Goal: Task Accomplishment & Management: Complete application form

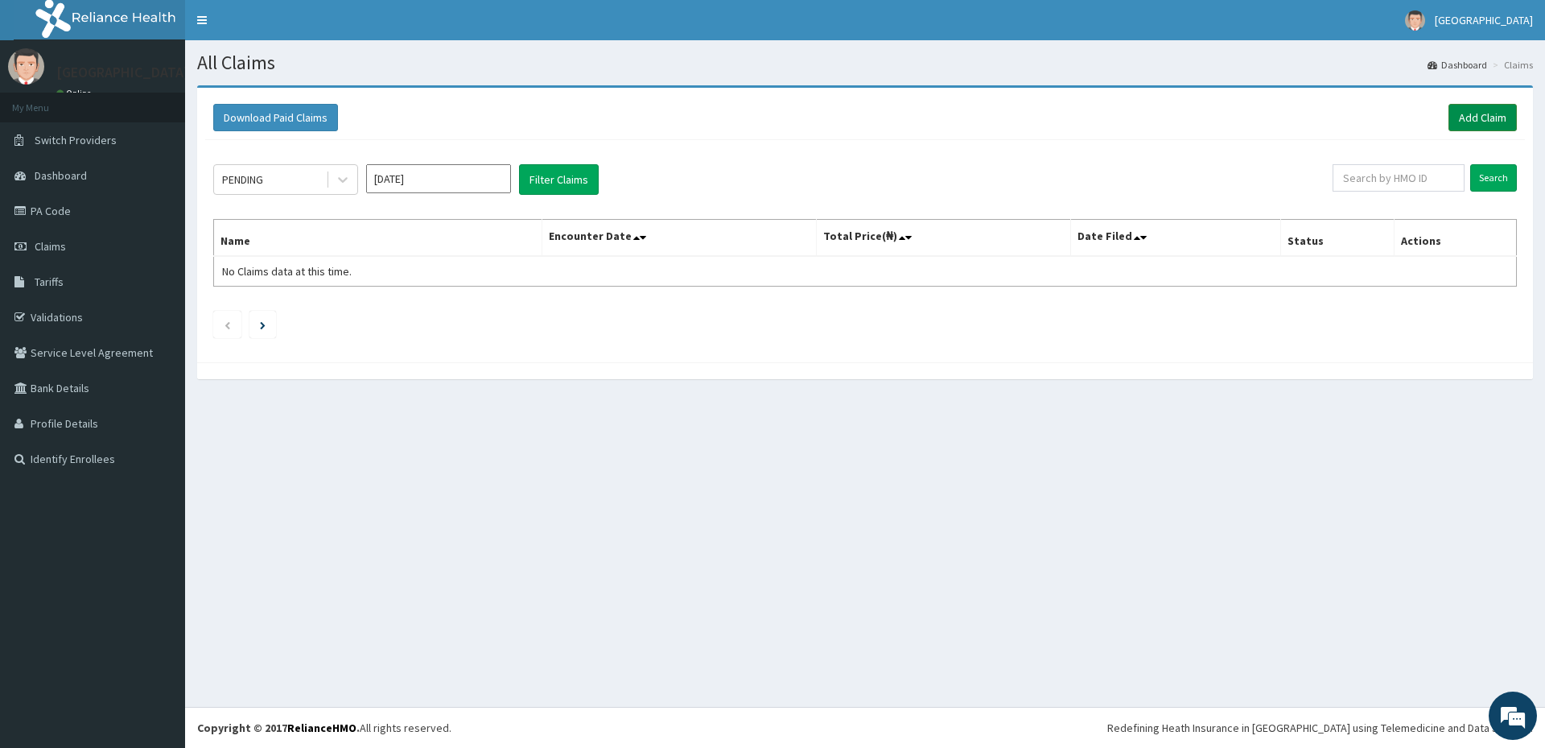
click at [1473, 118] on link "Add Claim" at bounding box center [1483, 117] width 68 height 27
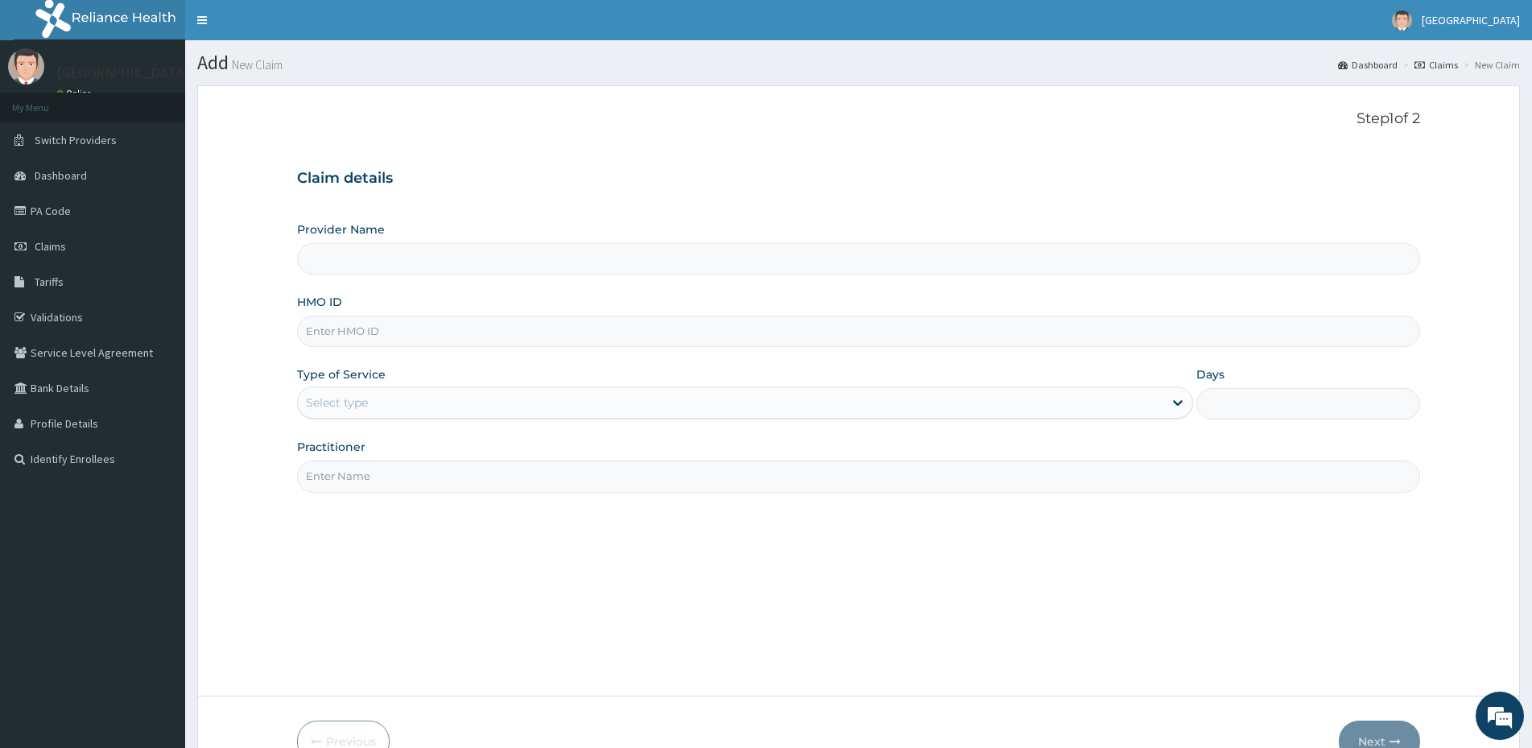
type input "Military Hospital Portharcourt"
click at [661, 331] on input "HMO ID" at bounding box center [858, 330] width 1123 height 31
type input "bgm/10023/c"
click at [557, 401] on div "Select type" at bounding box center [730, 403] width 865 height 26
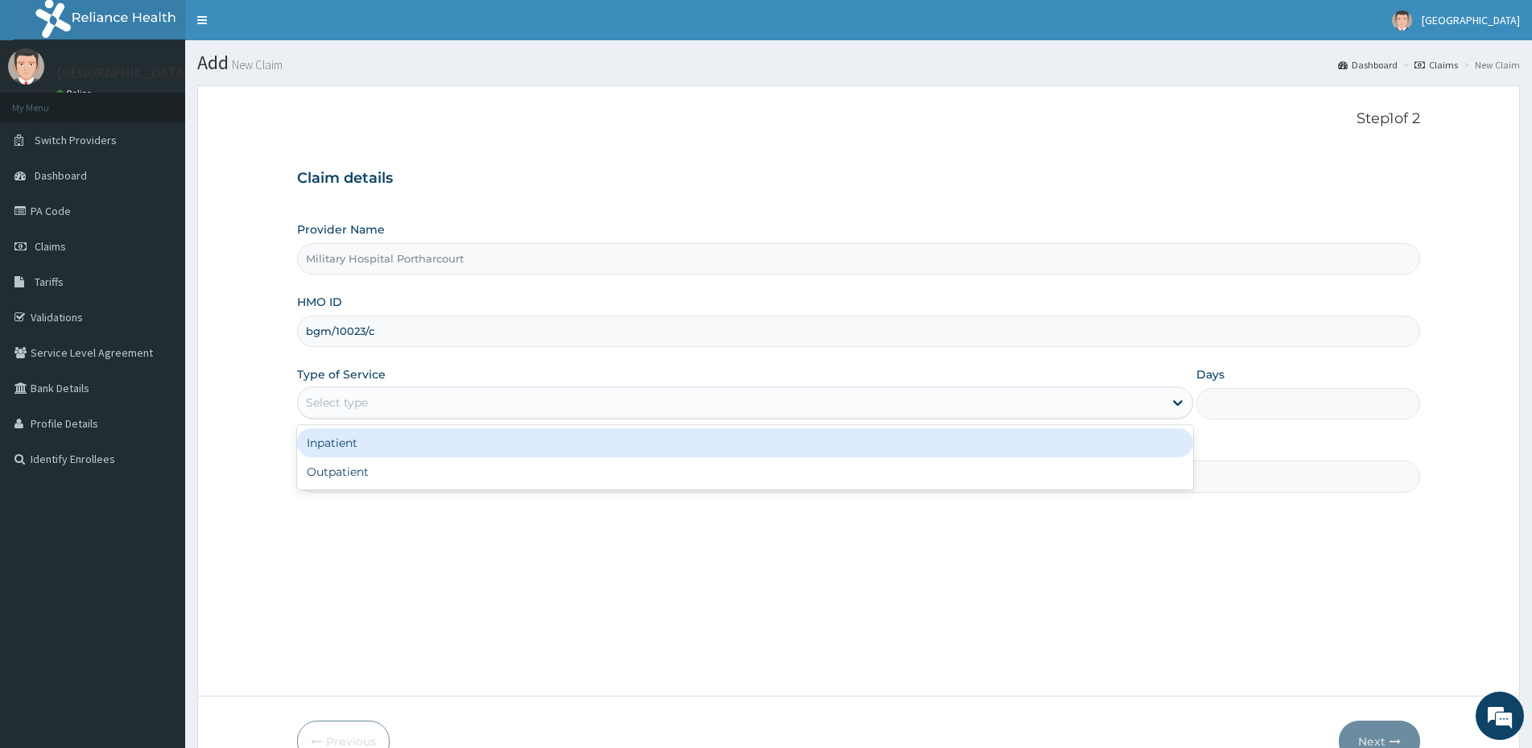
click at [503, 452] on div "Inpatient" at bounding box center [745, 442] width 896 height 29
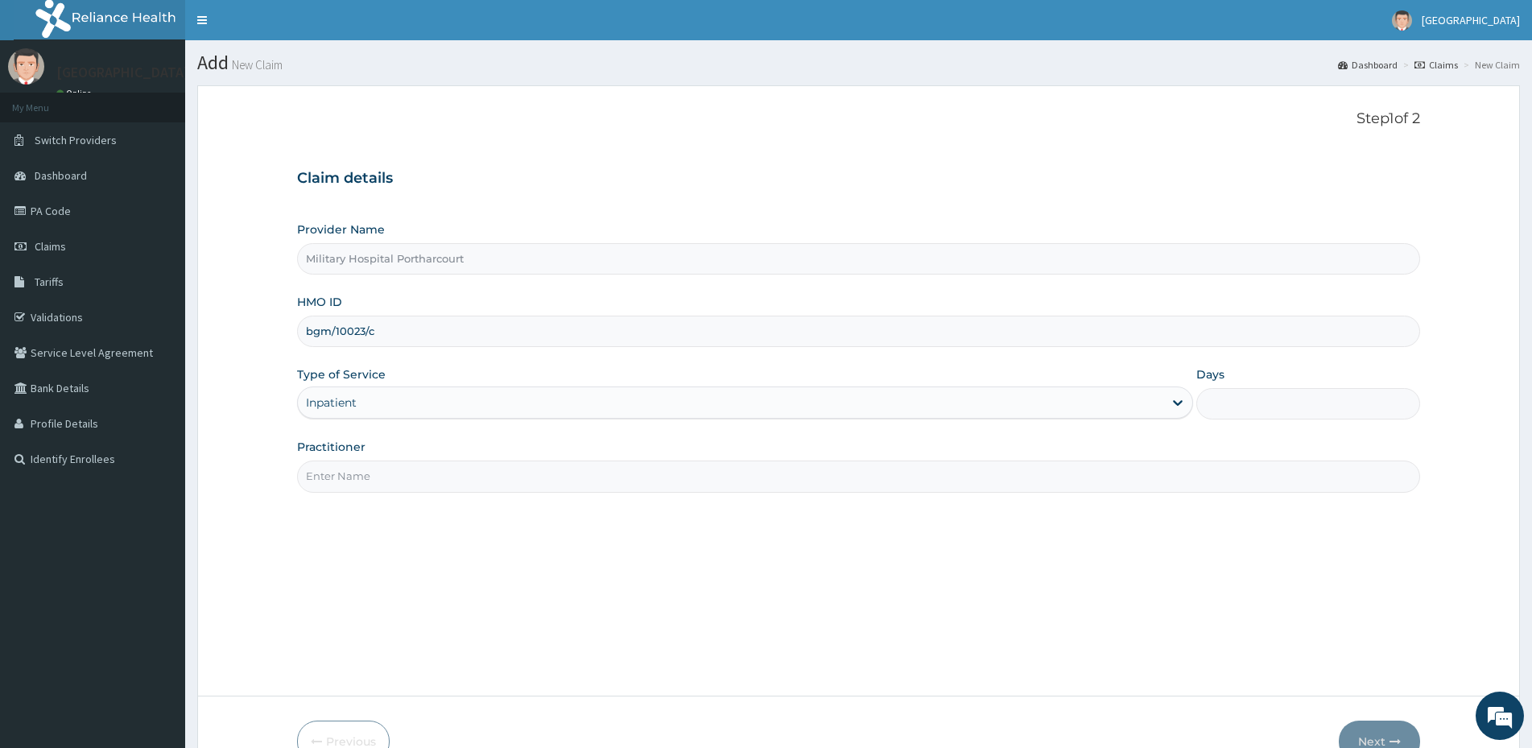
click at [492, 469] on input "Practitioner" at bounding box center [858, 475] width 1123 height 31
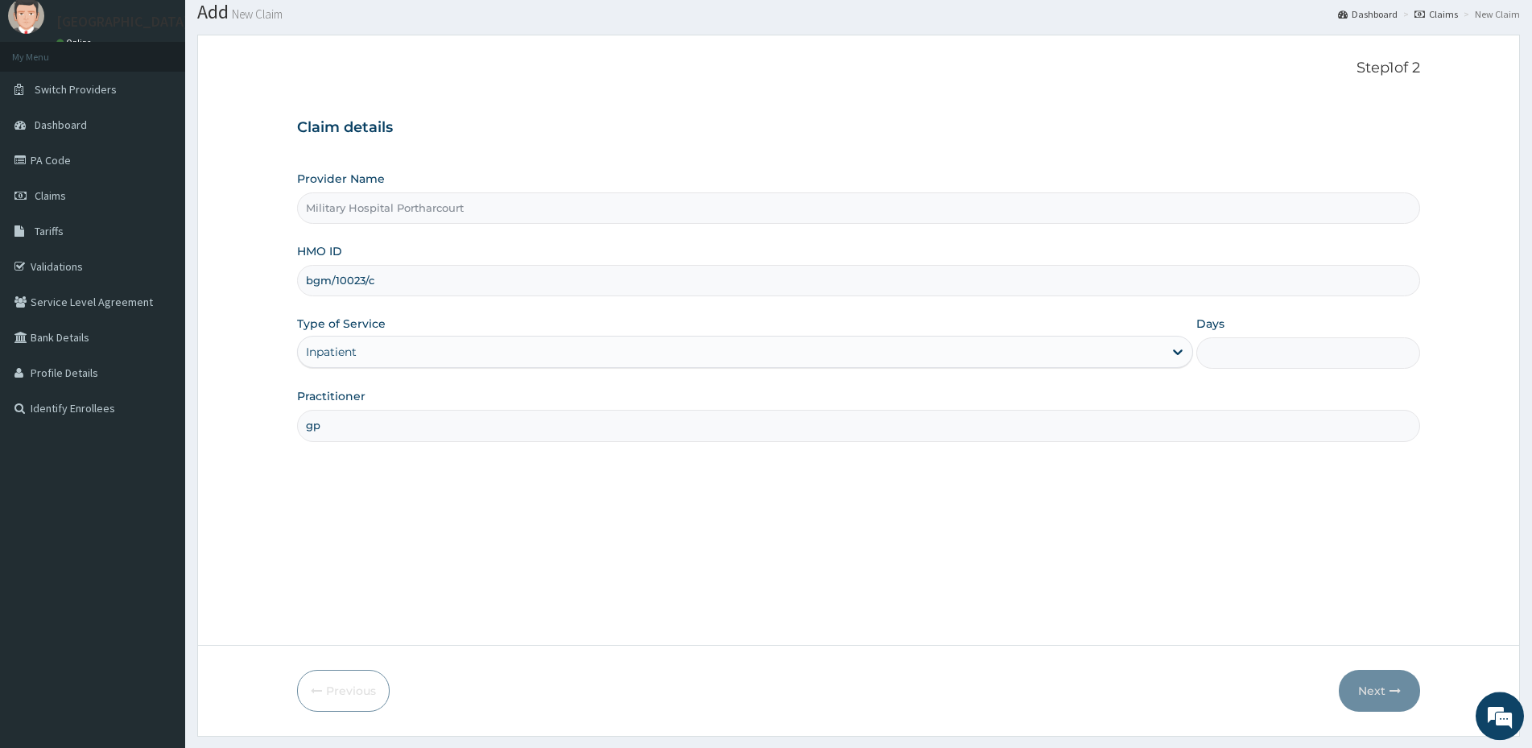
scroll to position [93, 0]
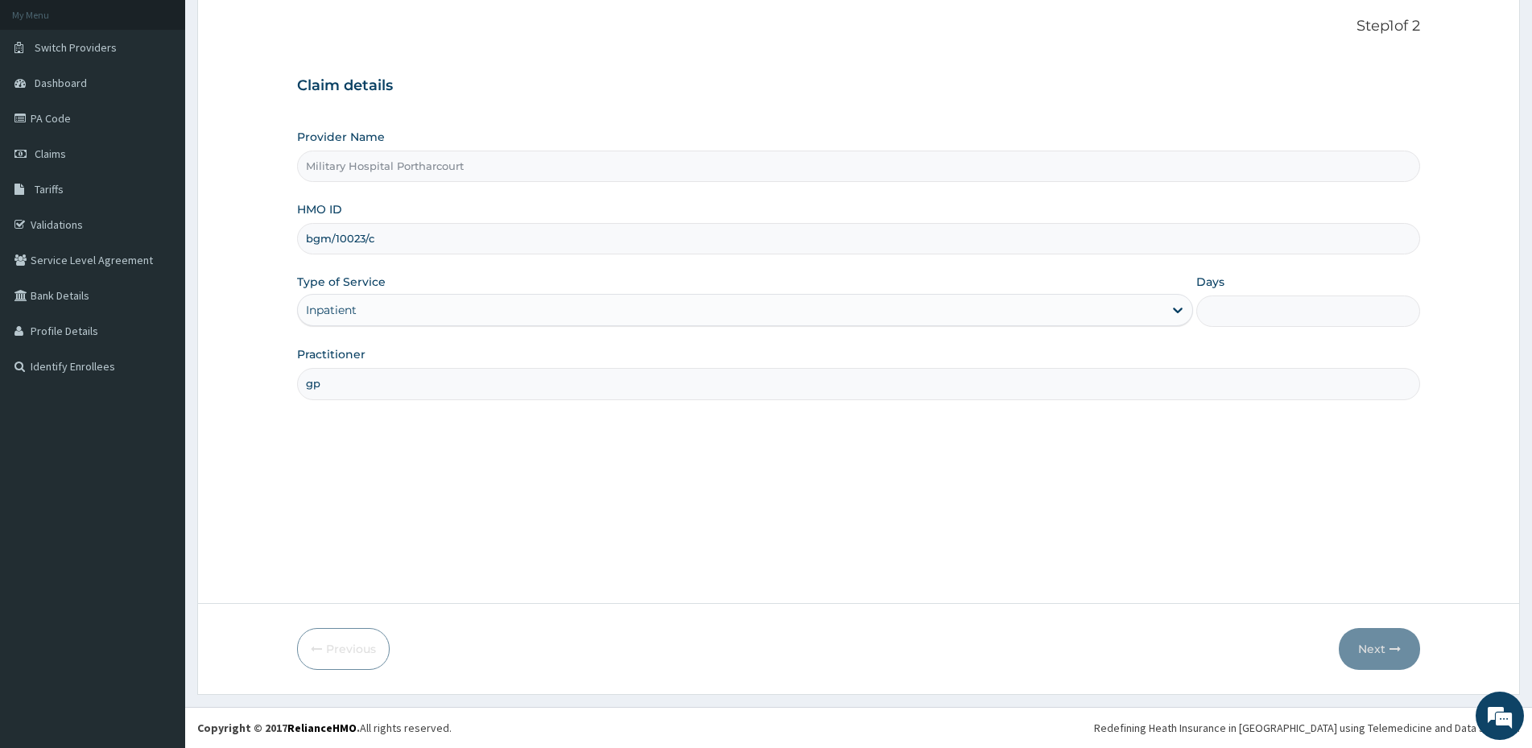
type input "gp"
click at [564, 242] on input "bgm/10023/c" at bounding box center [858, 238] width 1123 height 31
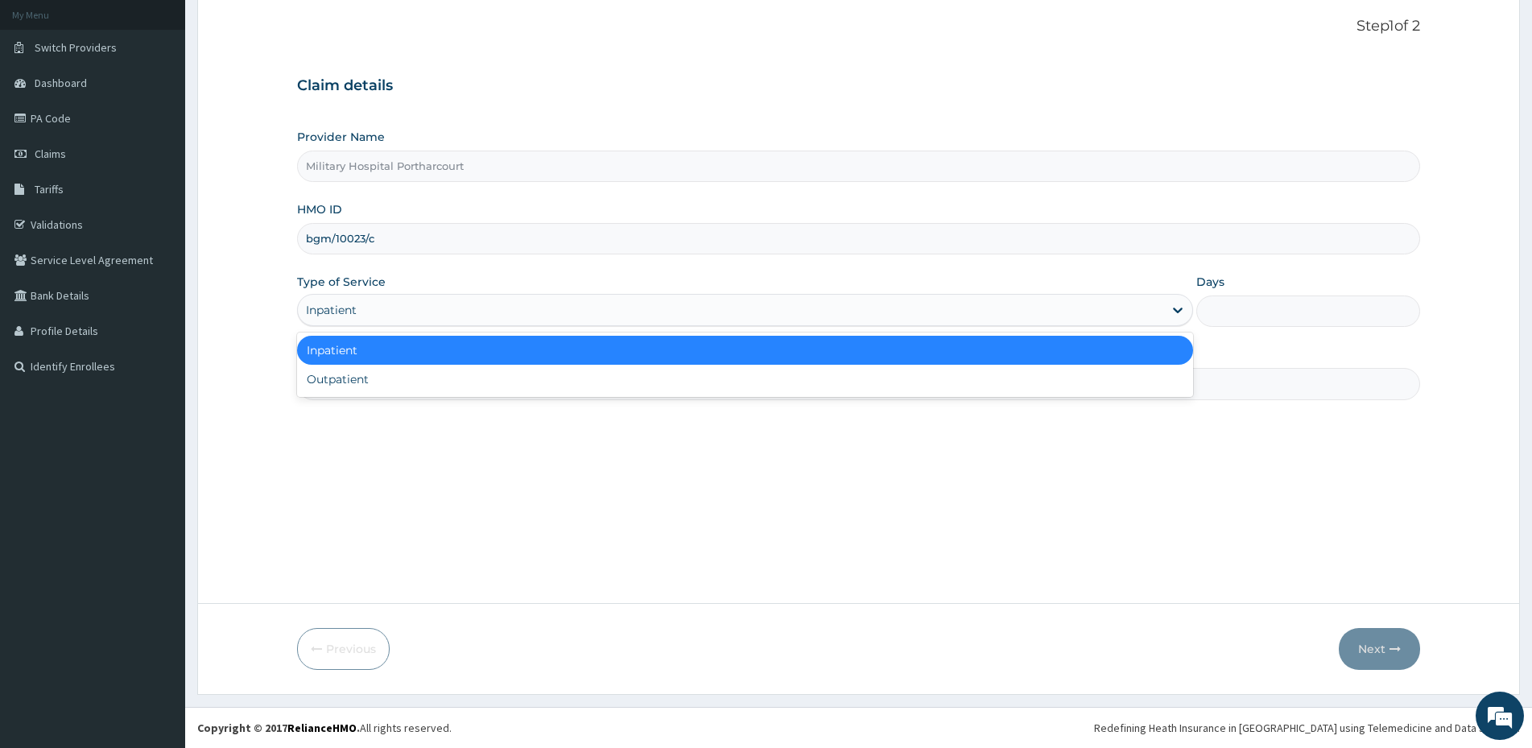
click at [898, 305] on div "Inpatient" at bounding box center [730, 310] width 865 height 26
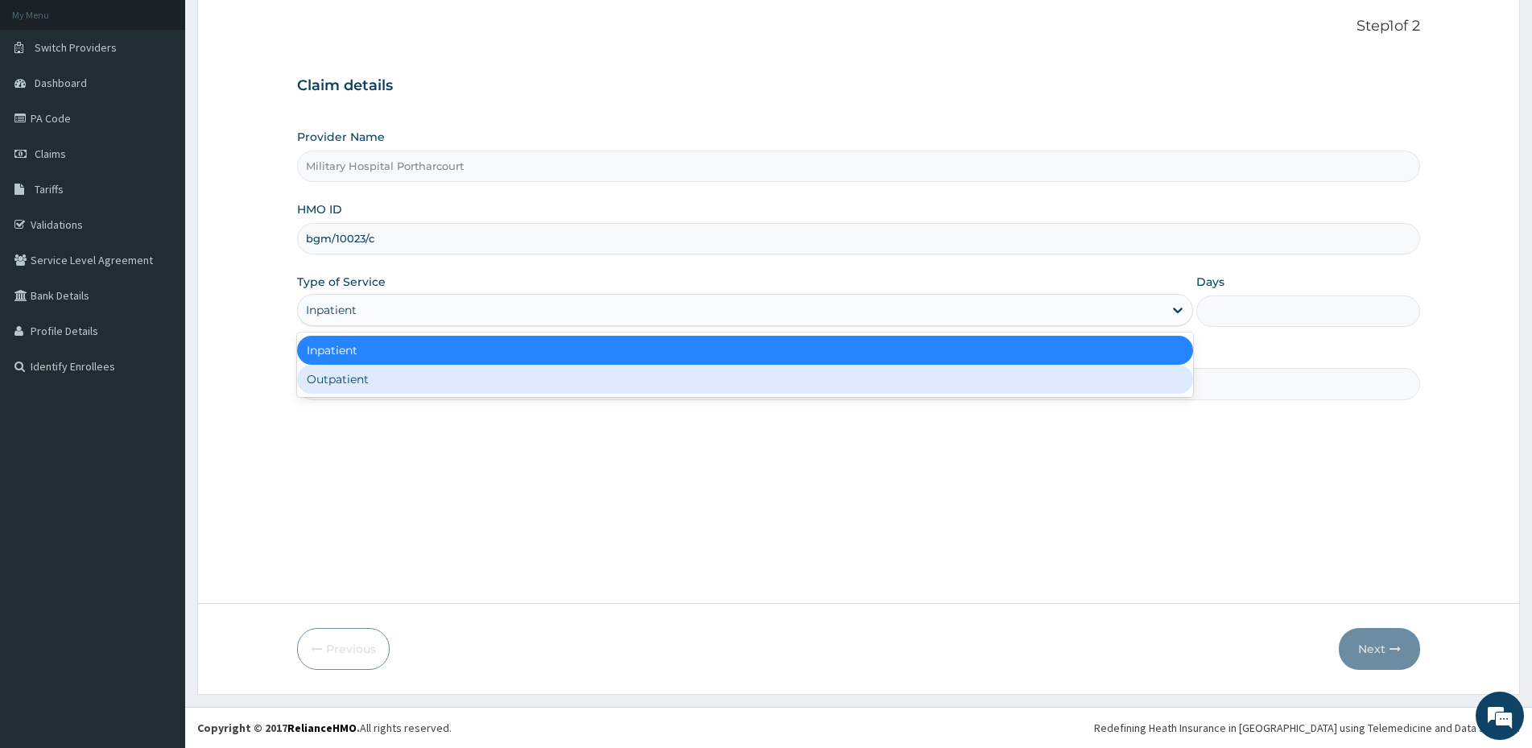
click at [778, 390] on div "Outpatient" at bounding box center [745, 379] width 896 height 29
type input "1"
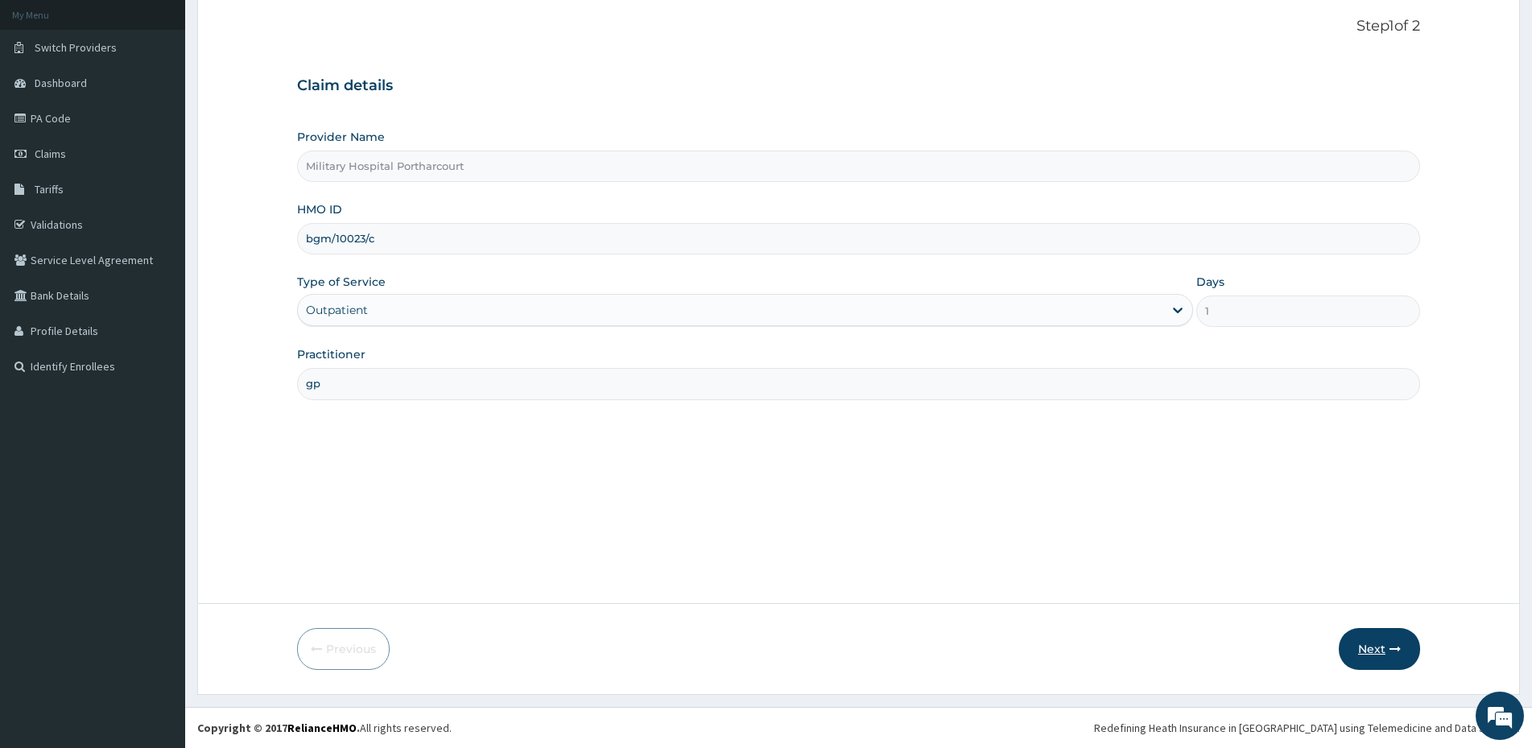
click at [1393, 648] on icon "button" at bounding box center [1394, 648] width 11 height 11
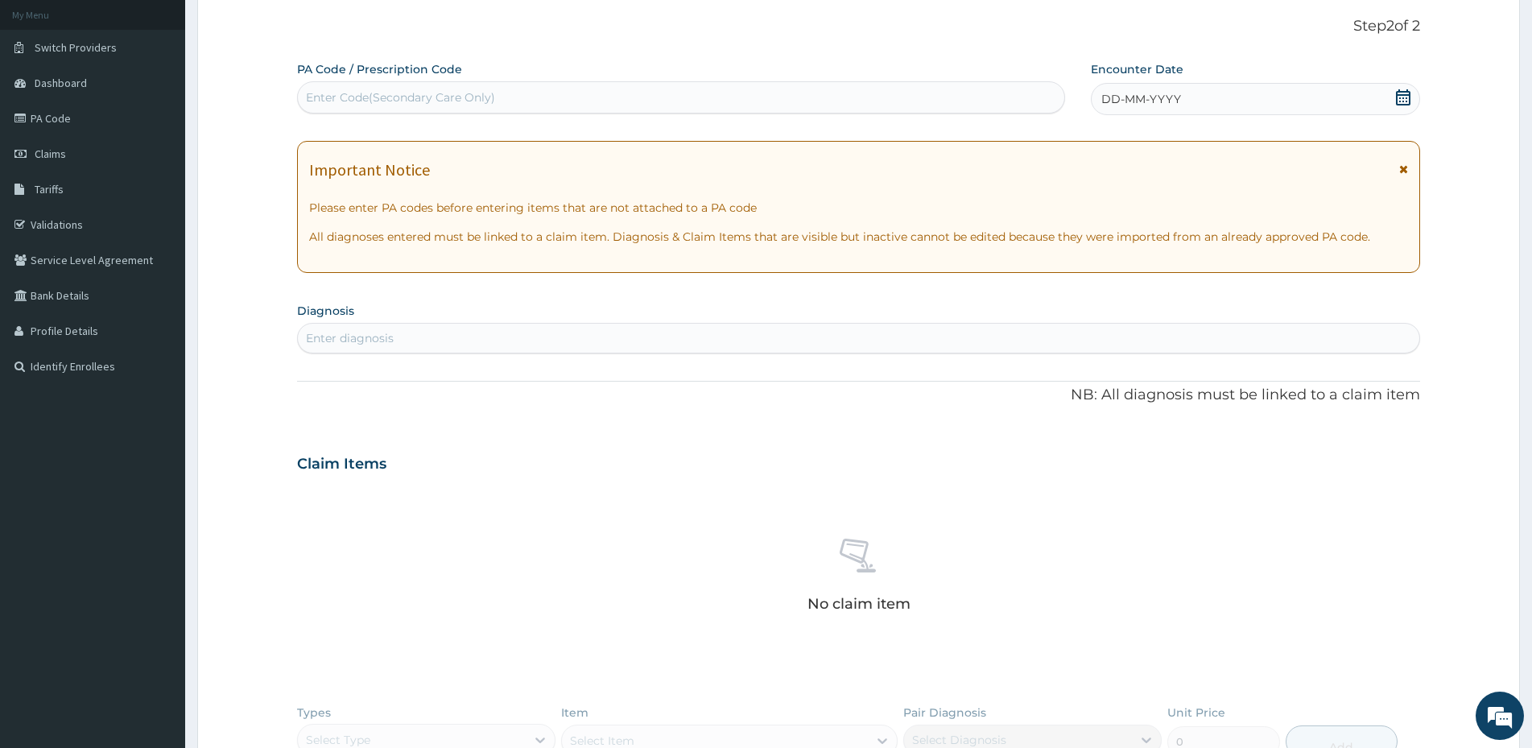
click at [485, 100] on div "Enter Code(Secondary Care Only)" at bounding box center [400, 97] width 189 height 16
type input "PA/78BDE2"
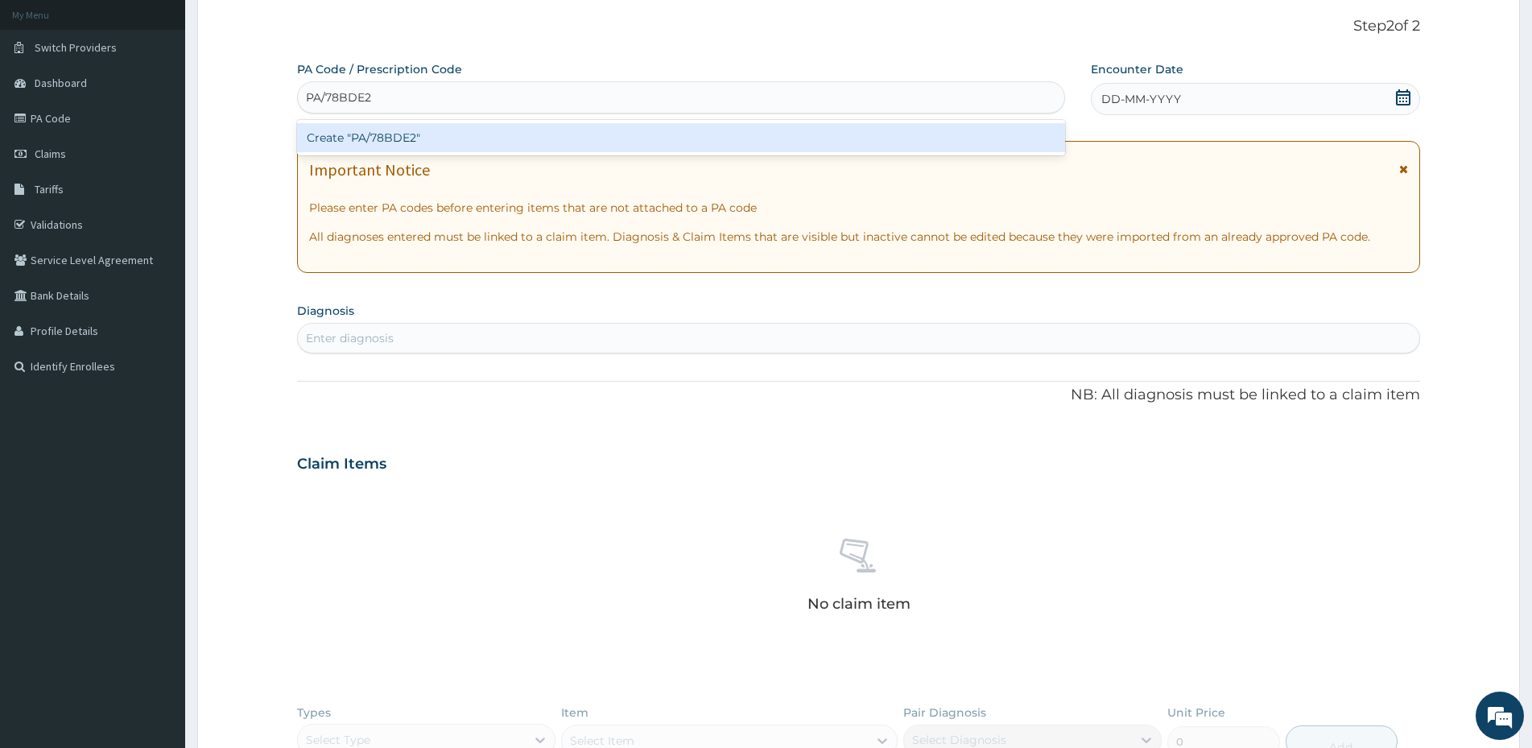
click at [467, 134] on div "Create "PA/78BDE2"" at bounding box center [681, 137] width 768 height 29
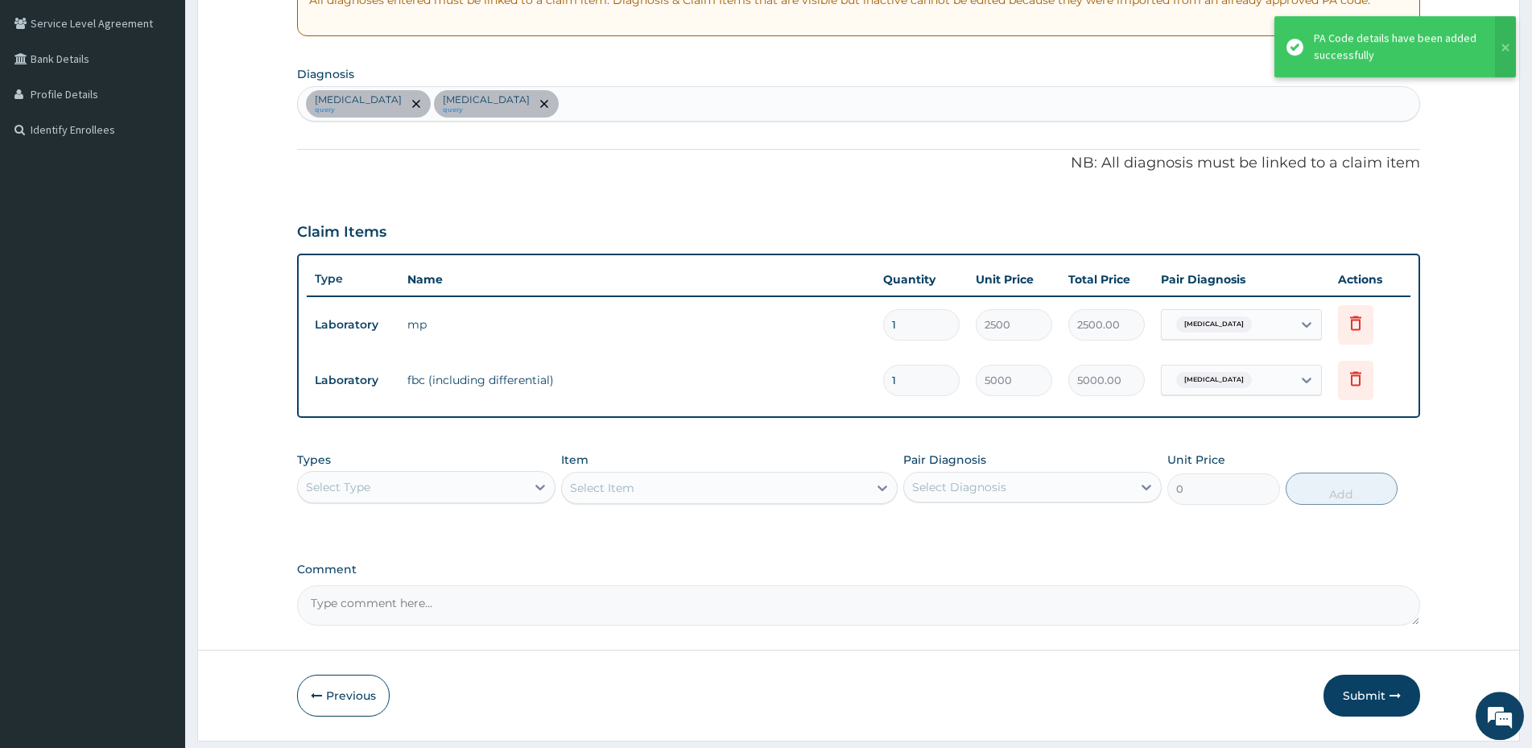
scroll to position [376, 0]
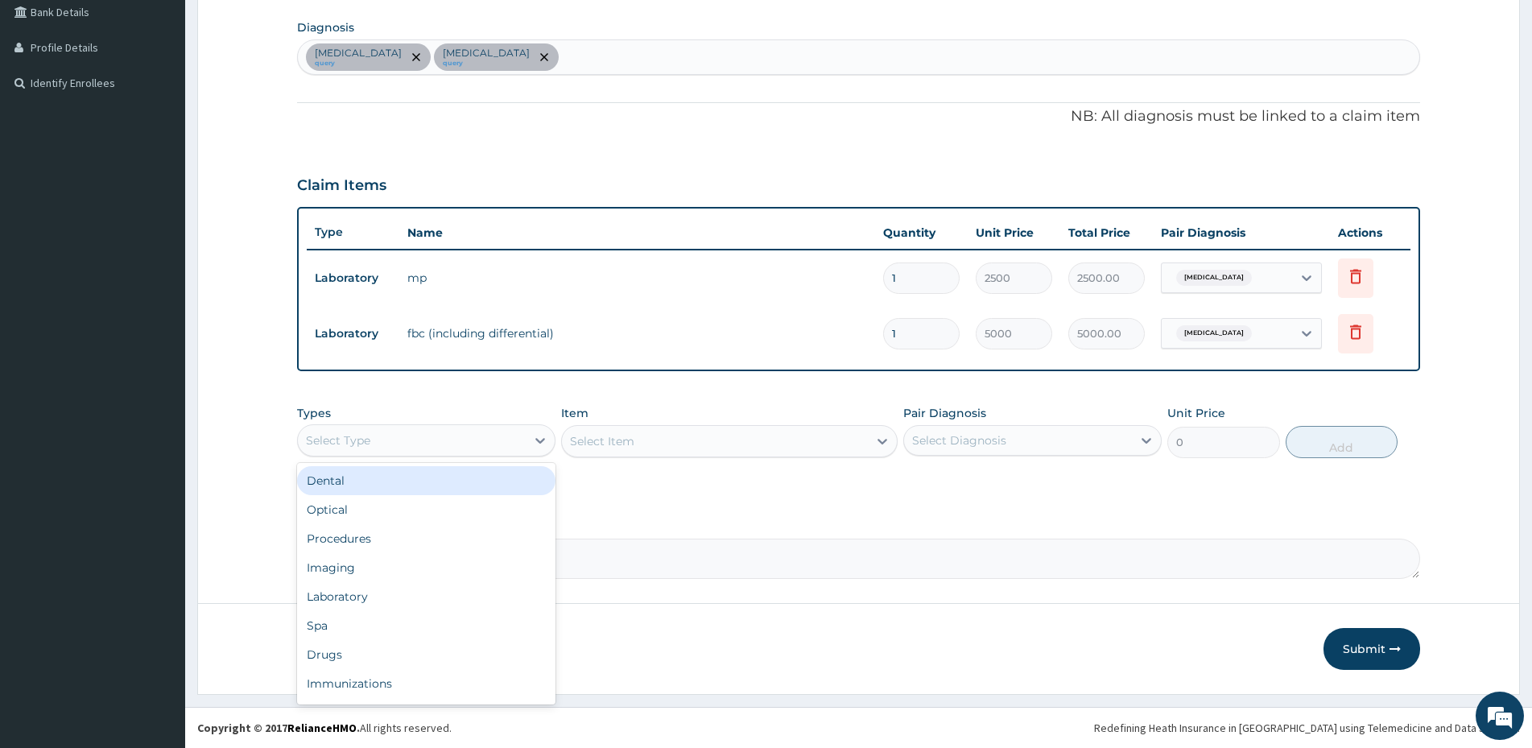
click at [498, 448] on div "Select Type" at bounding box center [412, 440] width 228 height 26
click at [392, 662] on div "Drugs" at bounding box center [426, 654] width 258 height 29
click at [669, 439] on div "Select Item" at bounding box center [729, 441] width 336 height 32
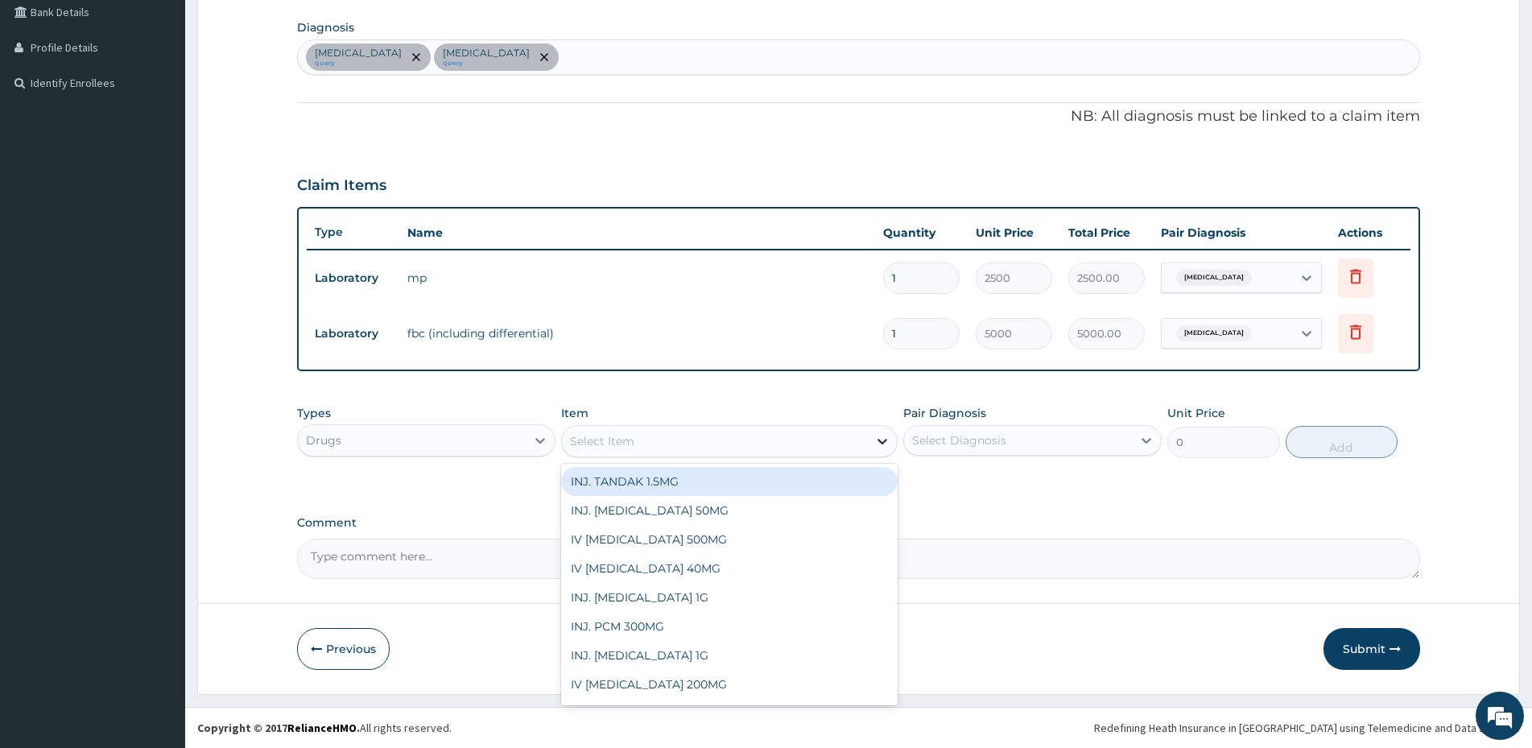
click at [880, 443] on icon at bounding box center [882, 441] width 16 height 16
type input "act"
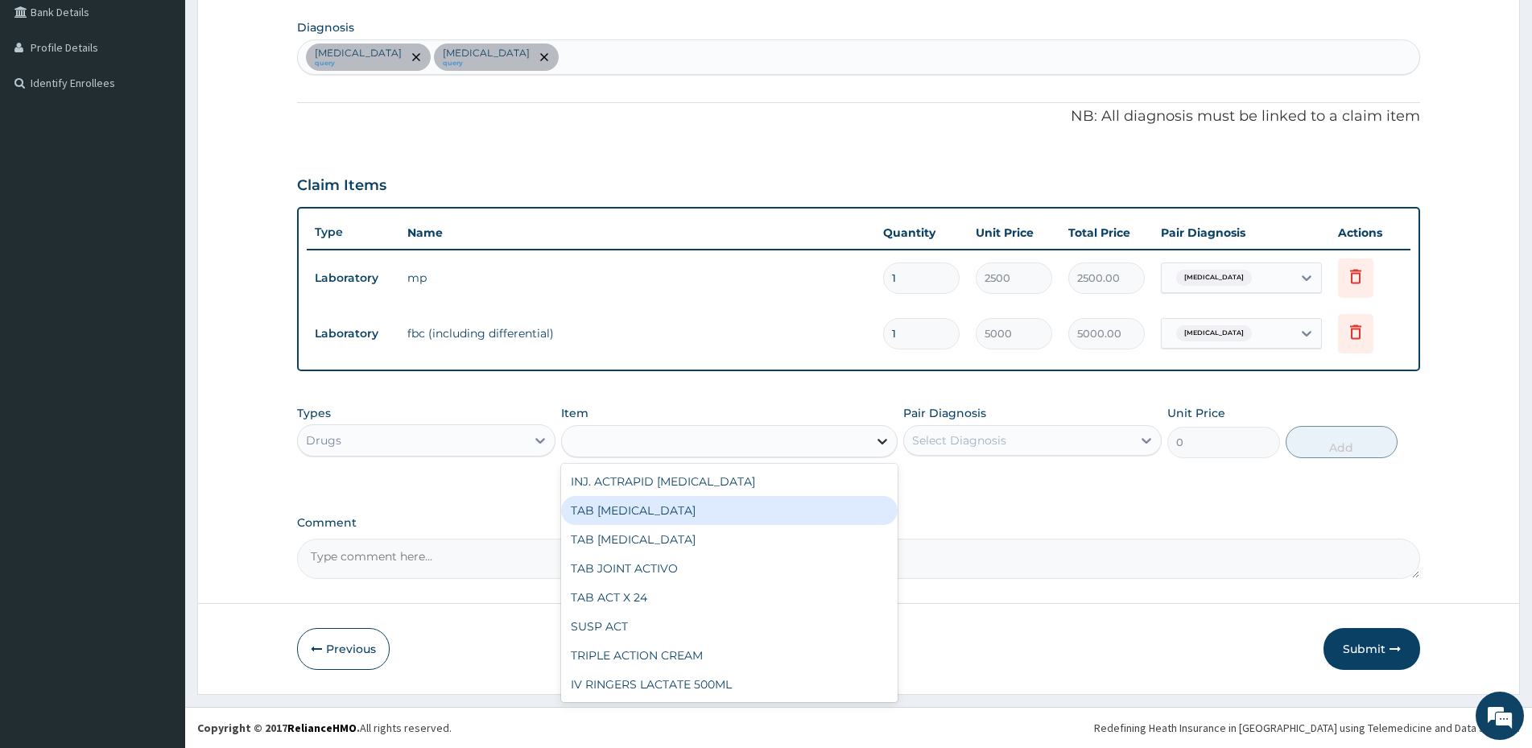
click at [880, 443] on icon at bounding box center [882, 441] width 16 height 16
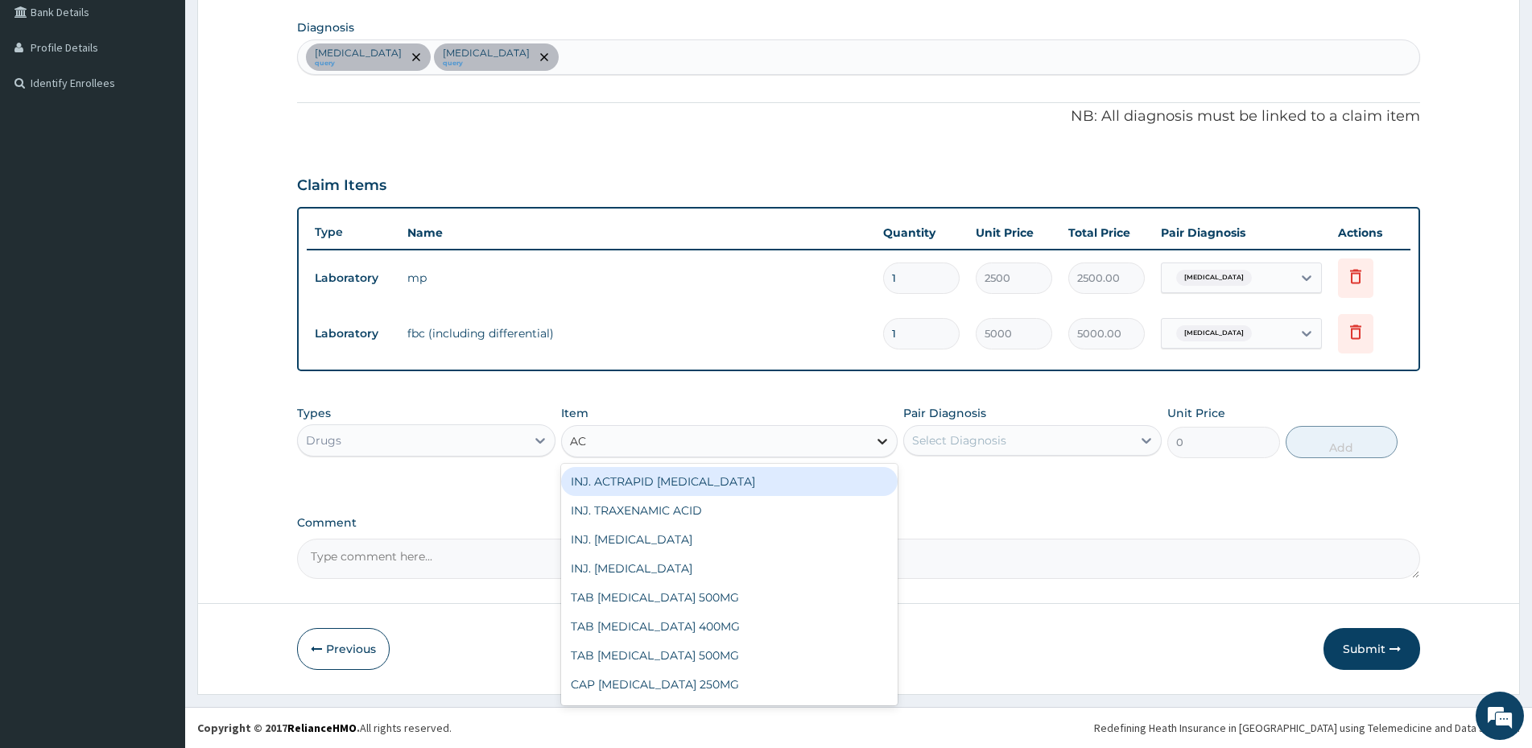
type input "ACT"
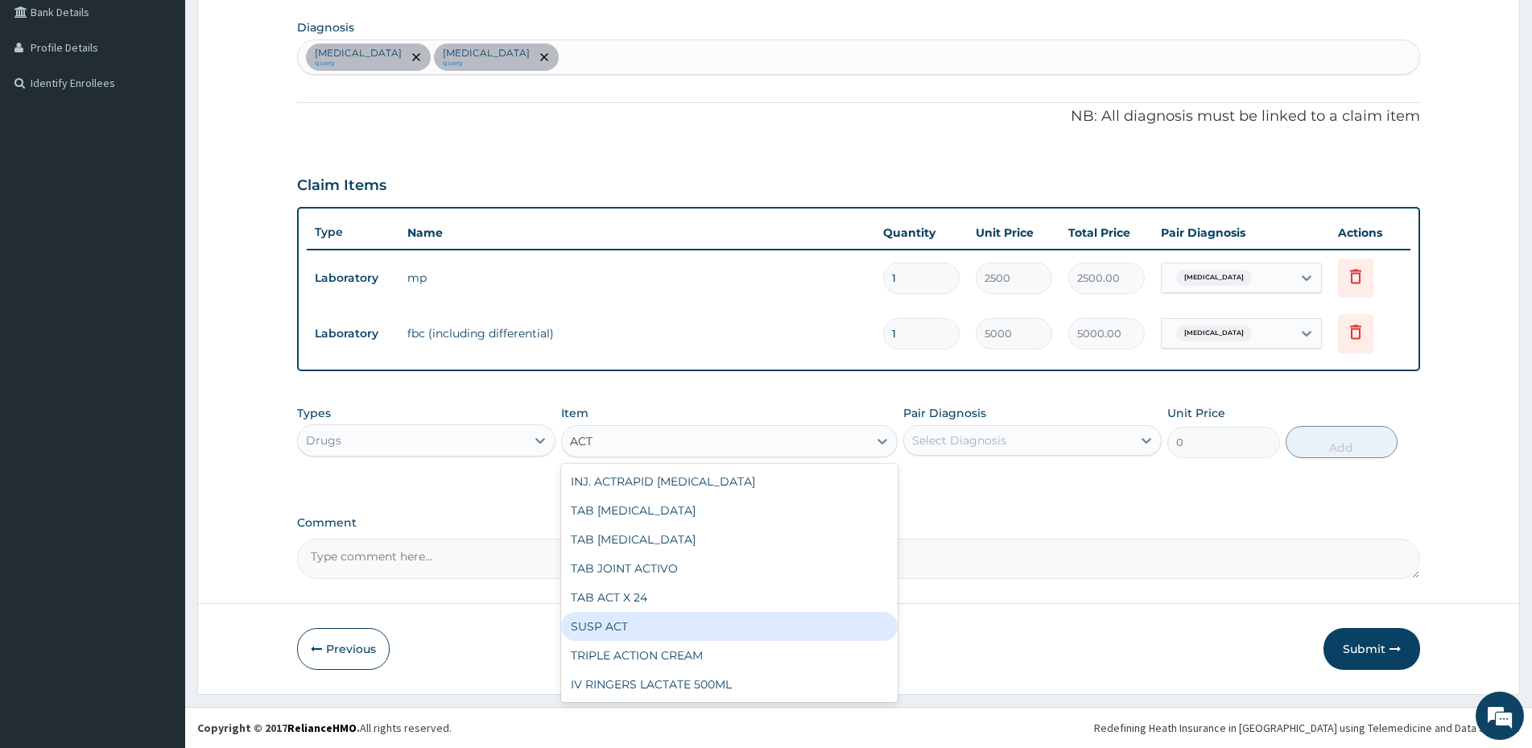
drag, startPoint x: 643, startPoint y: 621, endPoint x: 621, endPoint y: 611, distance: 24.5
click at [642, 621] on div "SUSP ACT" at bounding box center [729, 626] width 336 height 29
type input "3000"
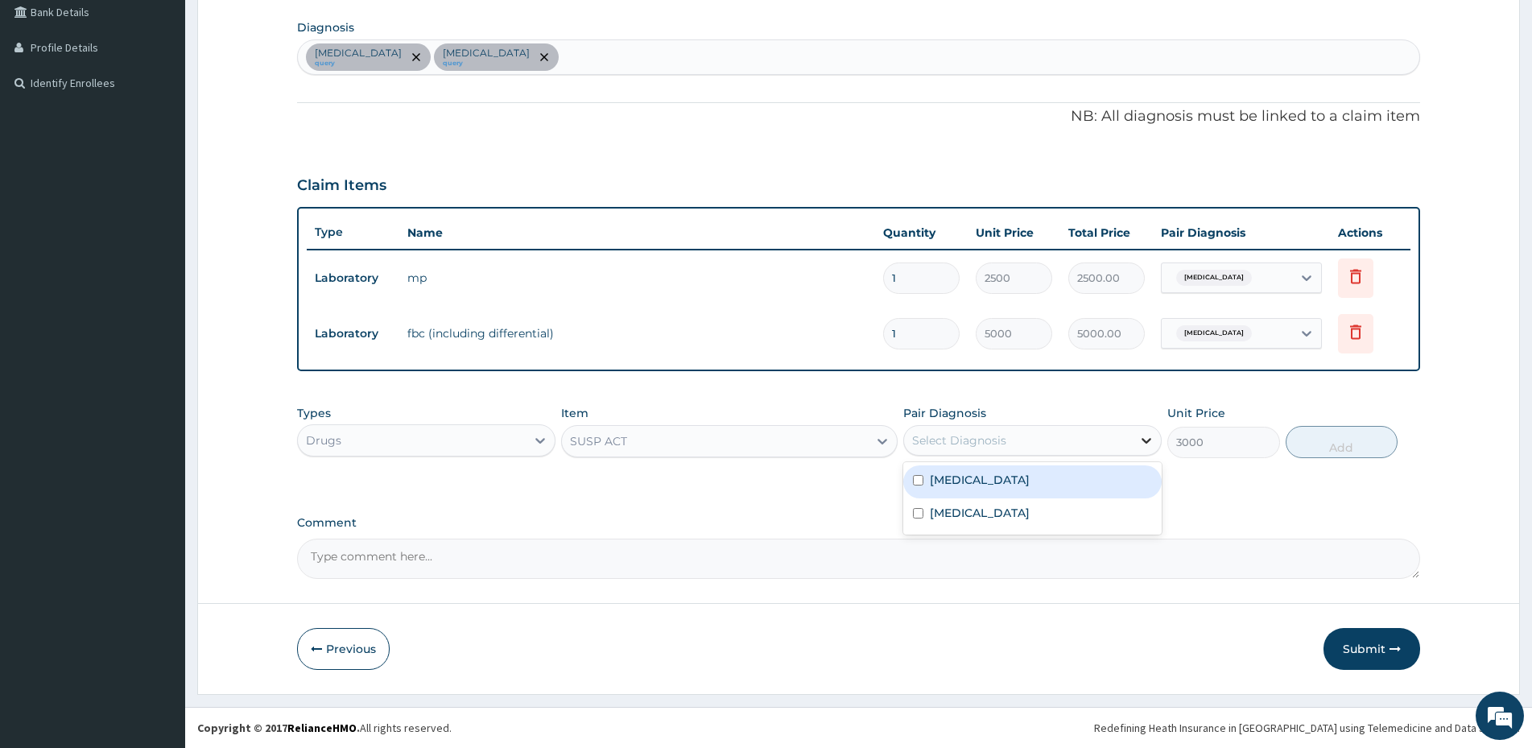
click at [1144, 445] on icon at bounding box center [1146, 440] width 16 height 16
click at [949, 486] on label "Malaria" at bounding box center [980, 480] width 100 height 16
checkbox input "true"
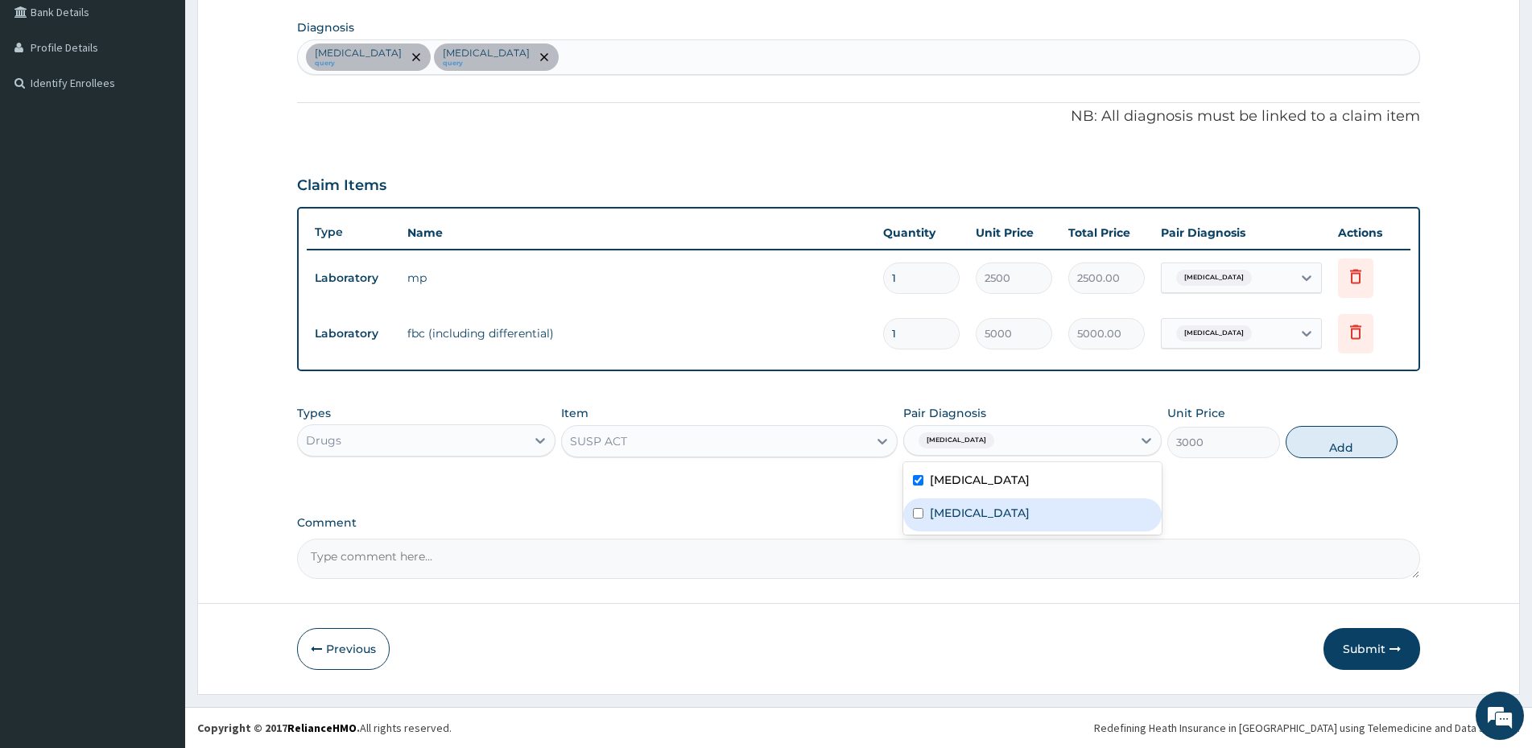
click at [990, 513] on div "Anemia" at bounding box center [1032, 514] width 258 height 33
checkbox input "true"
click at [1315, 441] on button "Add" at bounding box center [1341, 442] width 112 height 32
type input "0"
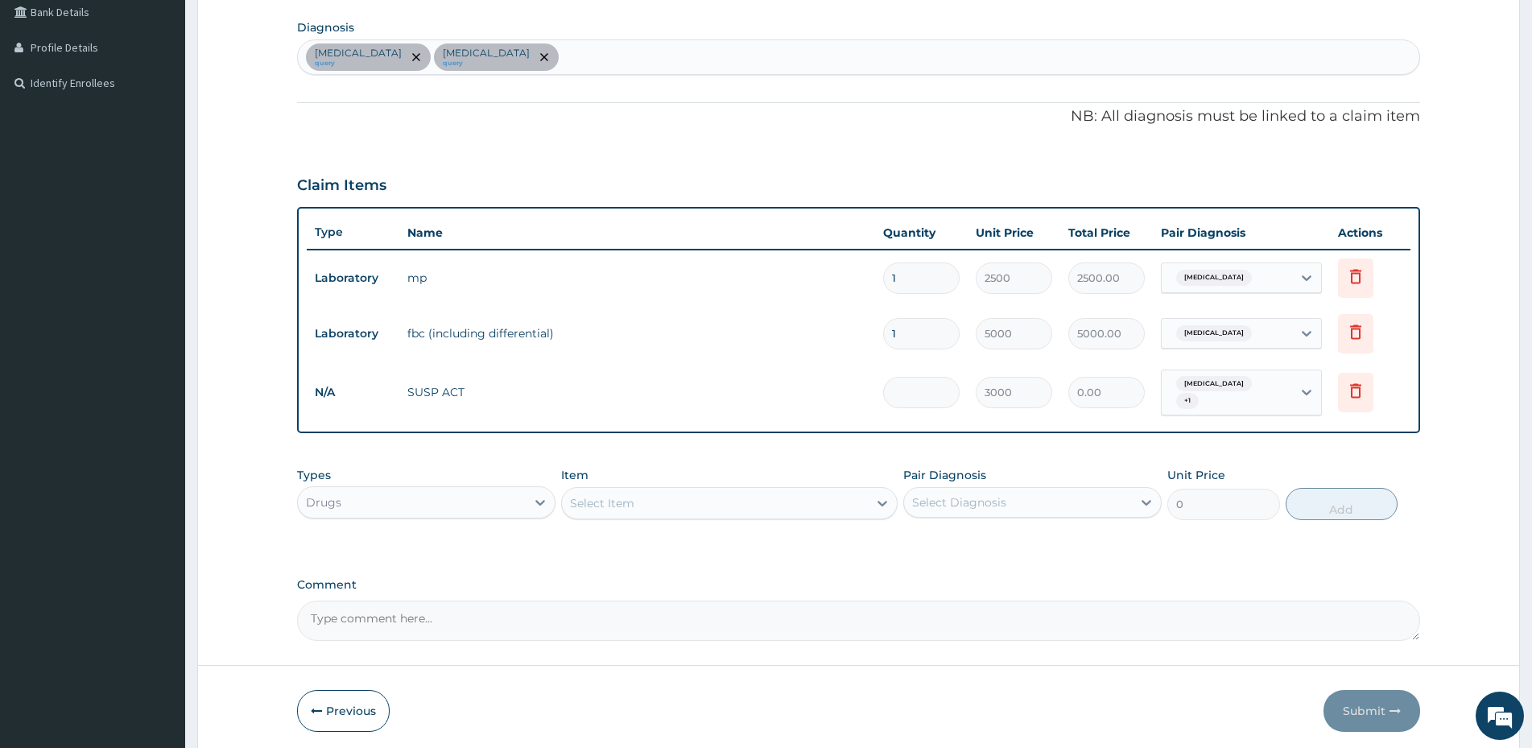
type input "0.00"
click at [880, 501] on icon at bounding box center [883, 504] width 10 height 6
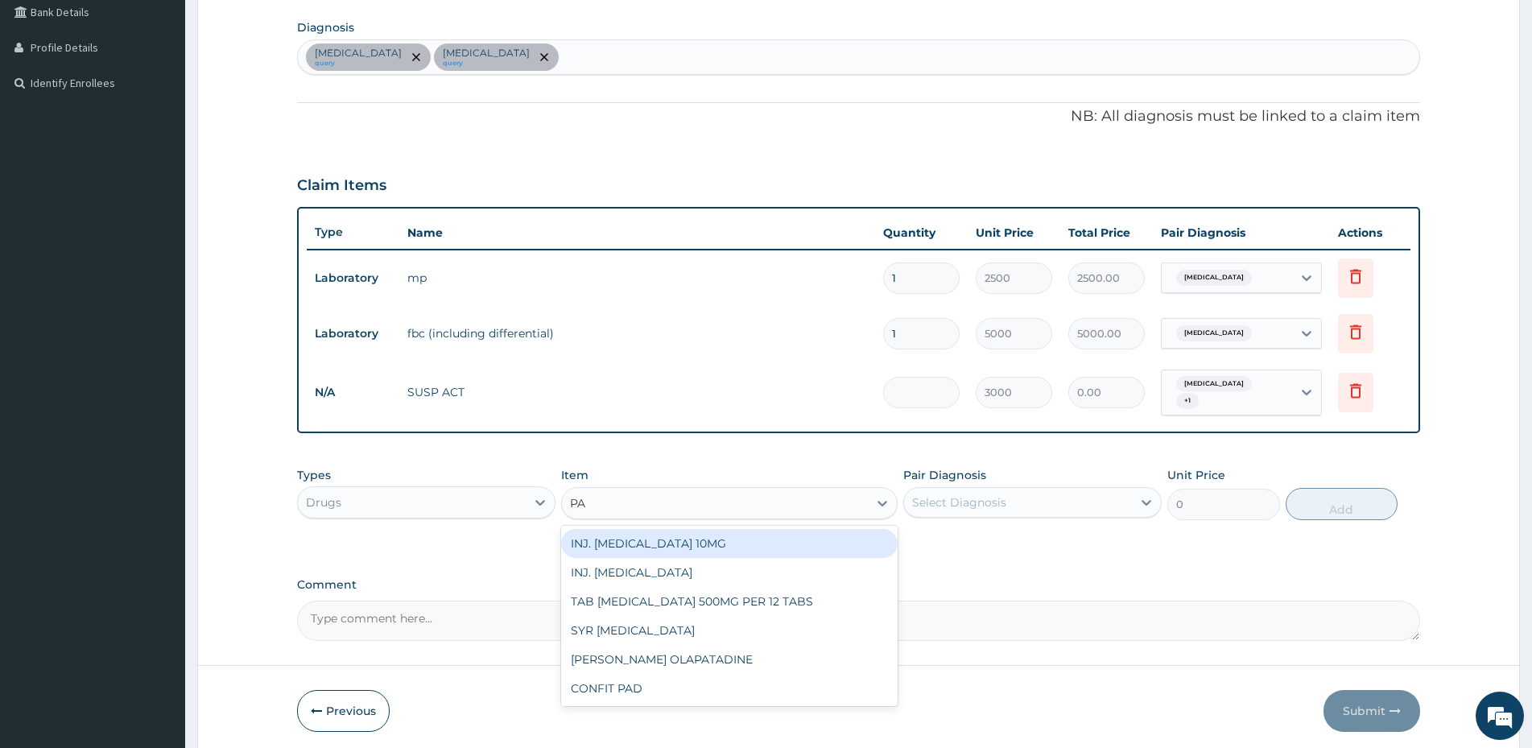
type input "PAR"
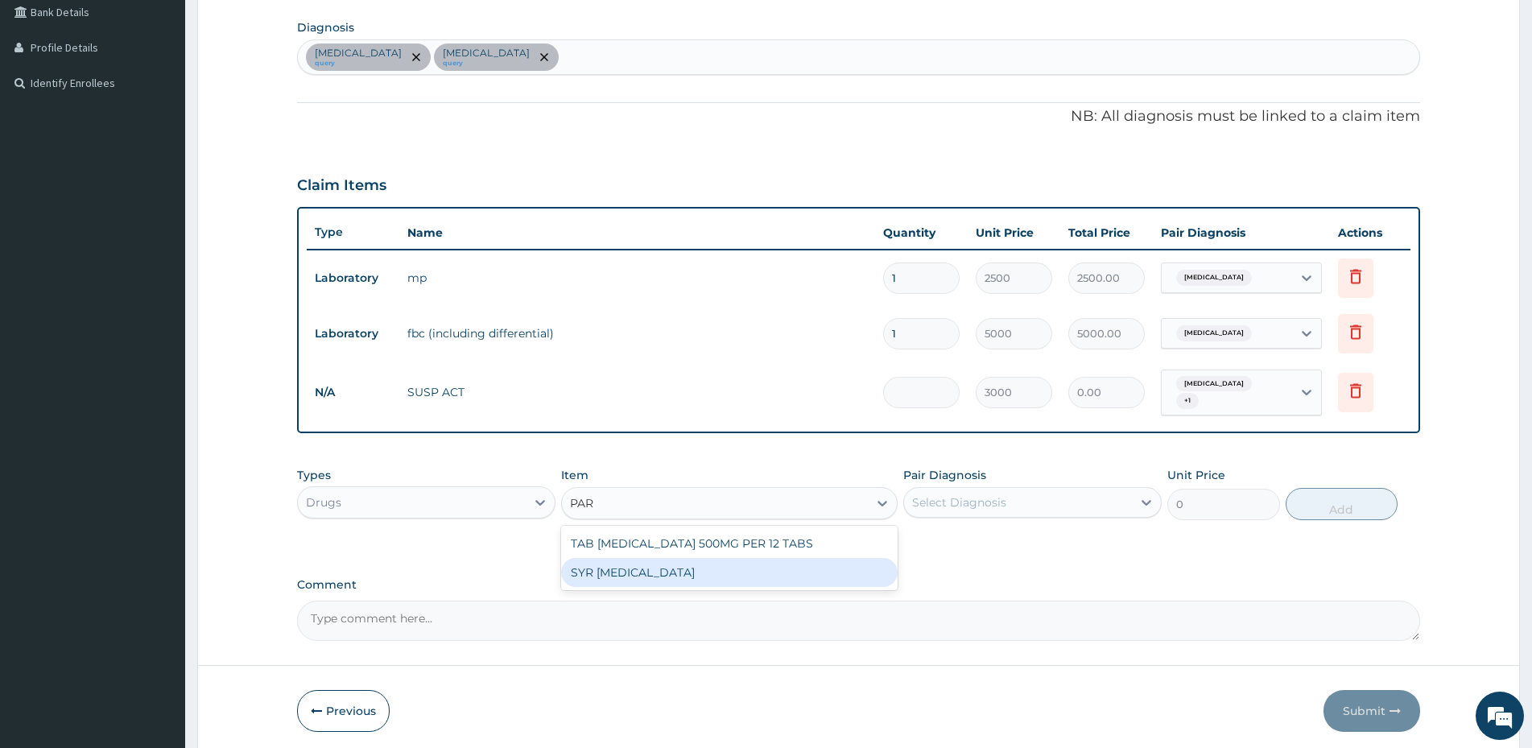
click at [711, 567] on div "SYR [MEDICAL_DATA]" at bounding box center [729, 572] width 336 height 29
type input "1500"
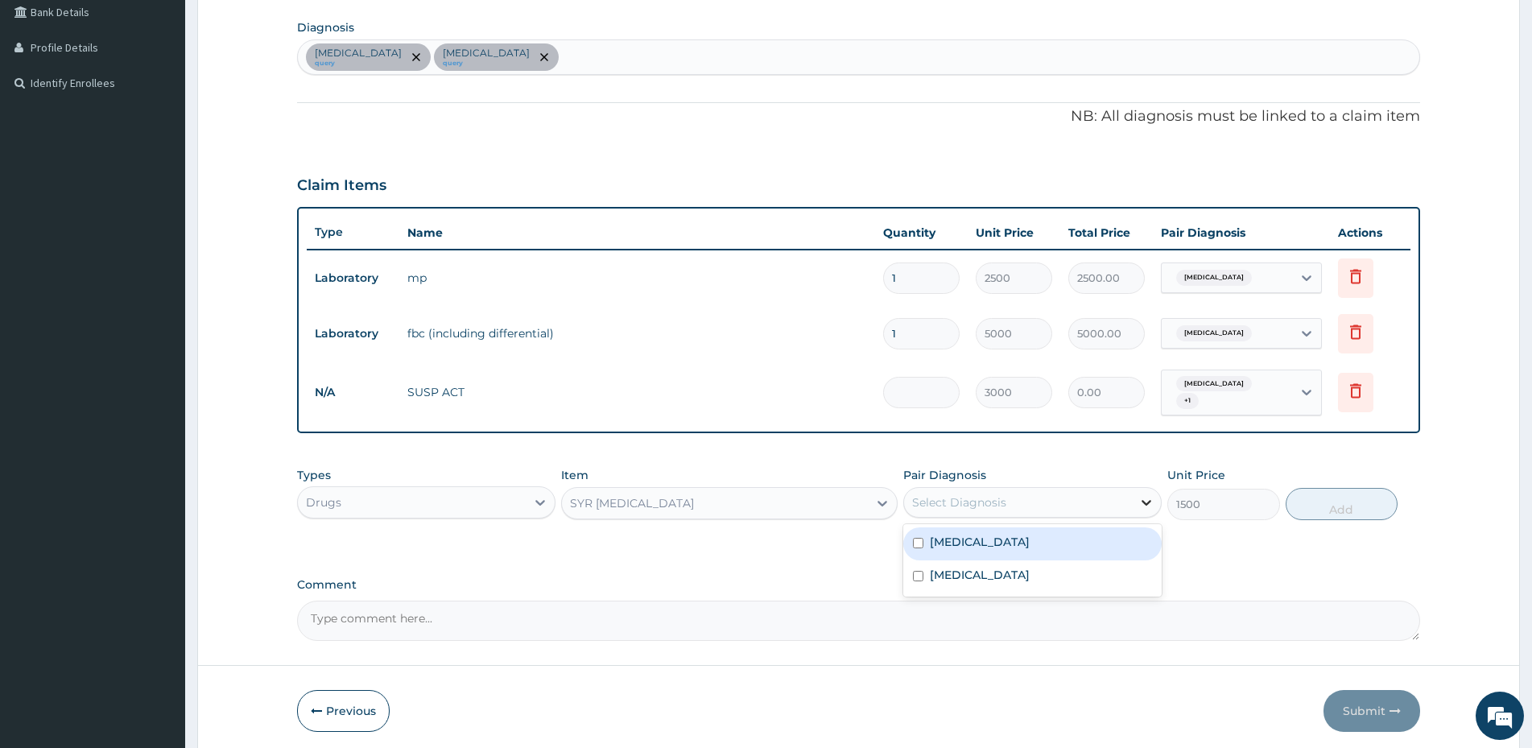
click at [1146, 494] on icon at bounding box center [1146, 502] width 16 height 16
click at [1026, 540] on div "Malaria" at bounding box center [1032, 543] width 258 height 33
checkbox input "true"
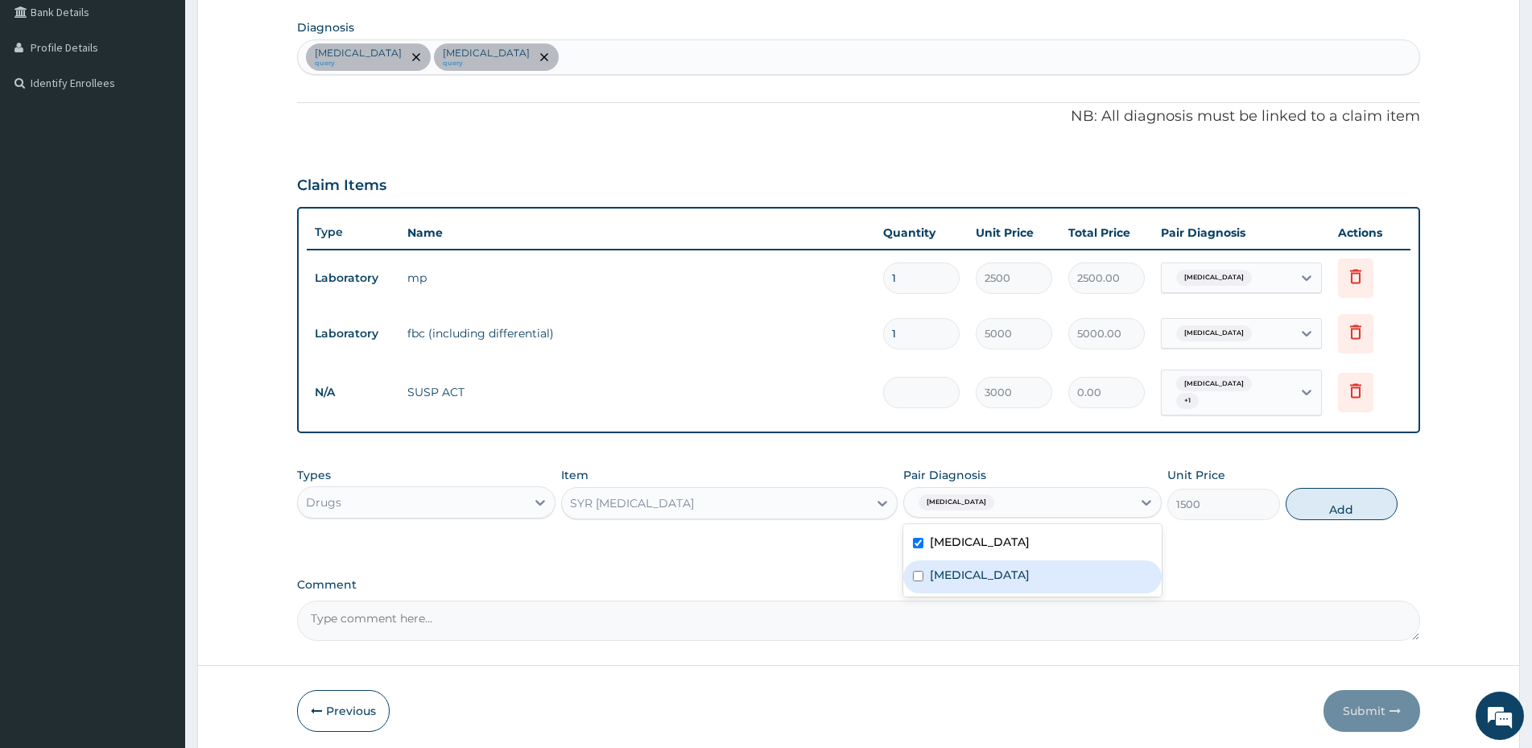
drag, startPoint x: 1019, startPoint y: 567, endPoint x: 1203, endPoint y: 549, distance: 185.2
click at [1020, 567] on div "Anemia" at bounding box center [1032, 576] width 258 height 33
checkbox input "true"
click at [1320, 496] on button "Add" at bounding box center [1341, 504] width 112 height 32
type input "0"
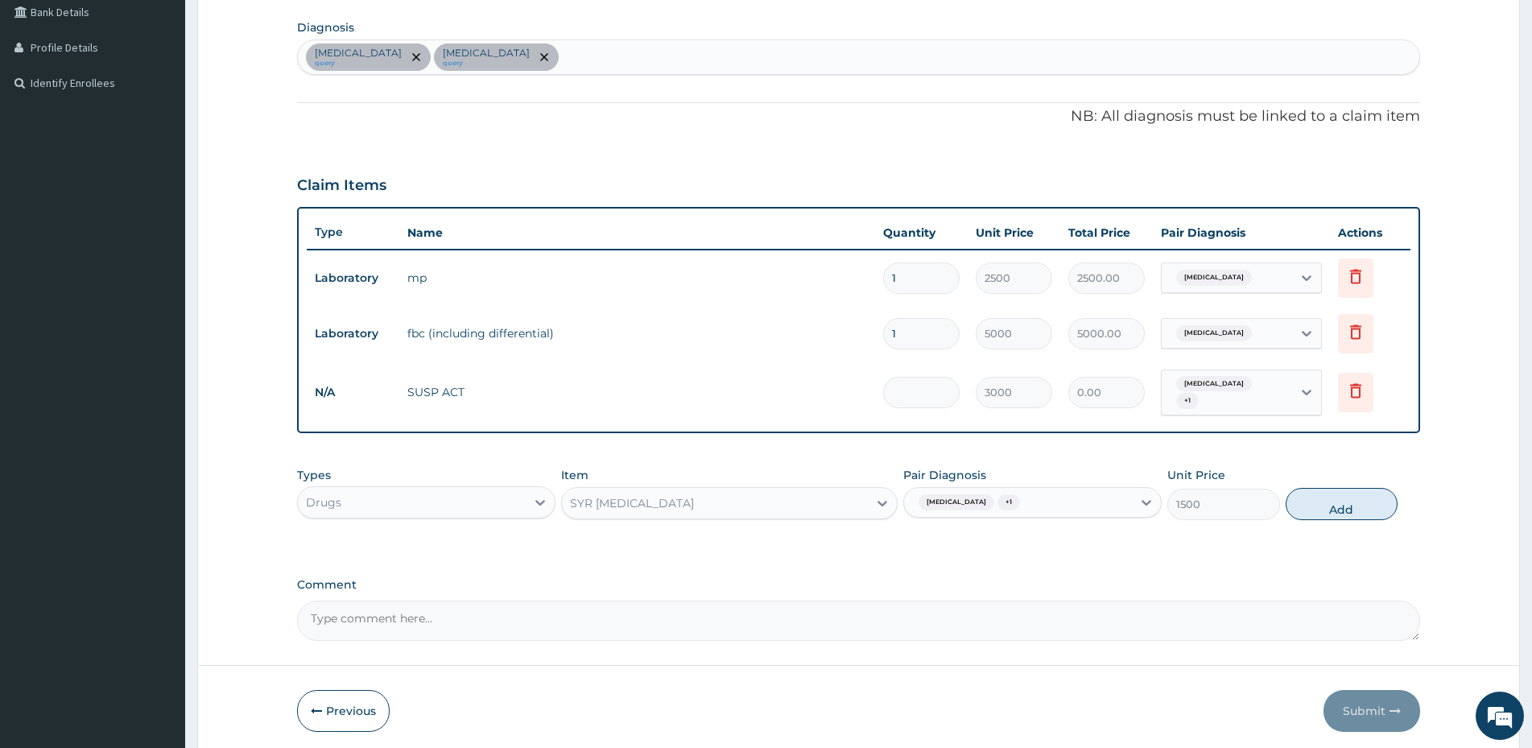
type input "0"
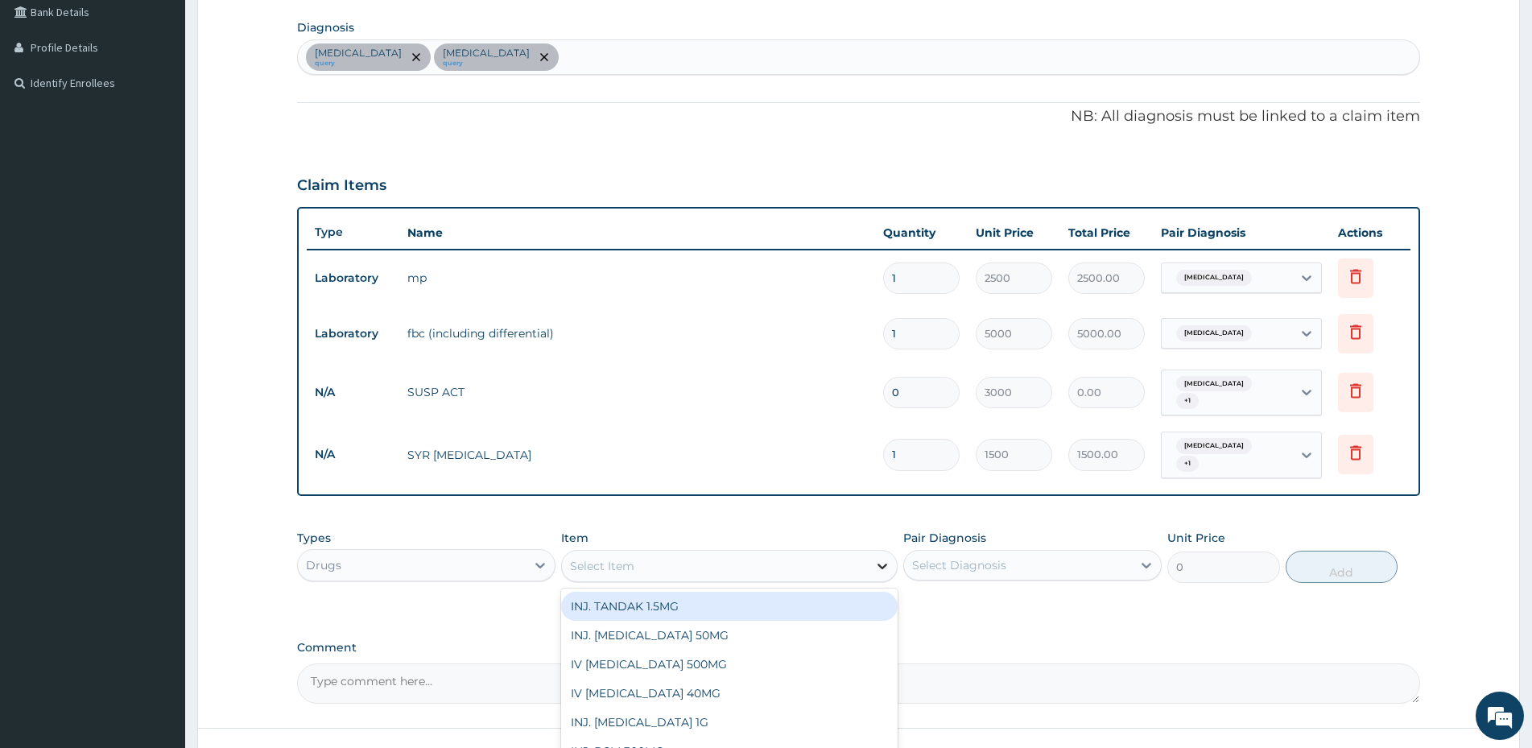
click at [876, 558] on icon at bounding box center [882, 566] width 16 height 16
type input "CEFUR"
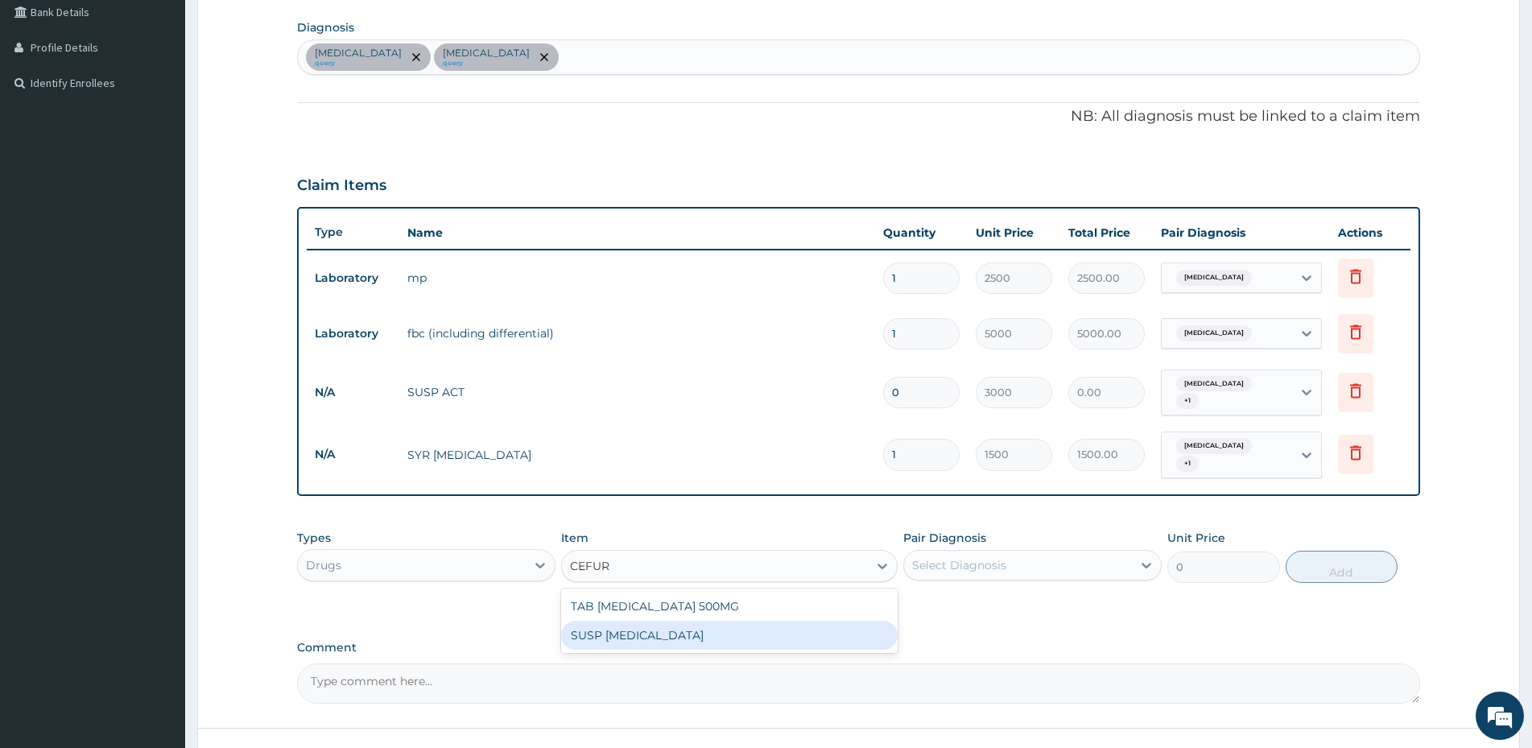
click at [660, 623] on div "SUSP [MEDICAL_DATA]" at bounding box center [729, 635] width 336 height 29
type input "3000"
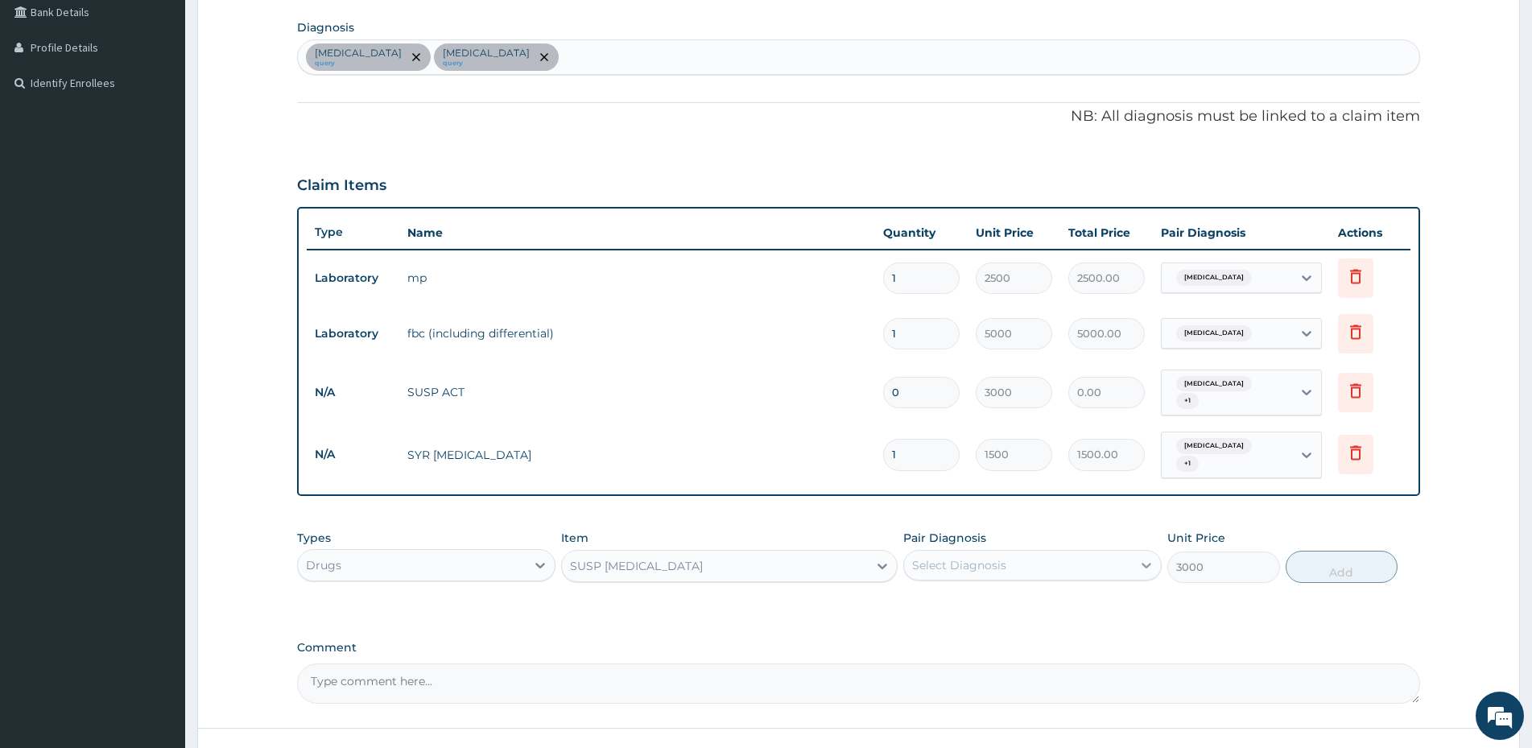
click at [1149, 557] on icon at bounding box center [1146, 565] width 16 height 16
click at [1004, 597] on div "Malaria" at bounding box center [1032, 606] width 258 height 33
checkbox input "true"
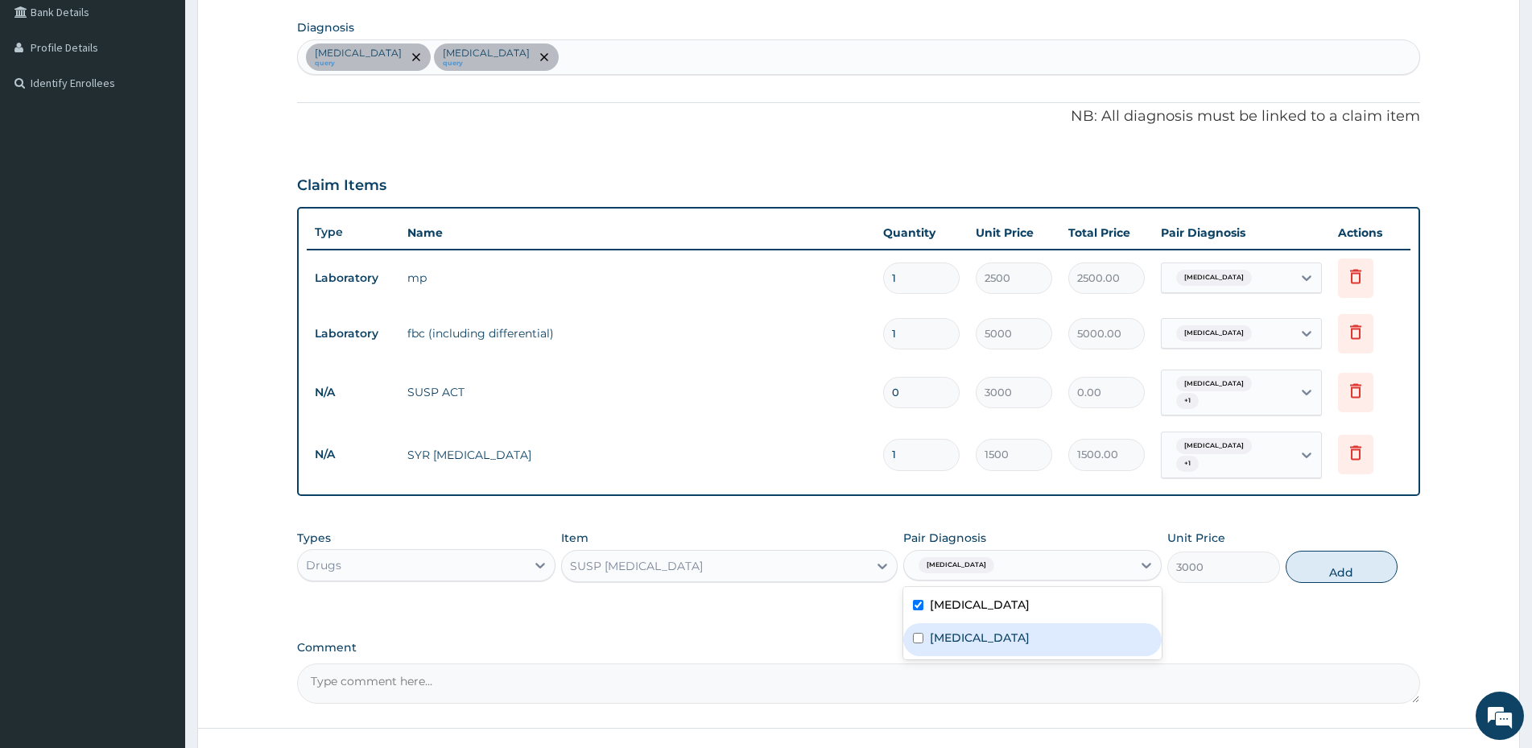
click at [996, 636] on div "Anemia" at bounding box center [1032, 639] width 258 height 33
checkbox input "true"
click at [1331, 556] on button "Add" at bounding box center [1341, 566] width 112 height 32
type input "0"
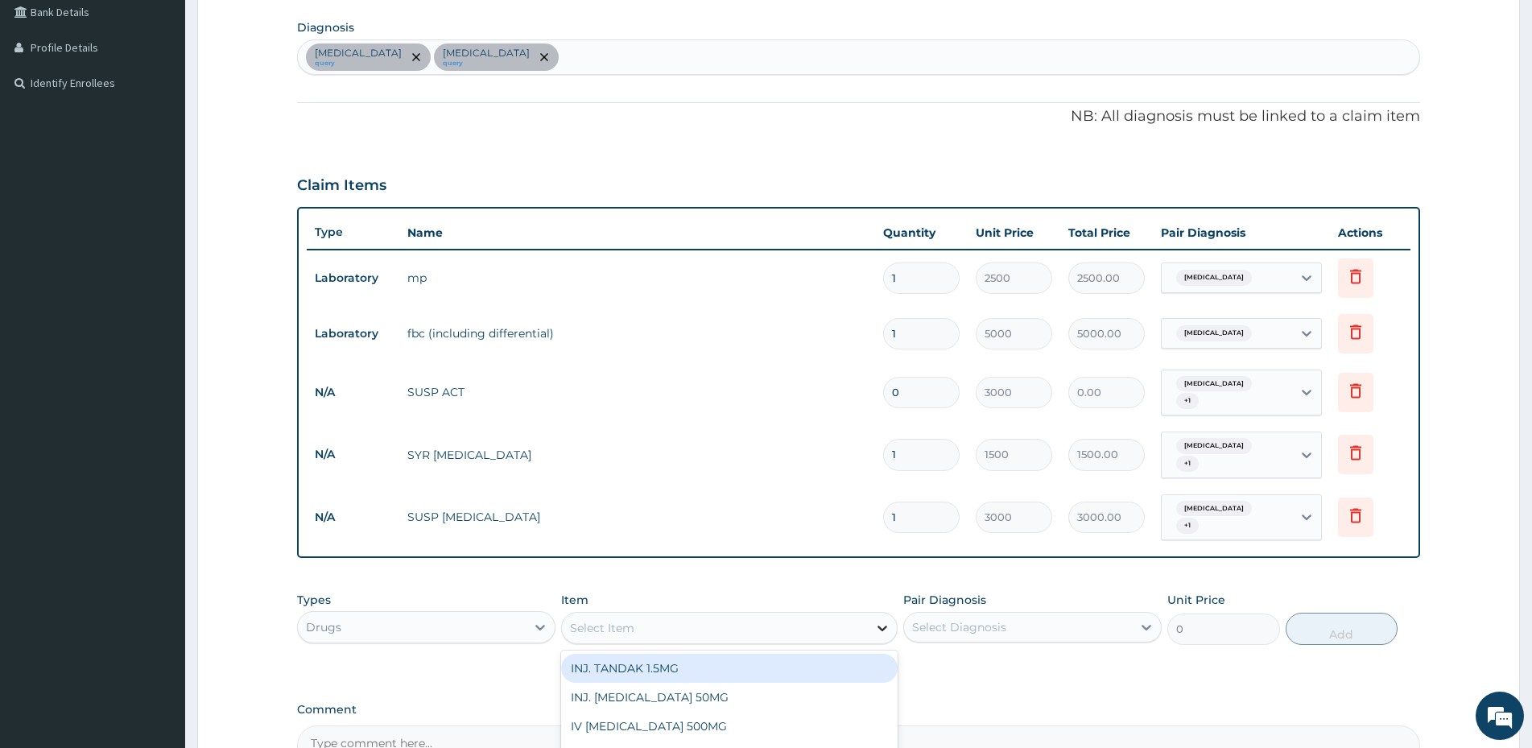
click at [877, 620] on icon at bounding box center [882, 628] width 16 height 16
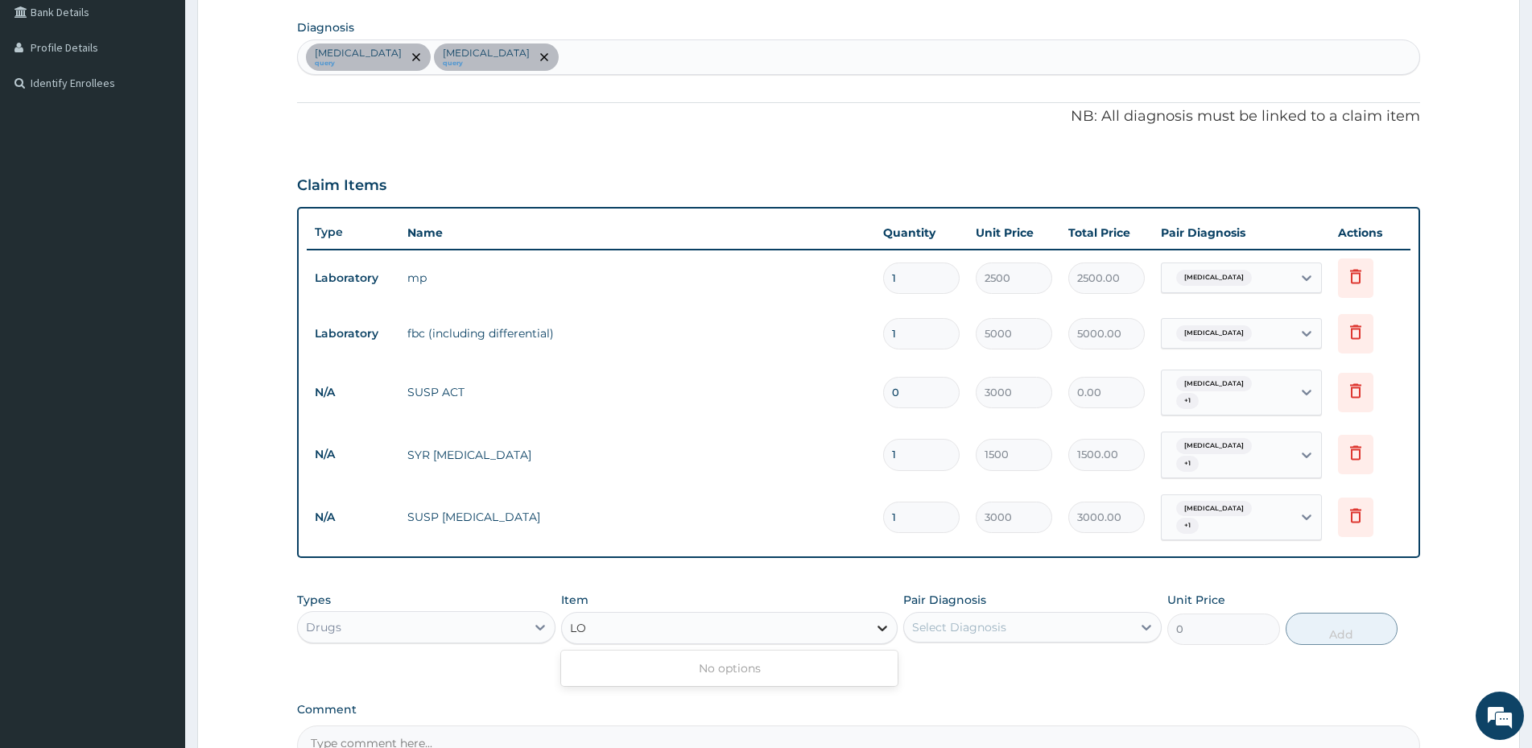
type input "L"
type input "PIRITO"
click at [702, 654] on div "[PERSON_NAME]" at bounding box center [729, 668] width 336 height 29
type input "1000"
click at [1140, 619] on icon at bounding box center [1146, 627] width 16 height 16
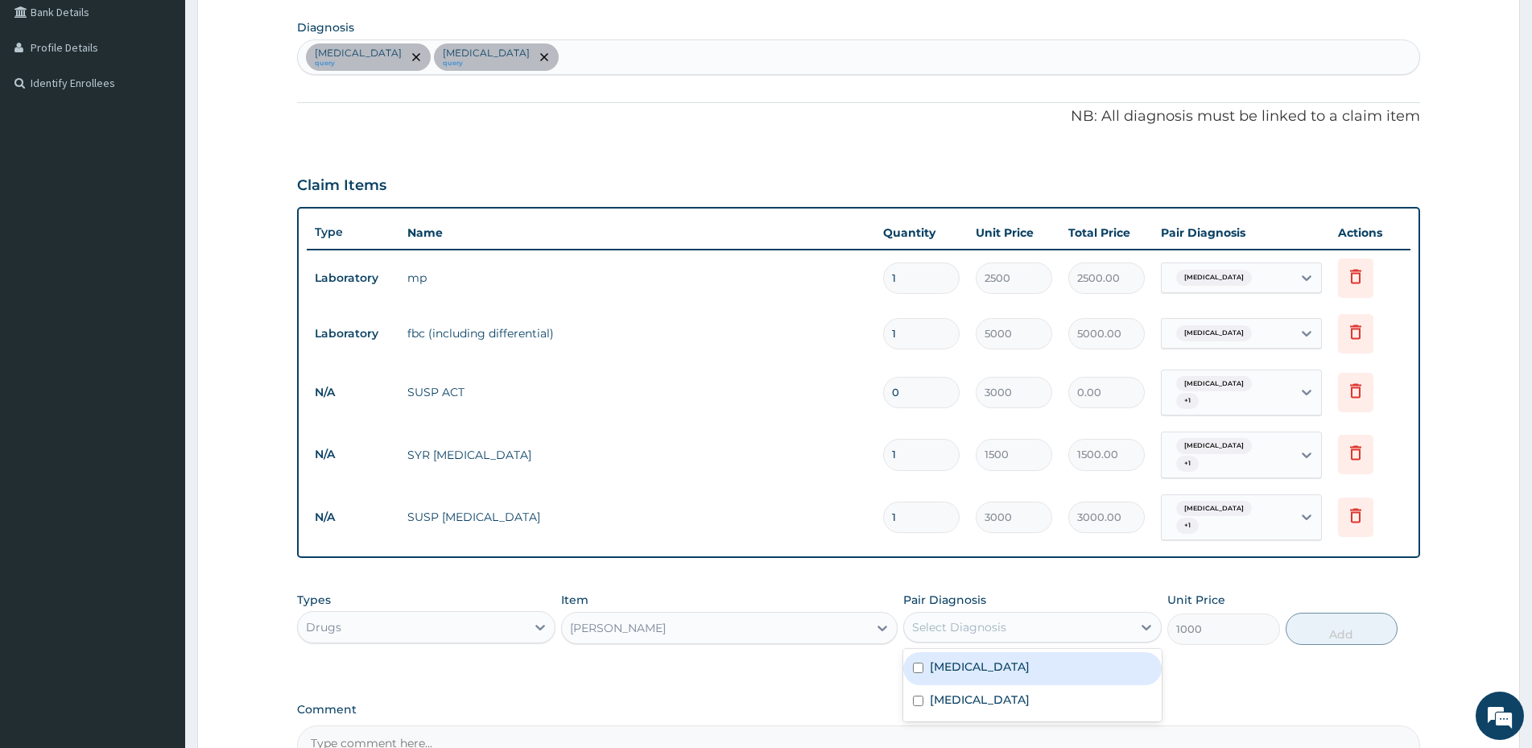
drag, startPoint x: 989, startPoint y: 653, endPoint x: 989, endPoint y: 682, distance: 29.8
click at [989, 654] on div "Malaria" at bounding box center [1032, 668] width 258 height 33
checkbox input "true"
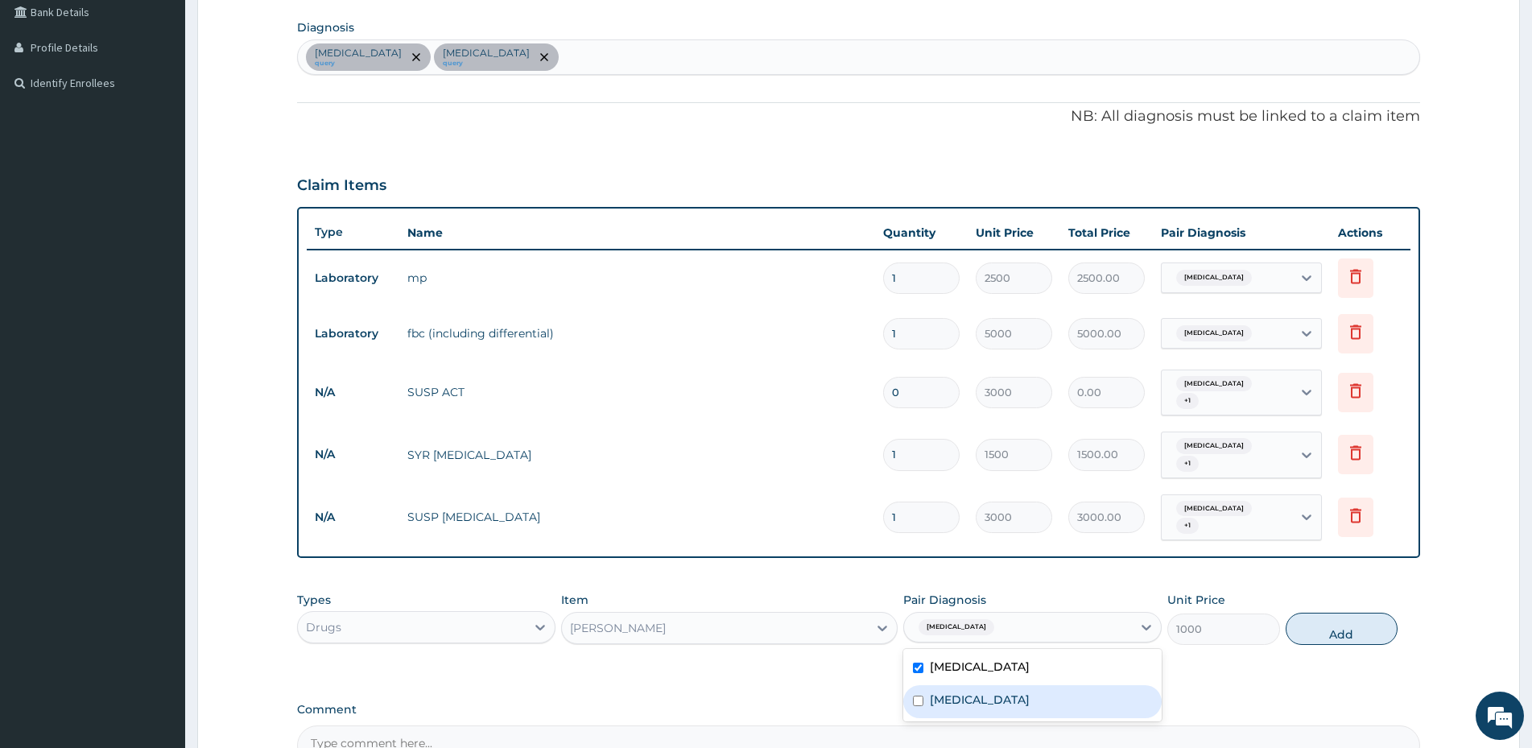
drag, startPoint x: 989, startPoint y: 682, endPoint x: 1004, endPoint y: 678, distance: 16.0
click at [990, 685] on div "Anemia" at bounding box center [1032, 701] width 258 height 33
checkbox input "true"
click at [1353, 612] on button "Add" at bounding box center [1341, 628] width 112 height 32
type input "0"
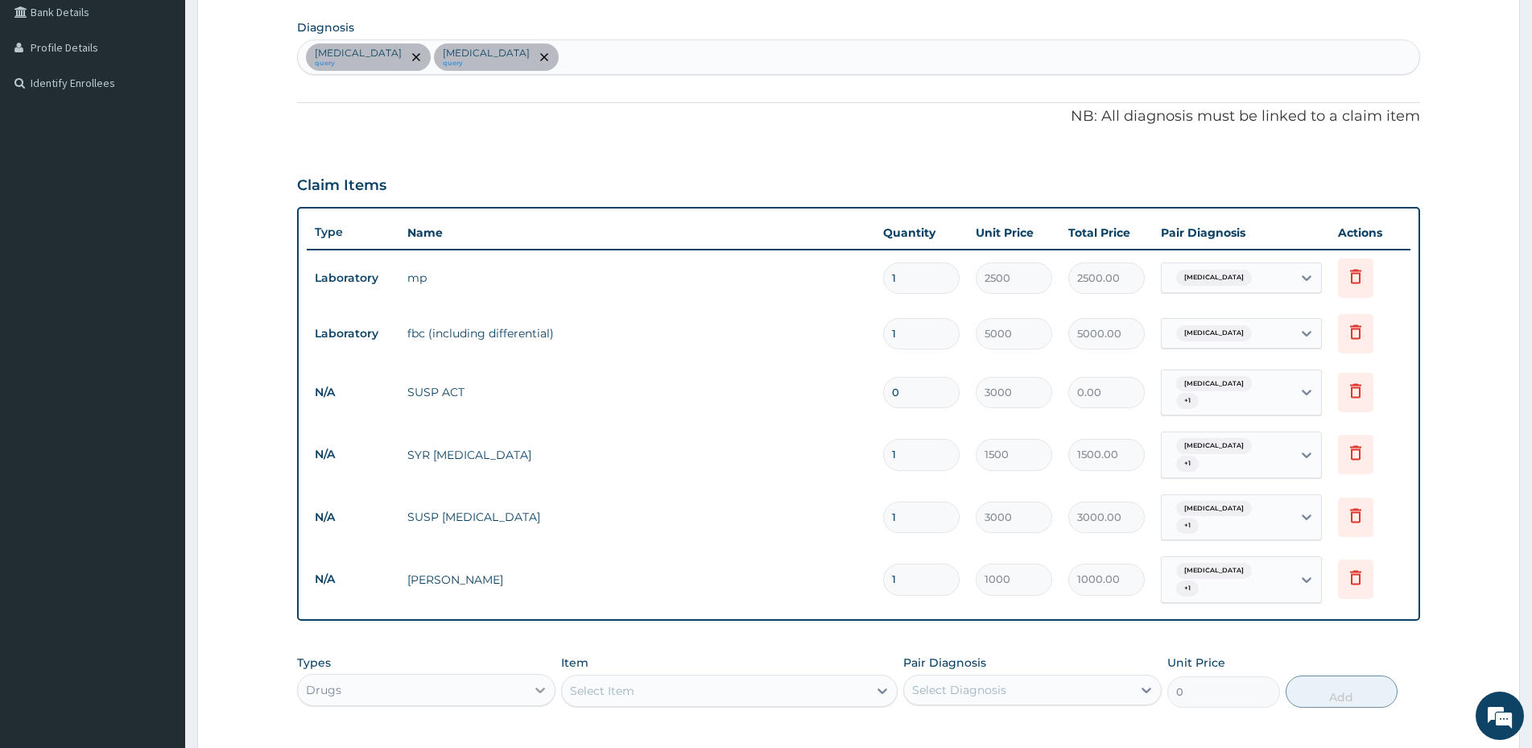
click at [547, 682] on icon at bounding box center [540, 690] width 16 height 16
click at [877, 682] on icon at bounding box center [882, 690] width 16 height 16
type input "CHLORAMPHENICAL"
click at [604, 682] on div "Select Item" at bounding box center [602, 690] width 64 height 16
click at [1459, 462] on form "Step 2 of 2 PA Code / Prescription Code PA/78BDE2 Encounter Date 14-07-2025 Imp…" at bounding box center [858, 326] width 1322 height 1234
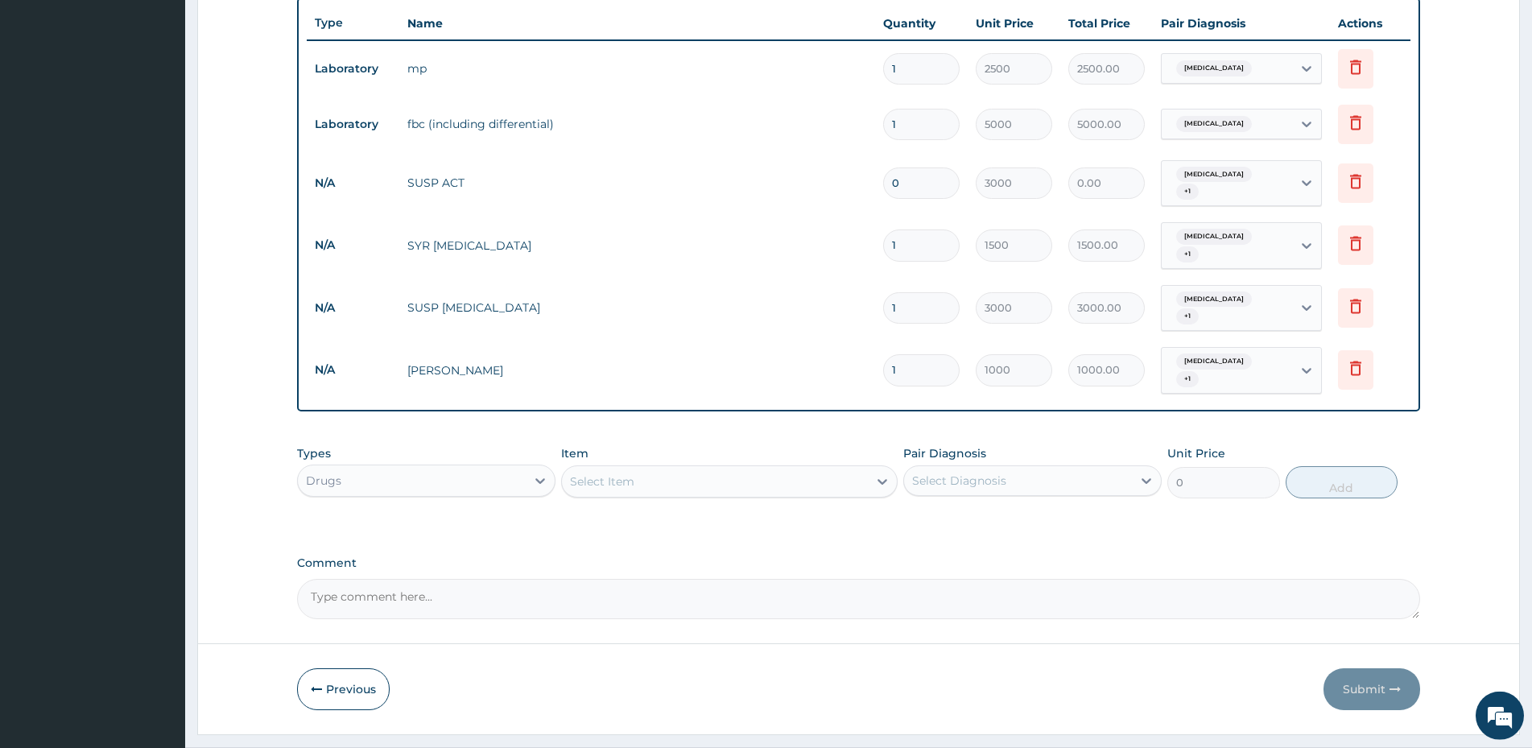
scroll to position [598, 0]
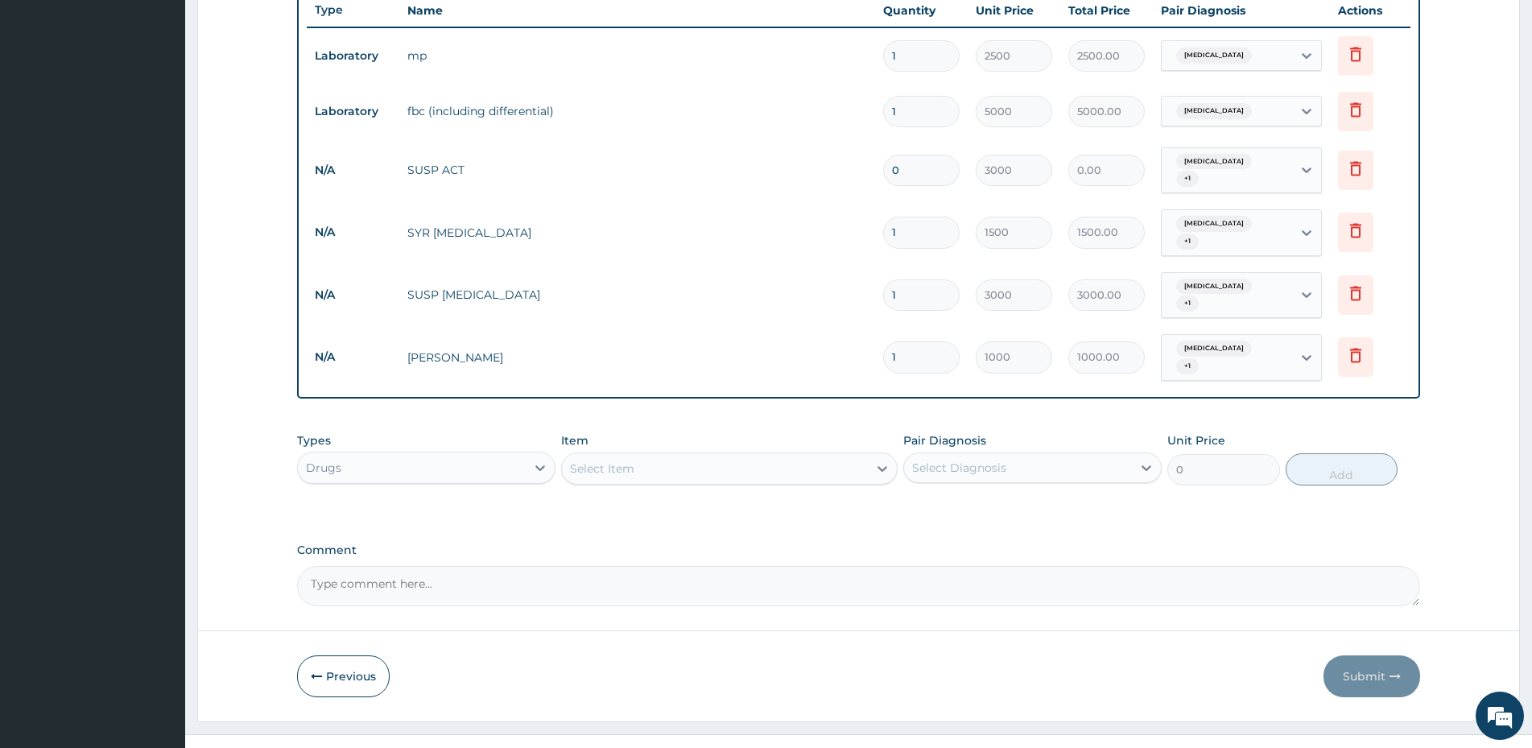
click at [596, 460] on div "Select Item" at bounding box center [602, 468] width 64 height 16
click at [882, 509] on div "PA Code / Prescription Code PA/78BDE2 Encounter Date 14-07-2025 Important Notic…" at bounding box center [858, 81] width 1123 height 1050
click at [336, 566] on textarea "Comment" at bounding box center [858, 586] width 1123 height 40
type textarea "PLEASE ADD GUTT. CHLORAMPHENICOL AS IT'S NOT IN YOUR DRUGS LIST AND IT WAS GIVE…"
click at [823, 492] on div "PA Code / Prescription Code PA/78BDE2 Encounter Date 14-07-2025 Important Notic…" at bounding box center [858, 81] width 1123 height 1050
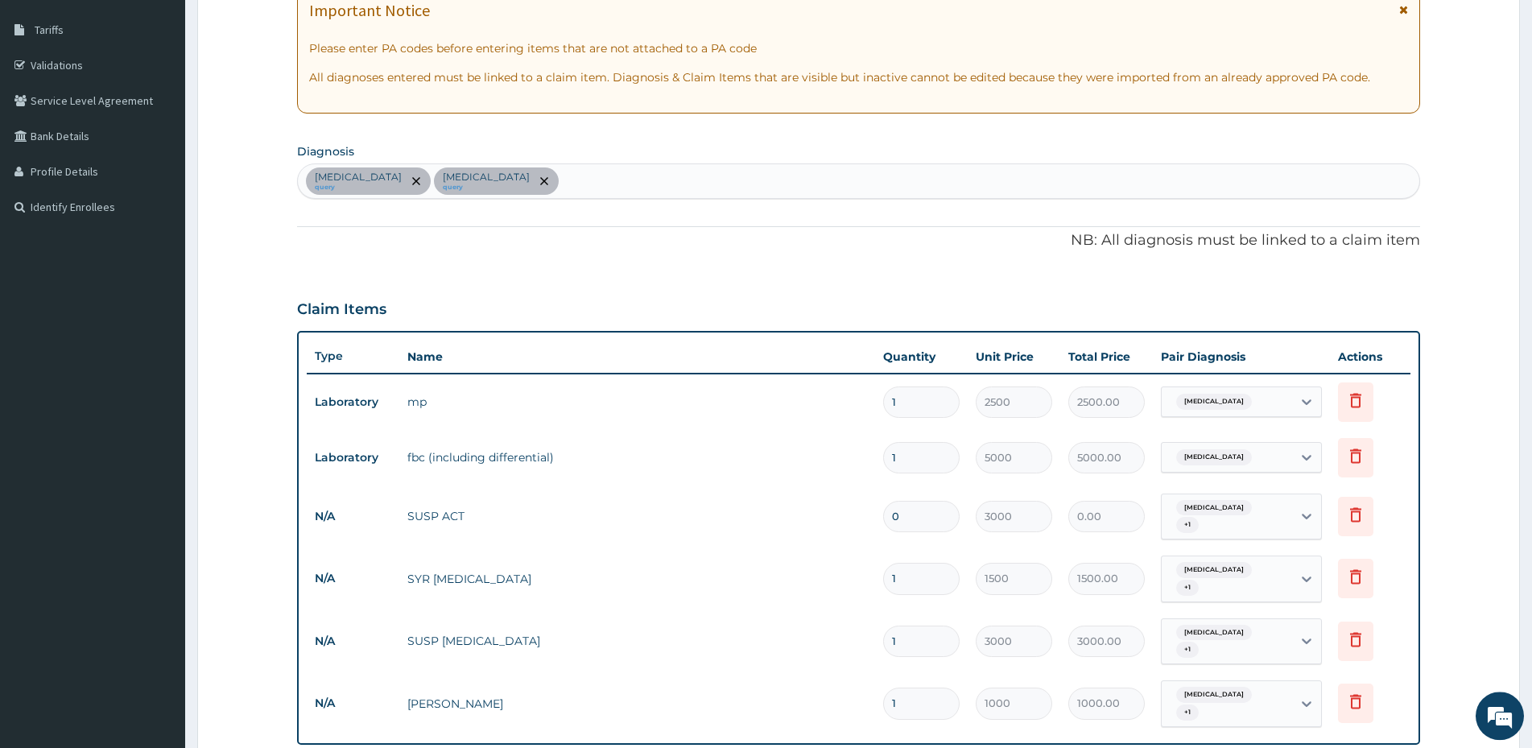
scroll to position [410, 0]
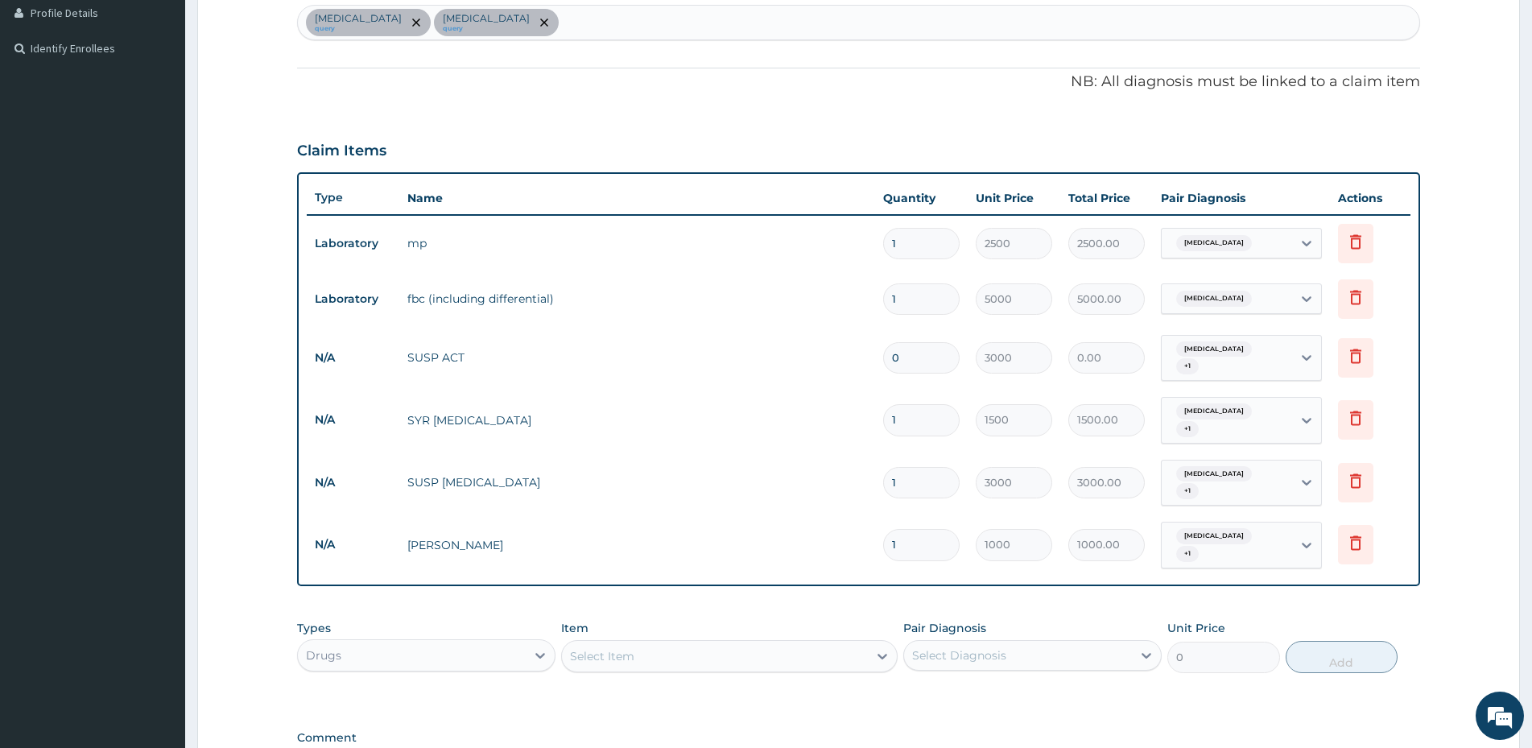
click at [1222, 684] on div "PA Code / Prescription Code PA/78BDE2 Encounter Date 14-07-2025 Important Notic…" at bounding box center [858, 268] width 1123 height 1050
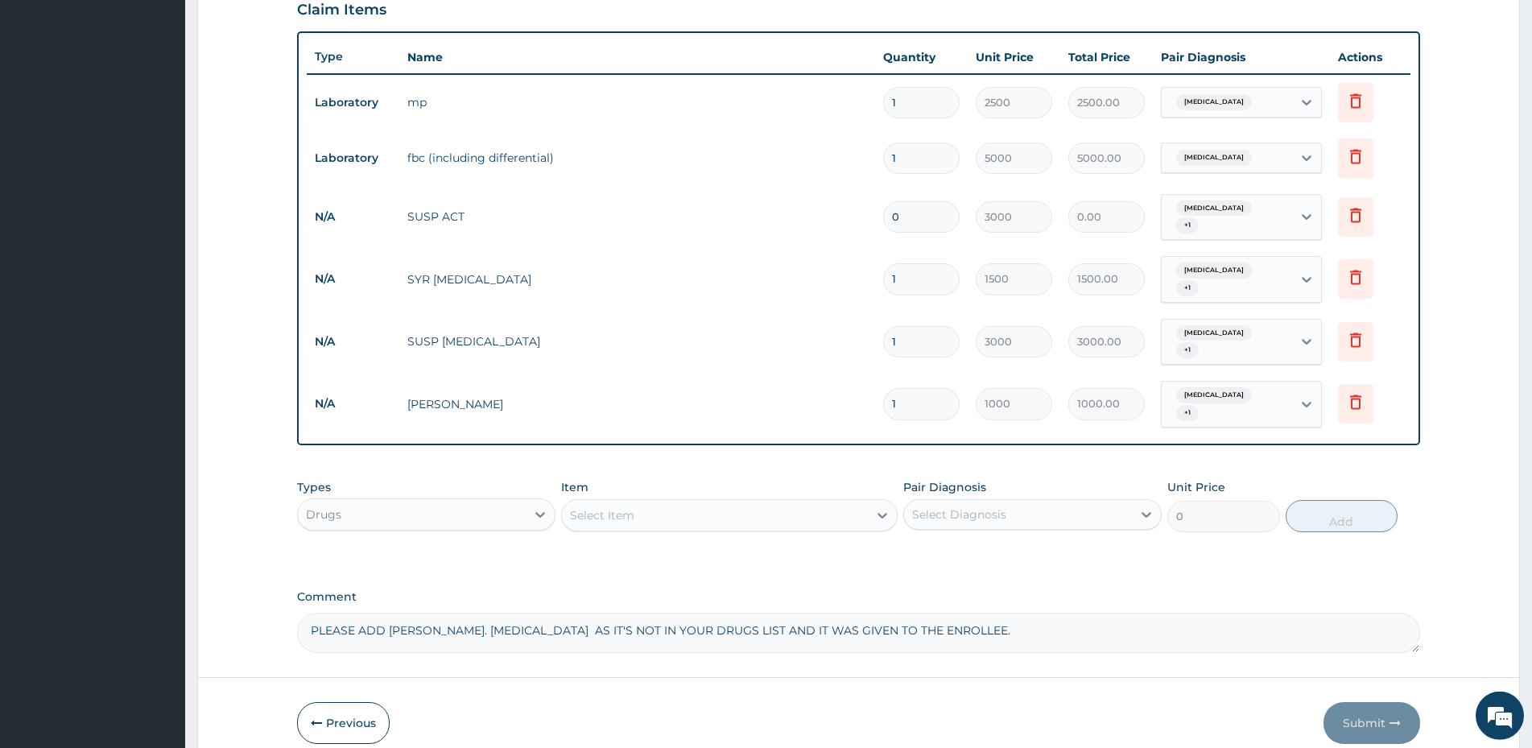
scroll to position [575, 0]
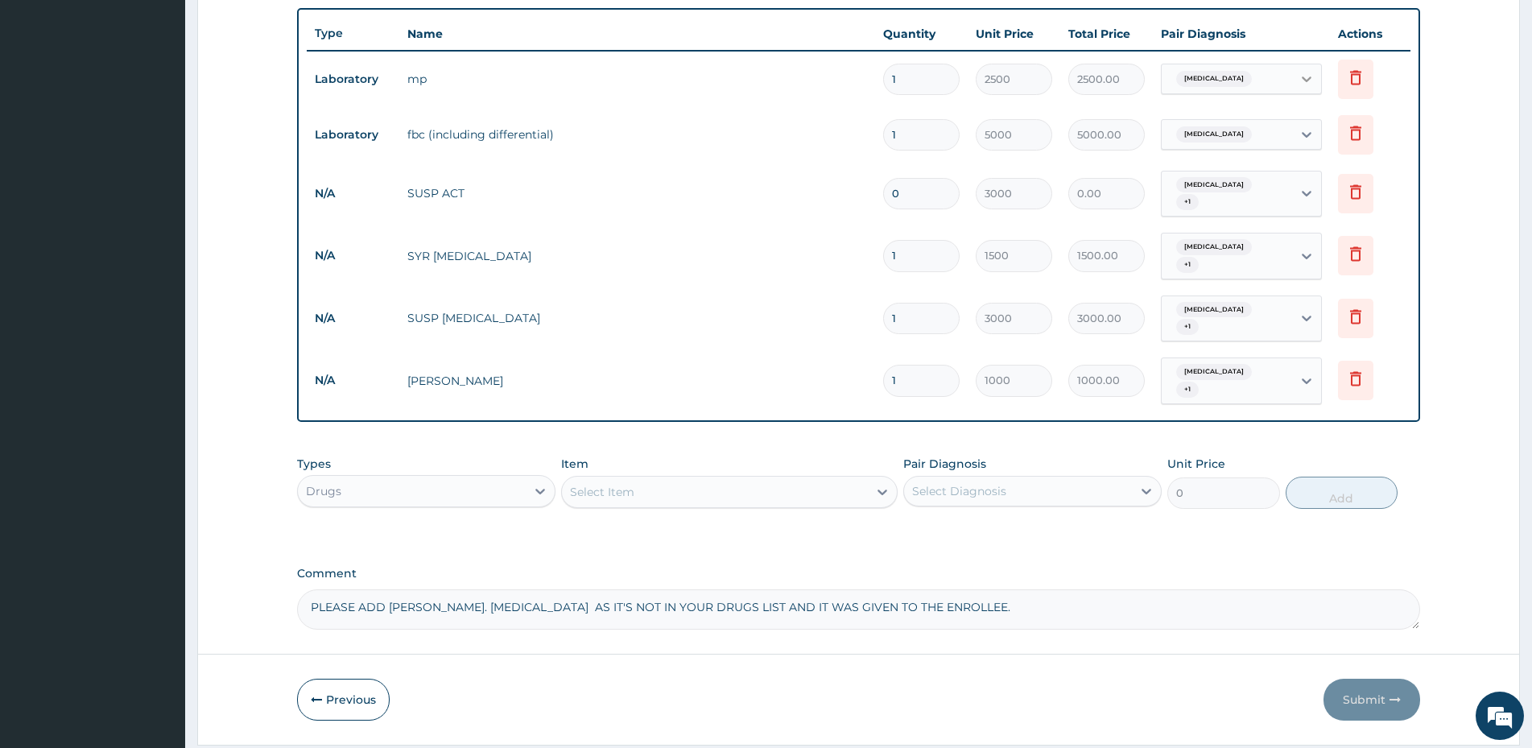
click at [1302, 81] on icon at bounding box center [1306, 79] width 16 height 16
click at [1206, 149] on label "Anemia" at bounding box center [1237, 151] width 100 height 16
checkbox input "true"
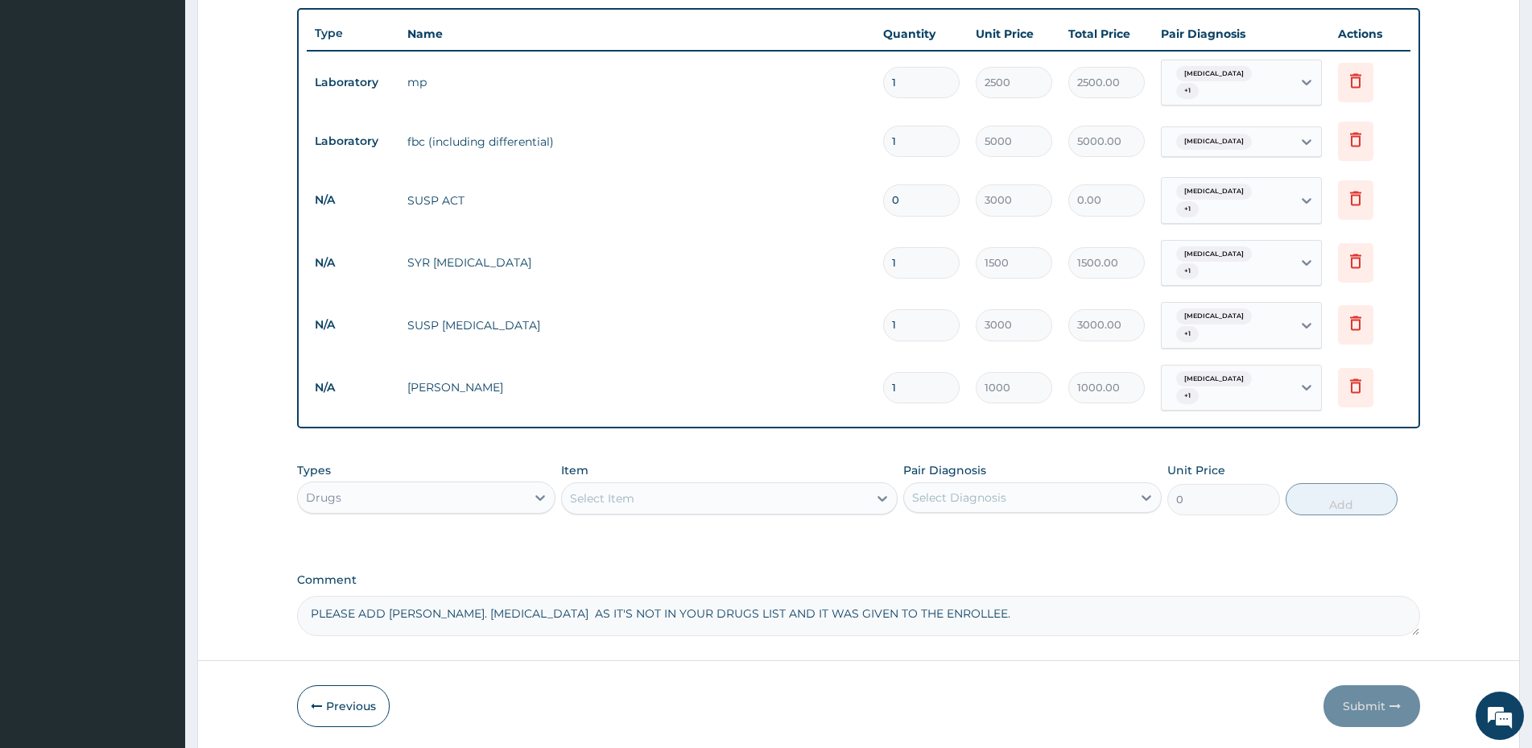
click at [1400, 204] on td "Delete" at bounding box center [1370, 200] width 80 height 56
click at [1309, 134] on icon at bounding box center [1306, 142] width 16 height 16
click at [1241, 180] on div "Malaria" at bounding box center [1261, 175] width 201 height 33
checkbox input "true"
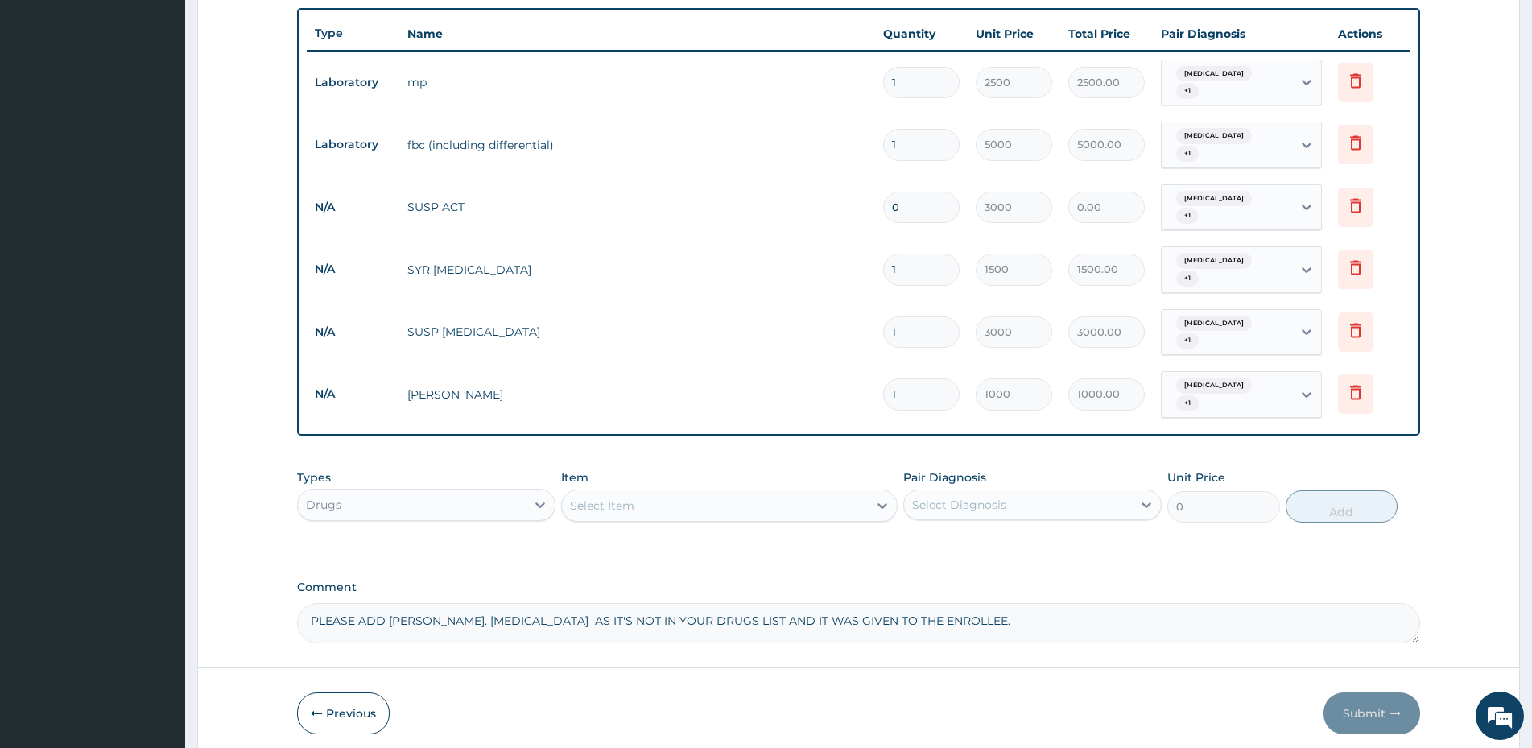
click at [1391, 304] on td "Delete" at bounding box center [1370, 332] width 80 height 56
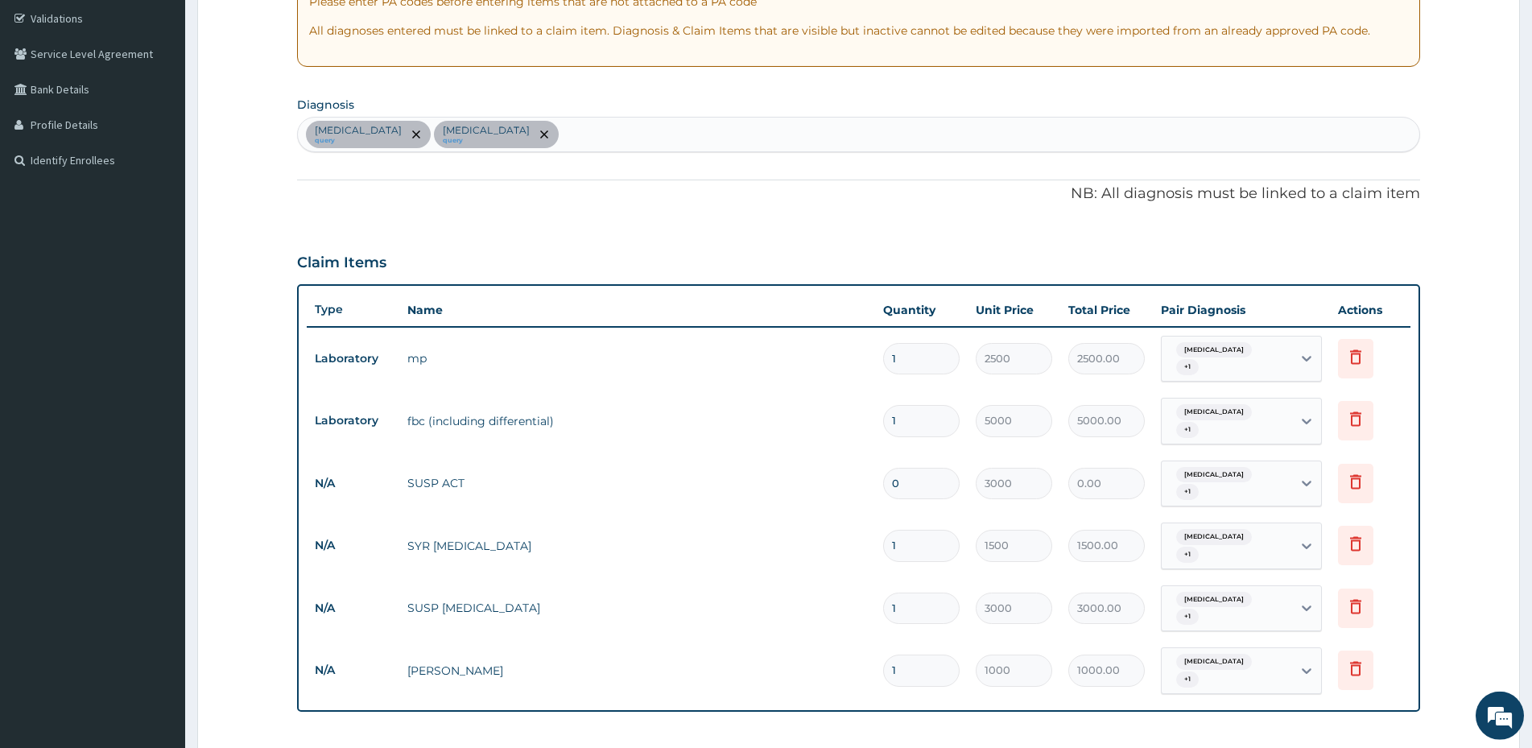
scroll to position [328, 0]
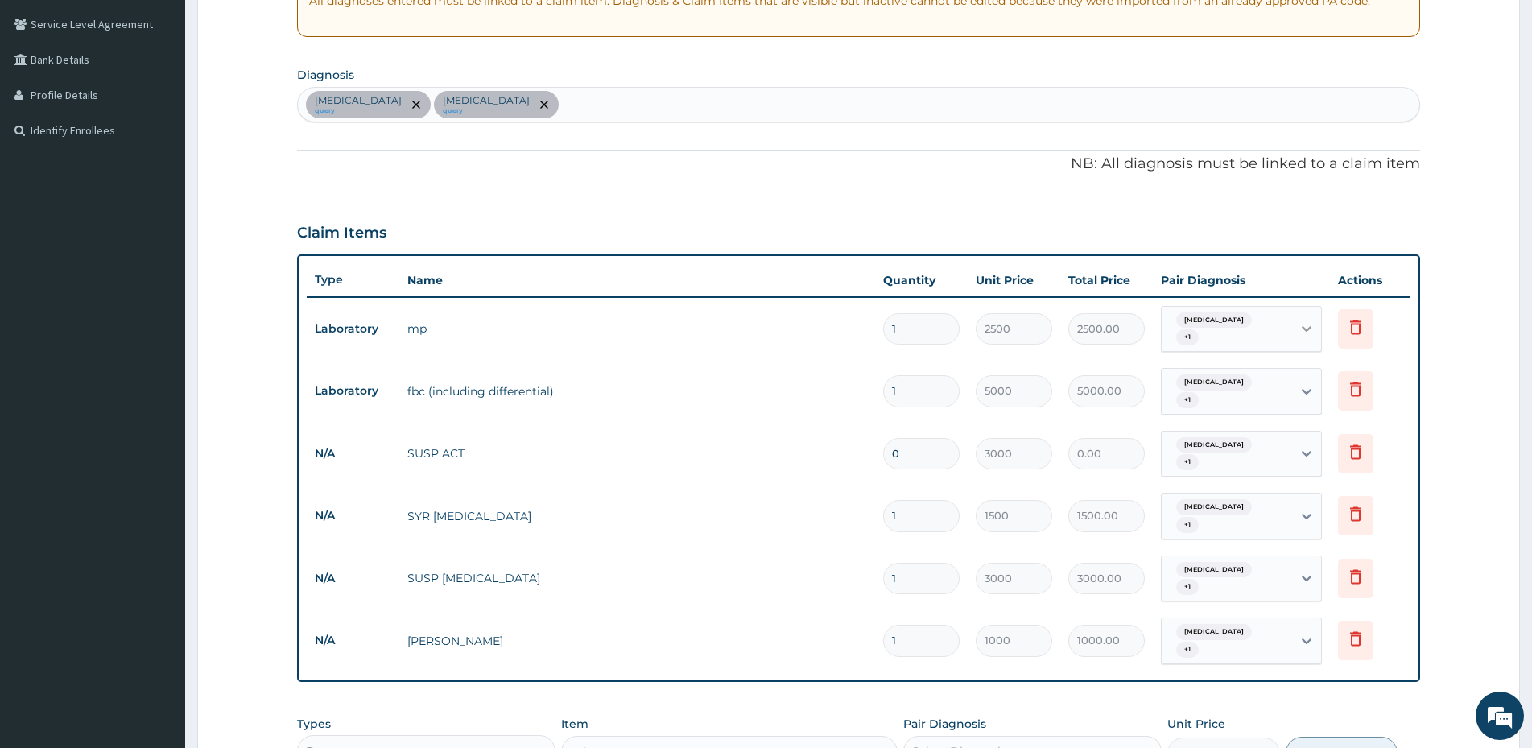
click at [1309, 323] on icon at bounding box center [1306, 328] width 16 height 16
click at [1397, 394] on td "Delete" at bounding box center [1370, 391] width 80 height 56
click at [1303, 389] on icon at bounding box center [1306, 392] width 10 height 6
click at [1388, 426] on td "Delete" at bounding box center [1370, 454] width 80 height 56
click at [1303, 451] on icon at bounding box center [1306, 454] width 10 height 6
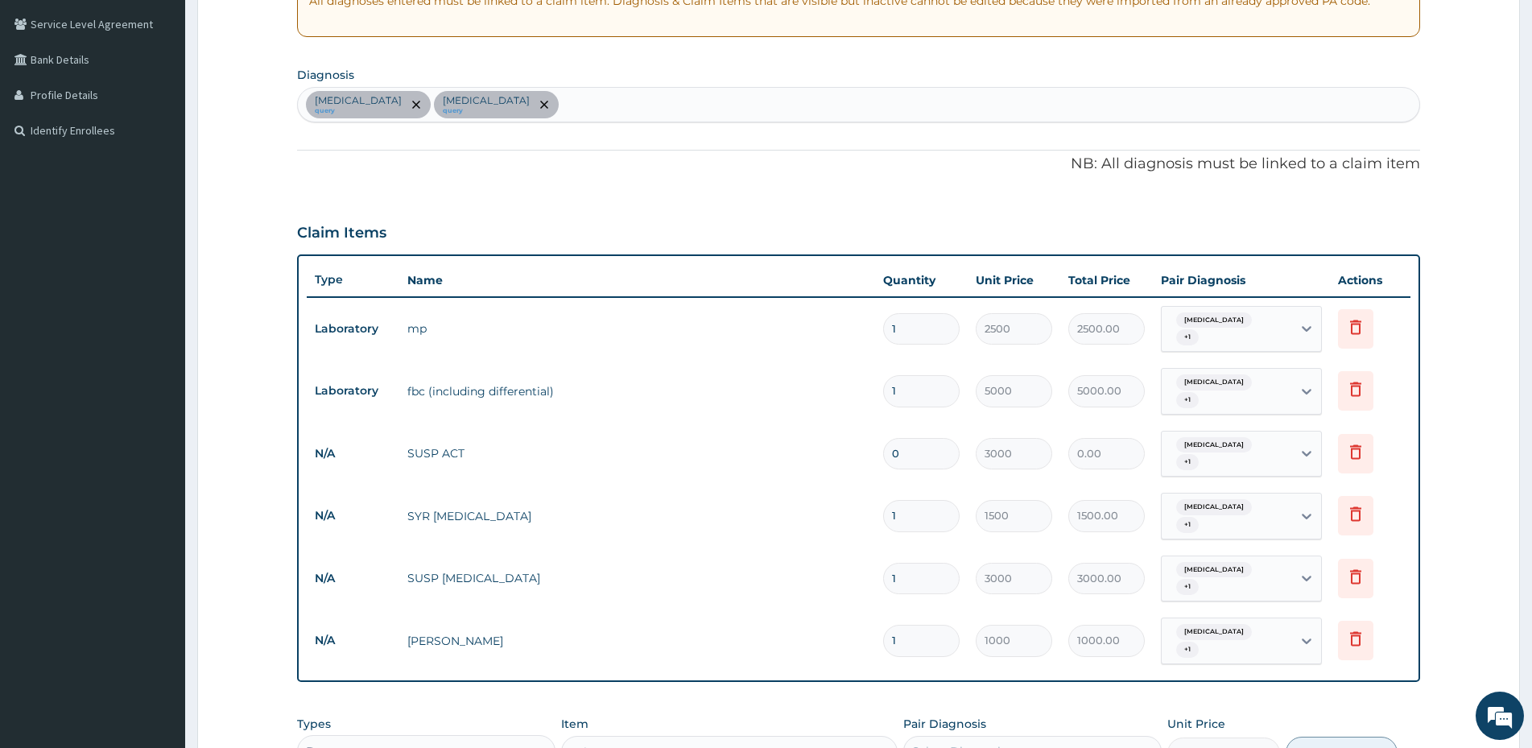
click at [1402, 488] on td "Delete" at bounding box center [1370, 516] width 80 height 56
click at [1305, 508] on icon at bounding box center [1306, 516] width 16 height 16
click at [1394, 550] on td "Delete" at bounding box center [1370, 578] width 80 height 56
click at [1309, 570] on icon at bounding box center [1306, 578] width 16 height 16
click at [1406, 555] on td "Delete" at bounding box center [1370, 578] width 80 height 56
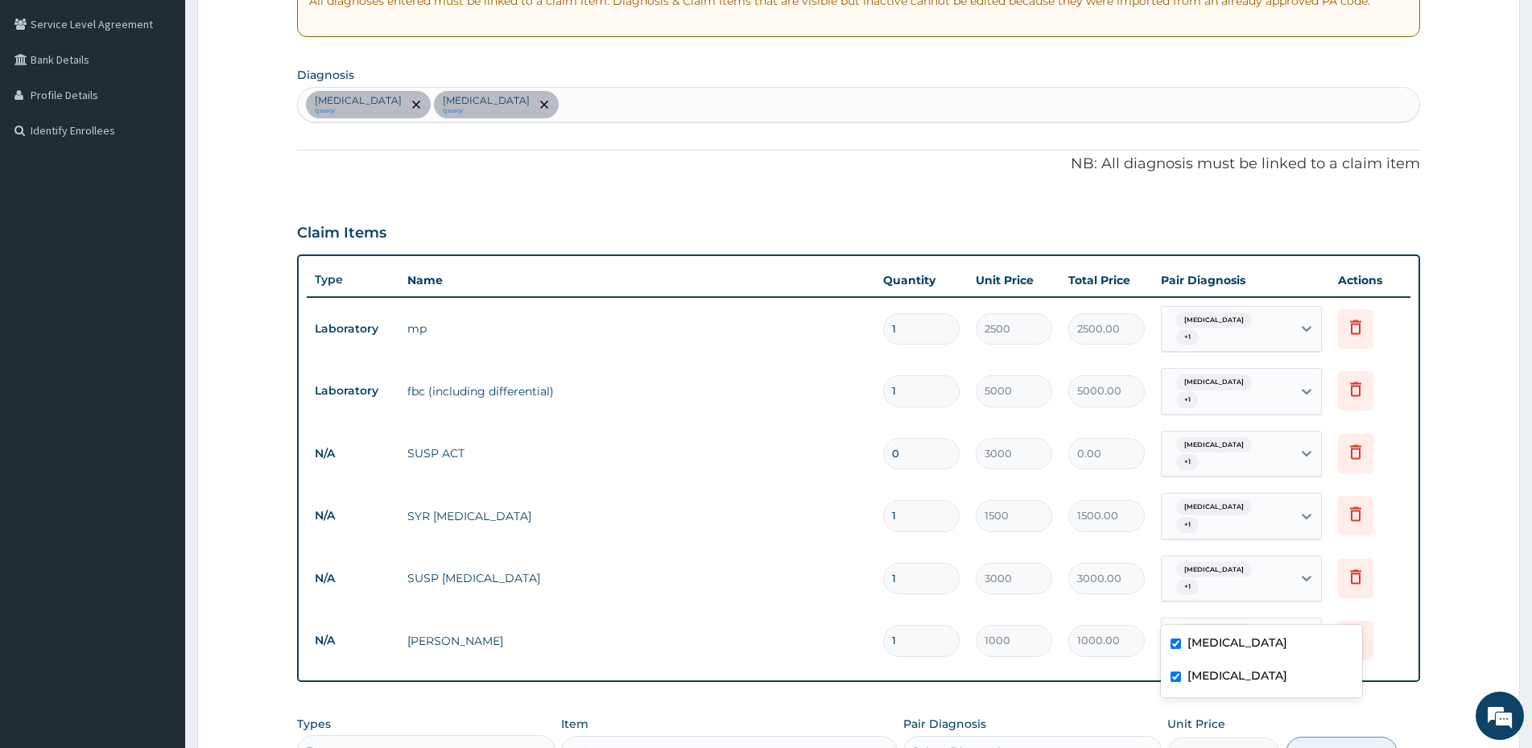
click at [1301, 633] on icon at bounding box center [1306, 641] width 16 height 16
click at [1400, 568] on td "Delete" at bounding box center [1370, 578] width 80 height 56
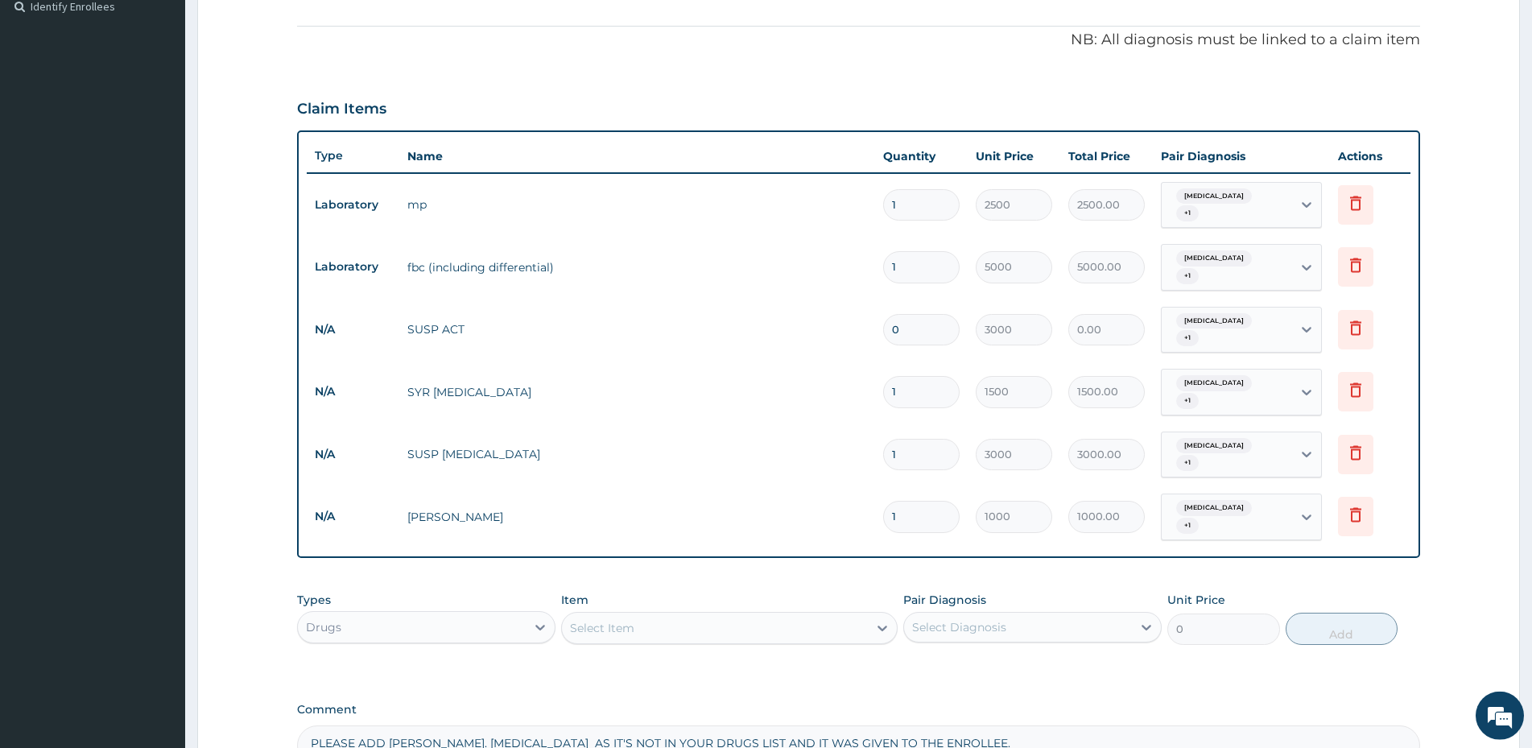
scroll to position [493, 0]
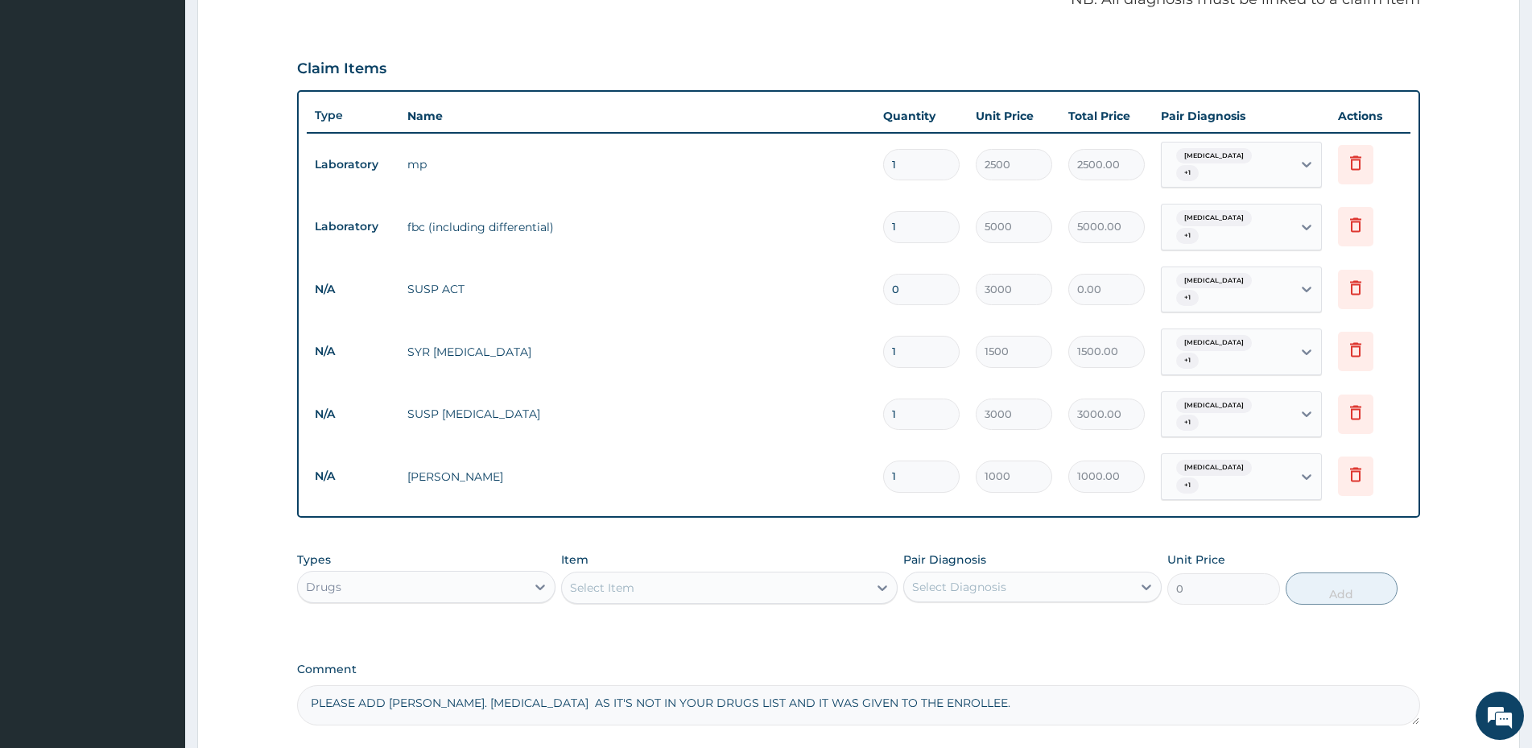
click at [918, 274] on input "0" at bounding box center [921, 289] width 76 height 31
type input "1"
type input "3000.00"
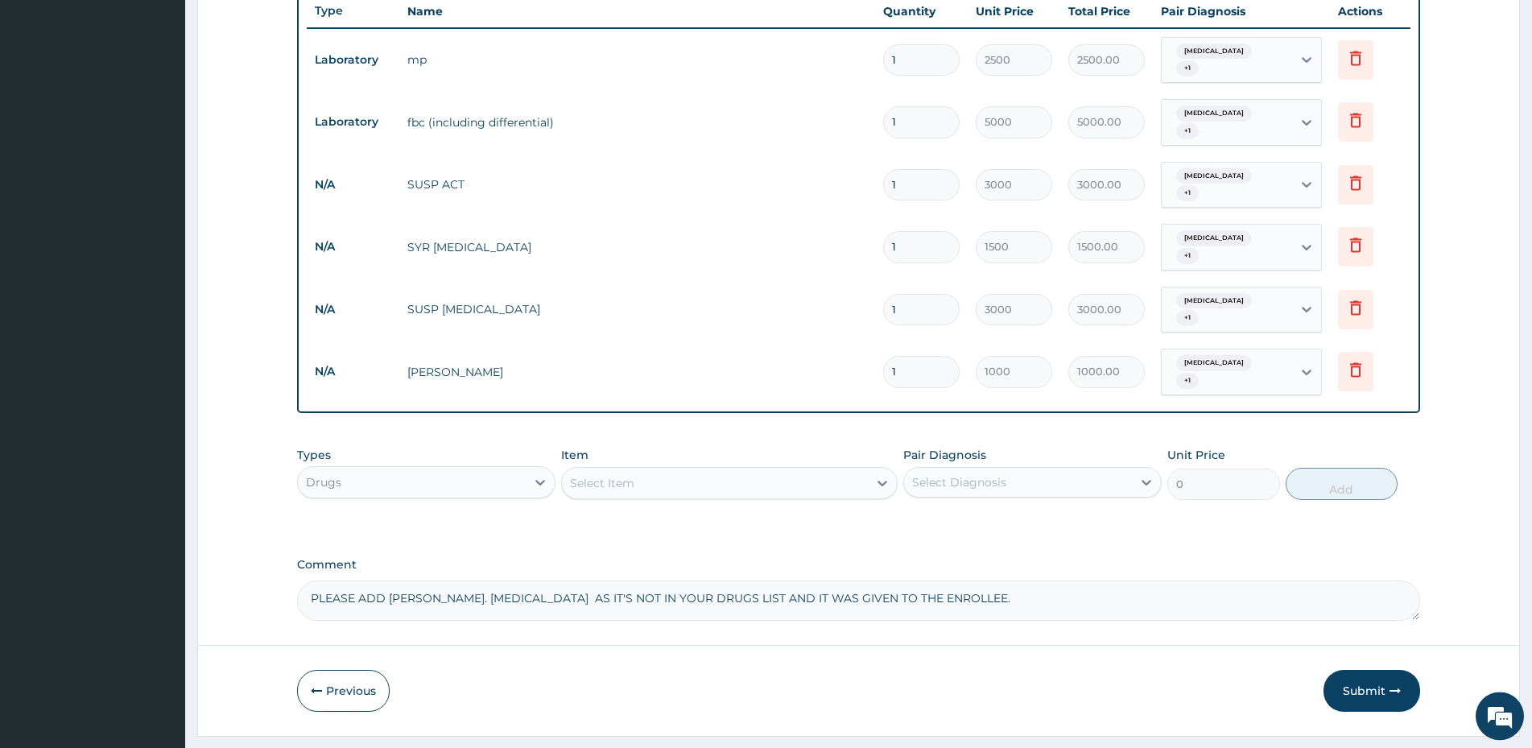
scroll to position [598, 0]
type input "1"
click at [1363, 669] on button "Submit" at bounding box center [1371, 690] width 97 height 42
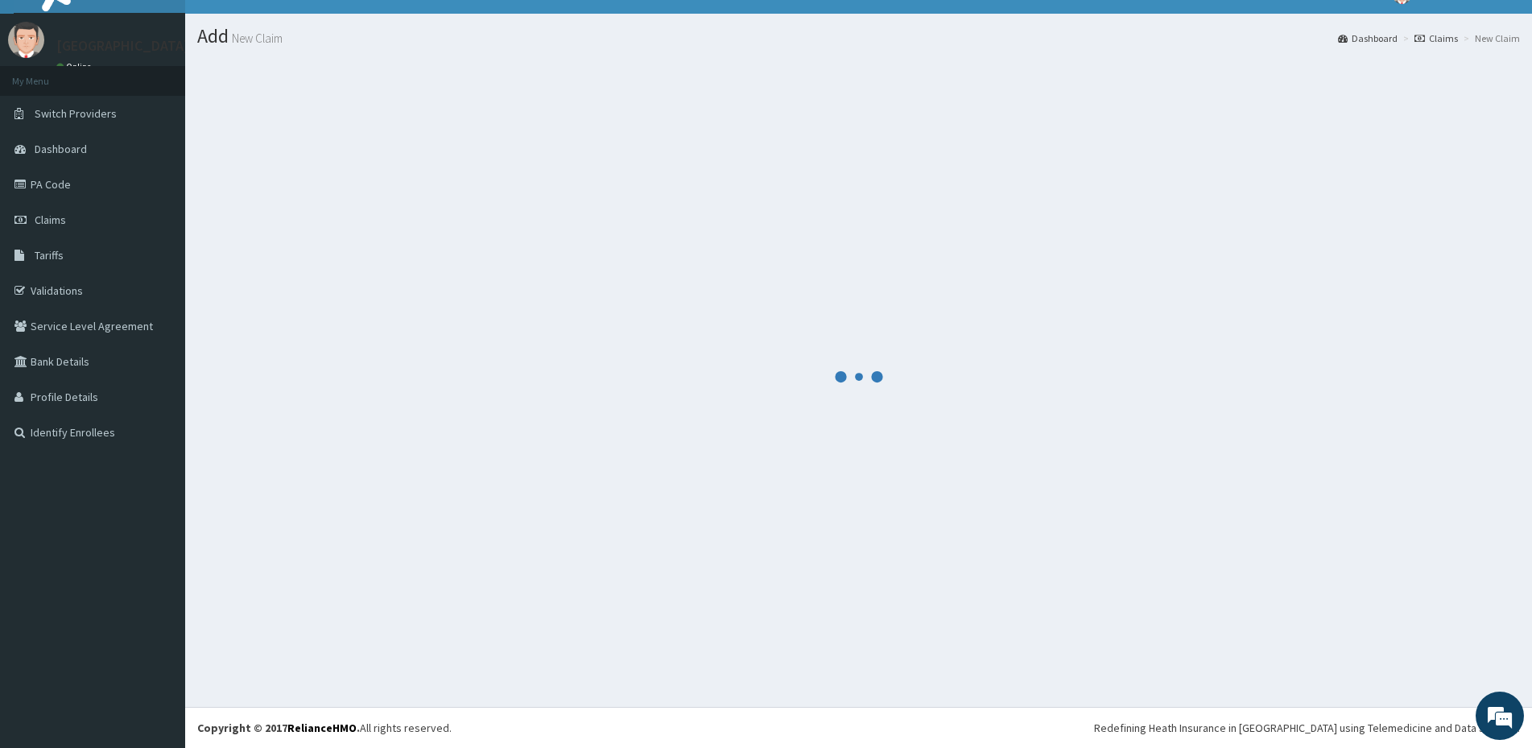
scroll to position [27, 0]
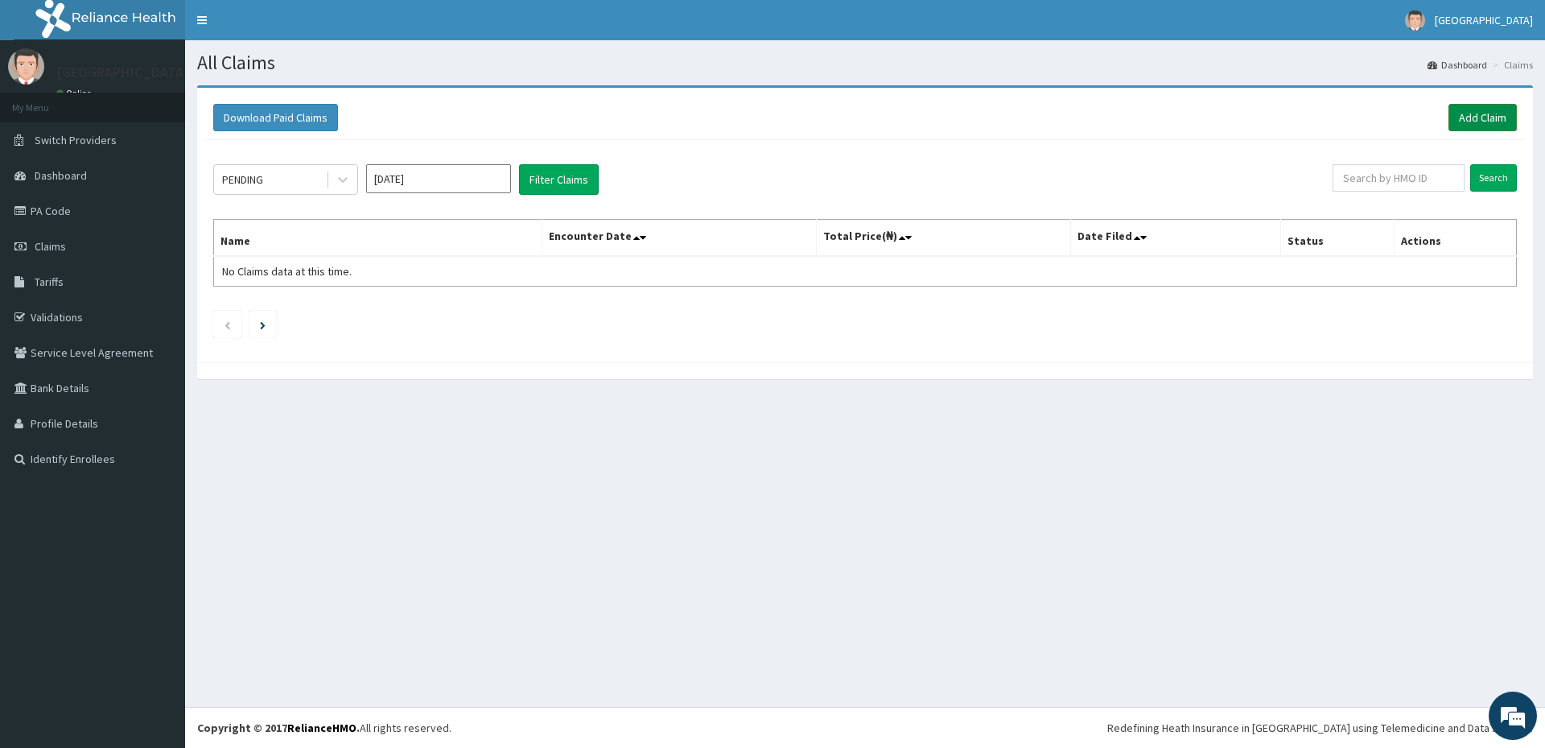
click at [1507, 115] on link "Add Claim" at bounding box center [1483, 117] width 68 height 27
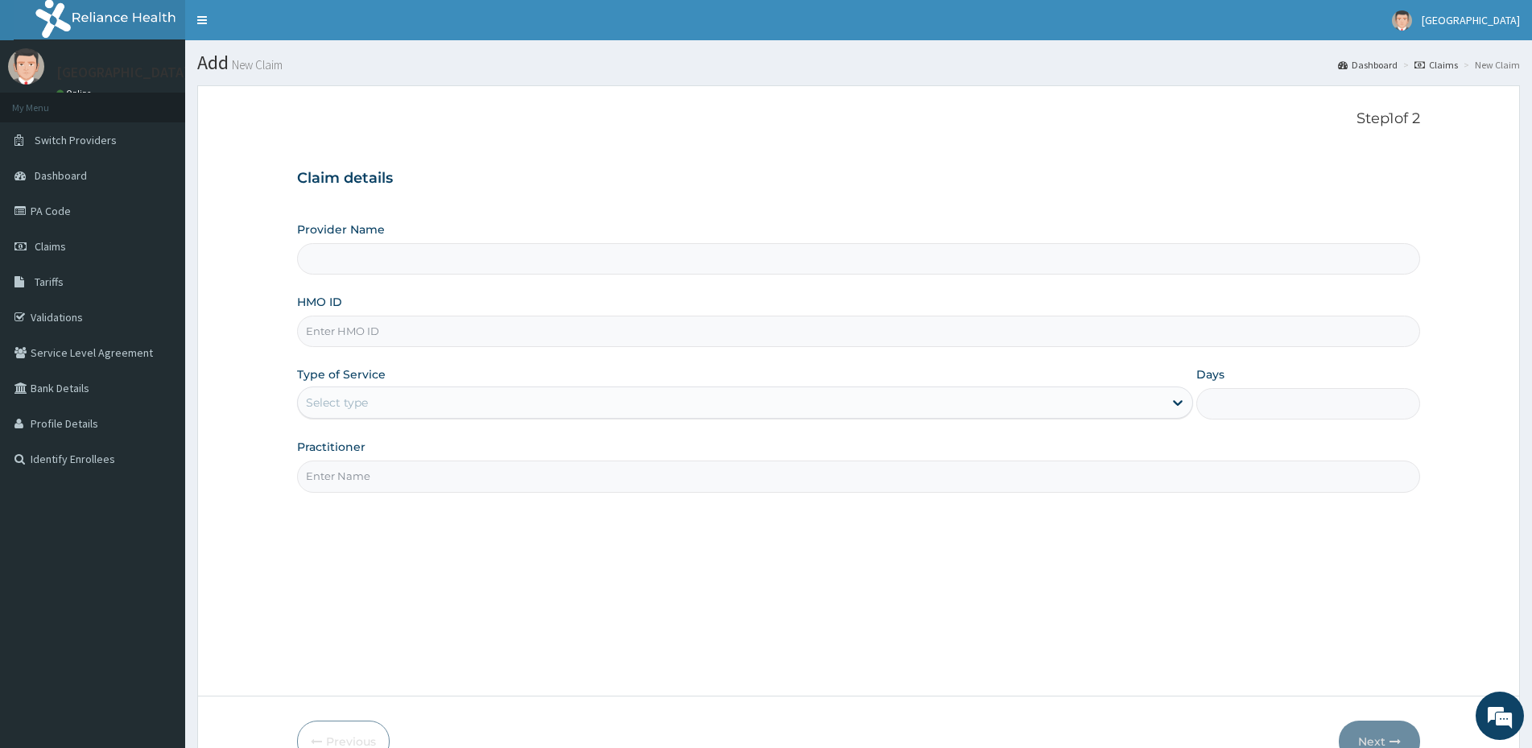
type input "Military Hospital Portharcourt"
click at [325, 342] on input "HMO ID" at bounding box center [858, 330] width 1123 height 31
type input "BGM/10023/D"
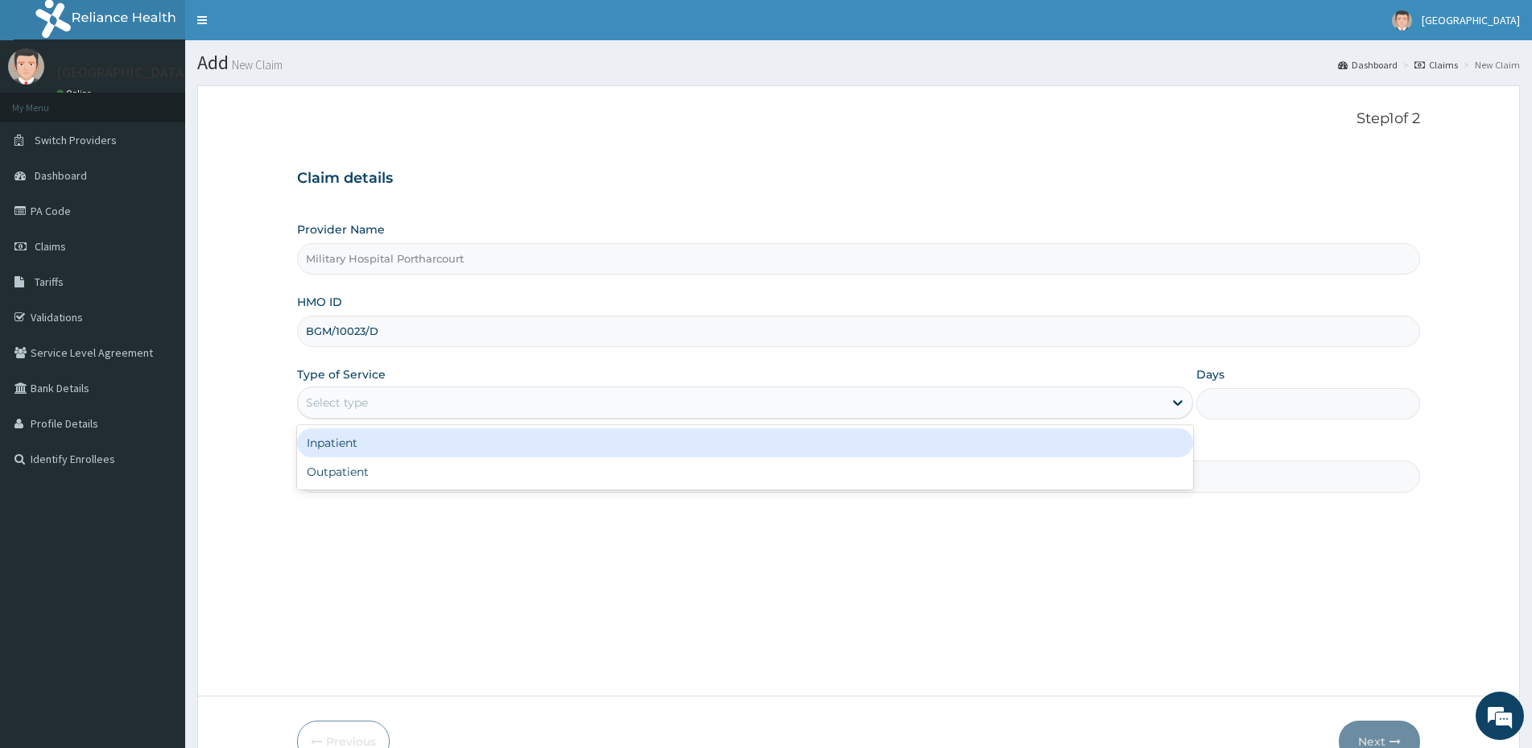
click at [348, 399] on div "Select type" at bounding box center [337, 402] width 62 height 16
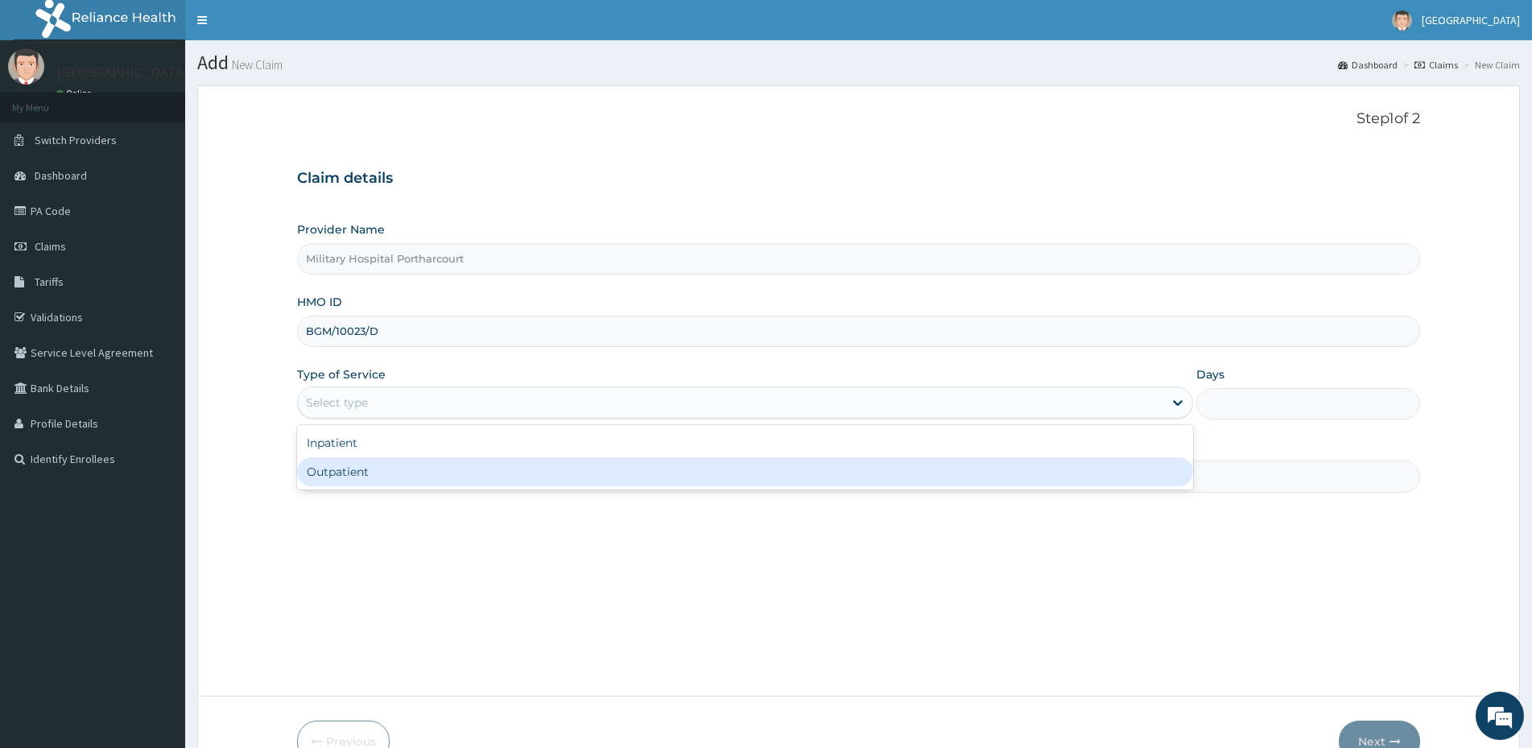
click at [365, 477] on div "Outpatient" at bounding box center [745, 471] width 896 height 29
type input "1"
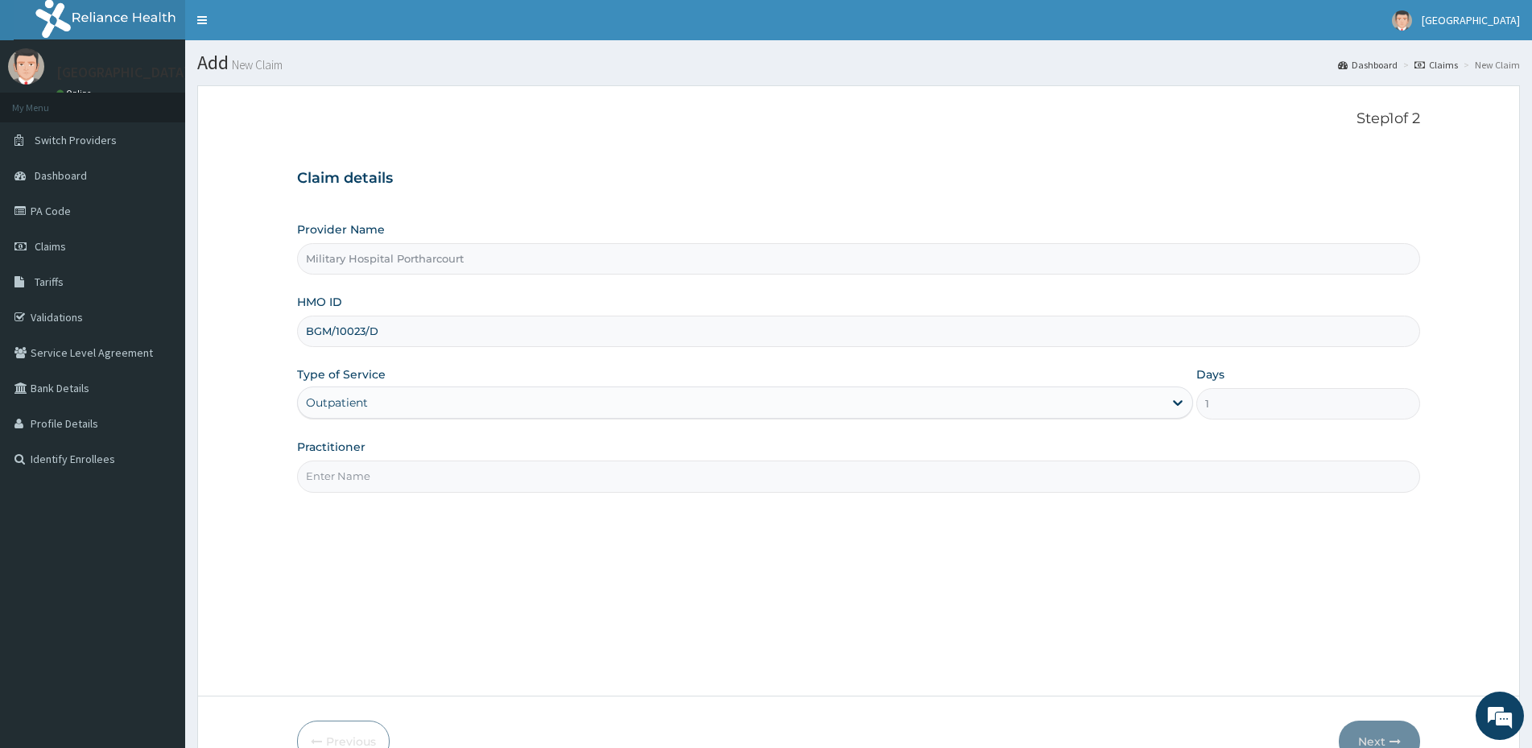
click at [334, 477] on input "Practitioner" at bounding box center [858, 475] width 1123 height 31
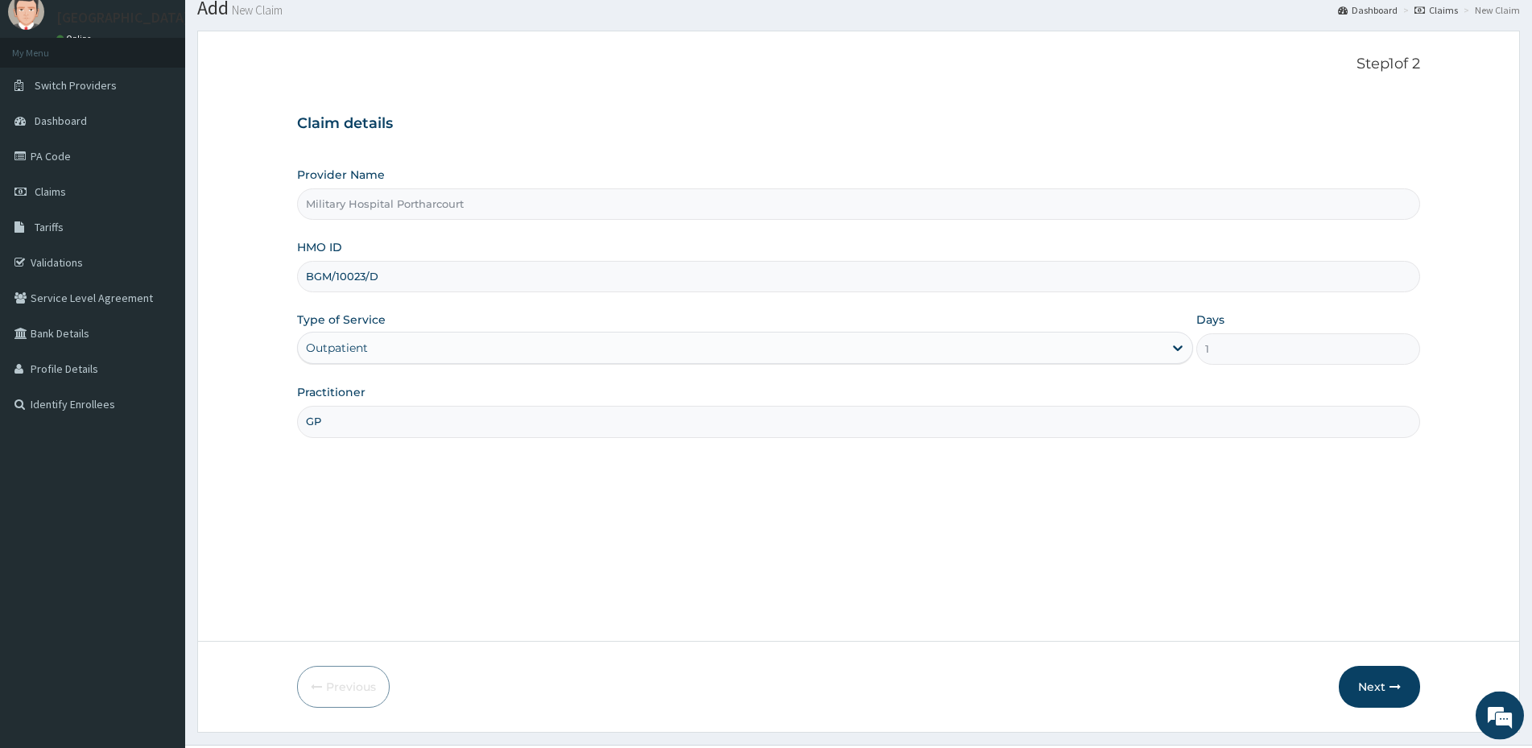
scroll to position [93, 0]
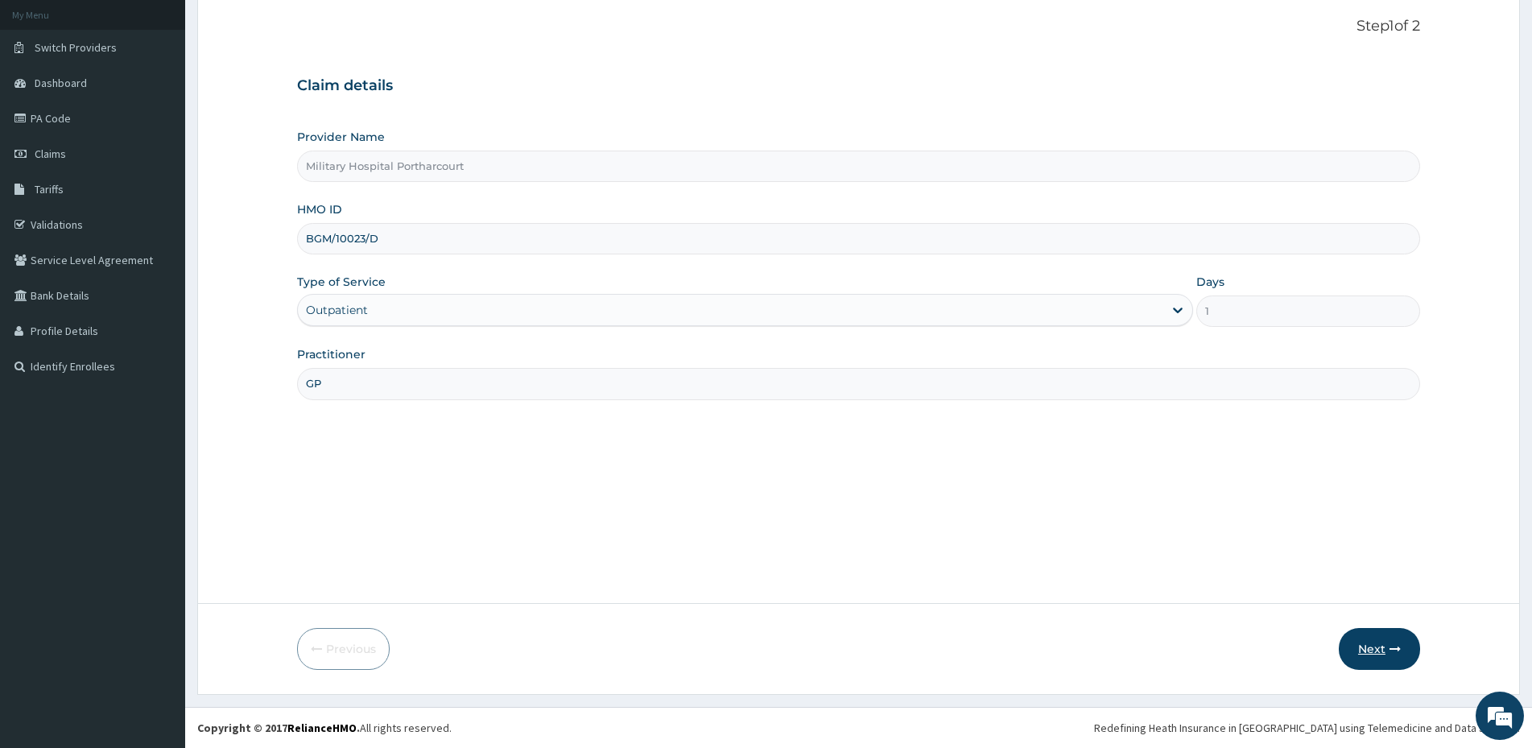
type input "GP"
click at [1367, 645] on button "Next" at bounding box center [1378, 649] width 81 height 42
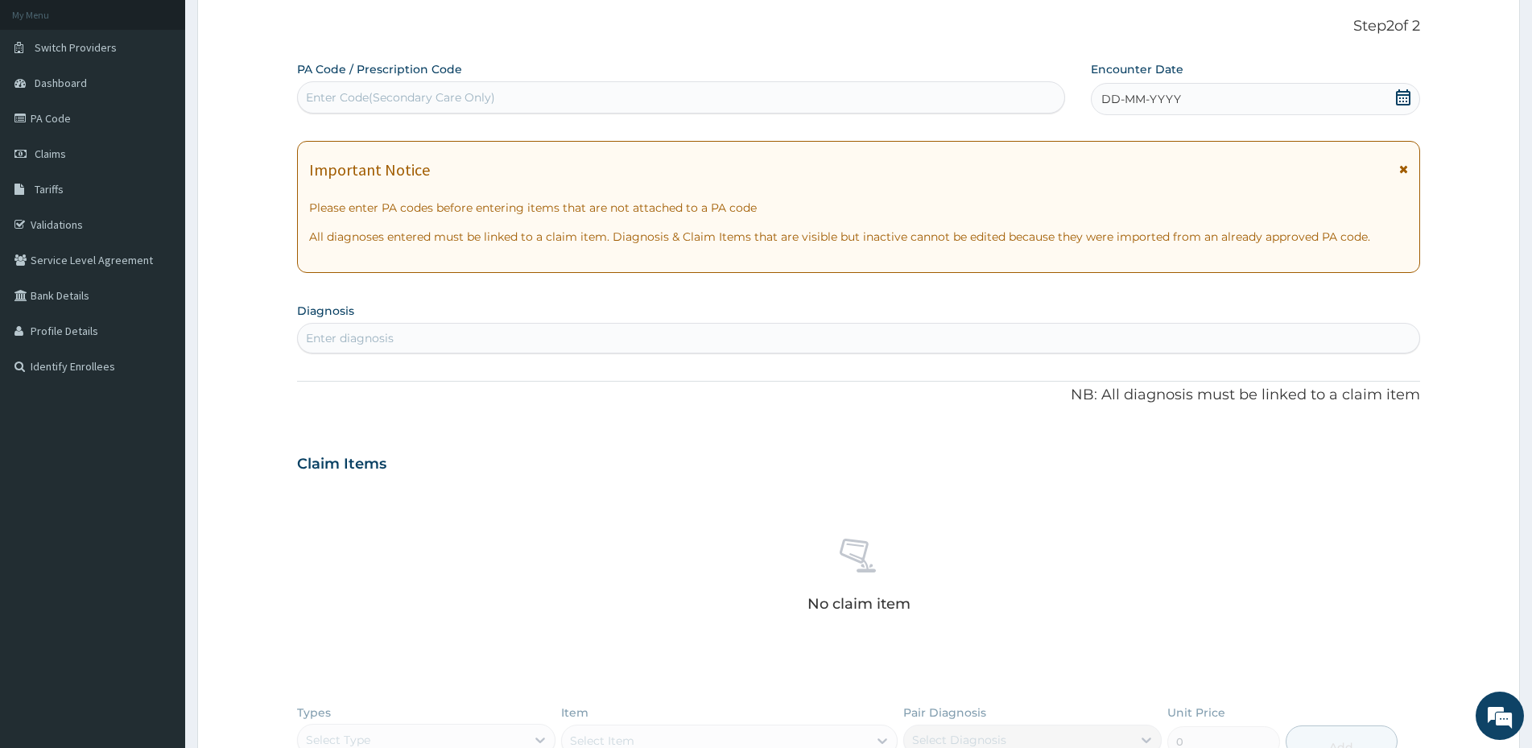
click at [319, 95] on div "Enter Code(Secondary Care Only)" at bounding box center [400, 97] width 189 height 16
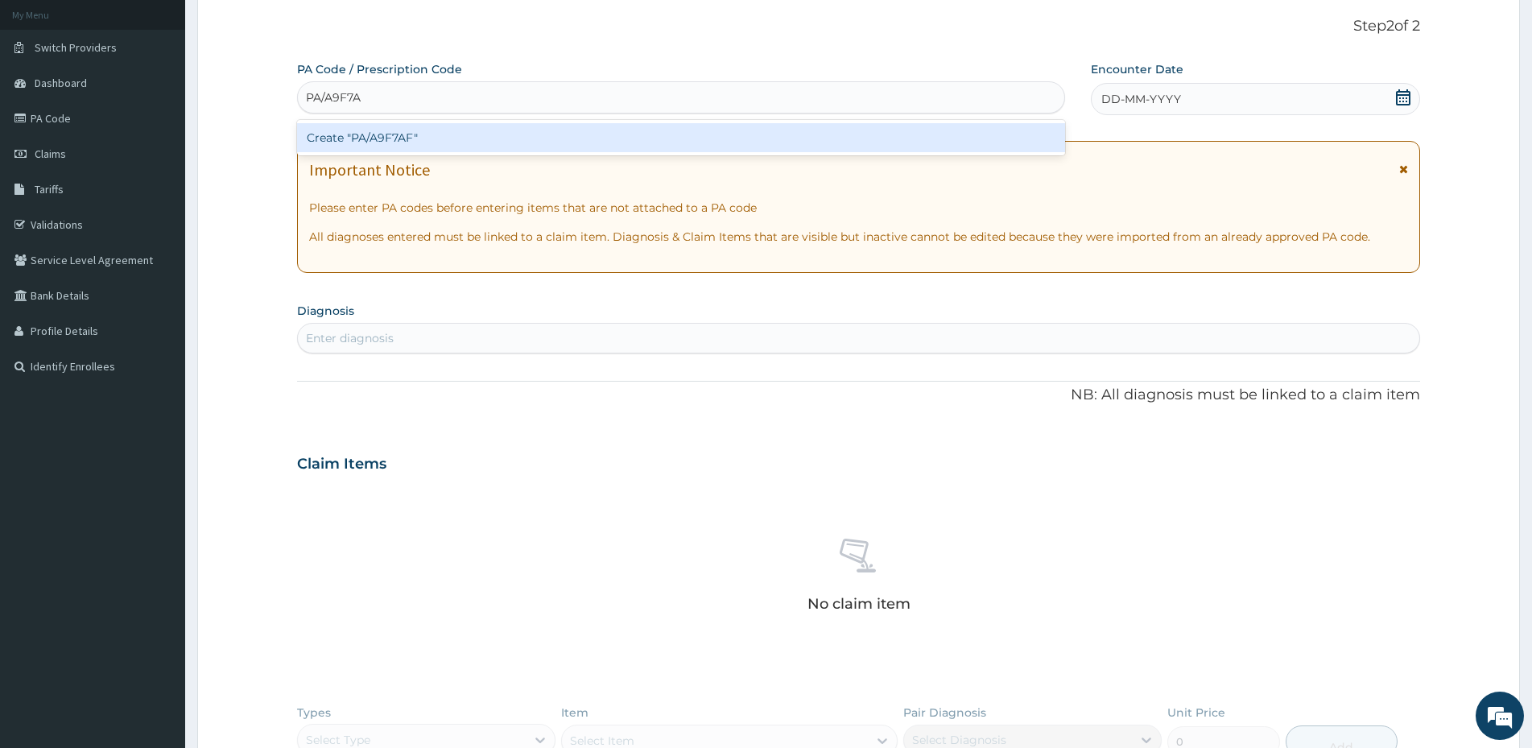
type input "PA/A9F7AF"
click at [367, 133] on div "Create "PA/A9F7AF"" at bounding box center [681, 137] width 768 height 29
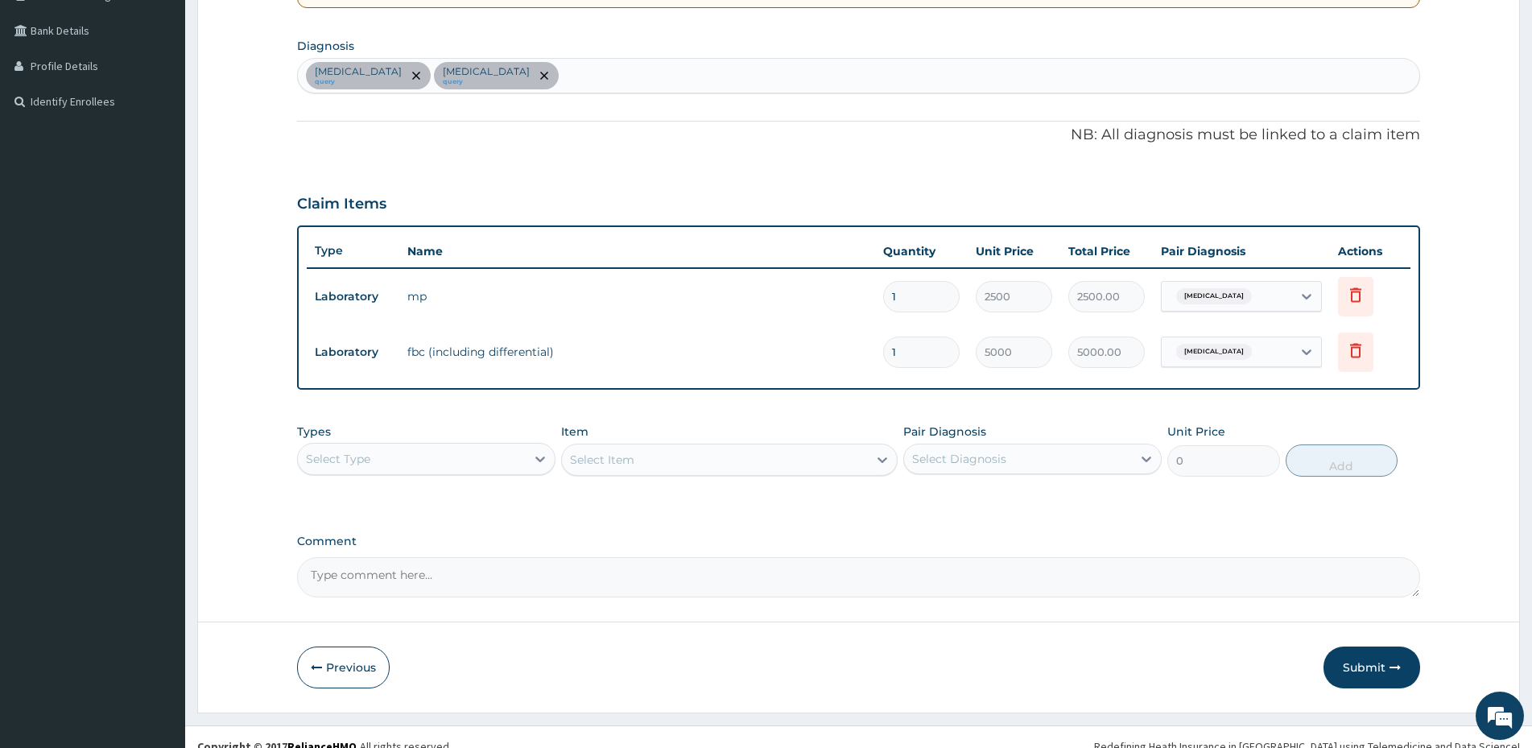
scroll to position [376, 0]
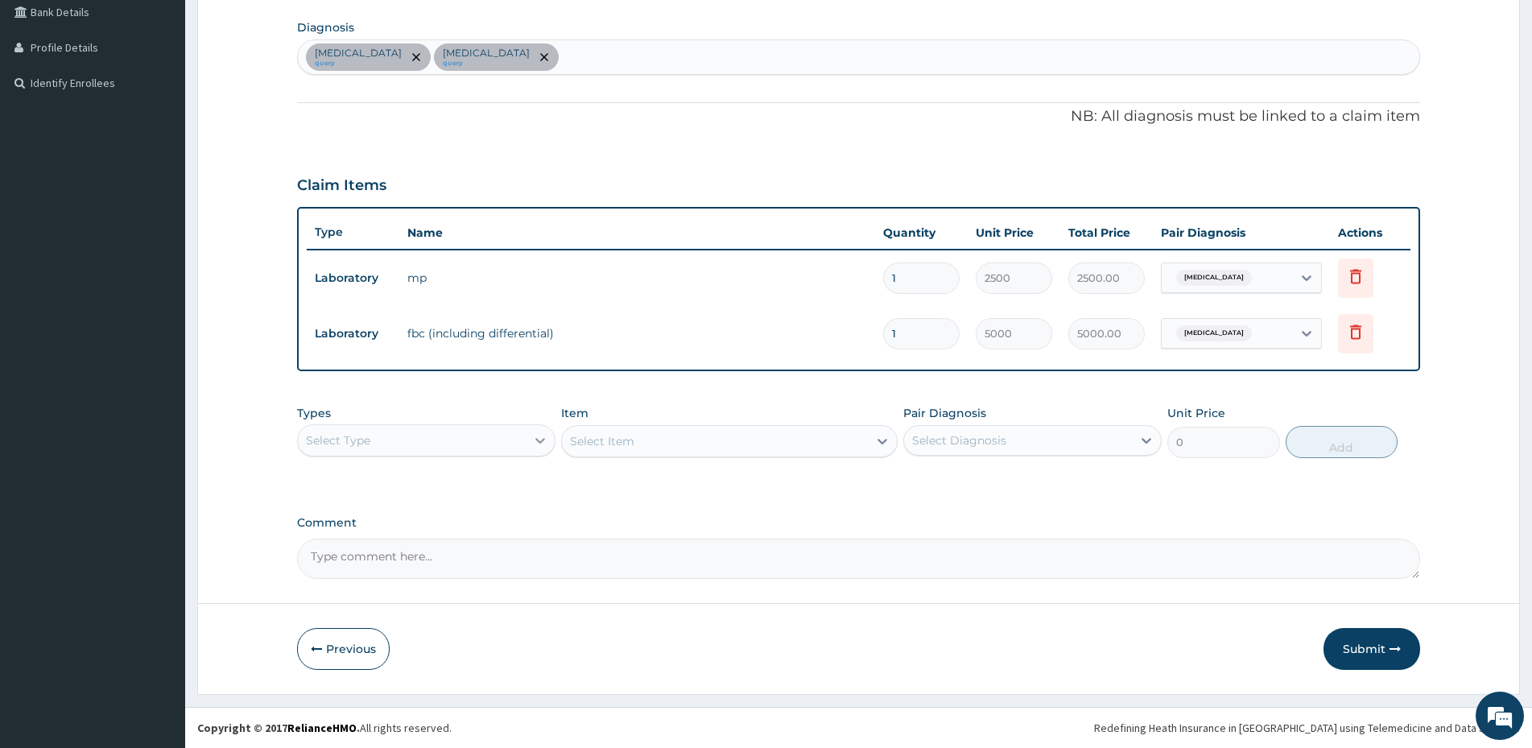
click at [540, 442] on icon at bounding box center [540, 441] width 10 height 6
click at [346, 655] on div "Drugs" at bounding box center [426, 654] width 258 height 29
click at [879, 440] on div "Select Item" at bounding box center [729, 441] width 336 height 32
click at [747, 435] on div "Select Item" at bounding box center [715, 441] width 306 height 26
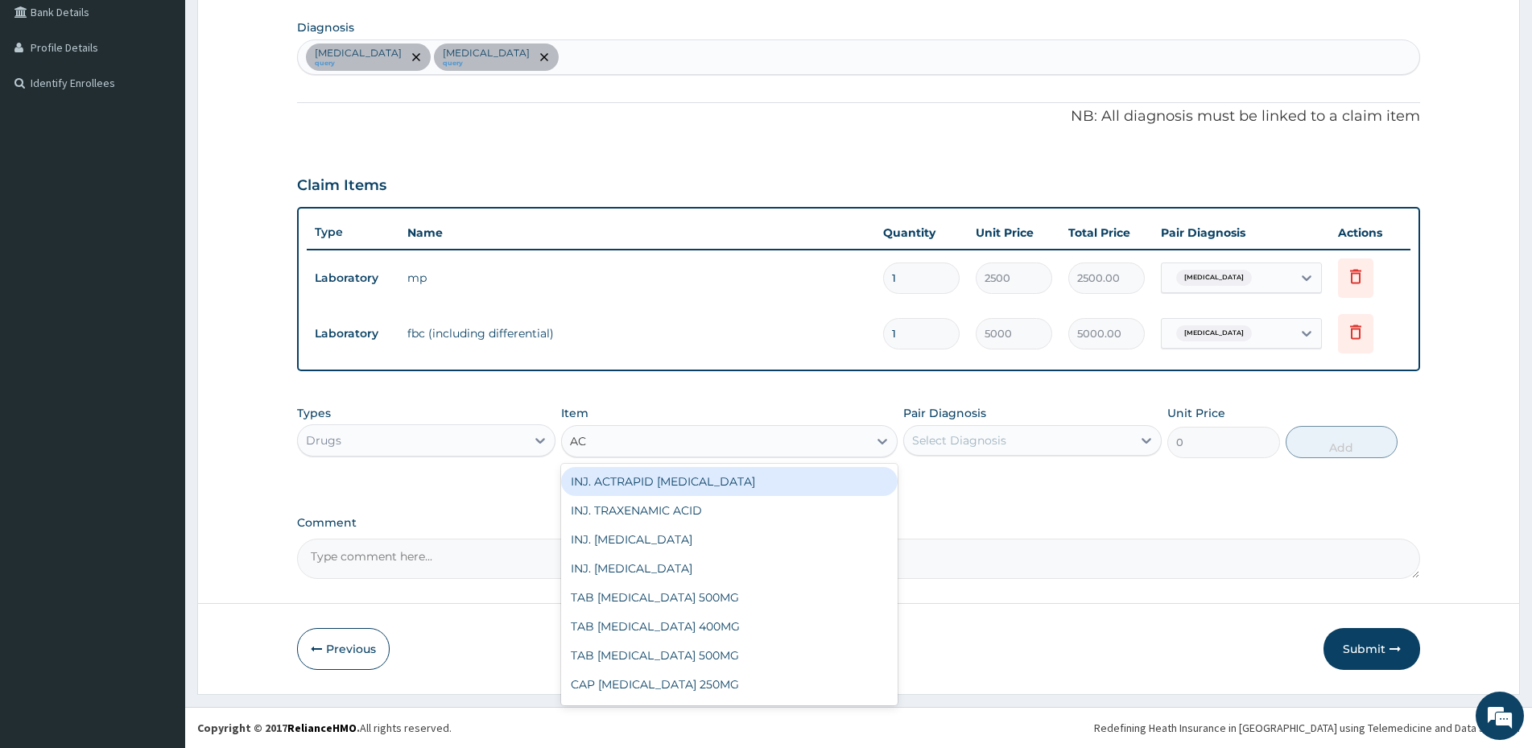
type input "ACT"
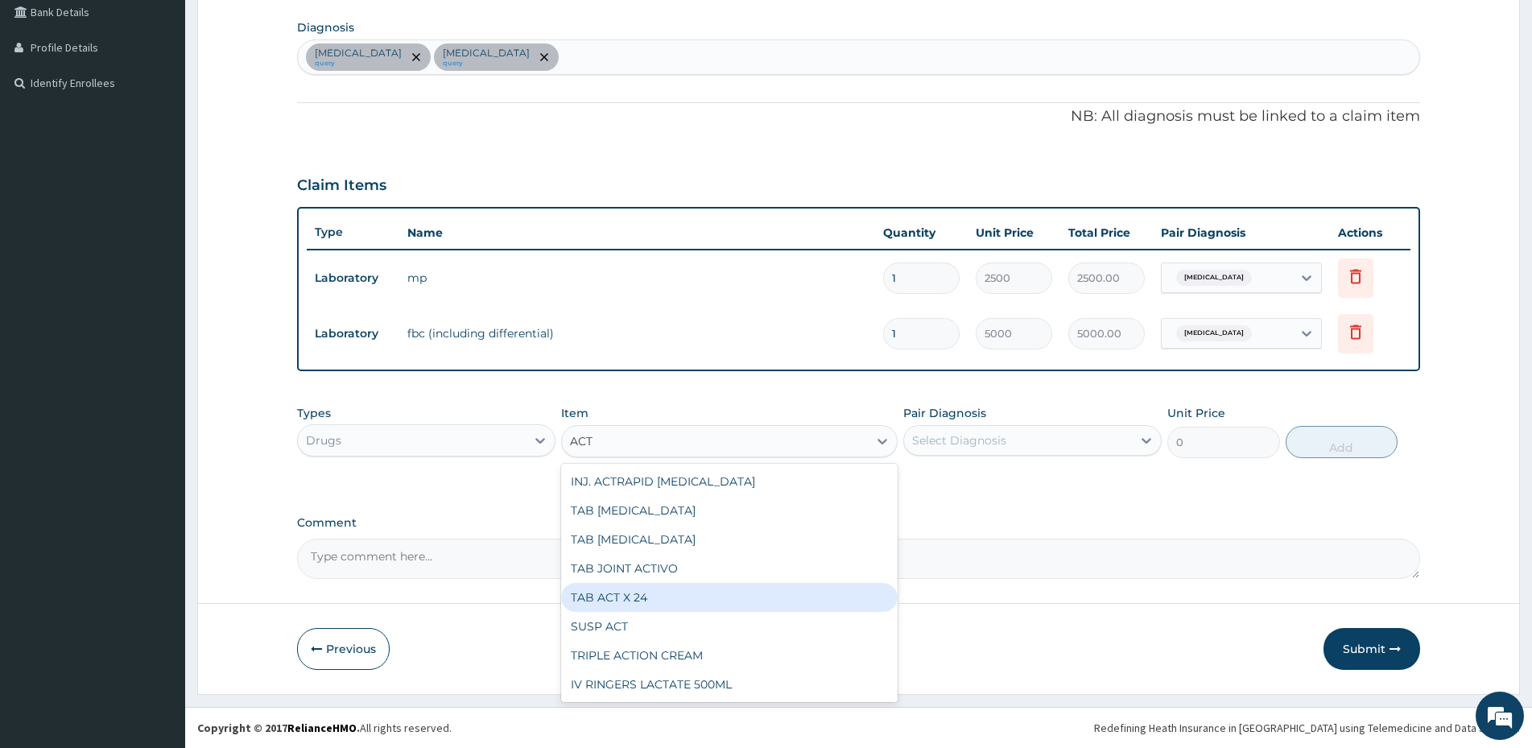
click at [668, 598] on div "TAB ACT X 24" at bounding box center [729, 597] width 336 height 29
type input "1000"
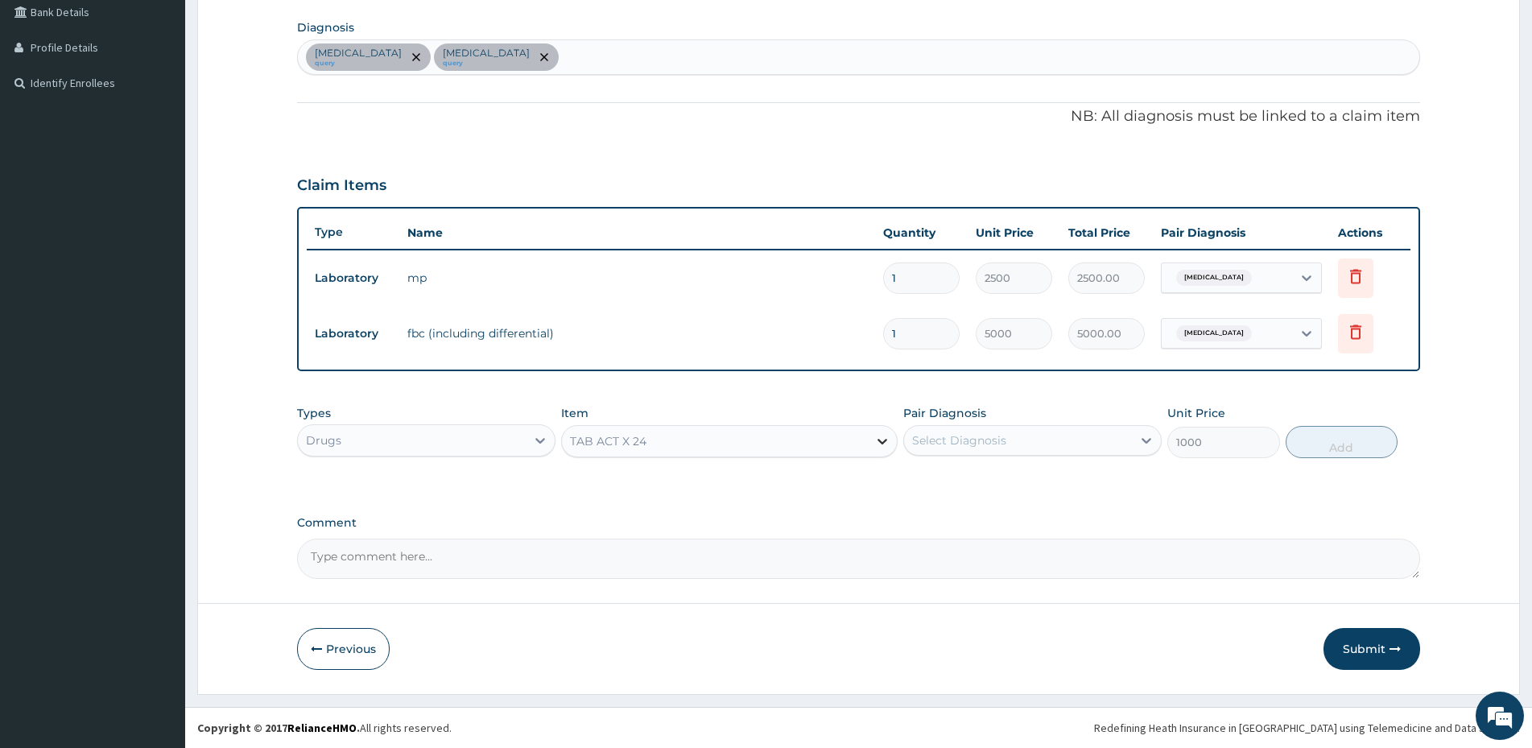
click at [880, 440] on icon at bounding box center [883, 442] width 10 height 6
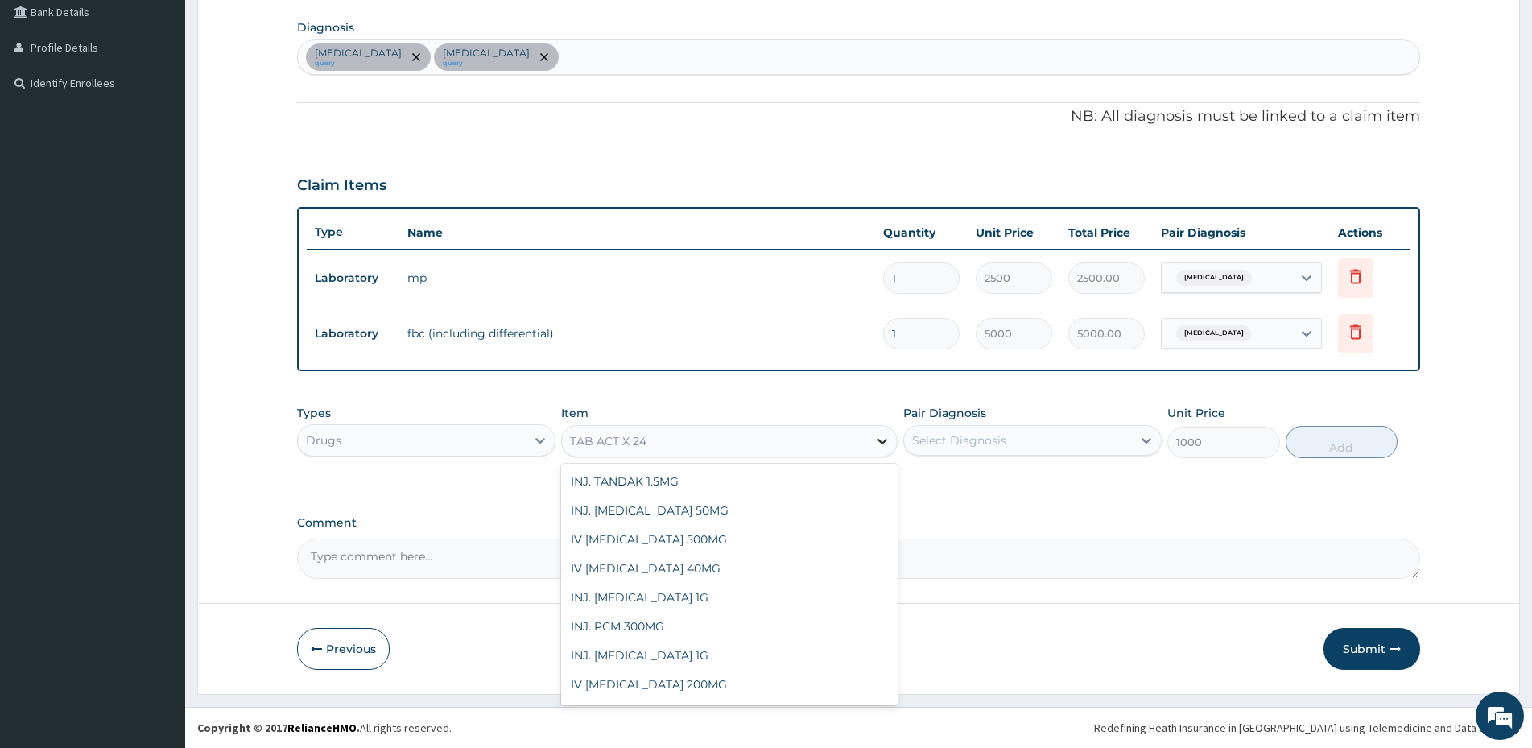
scroll to position [3944, 0]
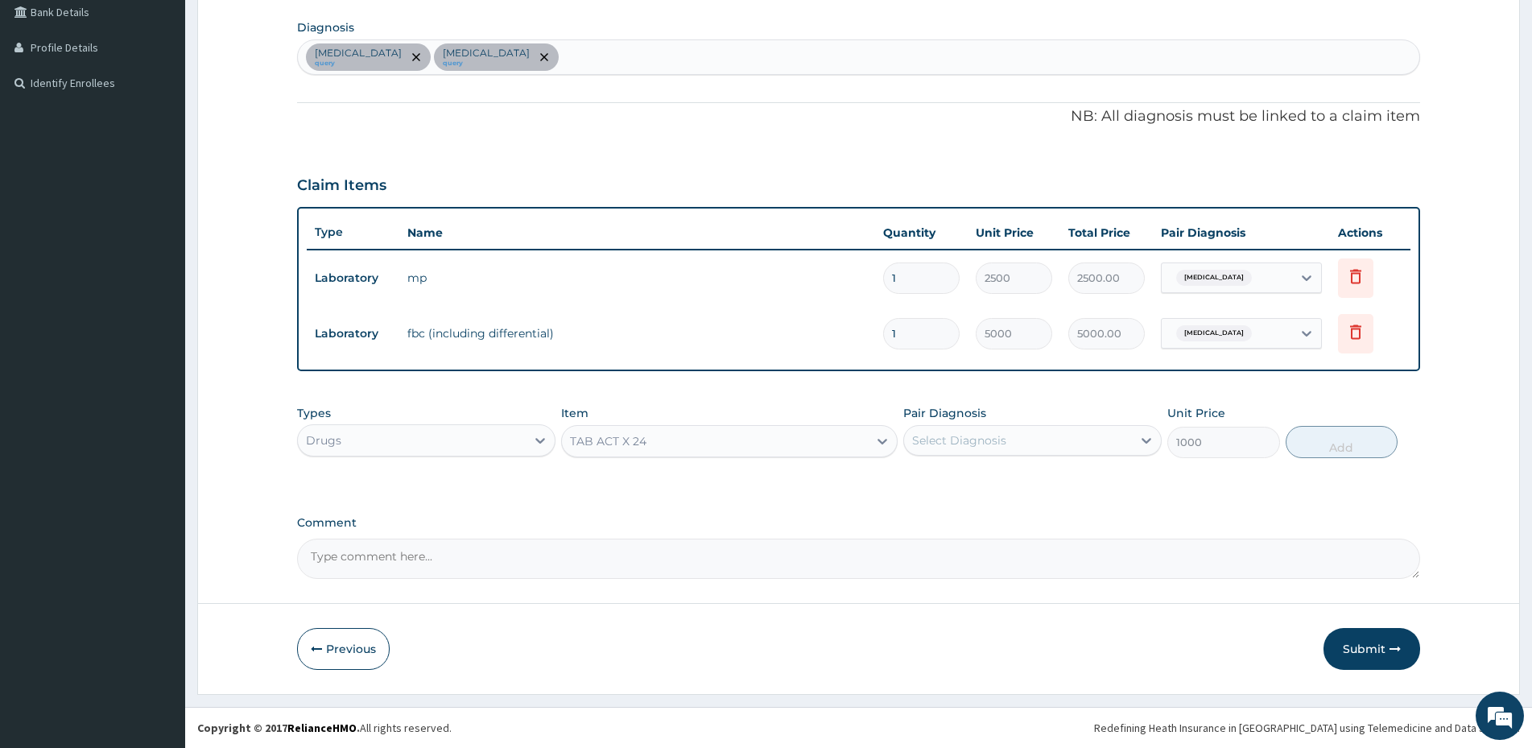
click at [843, 444] on div "TAB ACT X 24" at bounding box center [715, 441] width 306 height 26
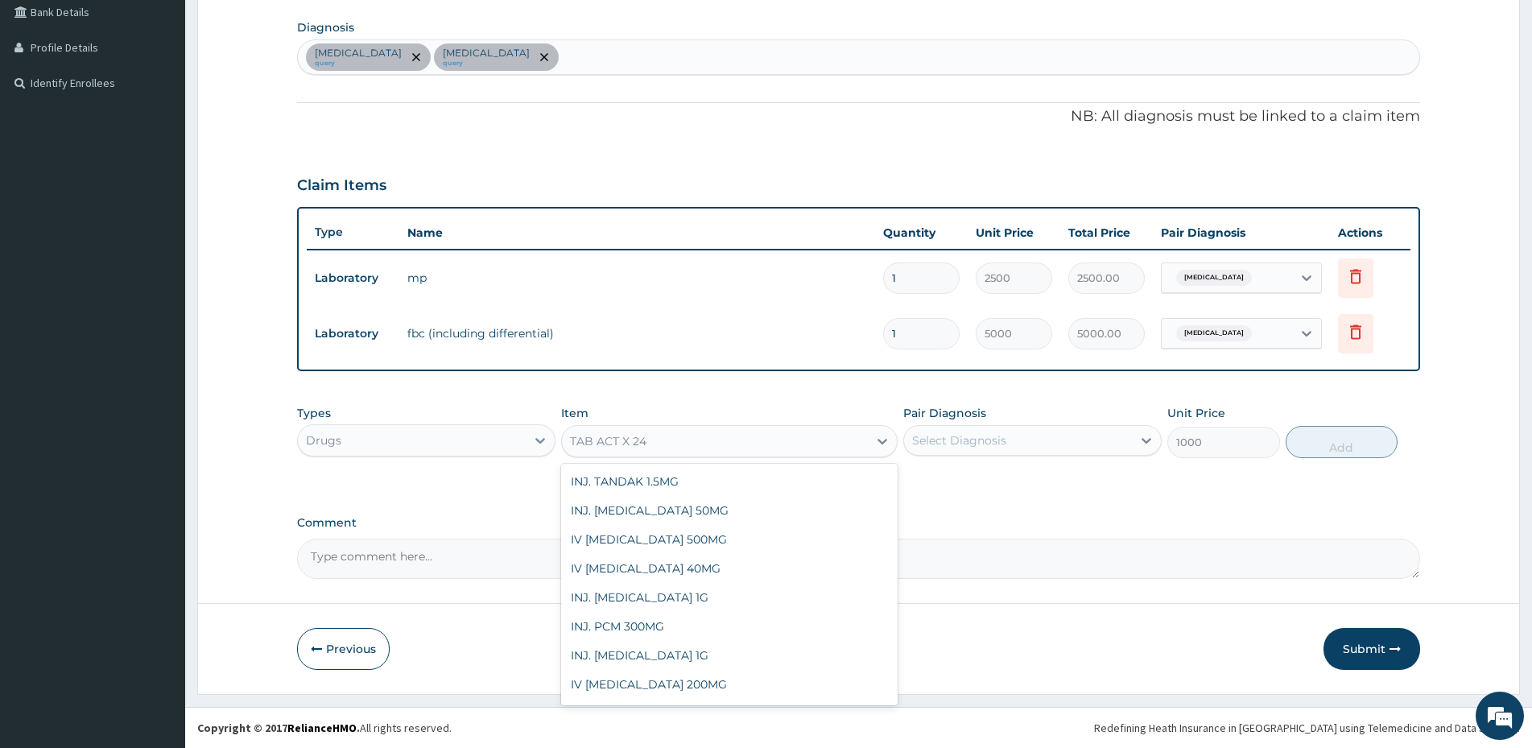
click at [843, 444] on div "TAB ACT X 24" at bounding box center [715, 441] width 306 height 26
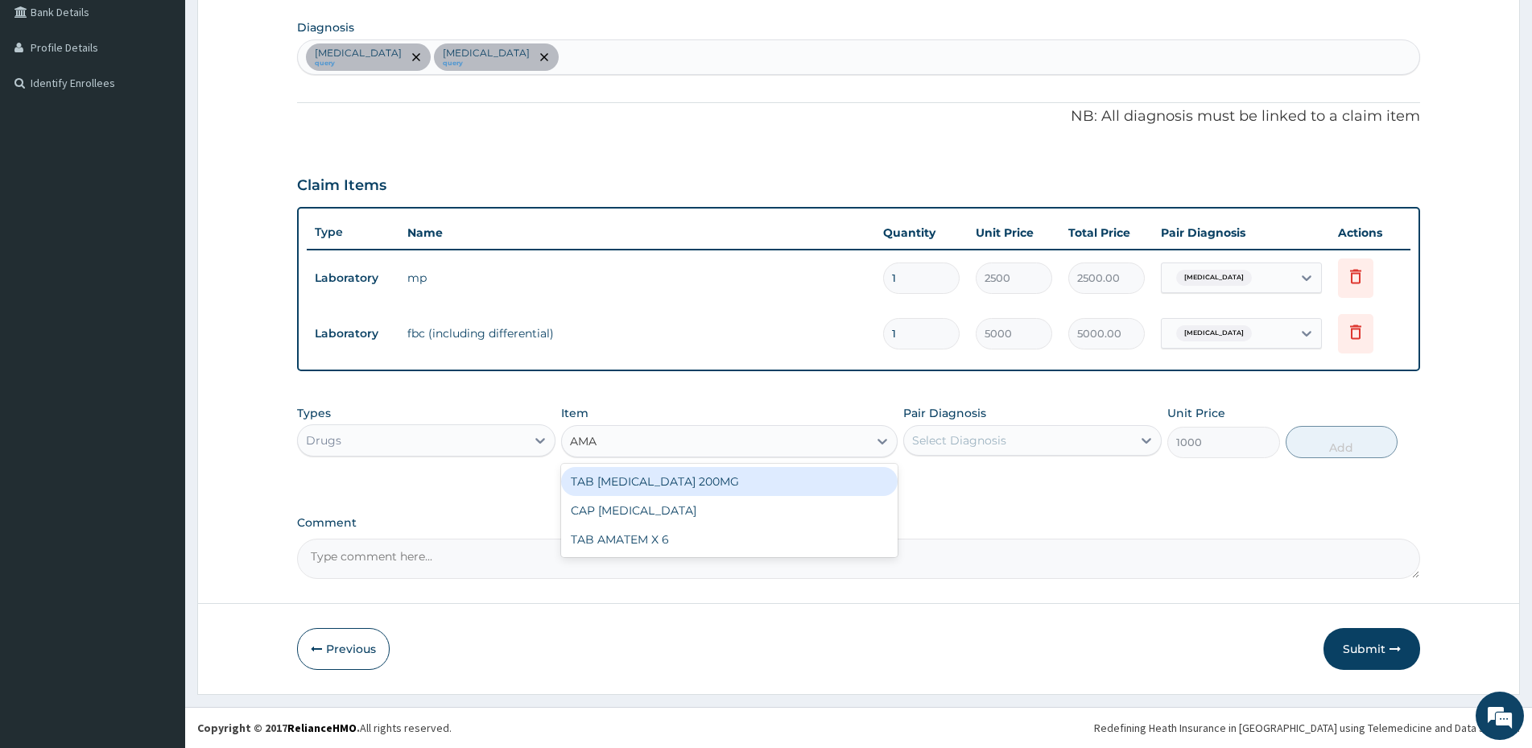
type input "AMAT"
click at [821, 491] on div "TAB AMATEM X 6" at bounding box center [729, 481] width 336 height 29
type input "3000"
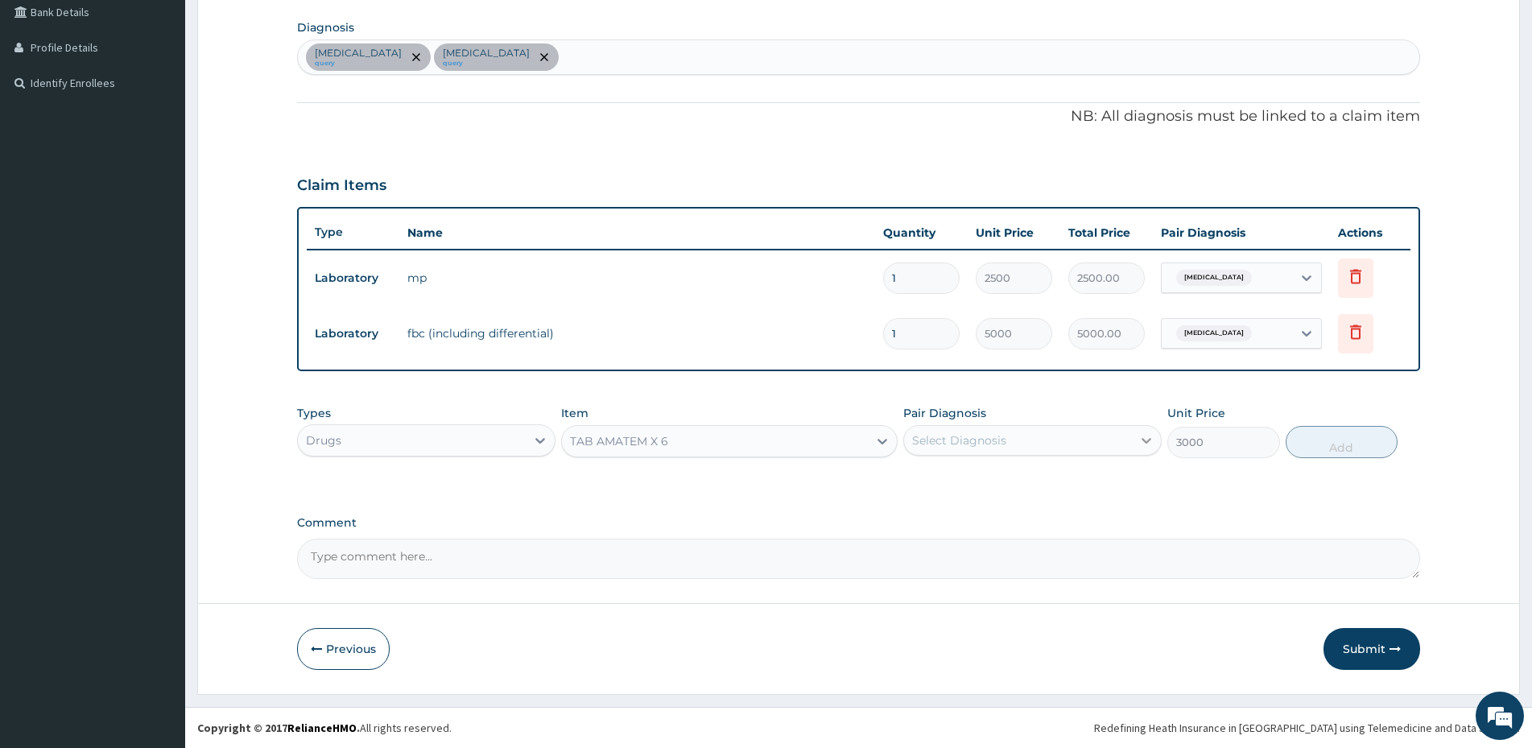
click at [1153, 439] on icon at bounding box center [1146, 440] width 16 height 16
drag, startPoint x: 964, startPoint y: 488, endPoint x: 966, endPoint y: 512, distance: 24.2
click at [964, 490] on div "Malaria" at bounding box center [1032, 481] width 258 height 33
checkbox input "true"
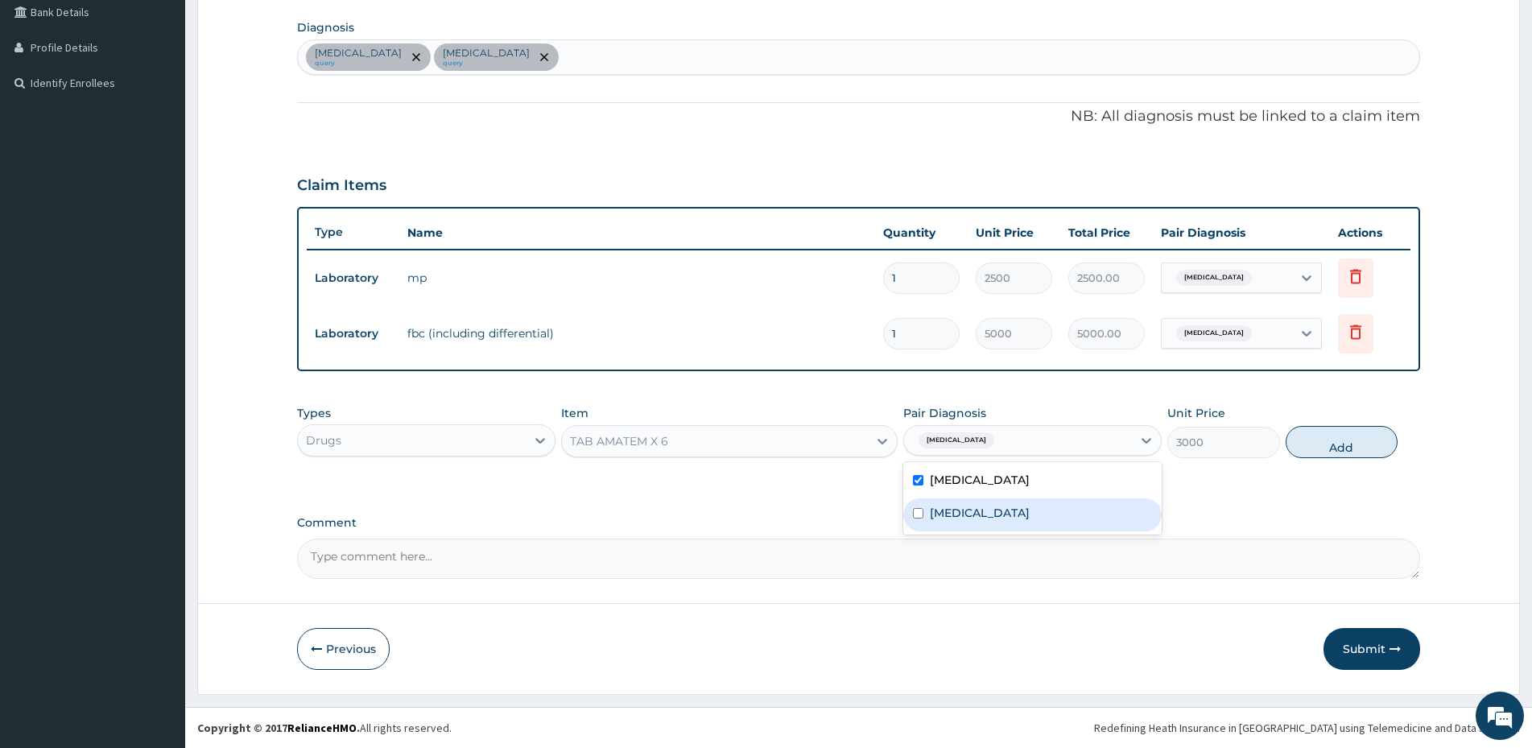
click at [968, 520] on label "Anemia" at bounding box center [980, 513] width 100 height 16
checkbox input "true"
click at [1354, 448] on button "Add" at bounding box center [1341, 442] width 112 height 32
type input "0"
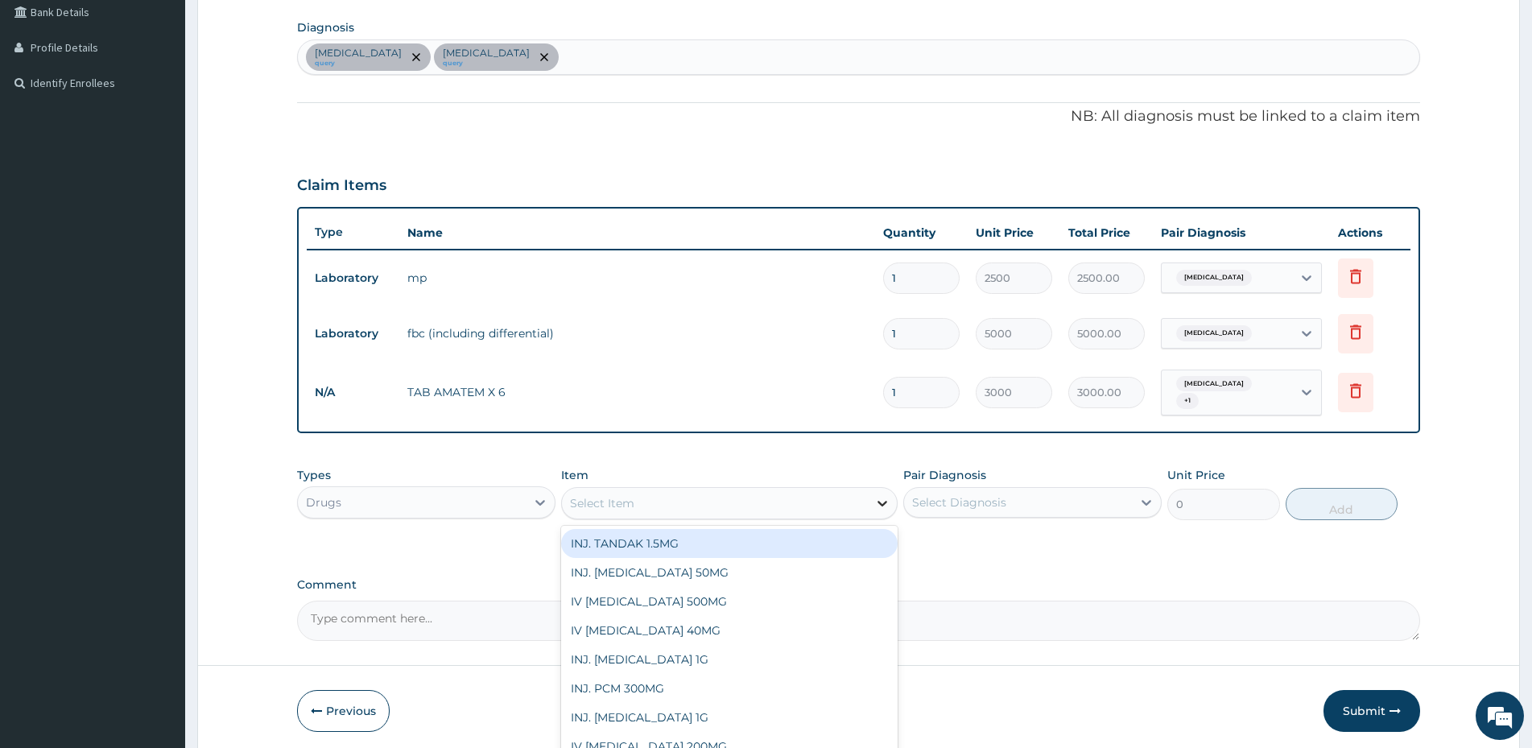
click at [880, 501] on icon at bounding box center [883, 504] width 10 height 6
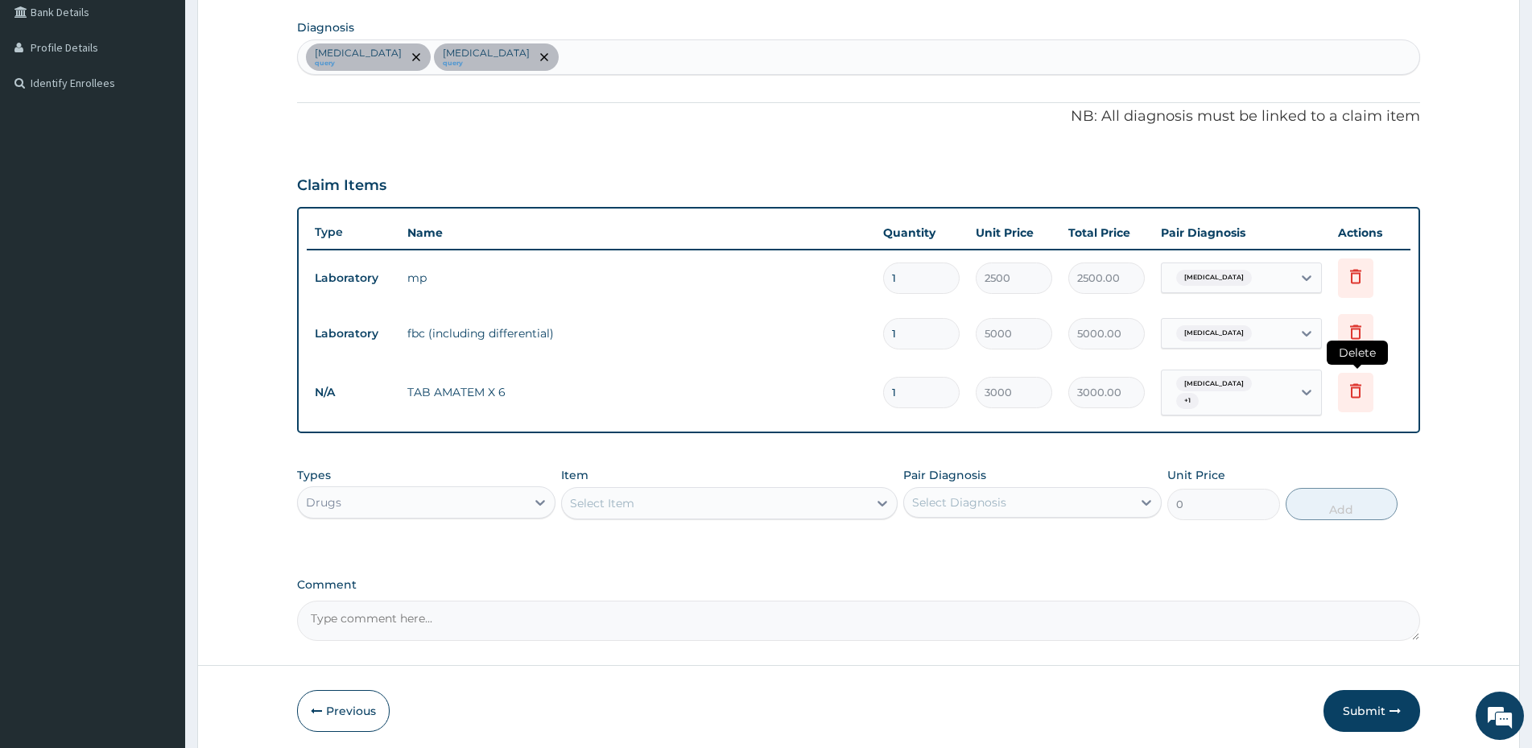
click at [1359, 383] on icon at bounding box center [1355, 390] width 19 height 19
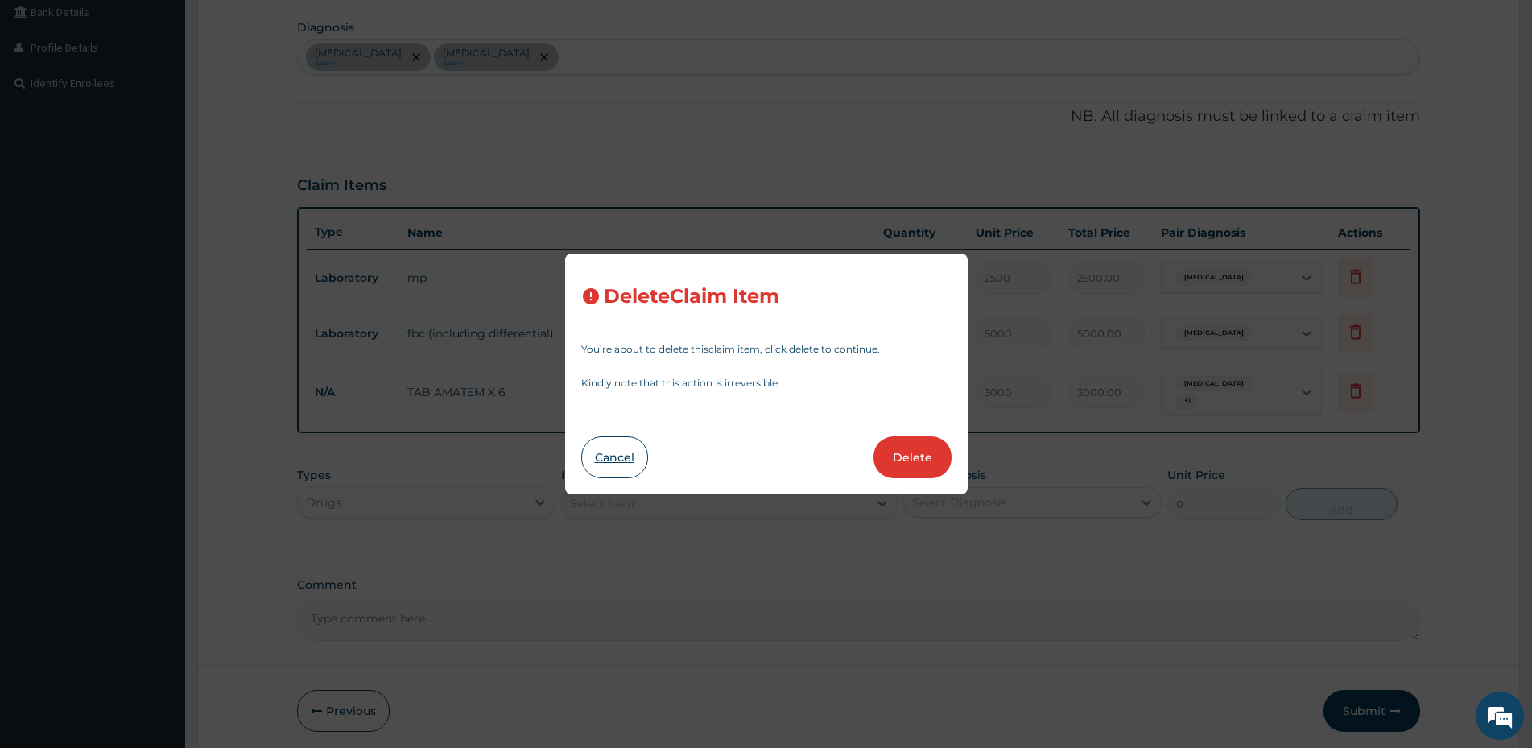
click at [621, 452] on button "Cancel" at bounding box center [614, 457] width 67 height 42
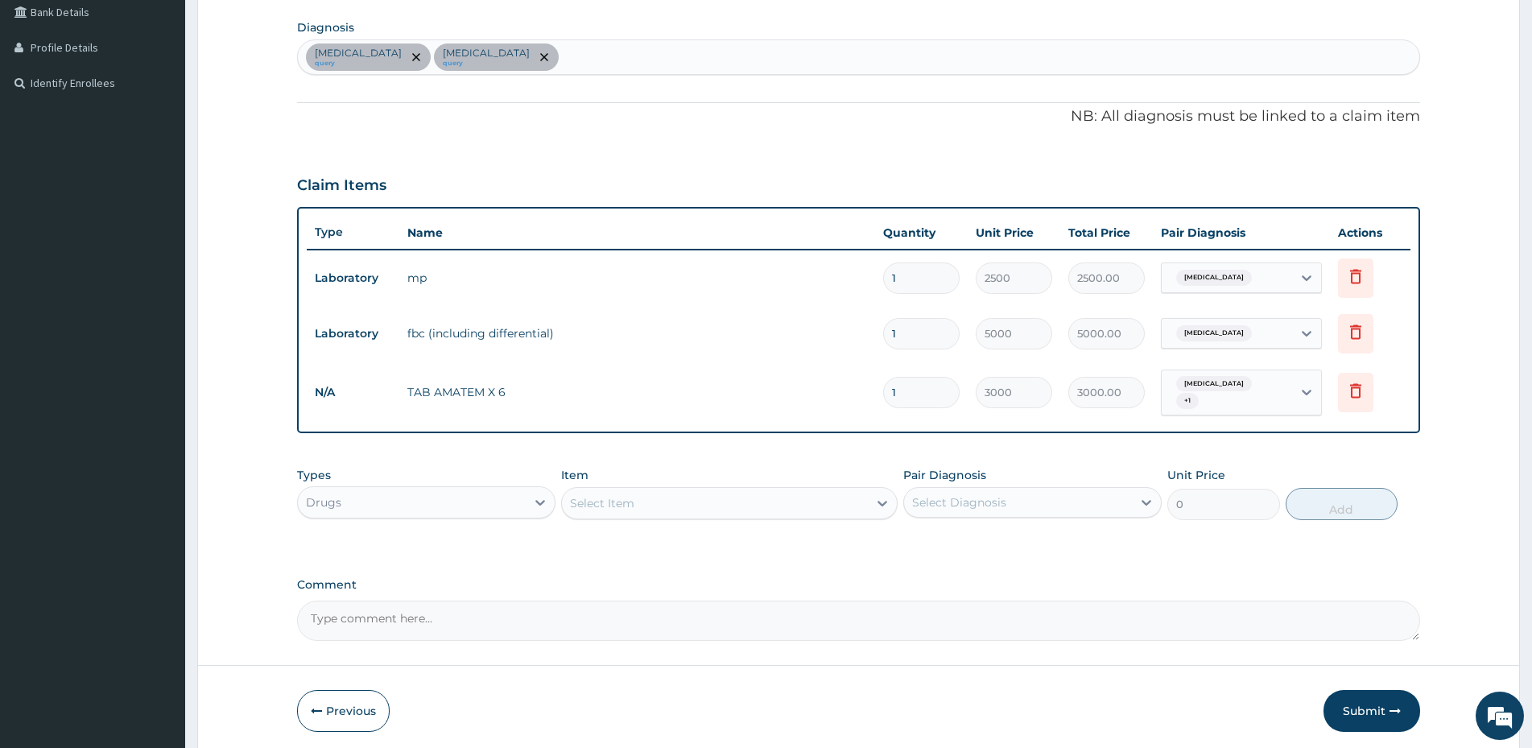
click at [904, 395] on input "1" at bounding box center [921, 392] width 76 height 31
click at [1354, 384] on icon at bounding box center [1355, 390] width 11 height 14
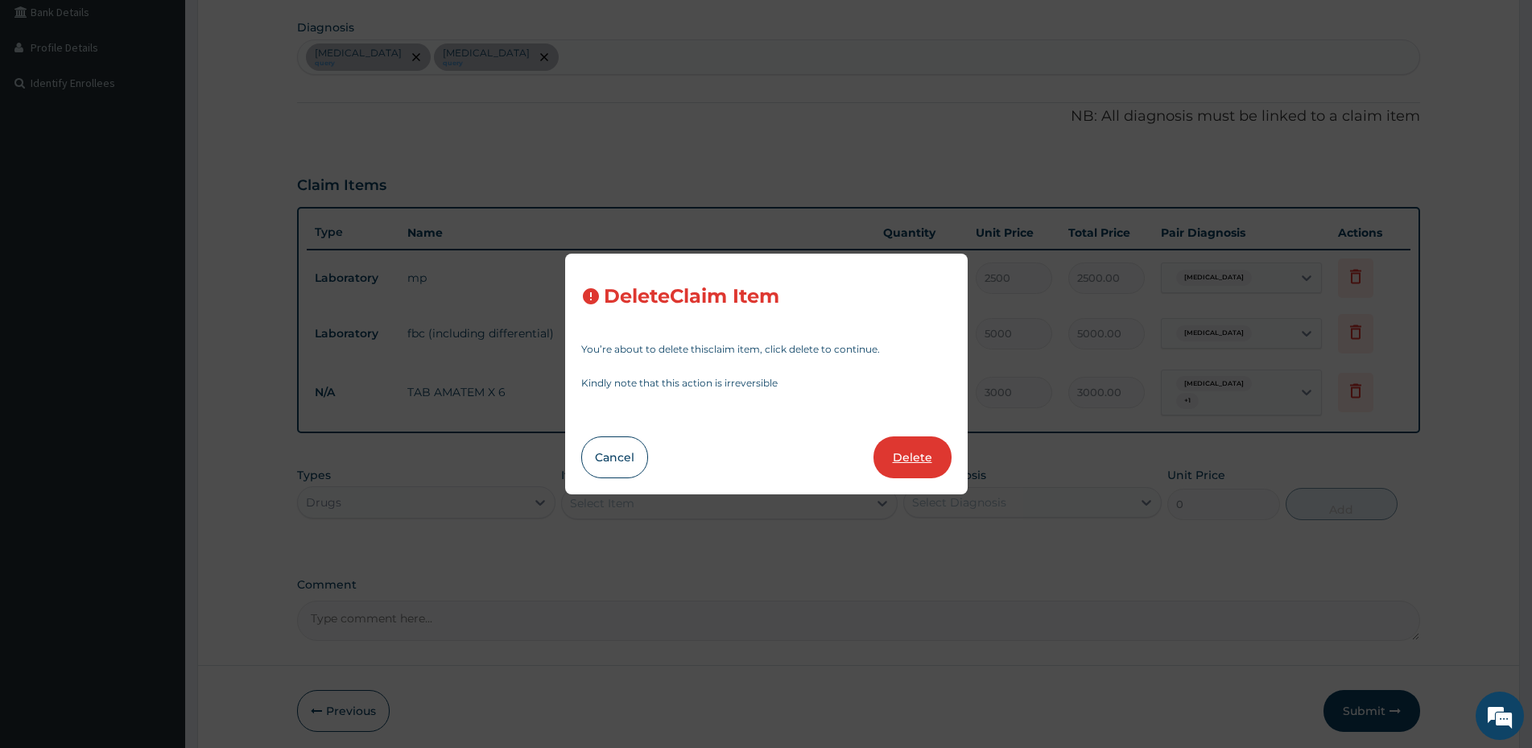
click at [913, 456] on button "Delete" at bounding box center [912, 457] width 78 height 42
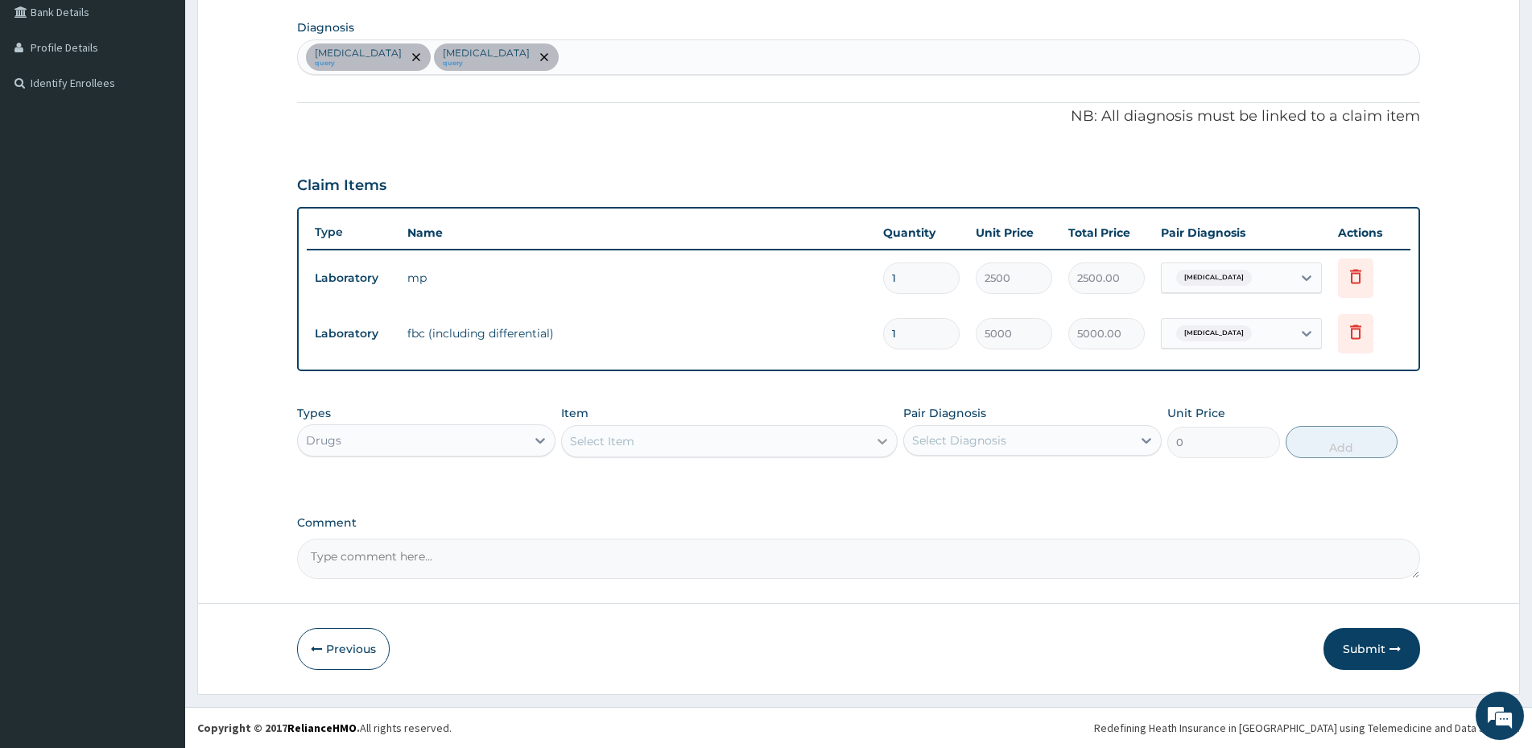
click at [883, 443] on icon at bounding box center [883, 442] width 10 height 6
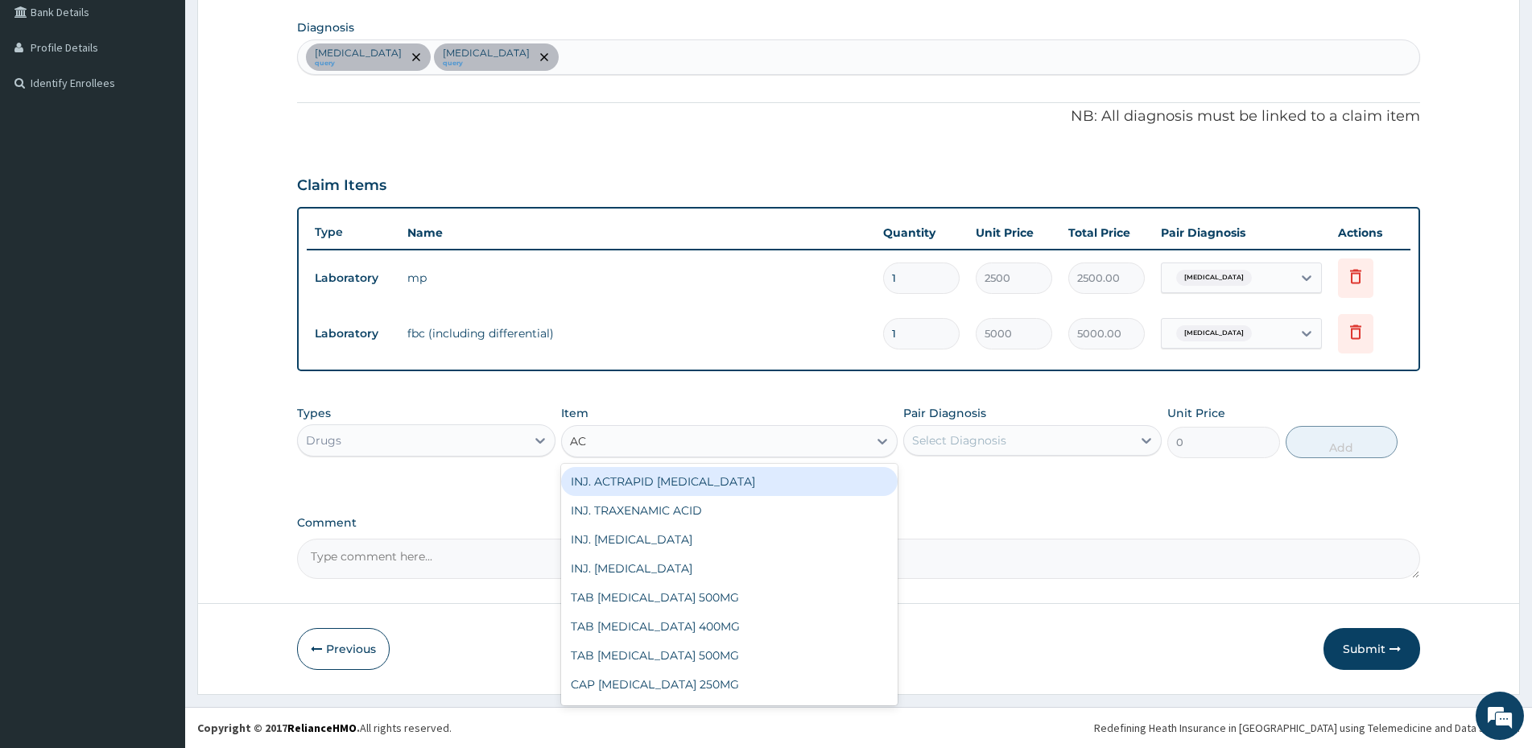
type input "ACT"
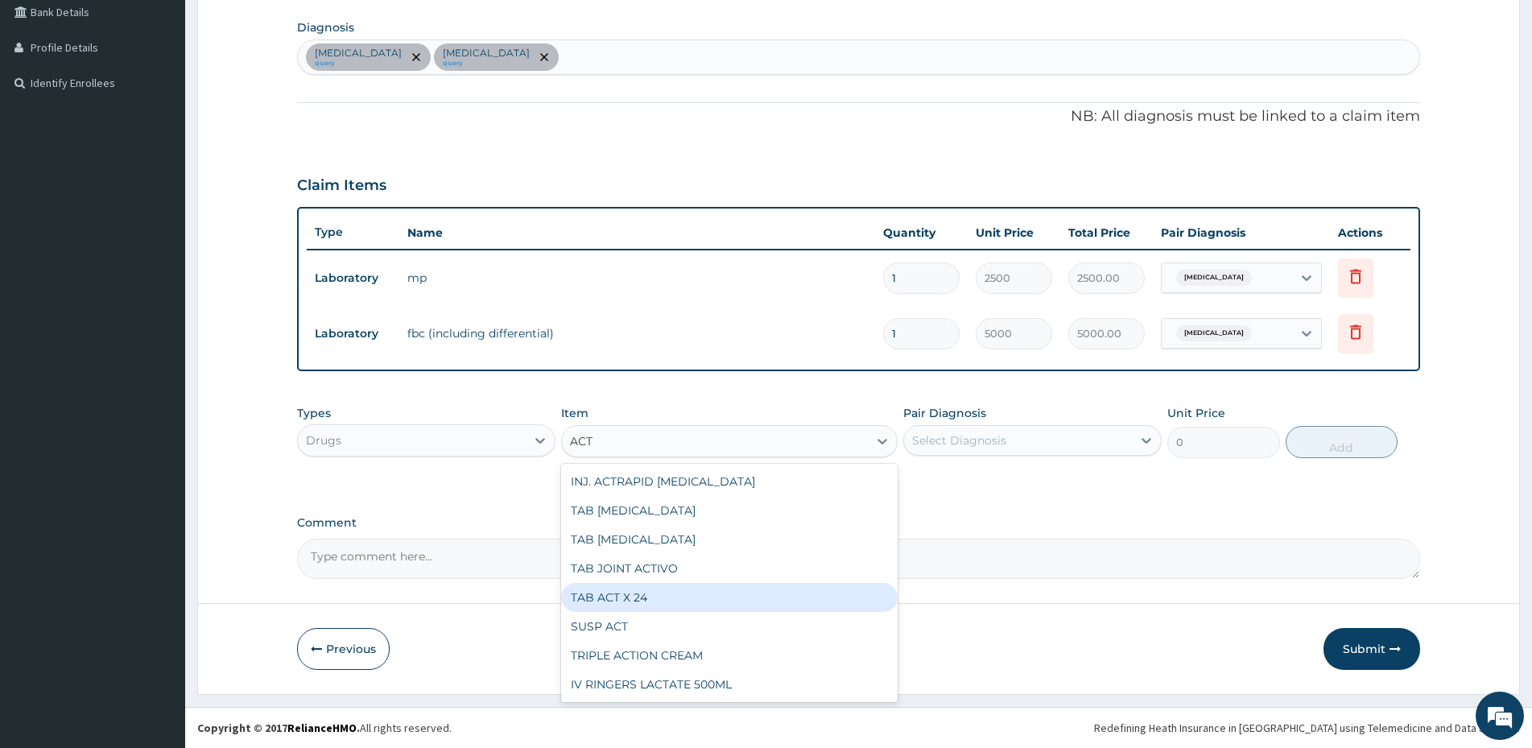
click at [658, 599] on div "TAB ACT X 24" at bounding box center [729, 597] width 336 height 29
type input "1000"
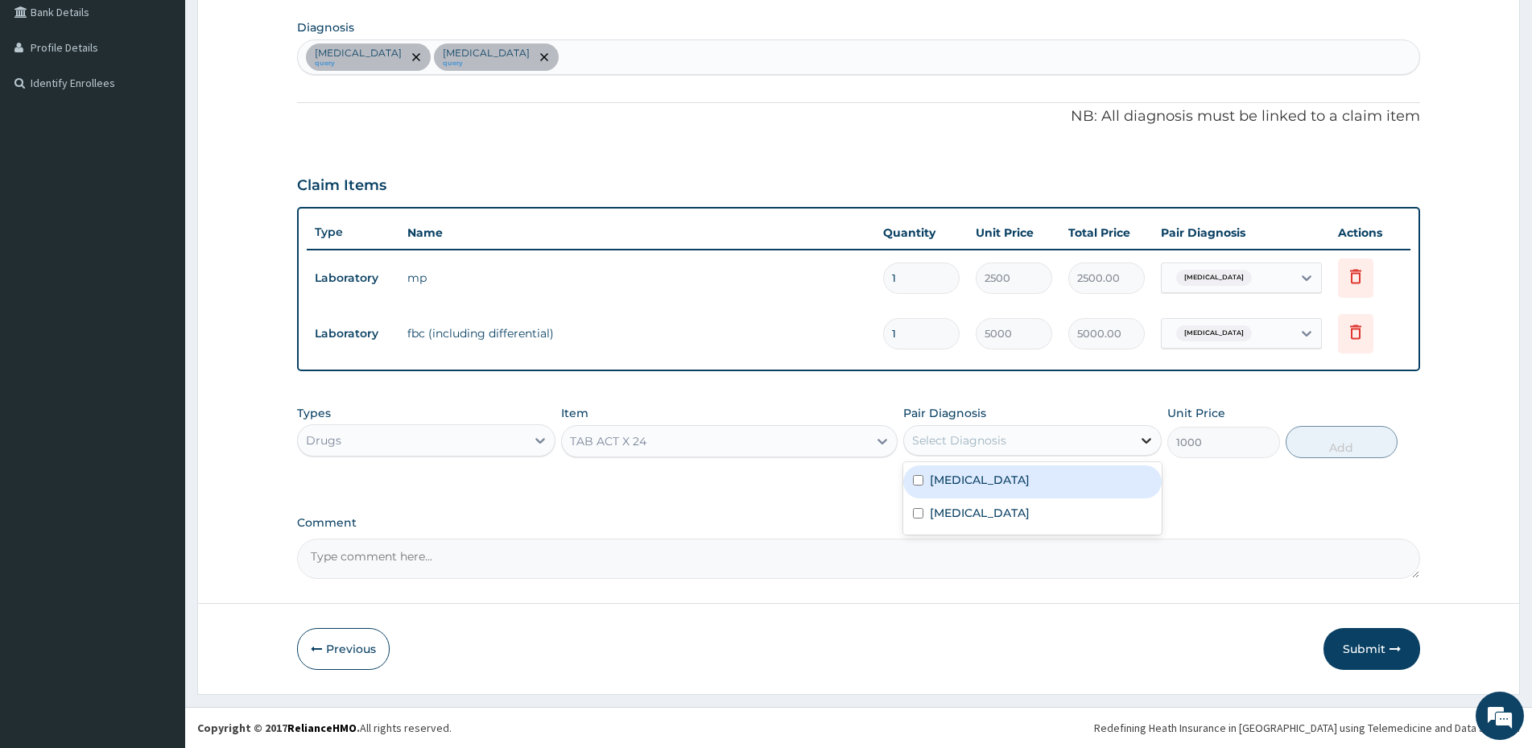
click at [1144, 438] on icon at bounding box center [1146, 440] width 16 height 16
click at [965, 486] on label "Malaria" at bounding box center [980, 480] width 100 height 16
checkbox input "true"
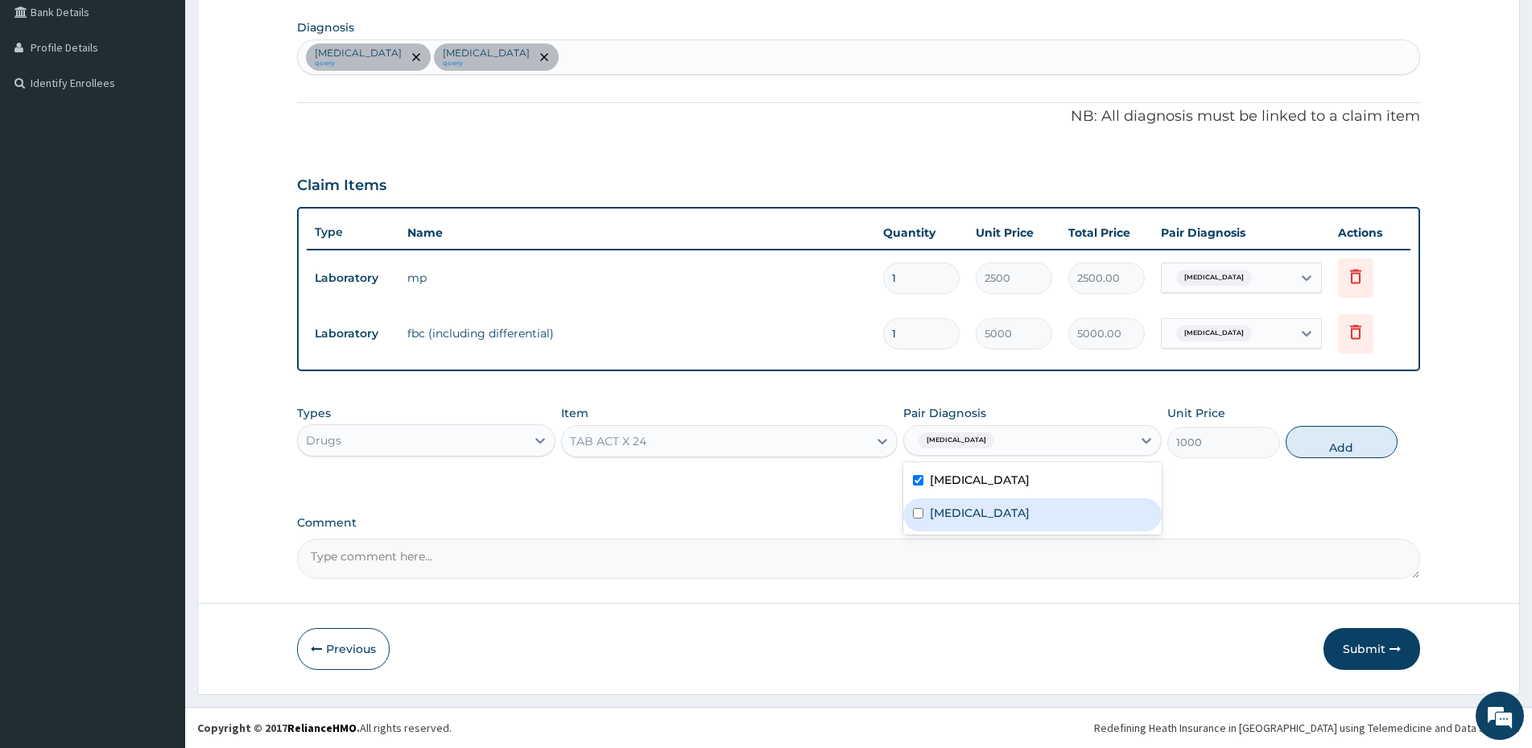
click at [966, 522] on div "Anemia" at bounding box center [1032, 514] width 258 height 33
checkbox input "true"
click at [1354, 446] on button "Add" at bounding box center [1341, 442] width 112 height 32
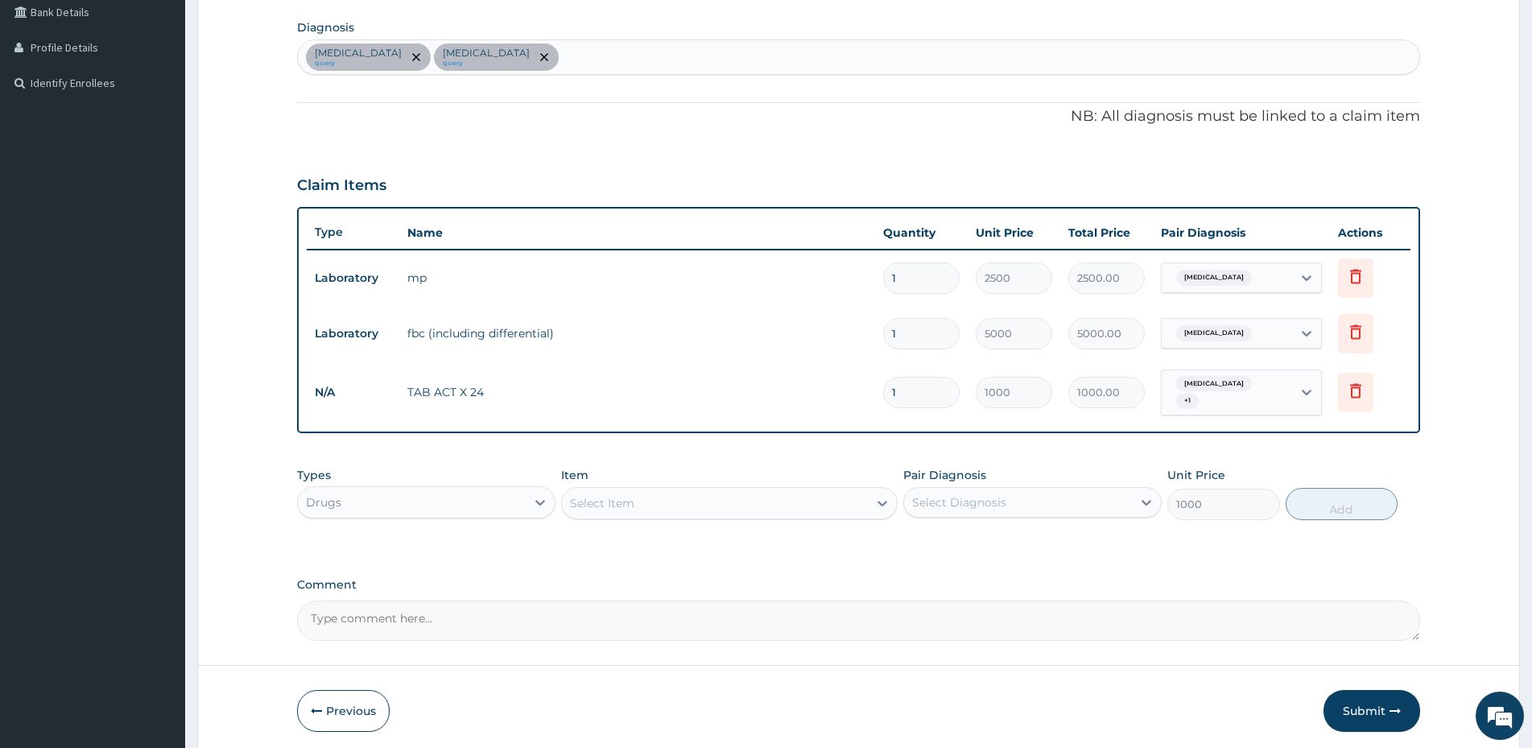
type input "0"
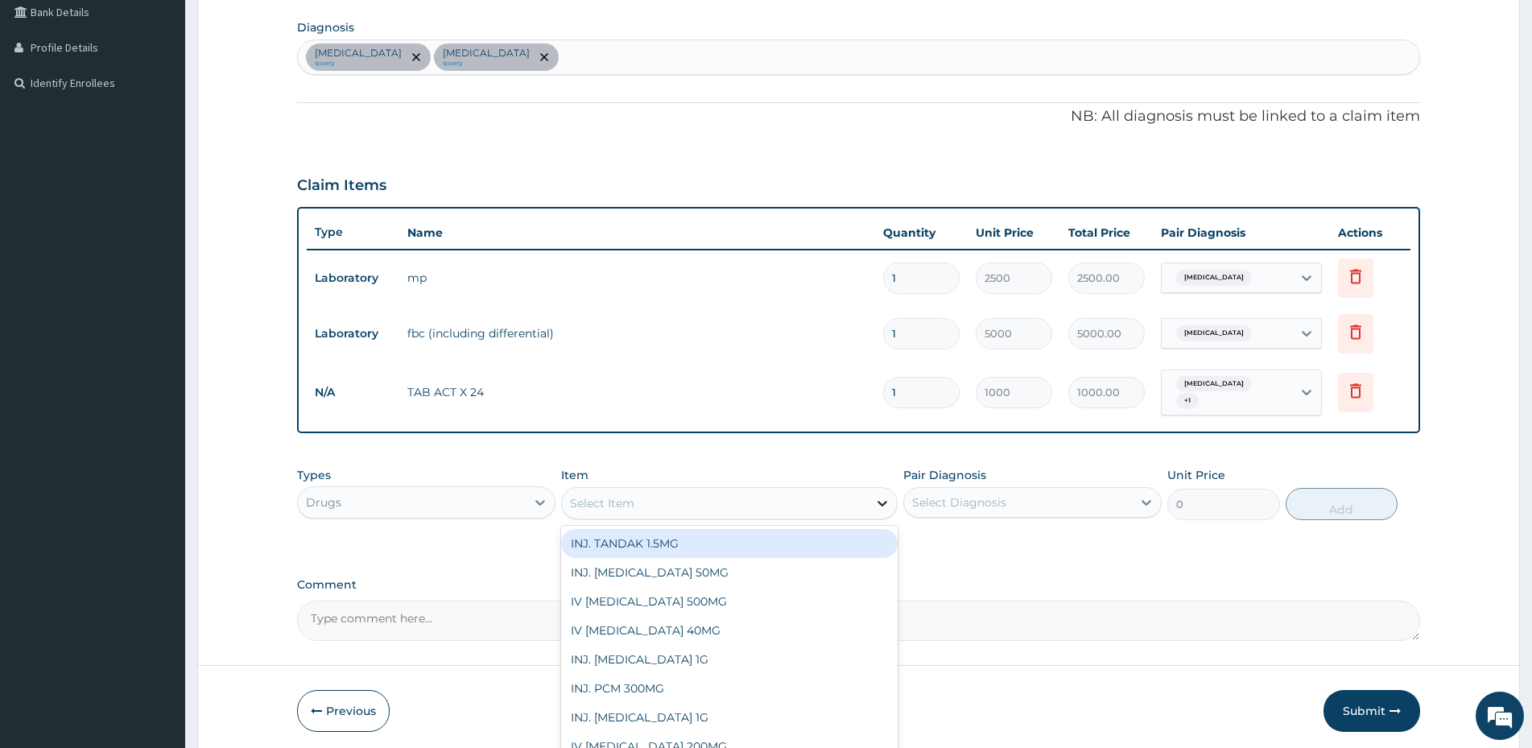
click at [880, 501] on icon at bounding box center [883, 504] width 10 height 6
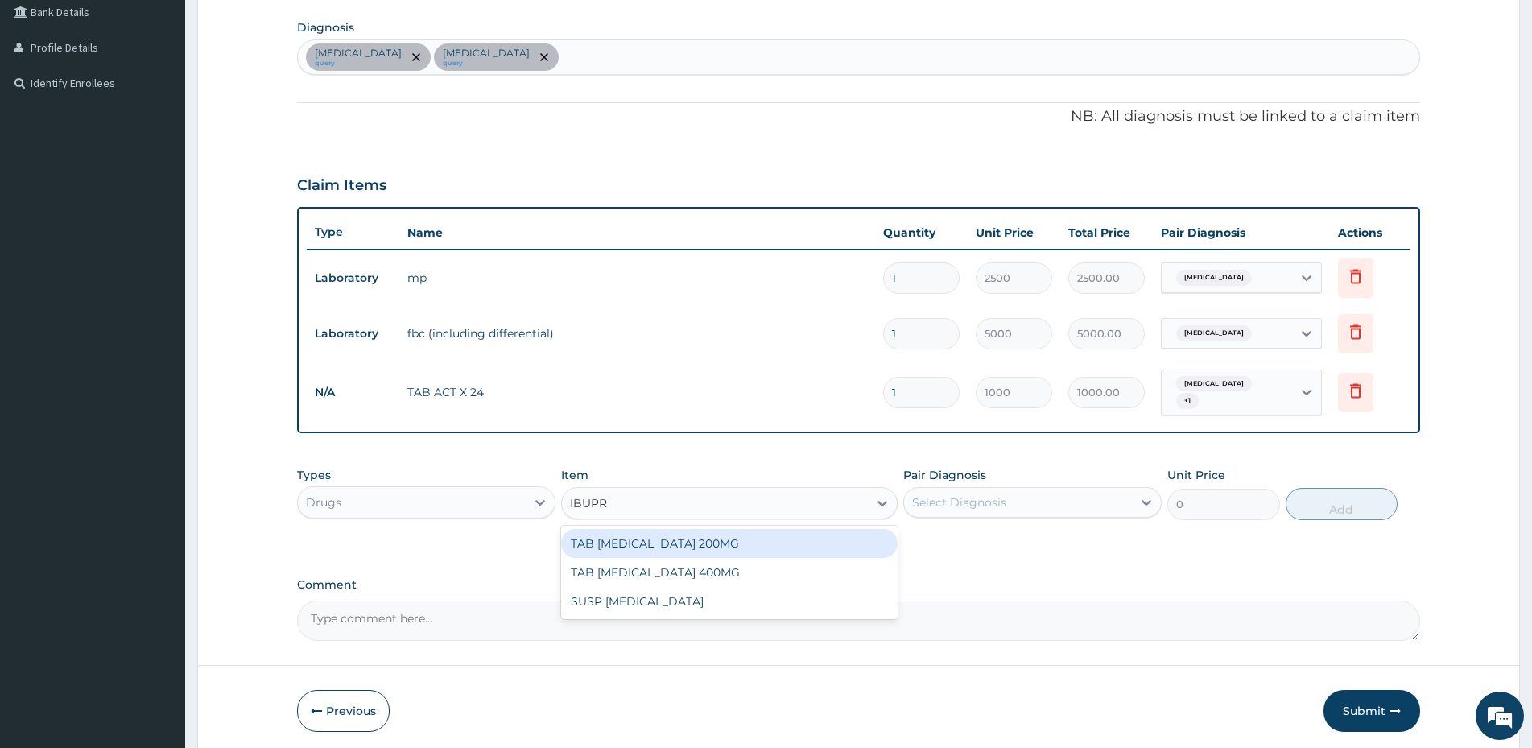
type input "IBUPRO"
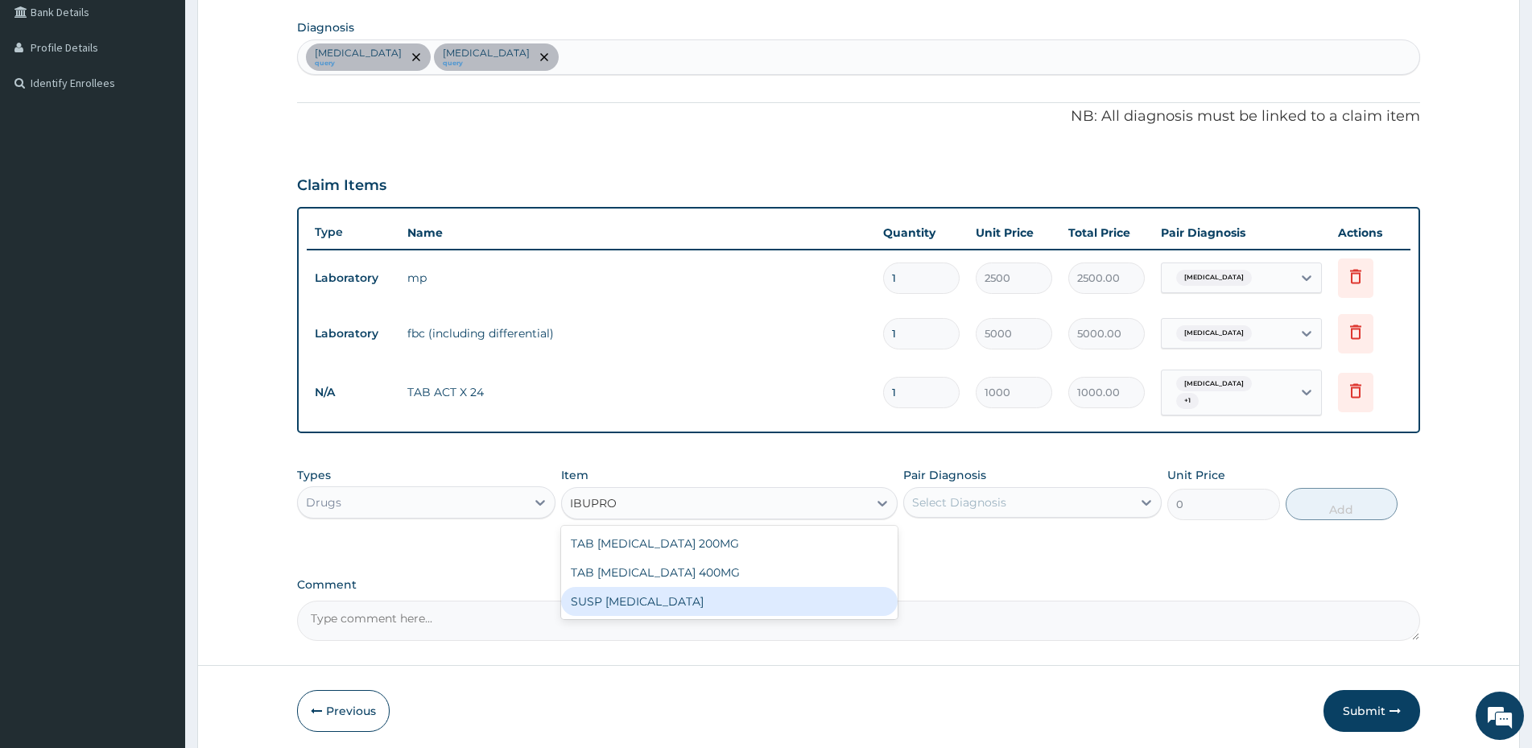
click at [661, 587] on div "SUSP [MEDICAL_DATA]" at bounding box center [729, 601] width 336 height 29
type input "1000"
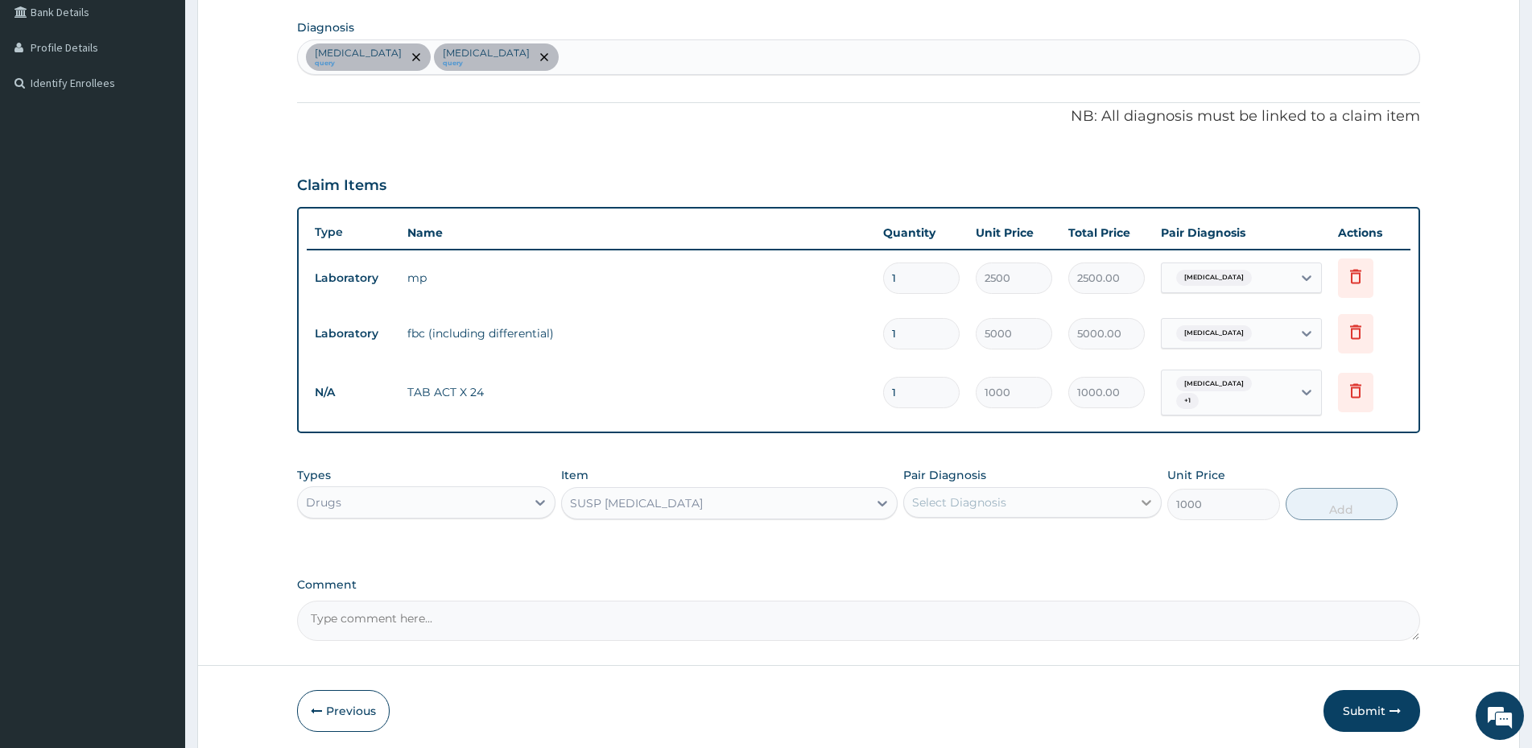
click at [1147, 495] on icon at bounding box center [1146, 502] width 16 height 16
click at [992, 538] on div "Malaria" at bounding box center [1032, 543] width 258 height 33
checkbox input "true"
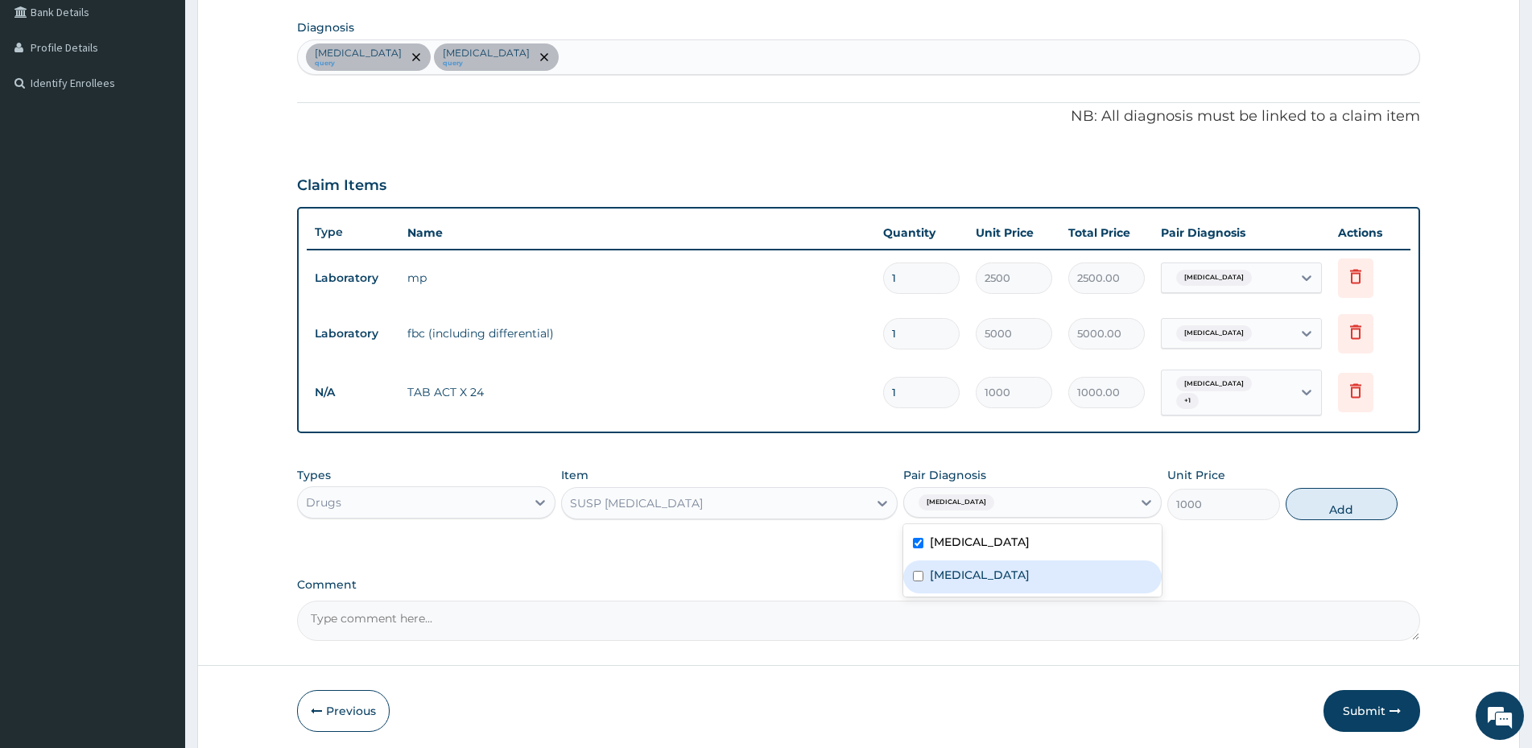
click at [992, 574] on div "Anemia" at bounding box center [1032, 576] width 258 height 33
checkbox input "true"
click at [1341, 498] on button "Add" at bounding box center [1341, 504] width 112 height 32
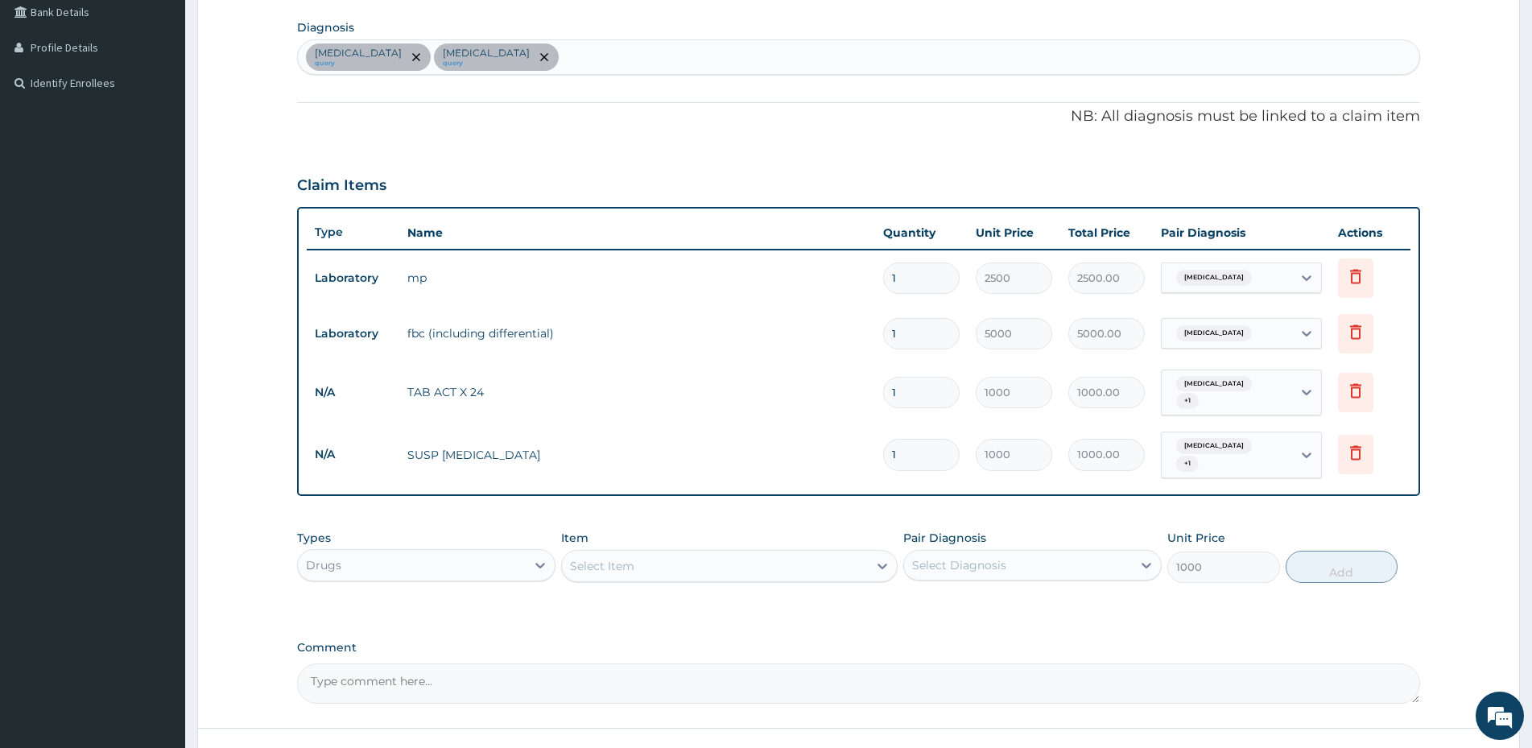
type input "0"
type input "0.00"
type input "2"
type input "2000.00"
type input "2"
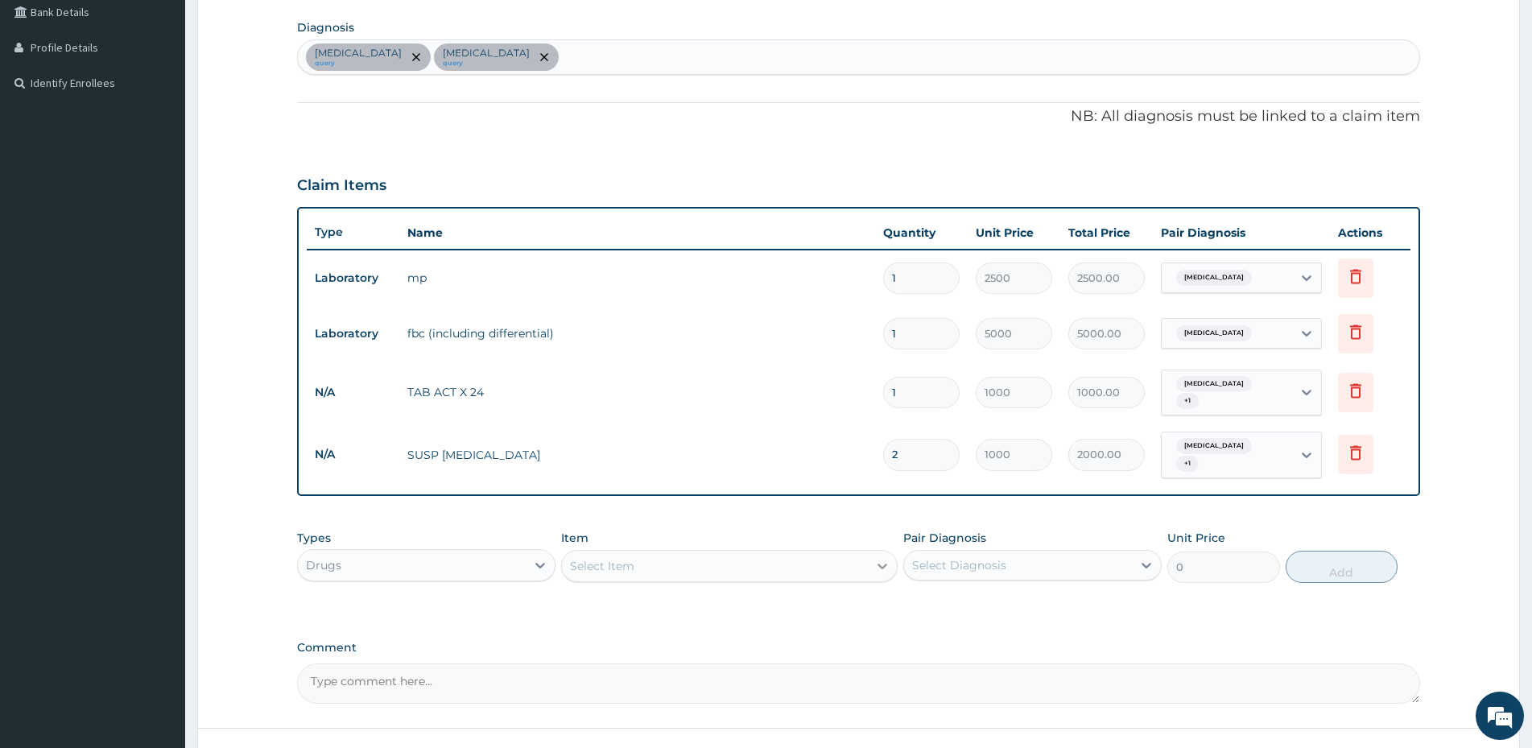
click at [874, 555] on div at bounding box center [882, 565] width 29 height 29
click at [714, 560] on div "Select Item" at bounding box center [715, 566] width 306 height 26
type input "PIRI"
click at [686, 592] on div "[PERSON_NAME]" at bounding box center [729, 606] width 336 height 29
type input "1000"
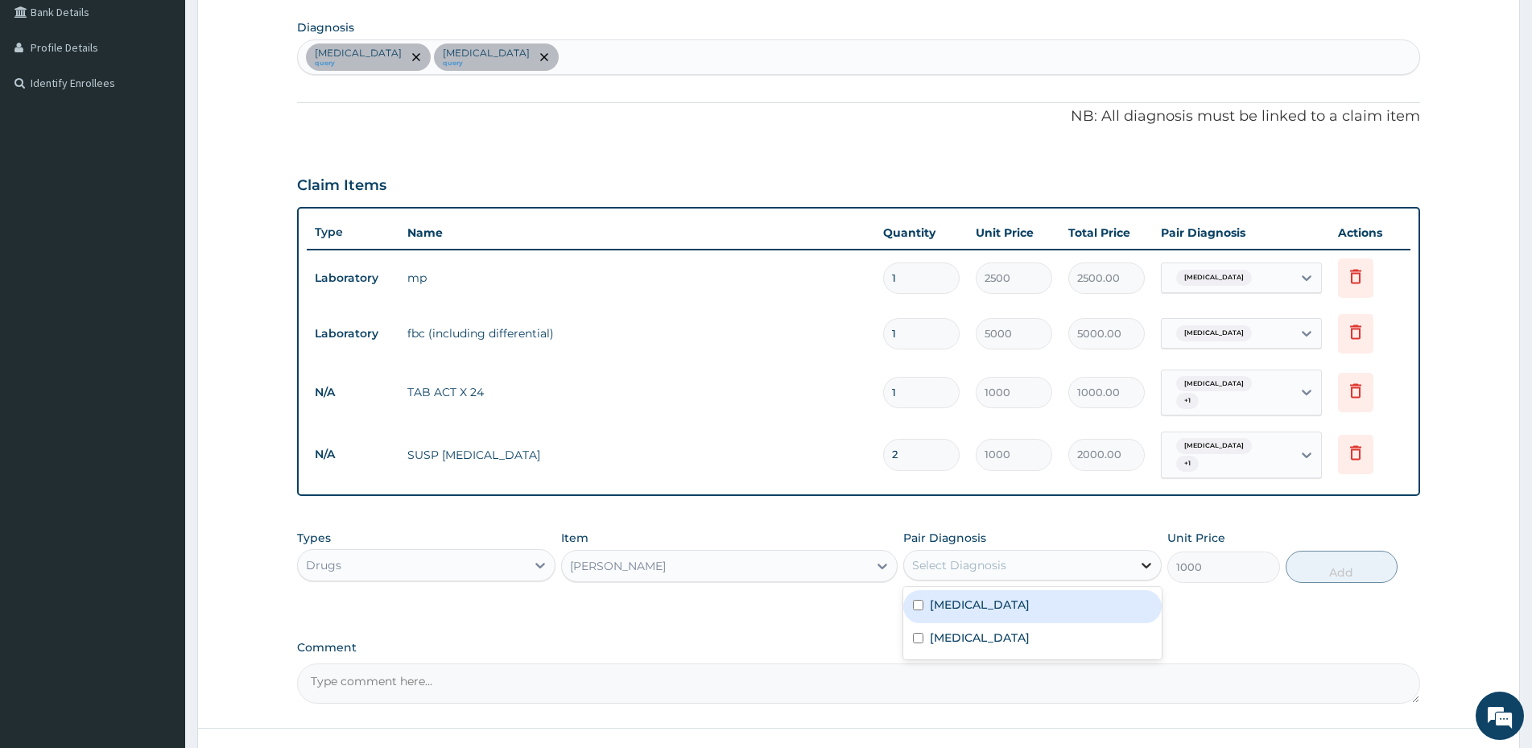
click at [1141, 557] on icon at bounding box center [1146, 565] width 16 height 16
drag, startPoint x: 992, startPoint y: 590, endPoint x: 979, endPoint y: 645, distance: 57.0
click at [992, 596] on div "Malaria" at bounding box center [1032, 606] width 258 height 33
checkbox input "true"
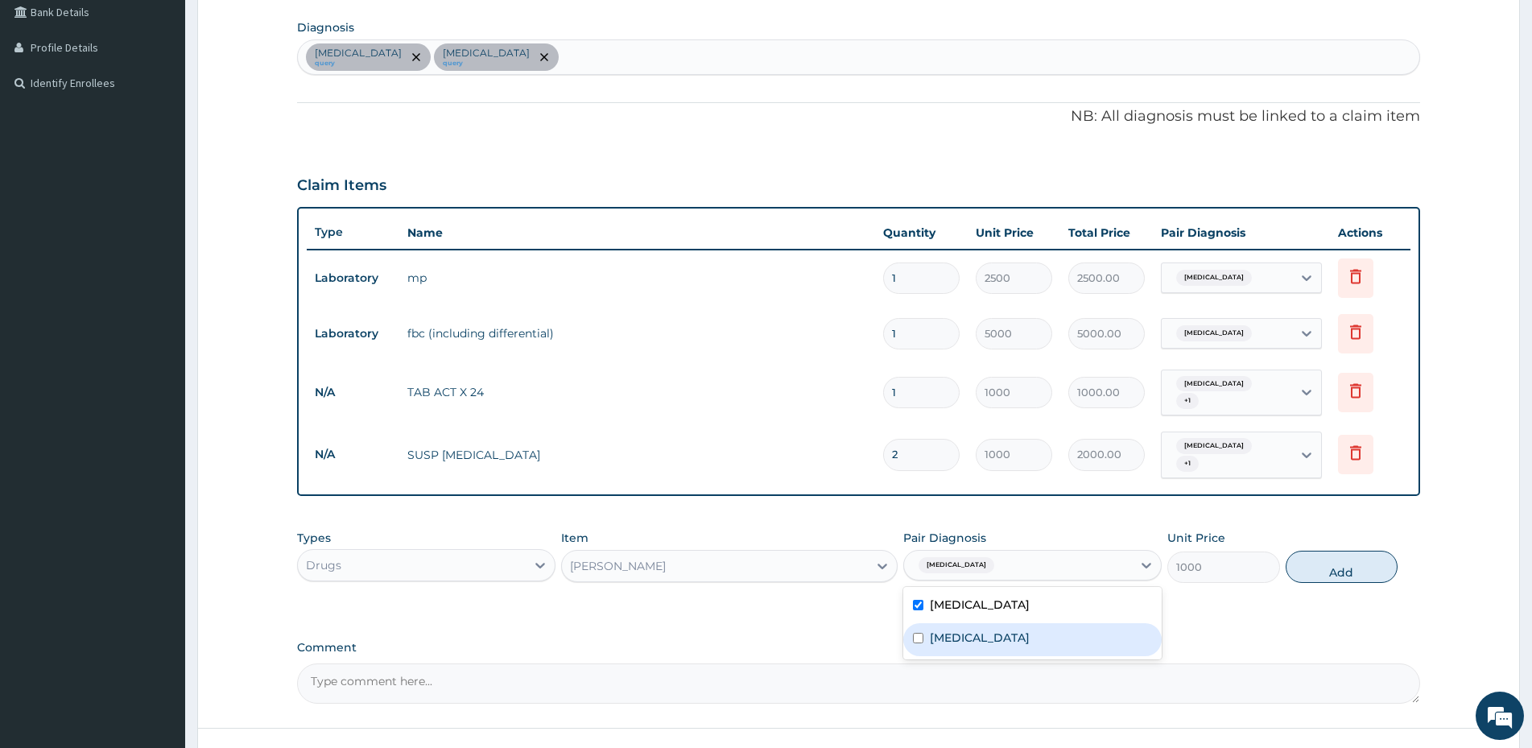
click at [979, 628] on div "Anemia" at bounding box center [1032, 639] width 258 height 33
checkbox input "true"
click at [1364, 557] on button "Add" at bounding box center [1341, 566] width 112 height 32
type input "0"
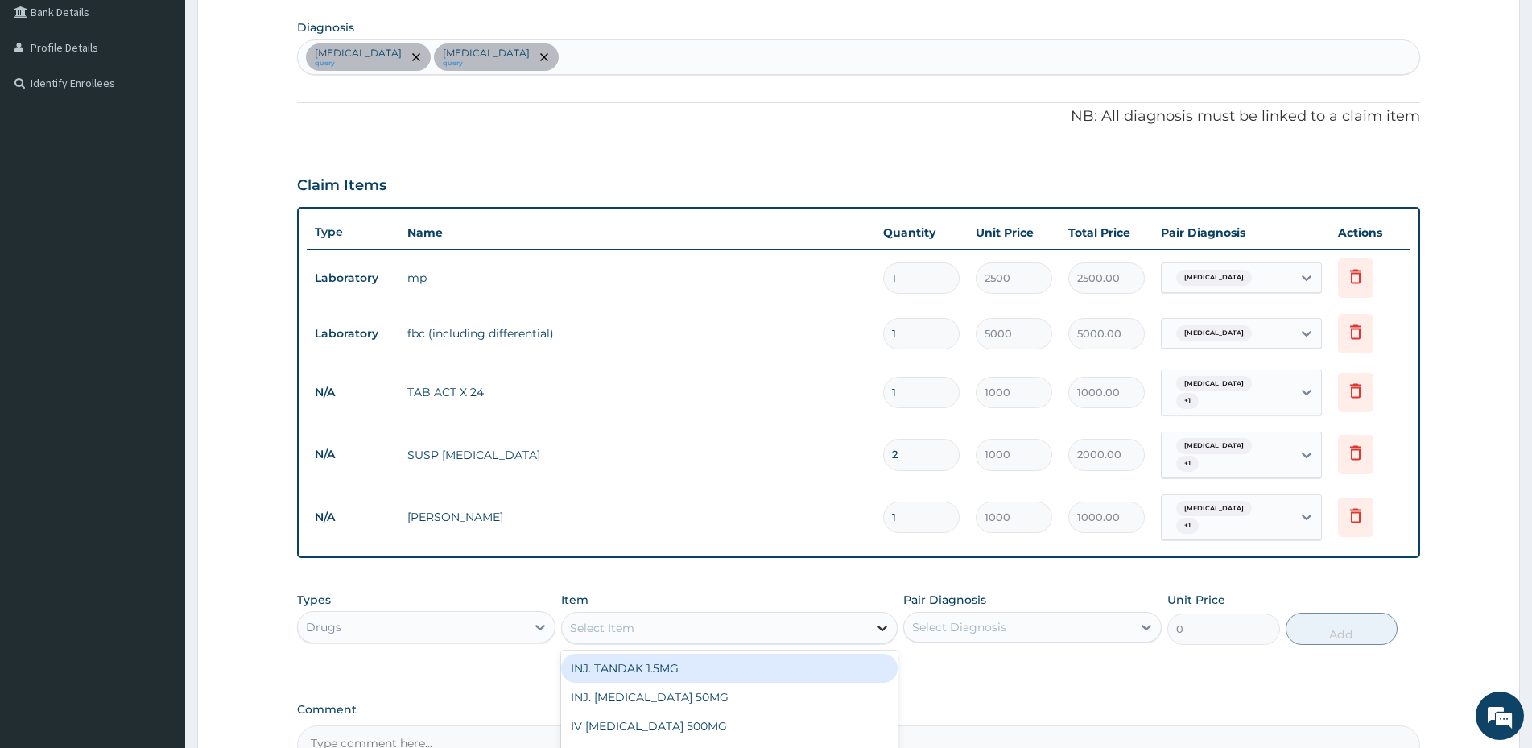
click at [881, 625] on icon at bounding box center [883, 628] width 10 height 6
click at [706, 615] on div "Select Item" at bounding box center [715, 628] width 306 height 26
type input "CEFUR"
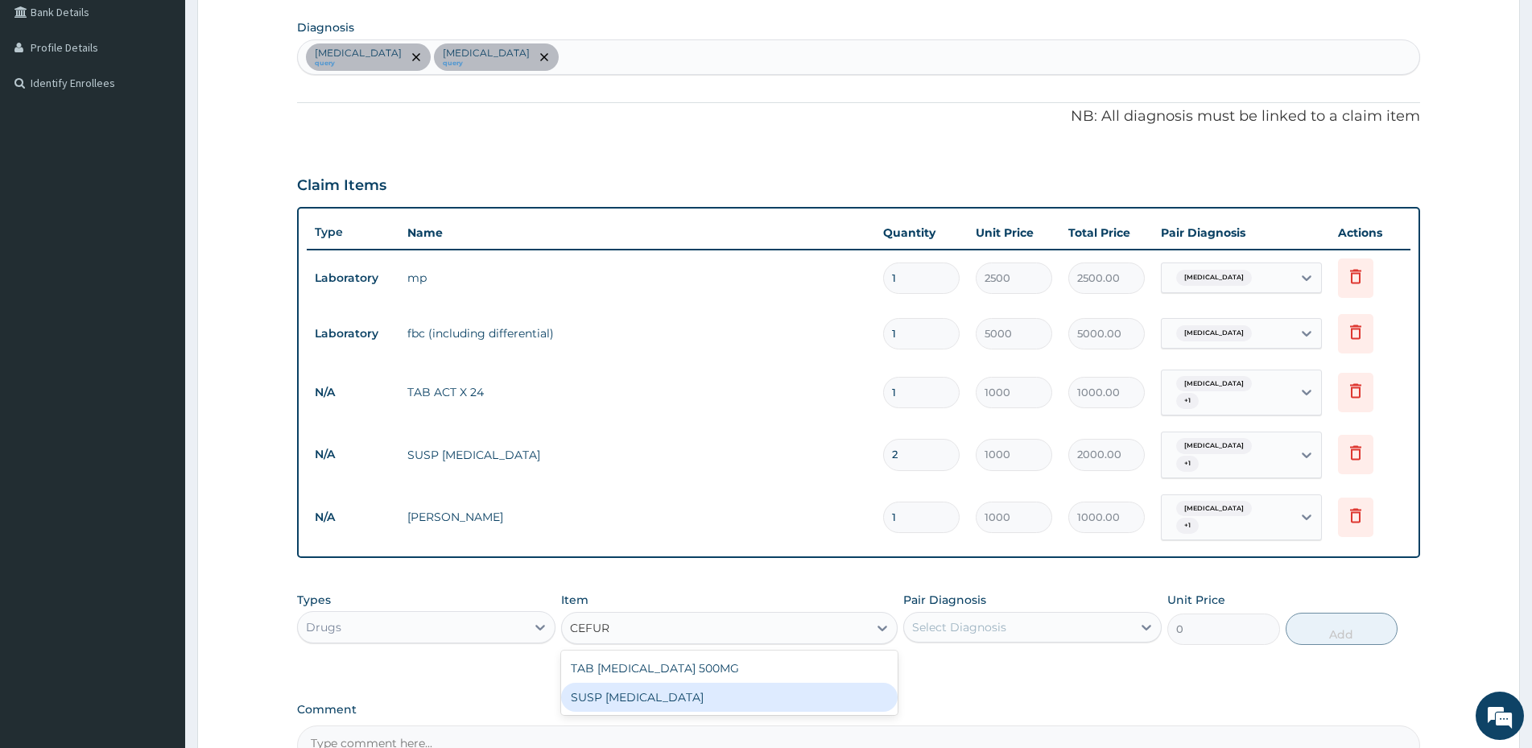
click at [644, 682] on div "SUSP [MEDICAL_DATA]" at bounding box center [729, 696] width 336 height 29
type input "3000"
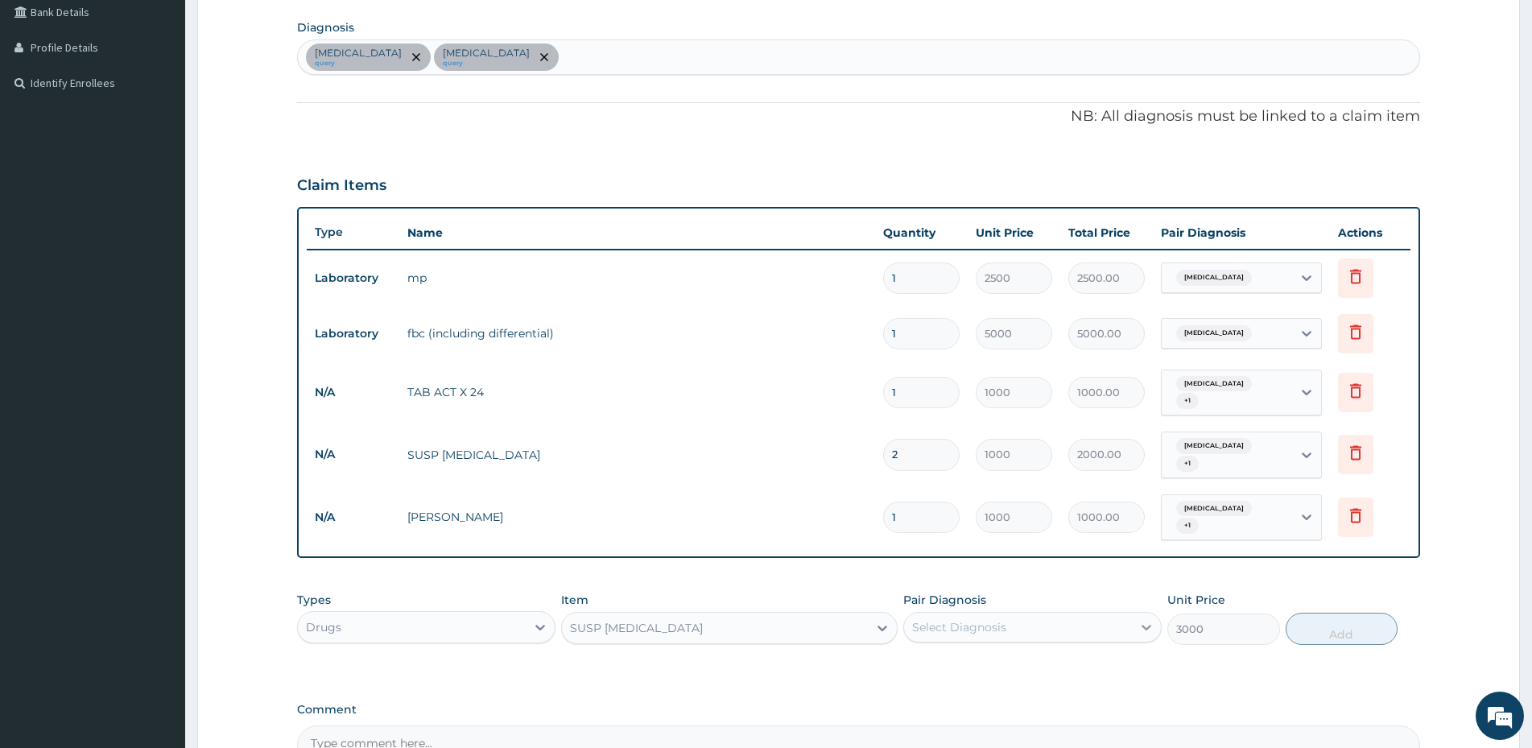
click at [1146, 619] on icon at bounding box center [1146, 627] width 16 height 16
drag, startPoint x: 964, startPoint y: 650, endPoint x: 972, endPoint y: 679, distance: 30.1
click at [965, 658] on label "Malaria" at bounding box center [980, 666] width 100 height 16
checkbox input "true"
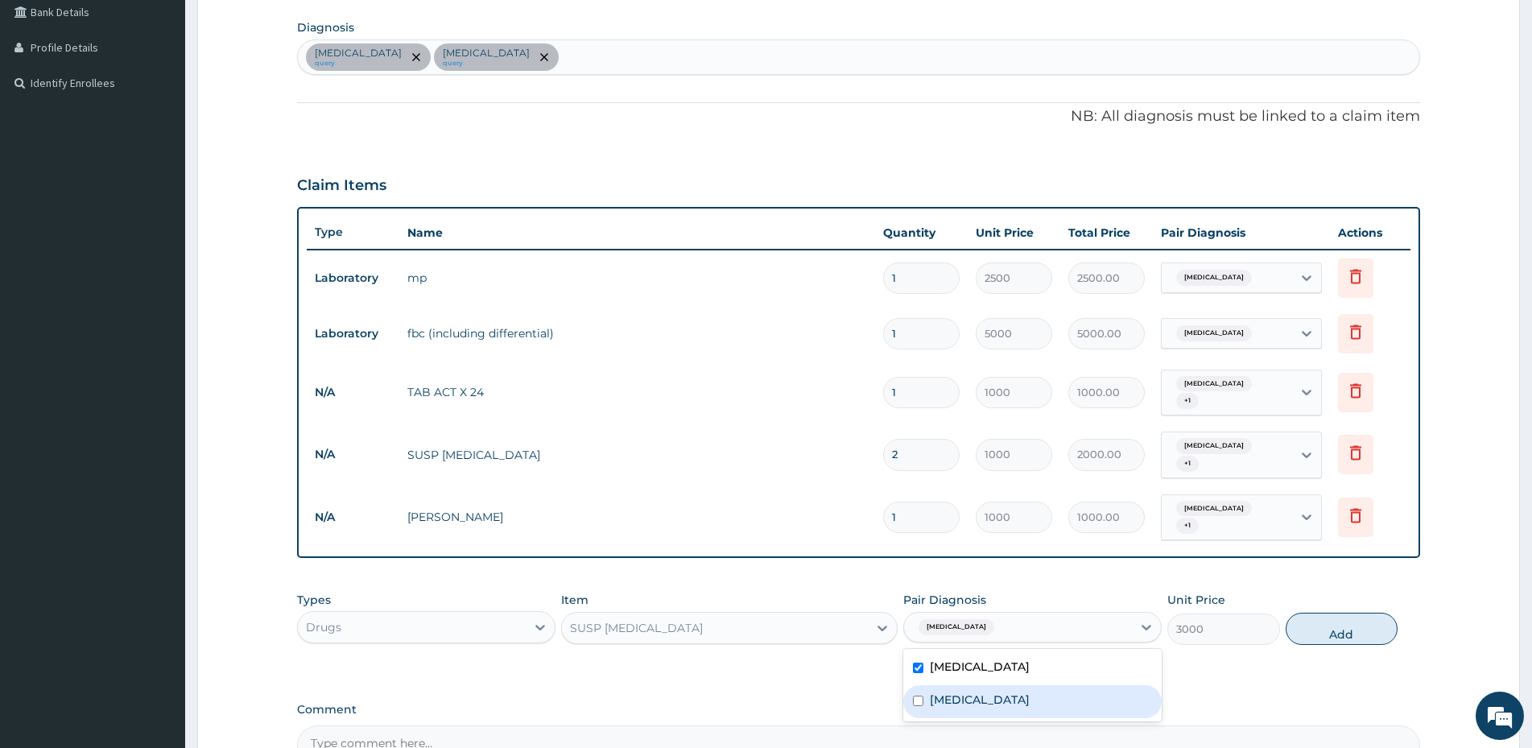
click at [973, 691] on label "Anemia" at bounding box center [980, 699] width 100 height 16
checkbox input "true"
click at [1341, 612] on button "Add" at bounding box center [1341, 628] width 112 height 32
type input "0"
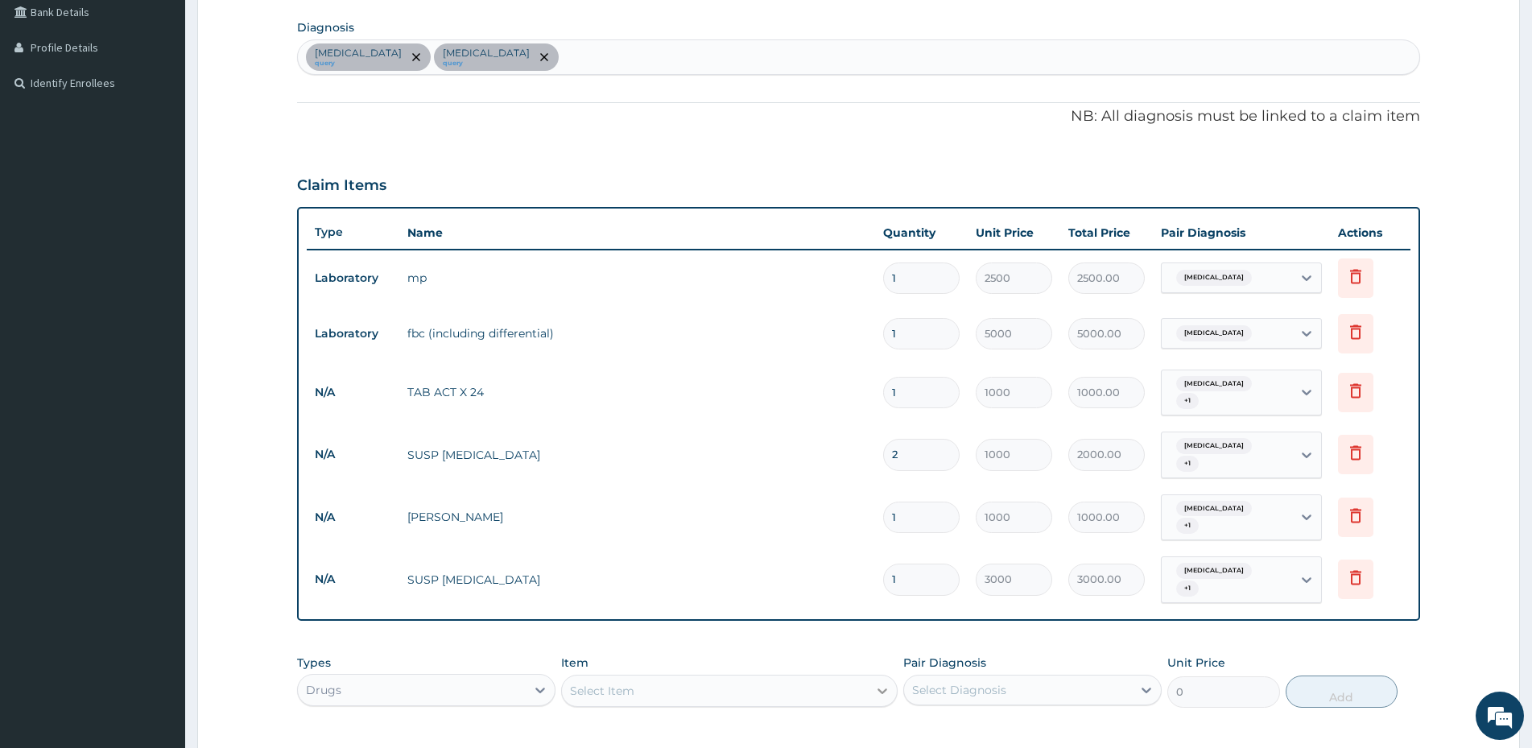
click at [886, 682] on icon at bounding box center [882, 690] width 16 height 16
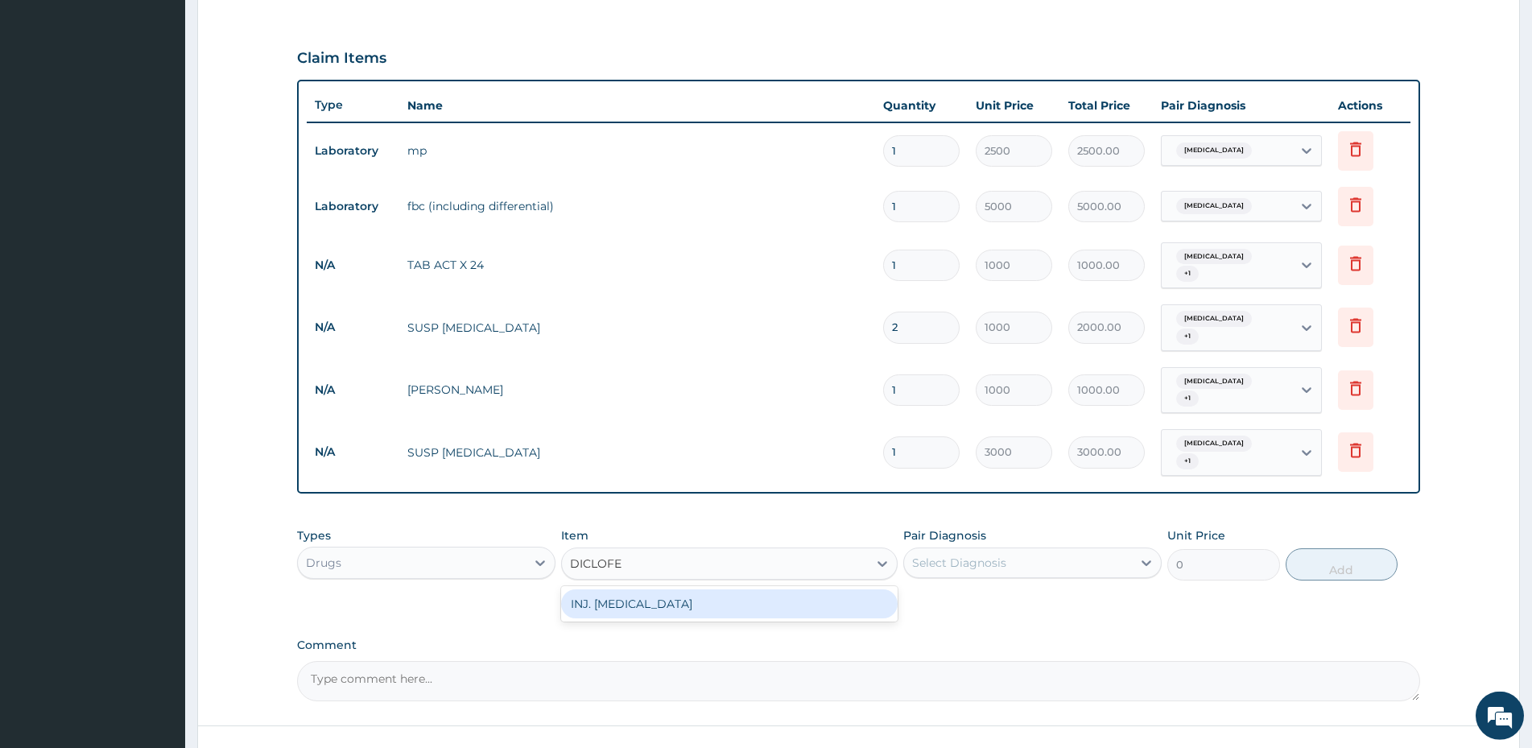
scroll to position [540, 0]
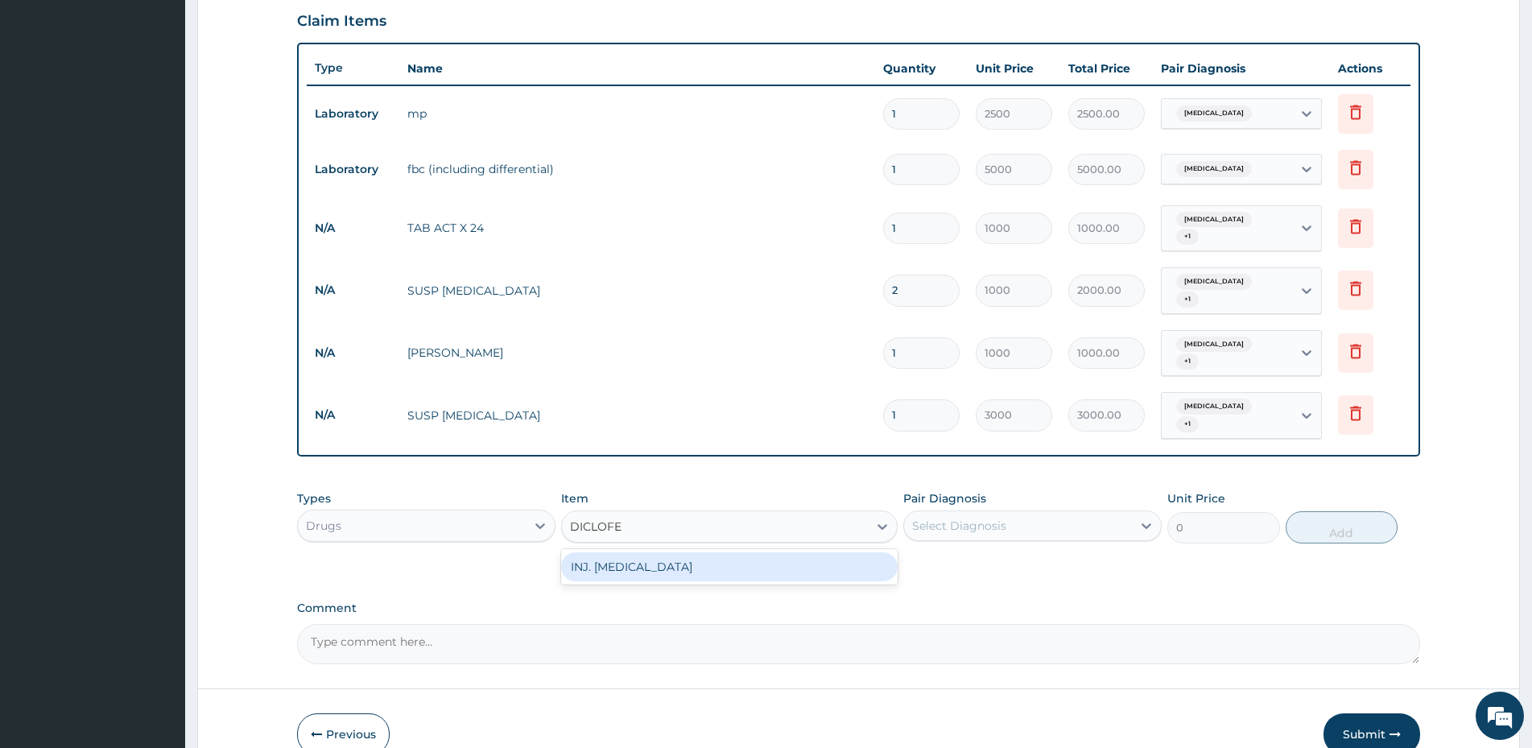
type input "DICLOFE"
drag, startPoint x: 963, startPoint y: 548, endPoint x: 734, endPoint y: 589, distance: 233.0
click at [962, 548] on div "PA Code / Prescription Code PA/A9F7AF Encounter Date 14-07-2025 Important Notic…" at bounding box center [858, 139] width 1123 height 1050
click at [339, 624] on textarea "Comment" at bounding box center [858, 644] width 1123 height 40
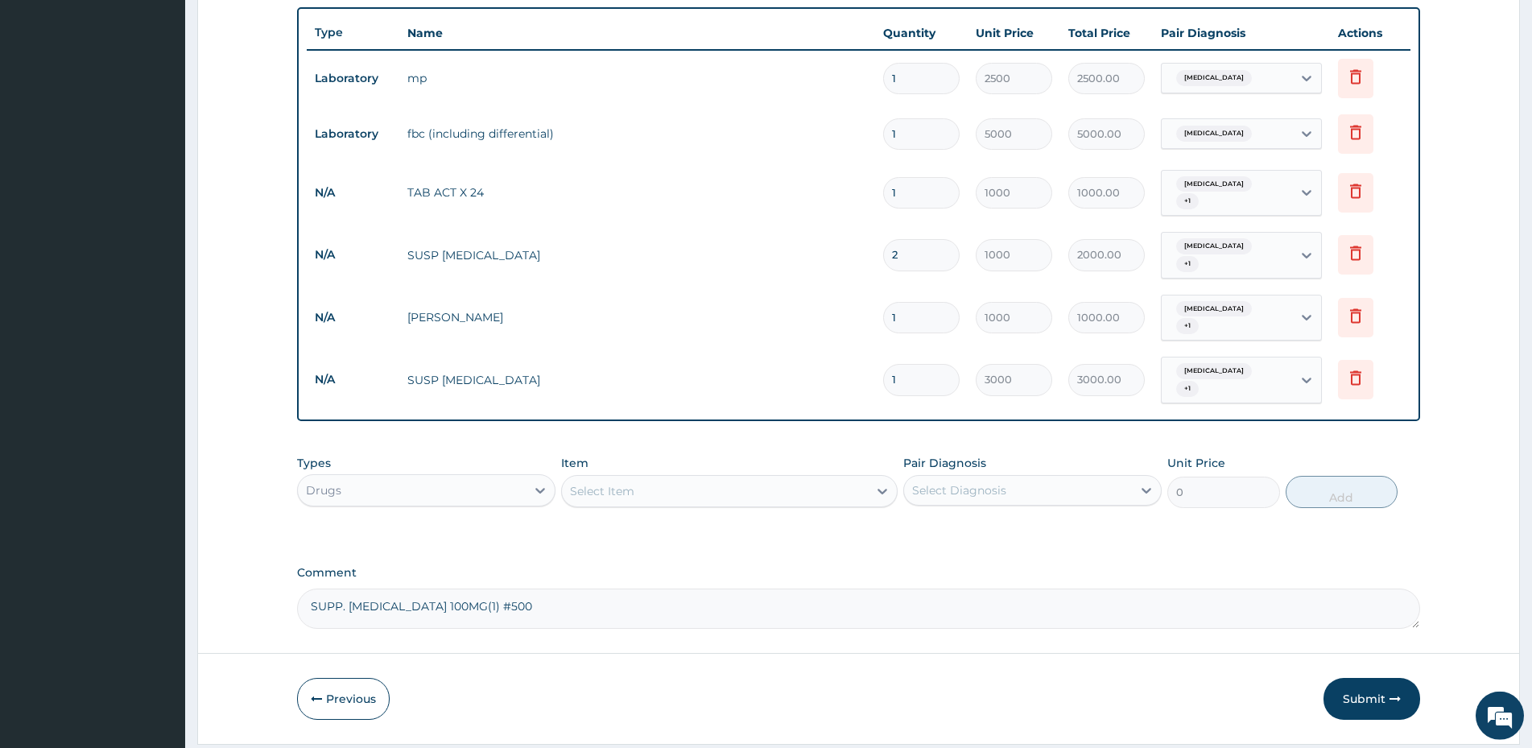
scroll to position [598, 0]
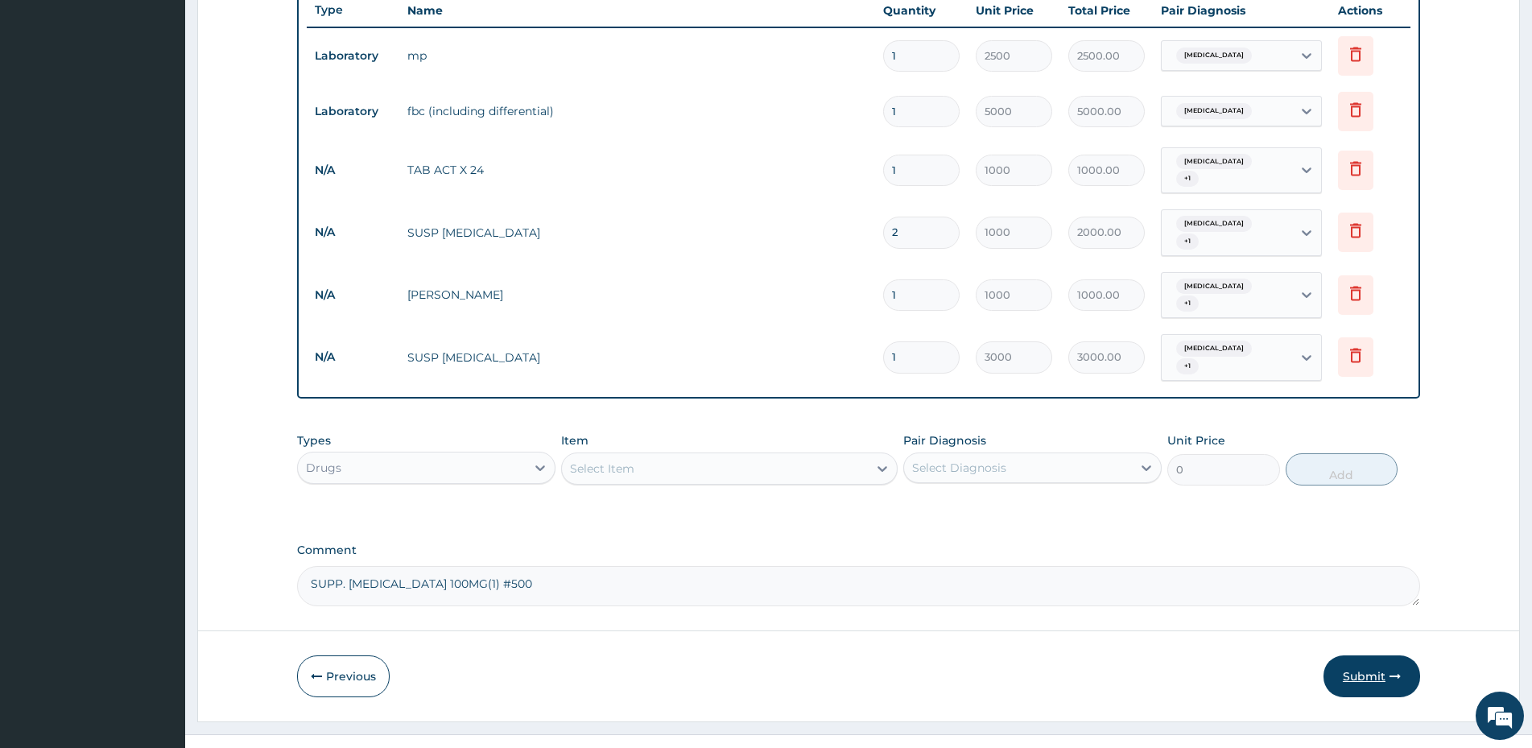
type textarea "SUPP. DICLOFENAC 100MG(1) #500"
click at [1378, 655] on button "Submit" at bounding box center [1371, 676] width 97 height 42
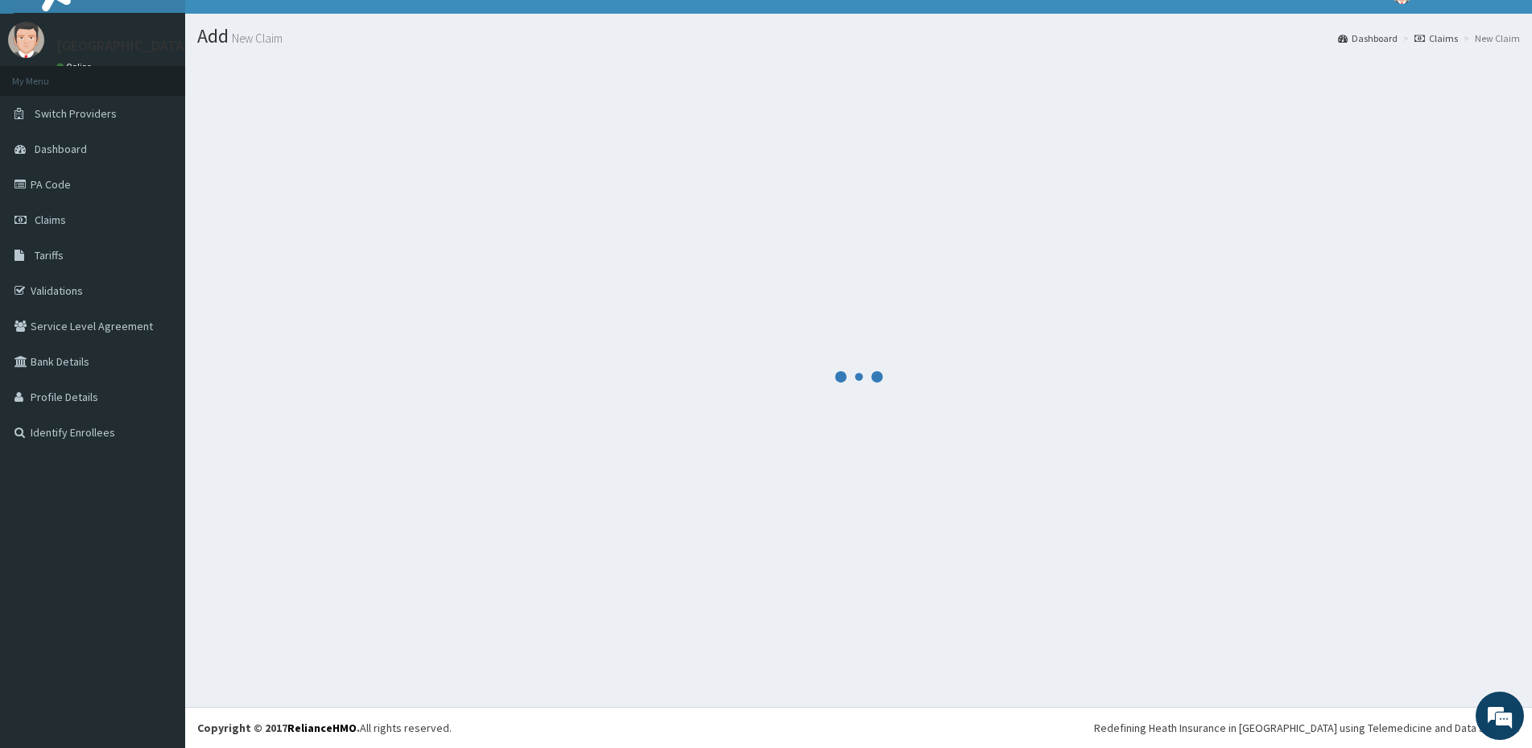
scroll to position [27, 0]
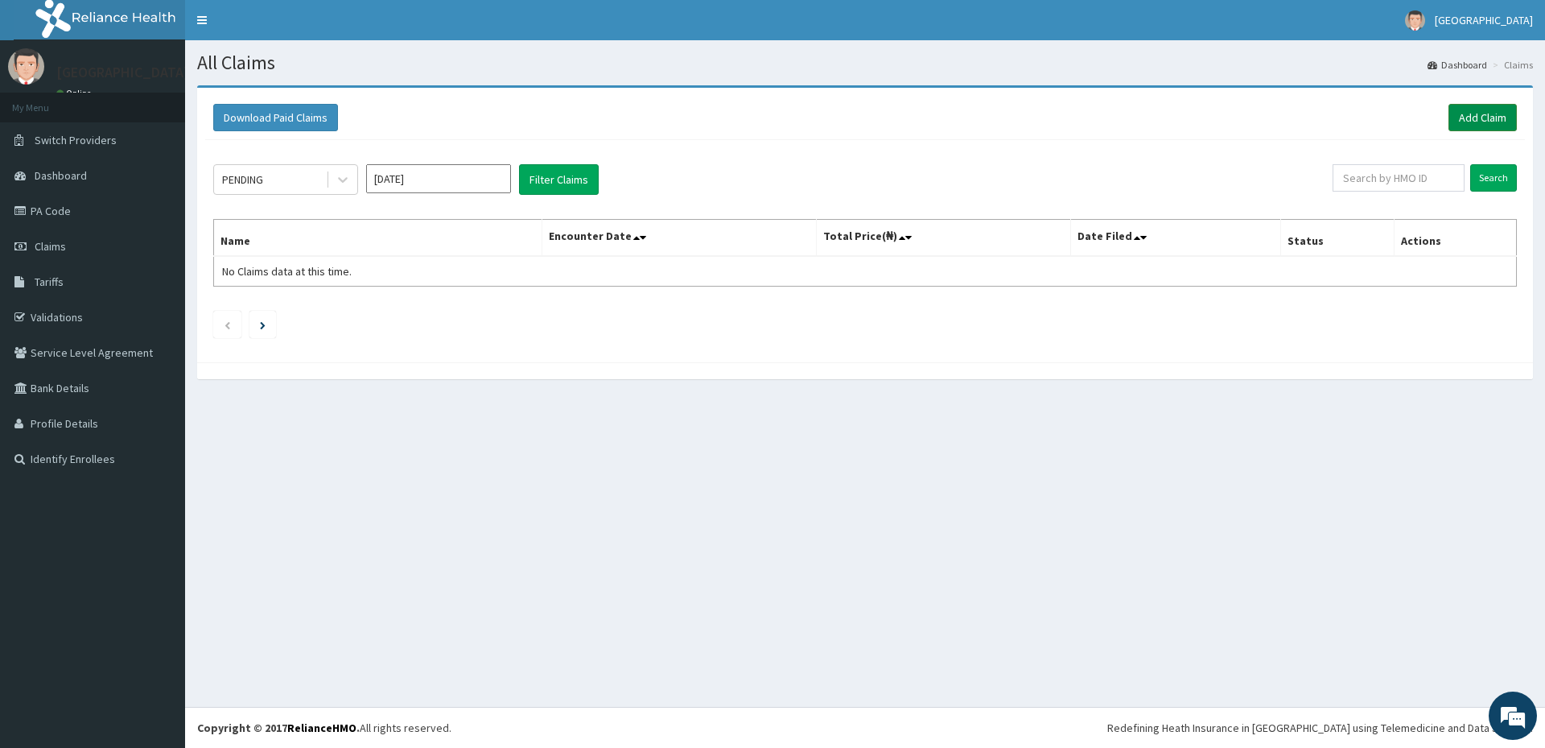
click at [1478, 115] on link "Add Claim" at bounding box center [1483, 117] width 68 height 27
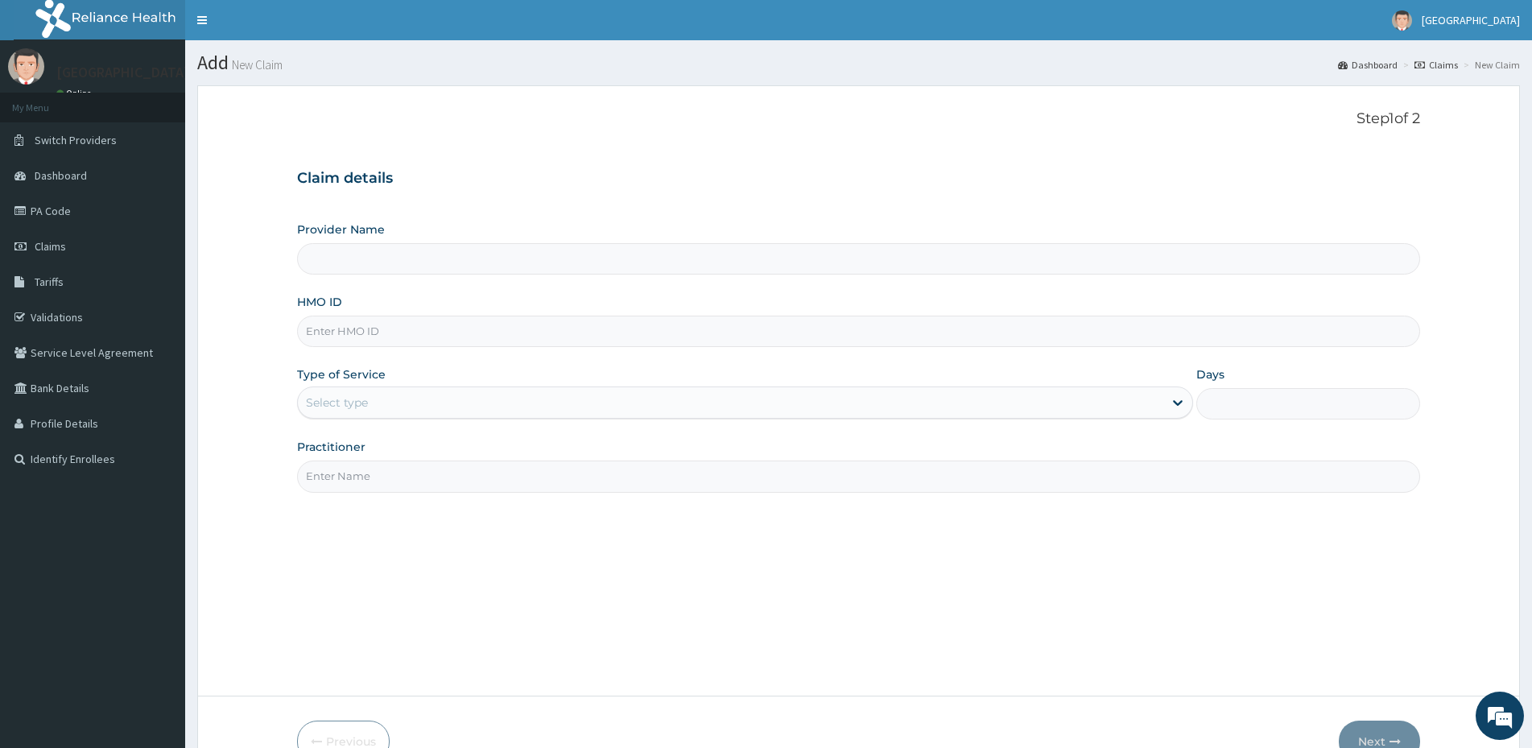
type input "Military Hospital Portharcourt"
click at [304, 327] on input "HMO ID" at bounding box center [858, 330] width 1123 height 31
type input "PA/1225A3"
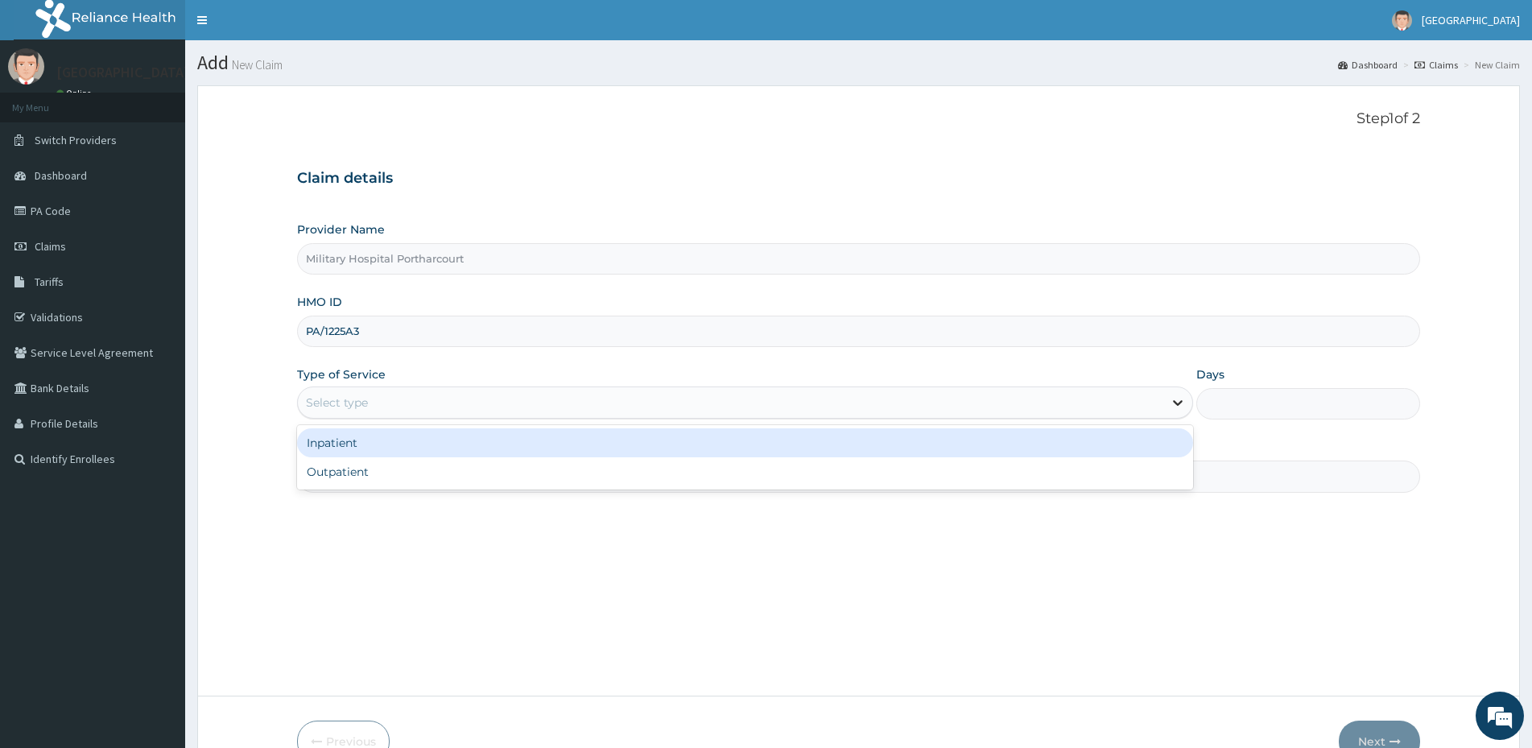
click at [1179, 403] on icon at bounding box center [1178, 404] width 10 height 6
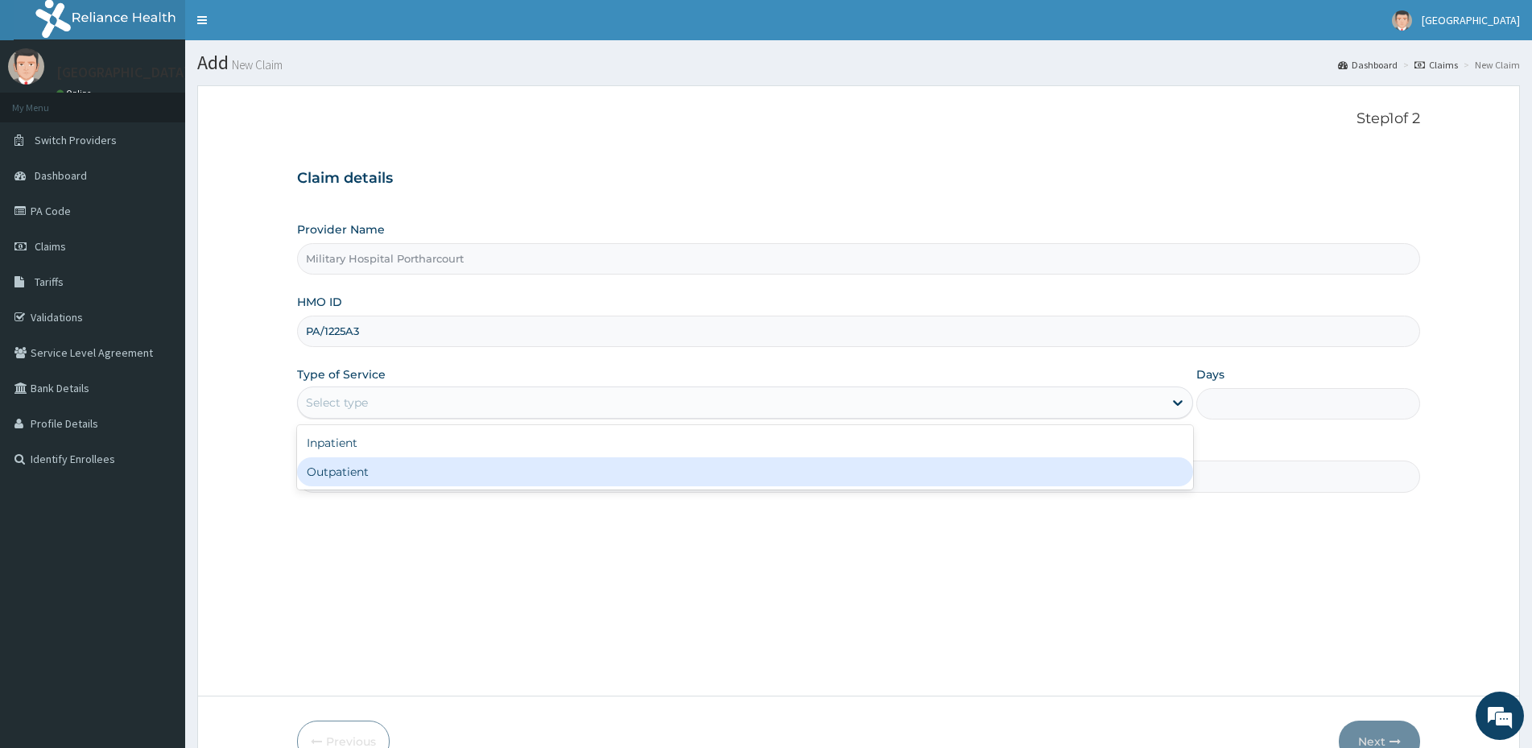
click at [355, 472] on div "Outpatient" at bounding box center [745, 471] width 896 height 29
type input "1"
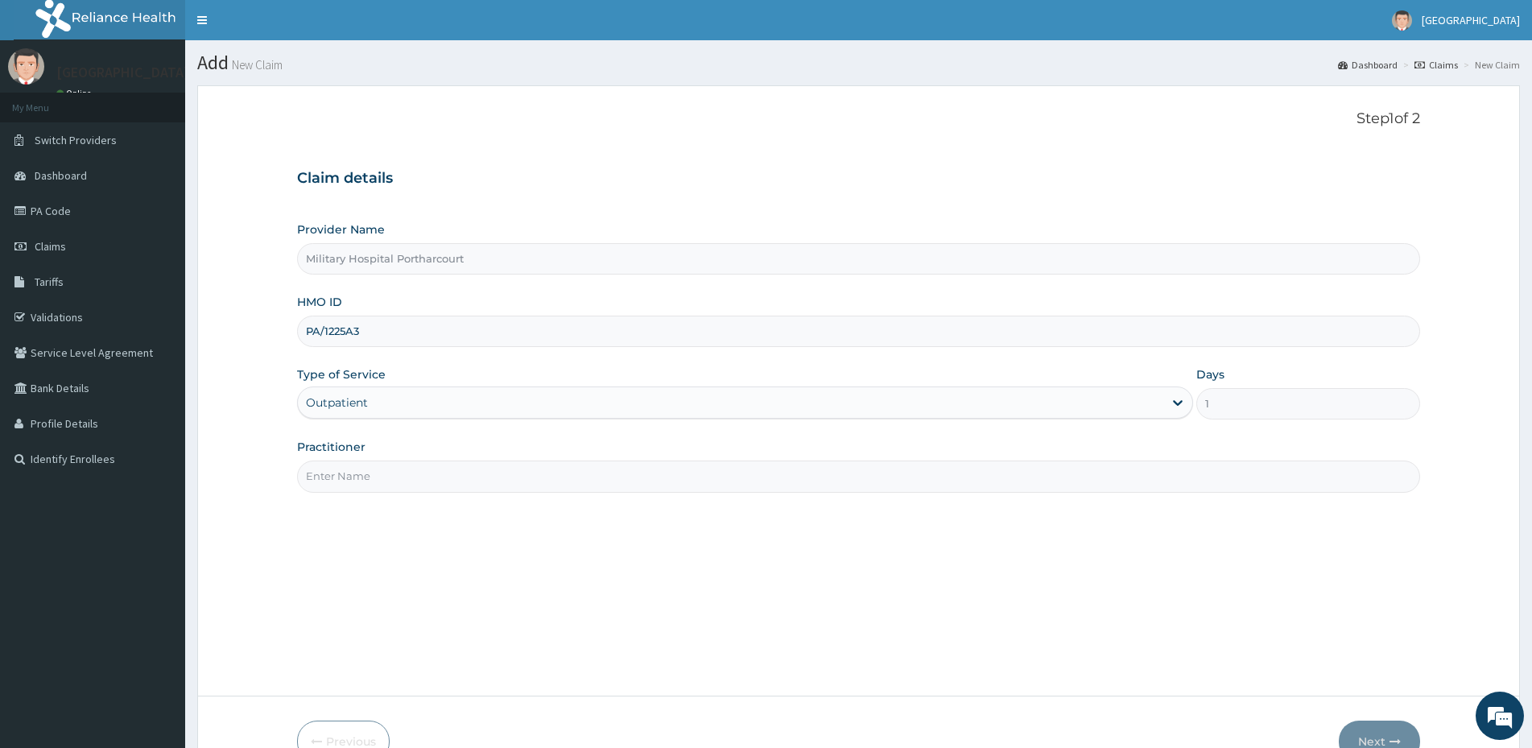
click at [361, 480] on input "Practitioner" at bounding box center [858, 475] width 1123 height 31
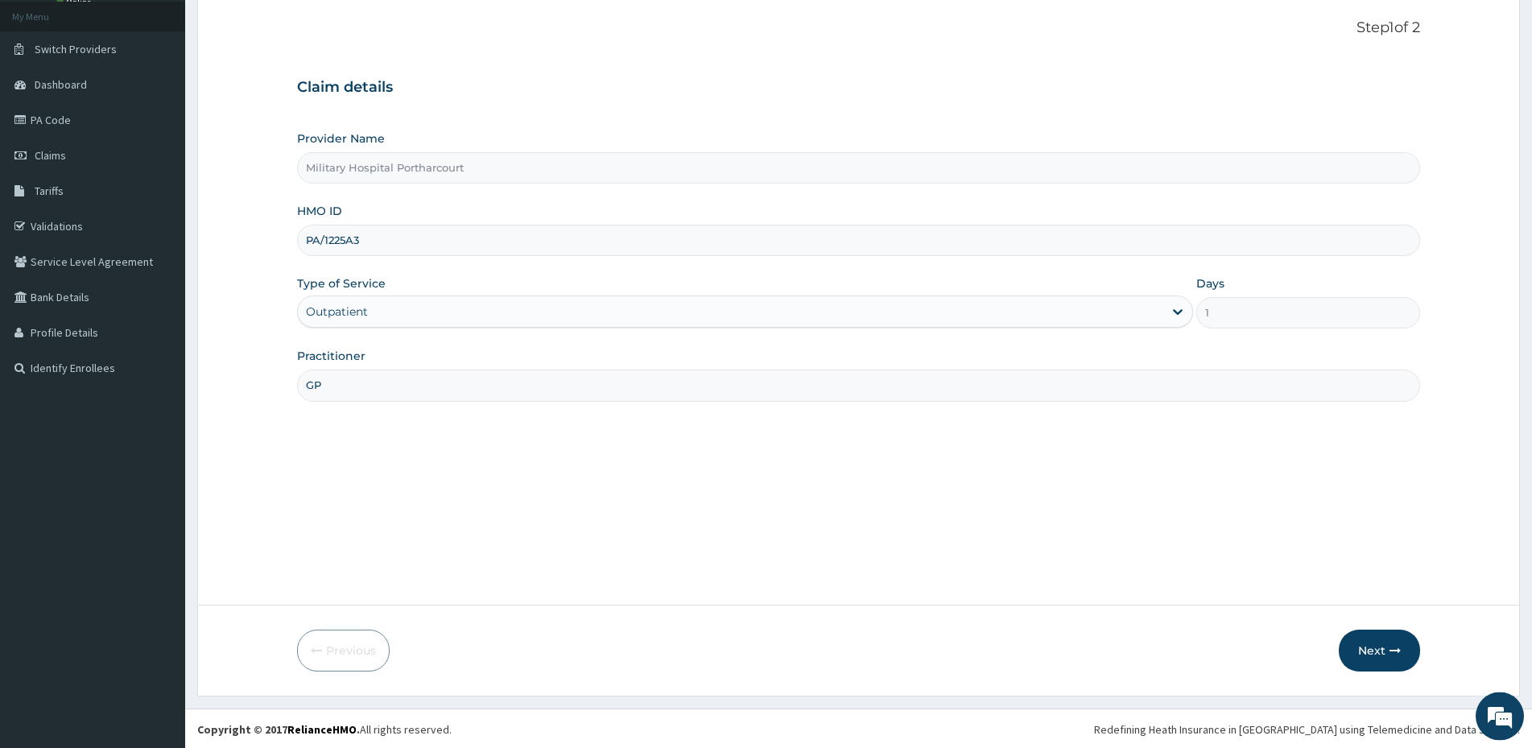
scroll to position [93, 0]
type input "GP"
click at [1379, 645] on button "Next" at bounding box center [1378, 649] width 81 height 42
type input "P"
type input "SRS/10493/A"
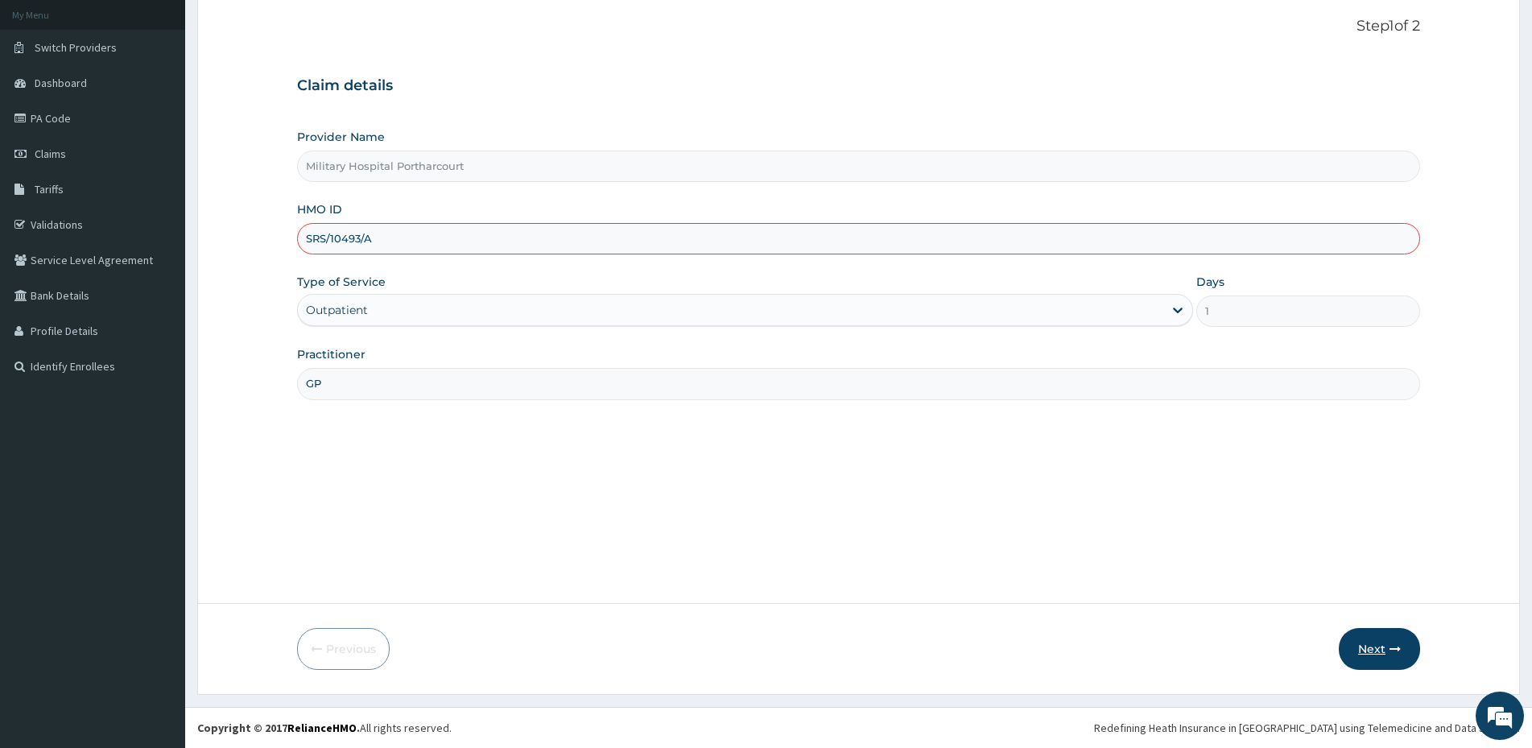
click at [1376, 643] on button "Next" at bounding box center [1378, 649] width 81 height 42
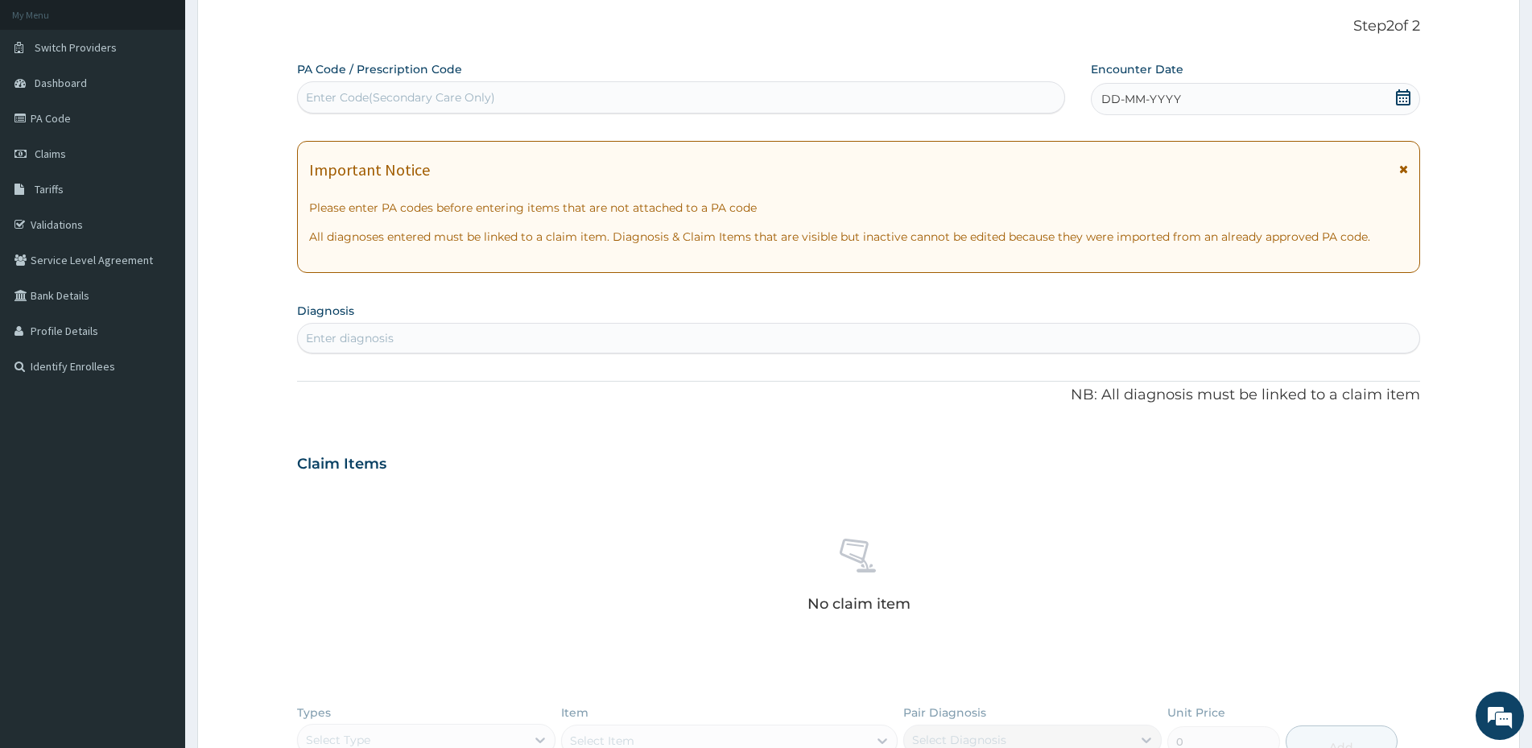
click at [340, 100] on div "Enter Code(Secondary Care Only)" at bounding box center [400, 97] width 189 height 16
type input "PA/1225A3"
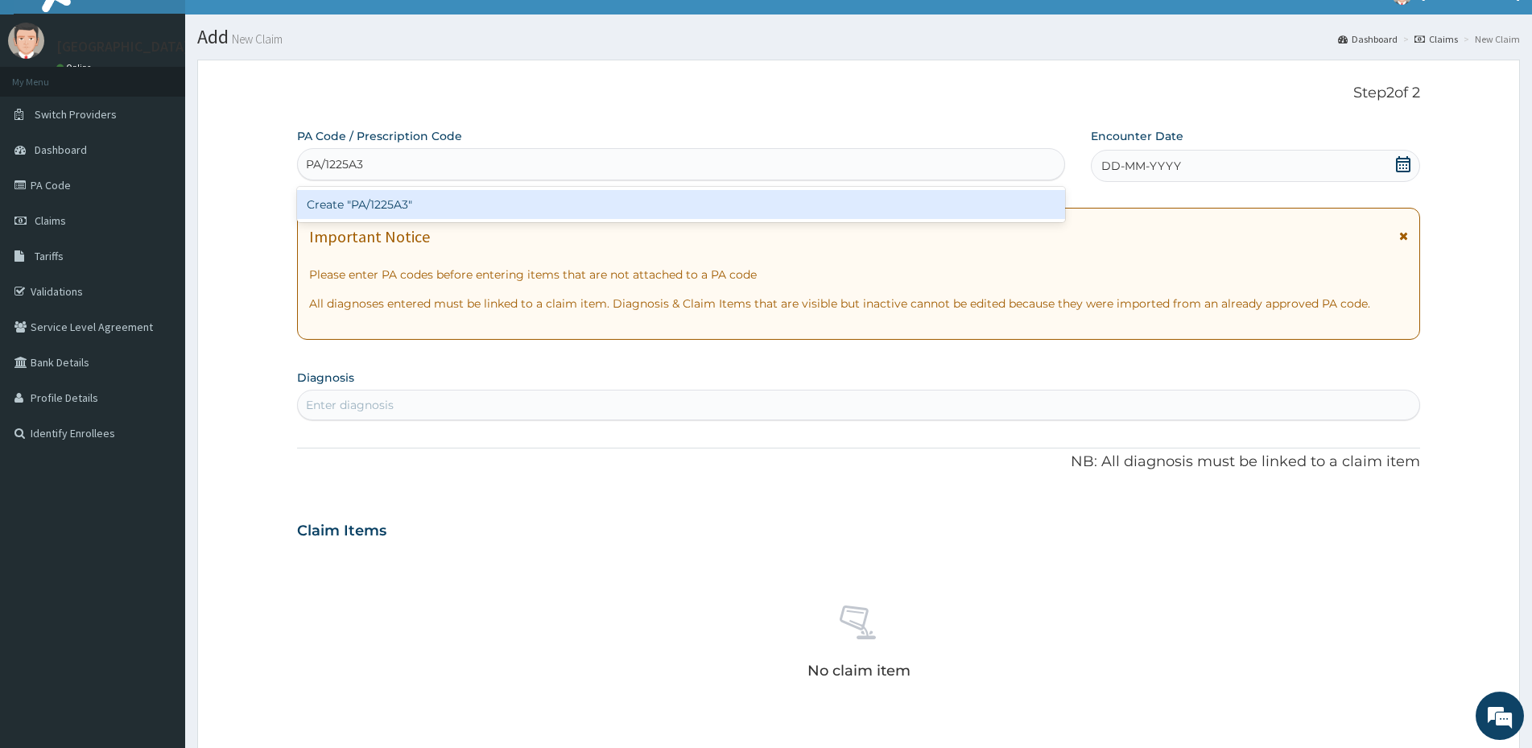
scroll to position [10, 0]
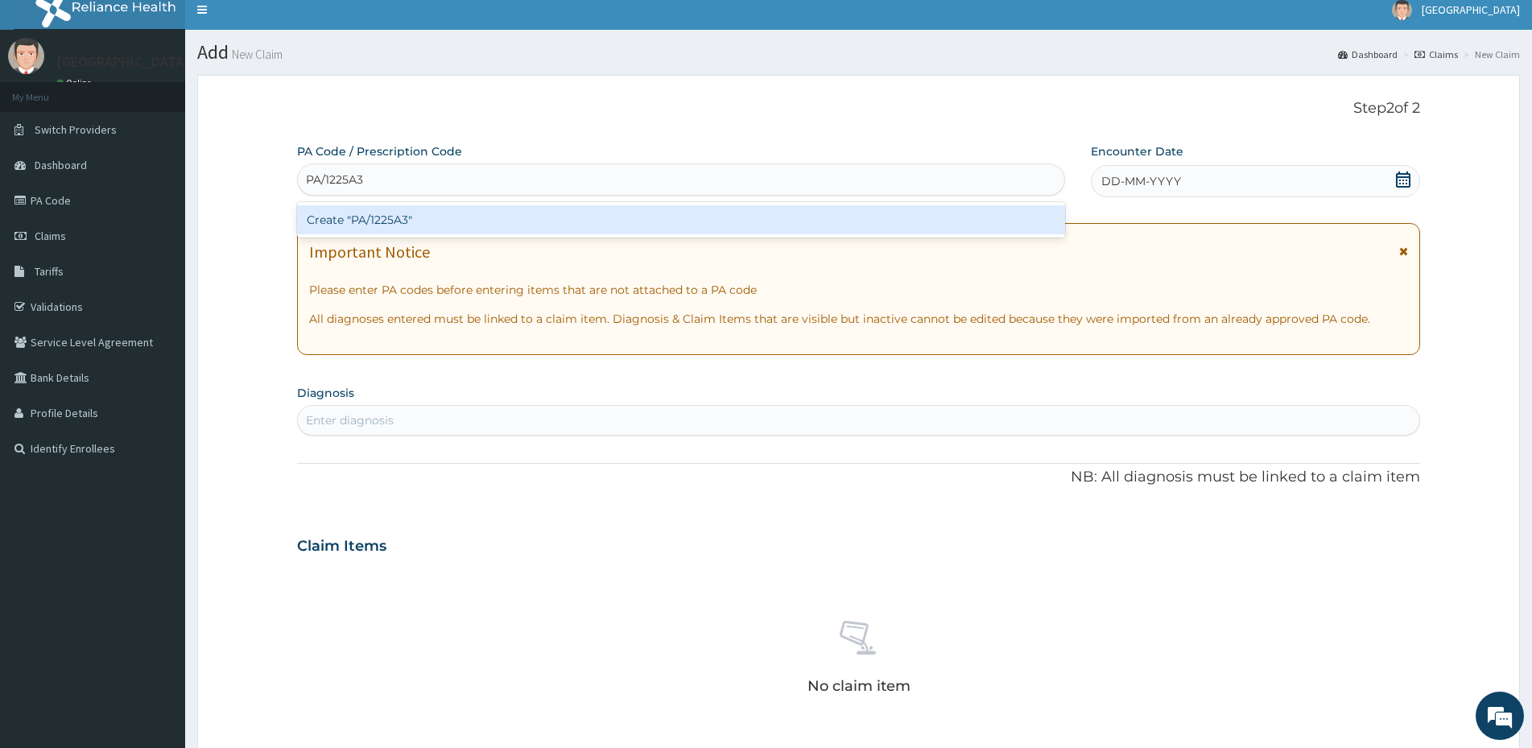
click at [381, 220] on div "Create "PA/1225A3"" at bounding box center [681, 219] width 768 height 29
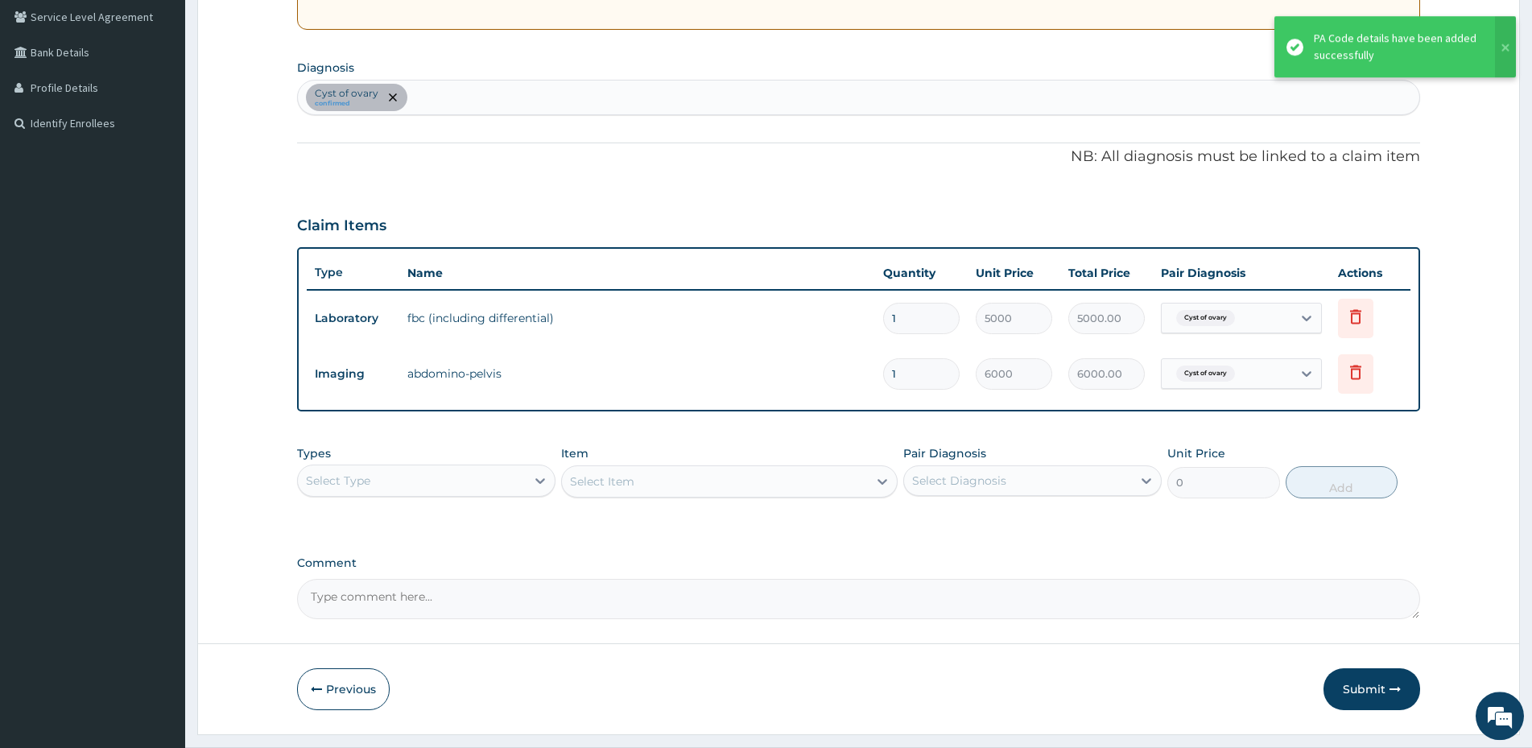
scroll to position [339, 0]
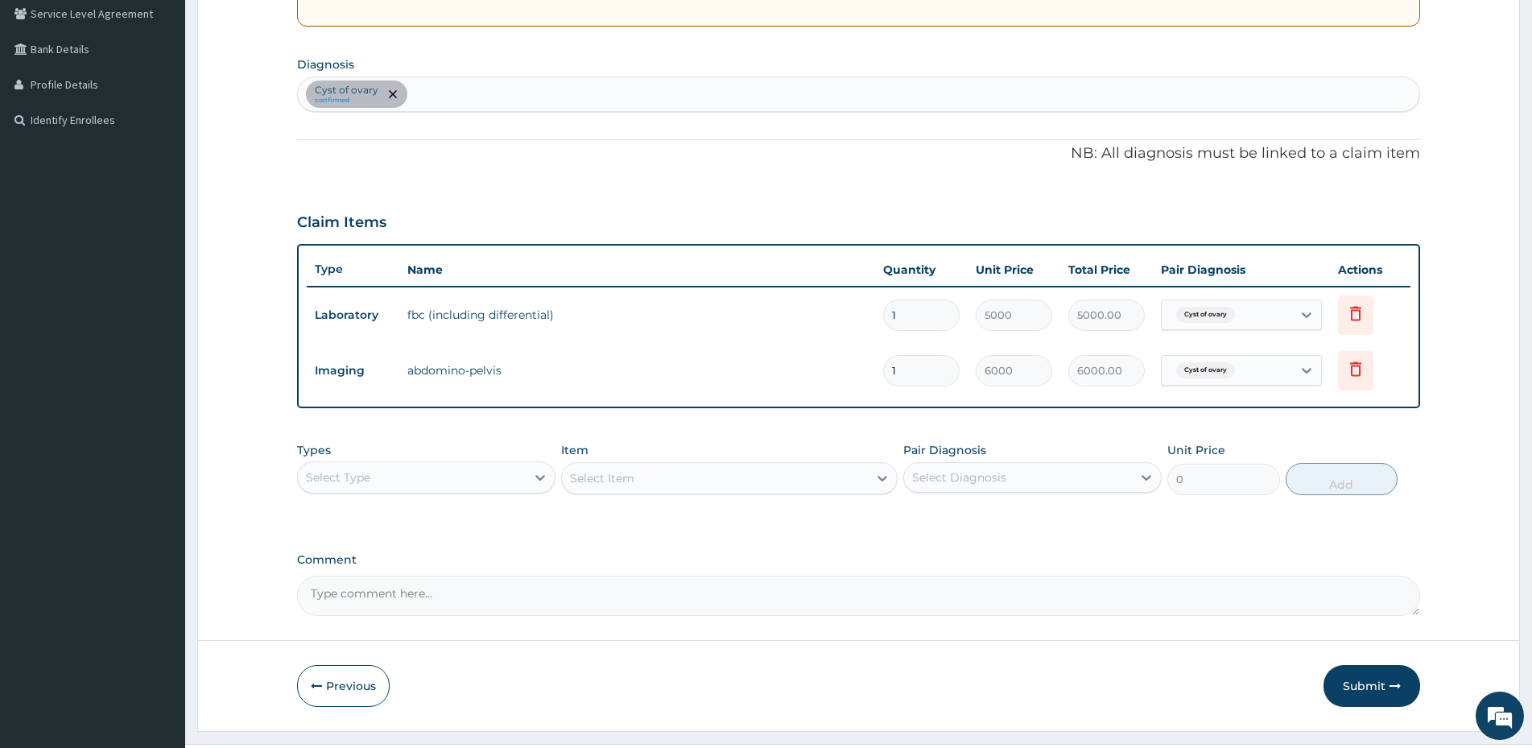
click at [452, 93] on div "[MEDICAL_DATA] of ovary confirmed" at bounding box center [858, 94] width 1121 height 34
type input "PUD"
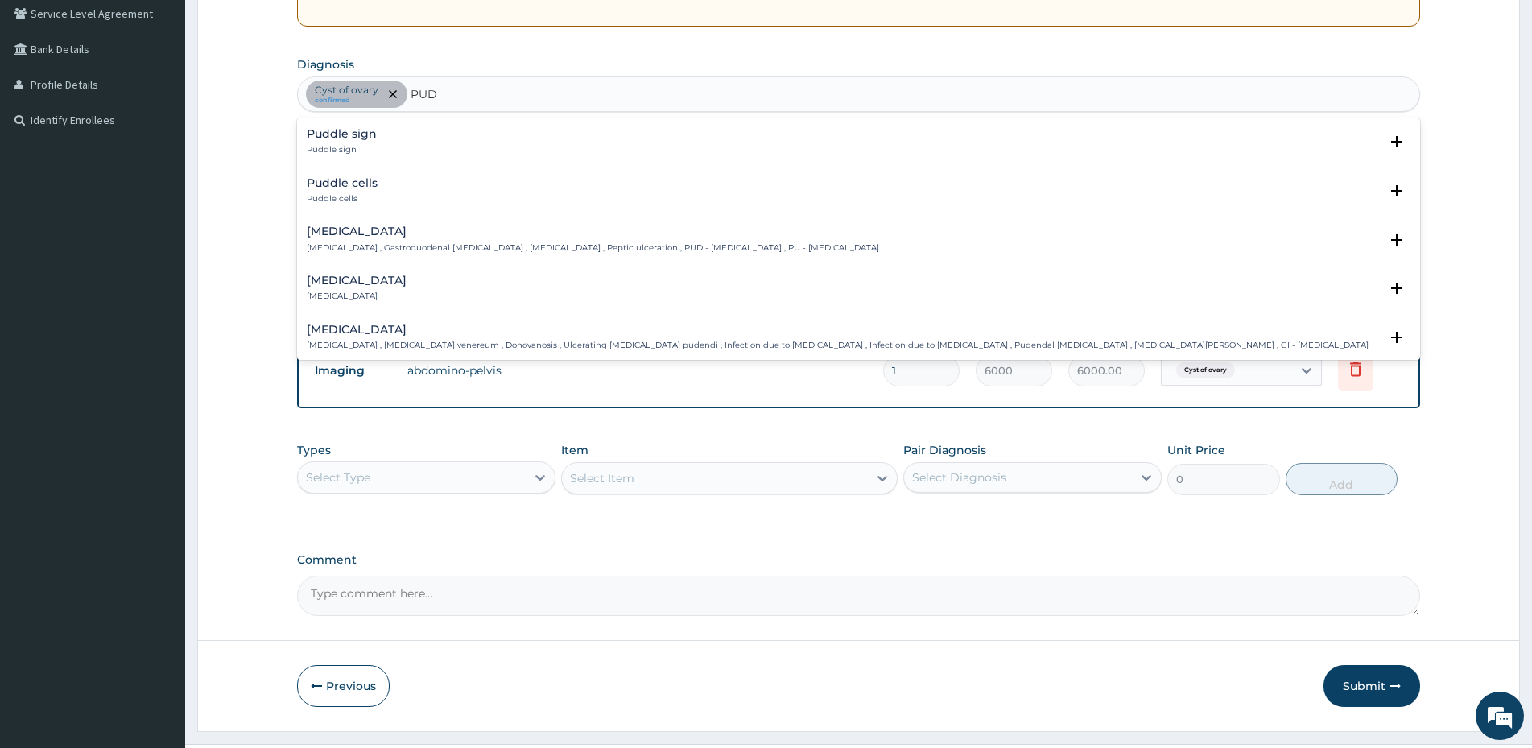
click at [391, 241] on div "[MEDICAL_DATA] [MEDICAL_DATA] , Gastroduodenal [MEDICAL_DATA] , [MEDICAL_DATA] …" at bounding box center [593, 239] width 572 height 28
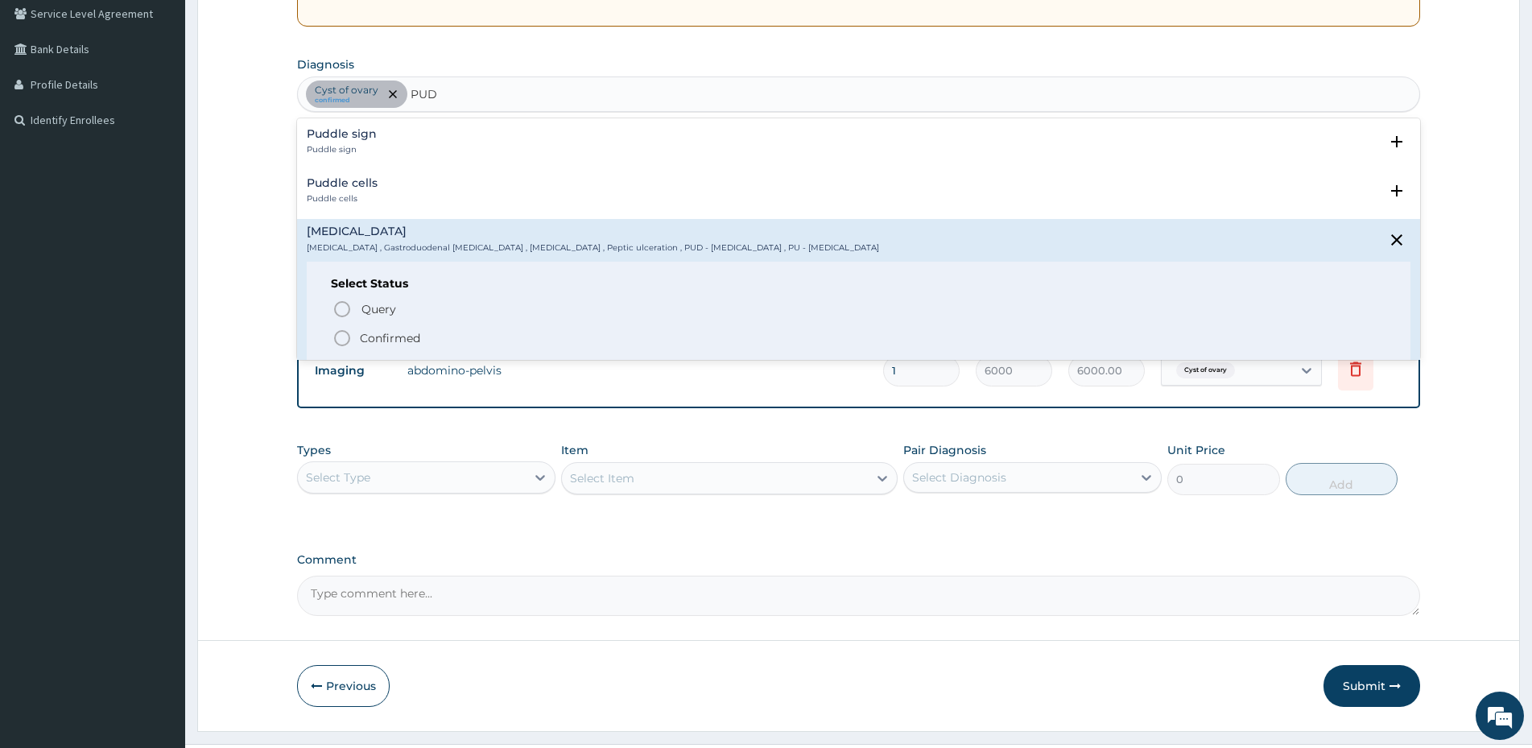
click at [386, 333] on p "Confirmed" at bounding box center [390, 338] width 60 height 16
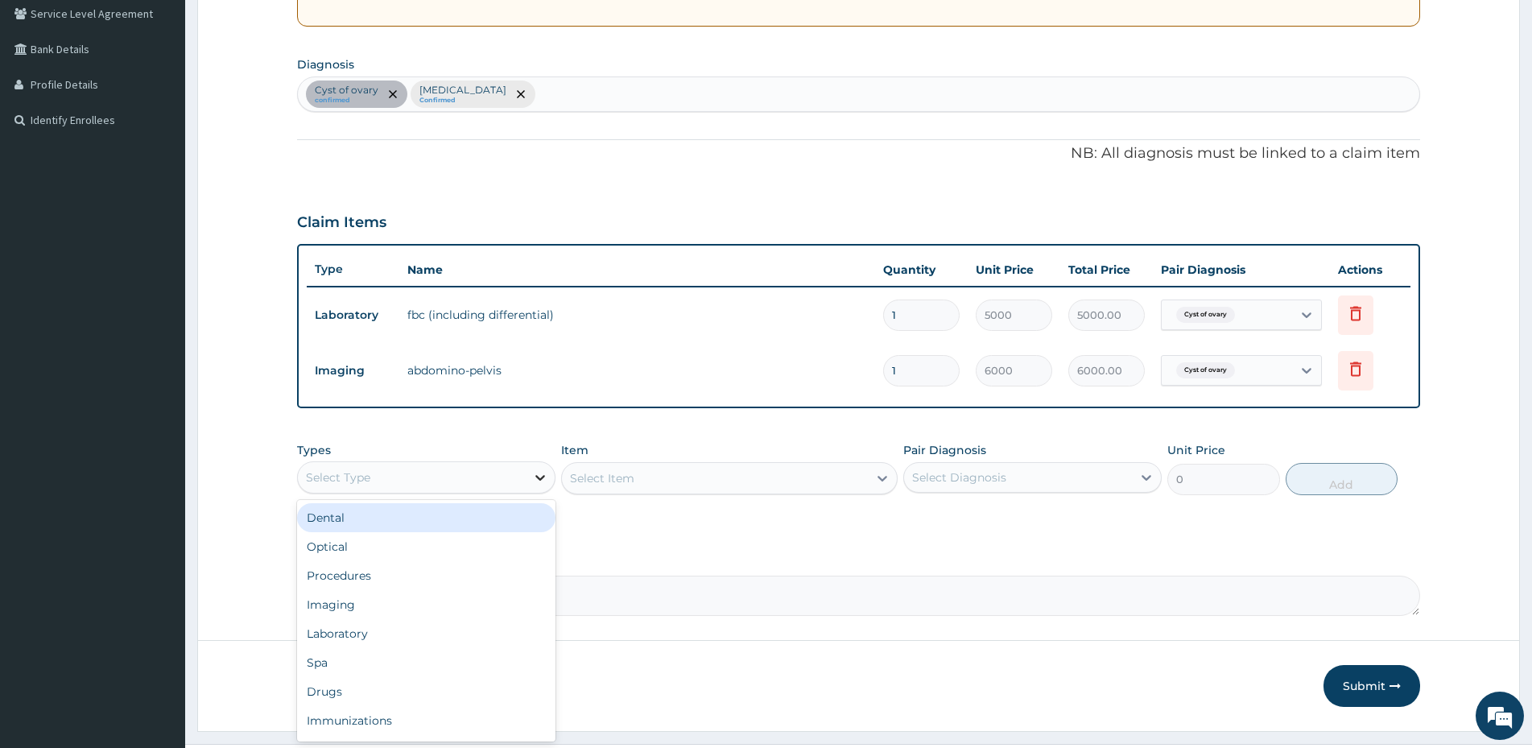
click at [542, 480] on icon at bounding box center [540, 477] width 16 height 16
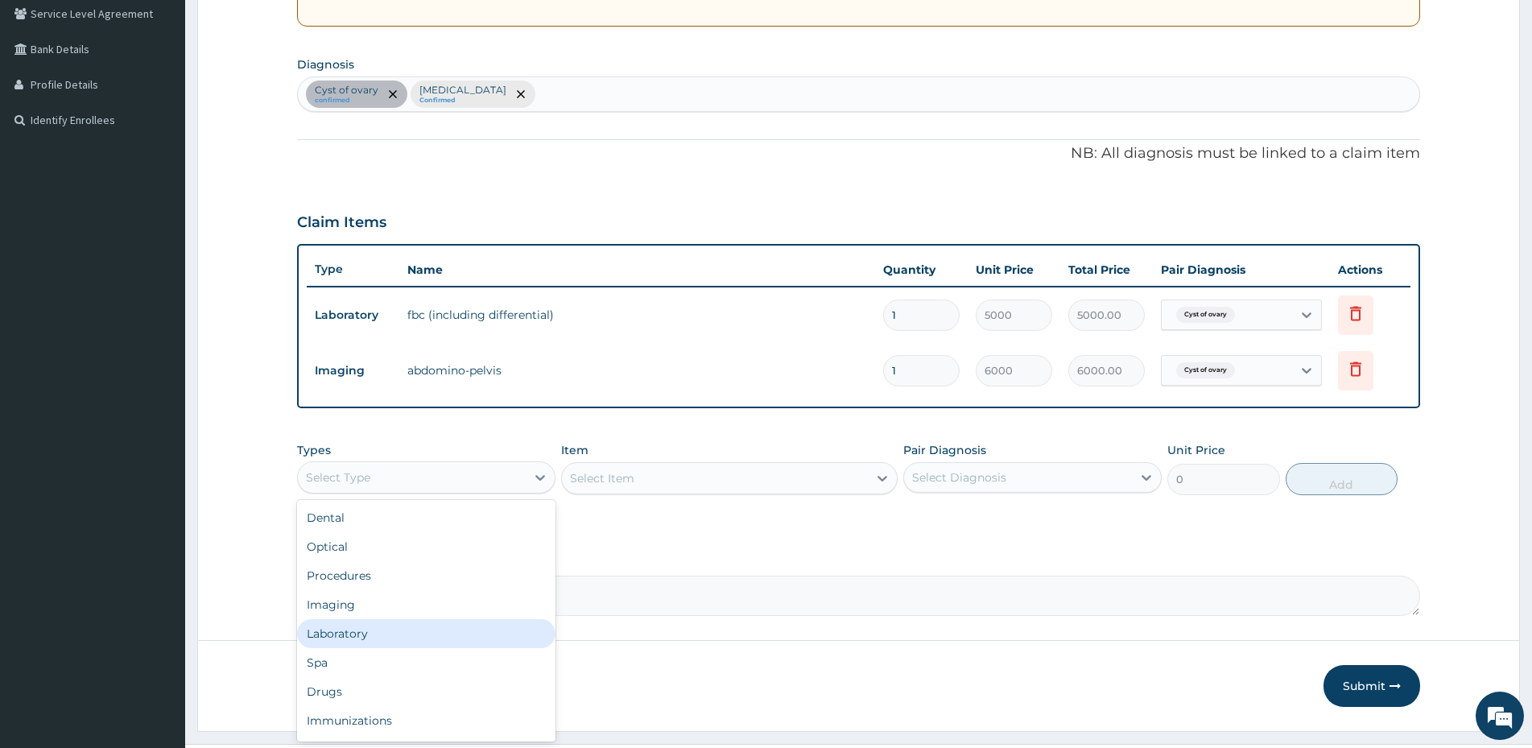
scroll to position [55, 0]
drag, startPoint x: 347, startPoint y: 641, endPoint x: 328, endPoint y: 621, distance: 27.3
click at [346, 641] on div "Drugs" at bounding box center [426, 636] width 258 height 29
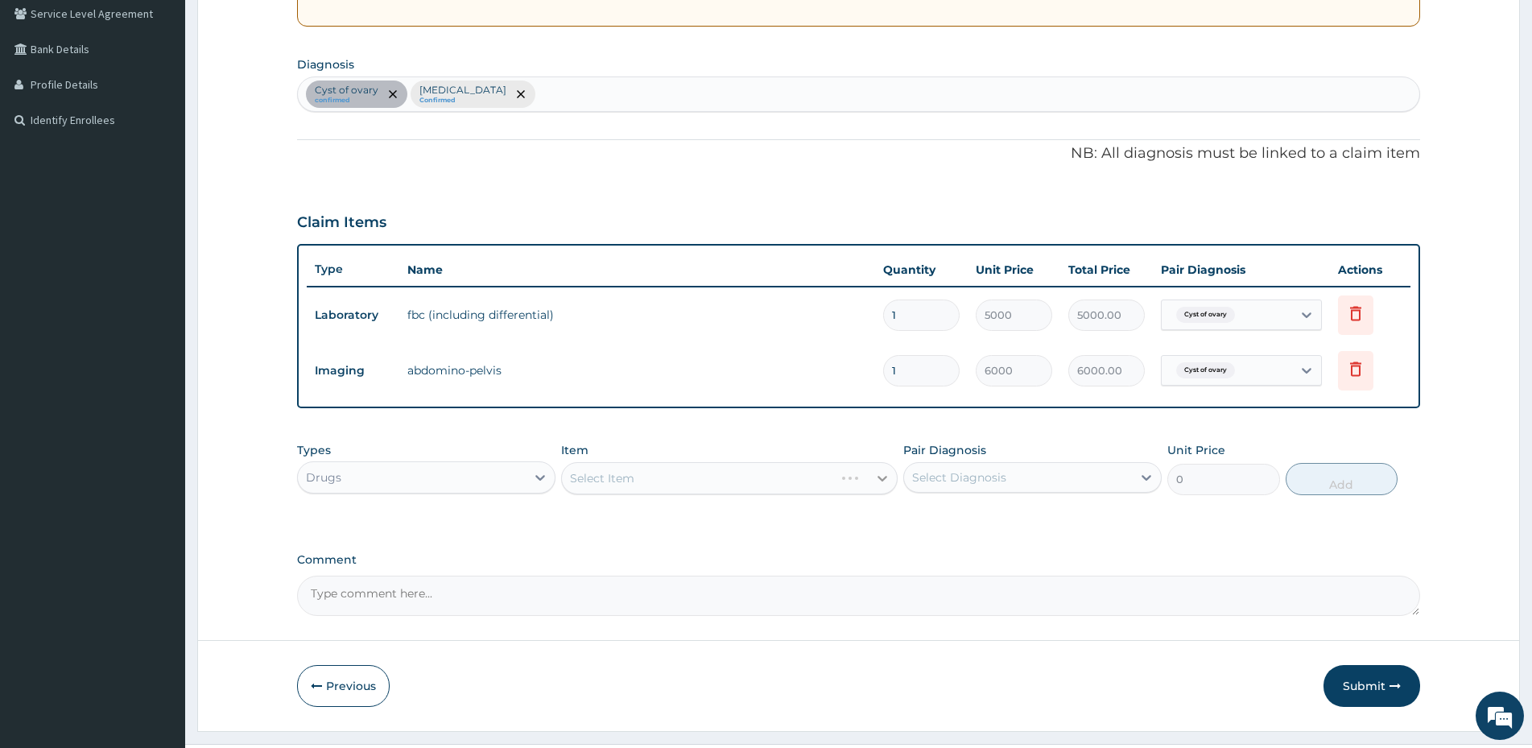
click at [875, 480] on div "Select Item" at bounding box center [729, 478] width 336 height 32
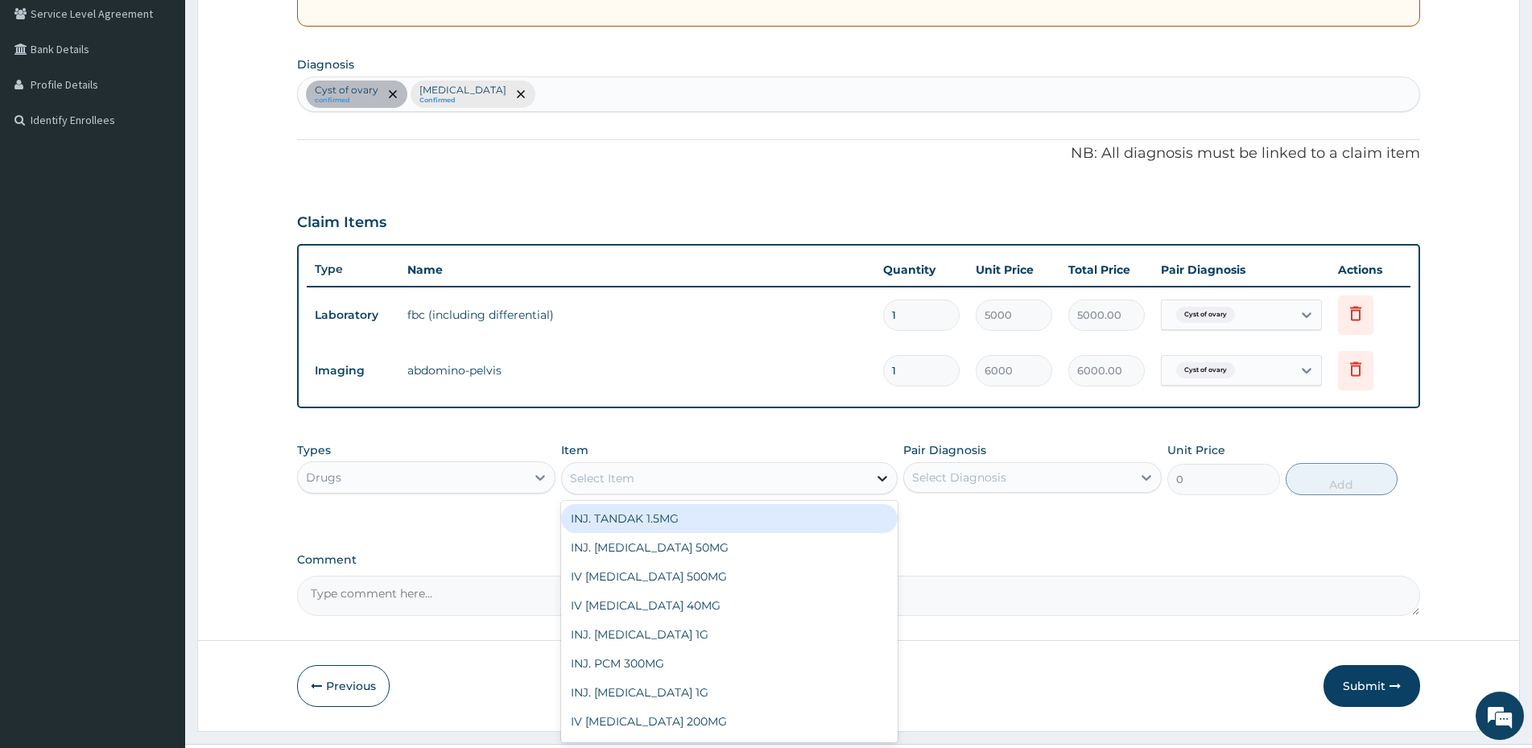
click at [883, 483] on icon at bounding box center [882, 478] width 16 height 16
type input "OME"
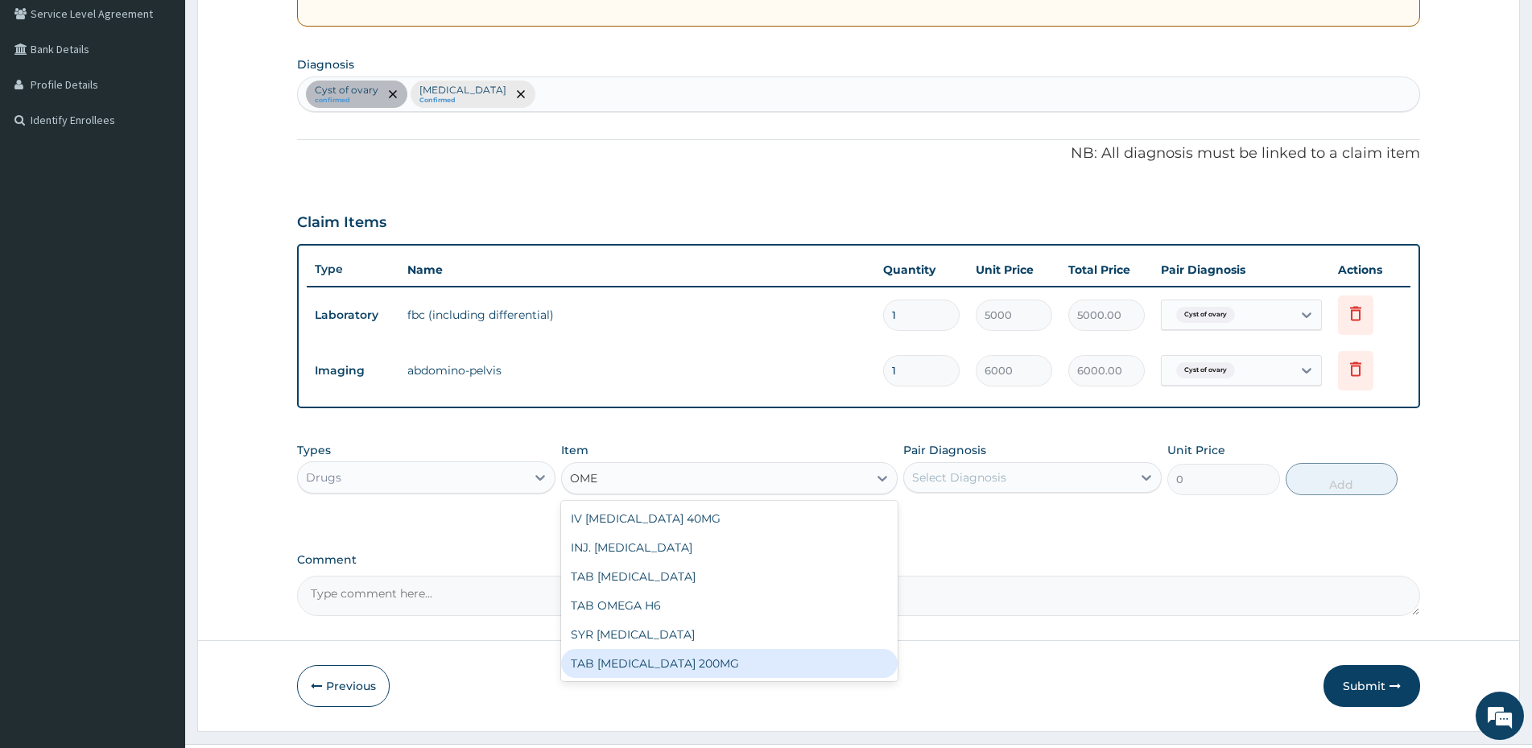
click at [692, 659] on div "TAB [MEDICAL_DATA] 200MG" at bounding box center [729, 663] width 336 height 29
type input "700"
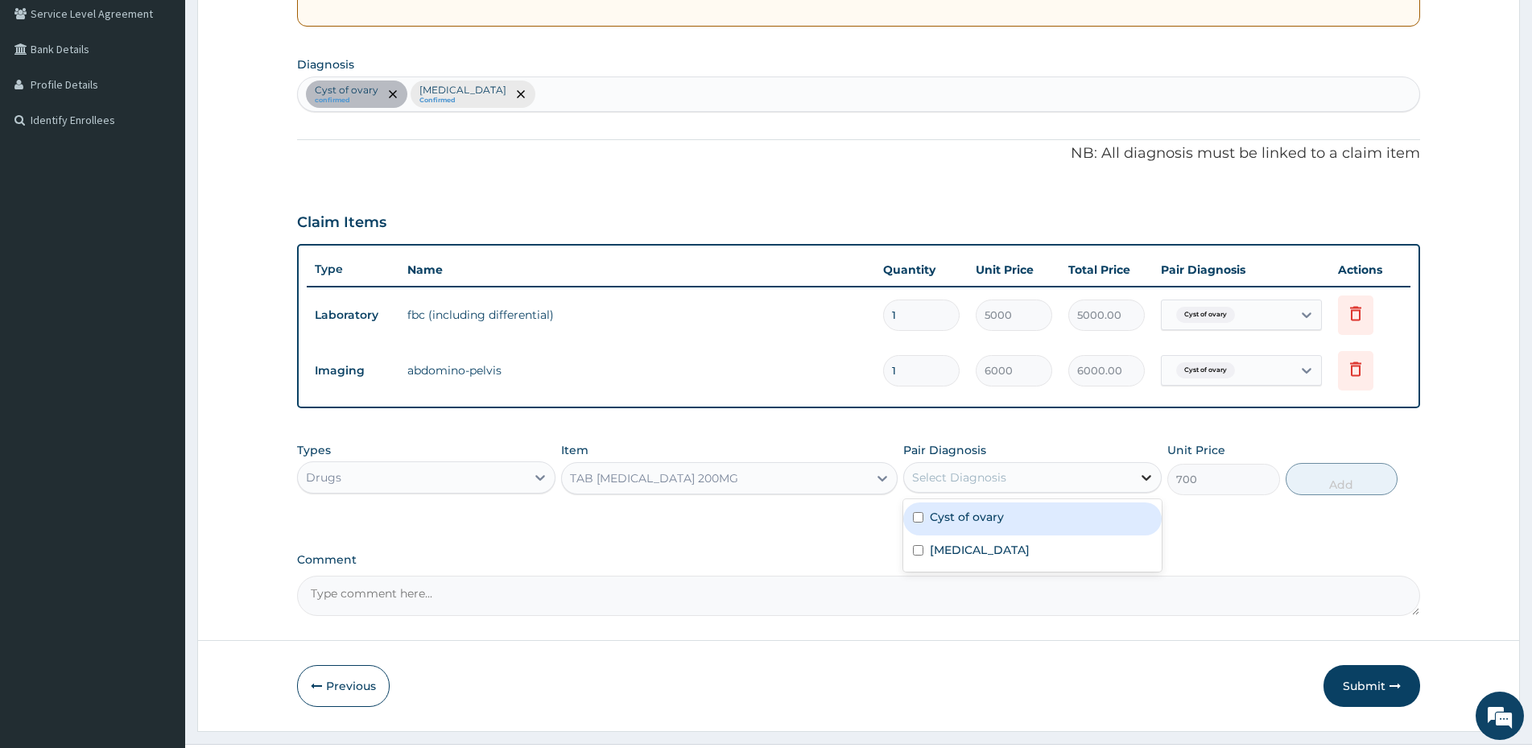
click at [1146, 480] on icon at bounding box center [1146, 478] width 10 height 6
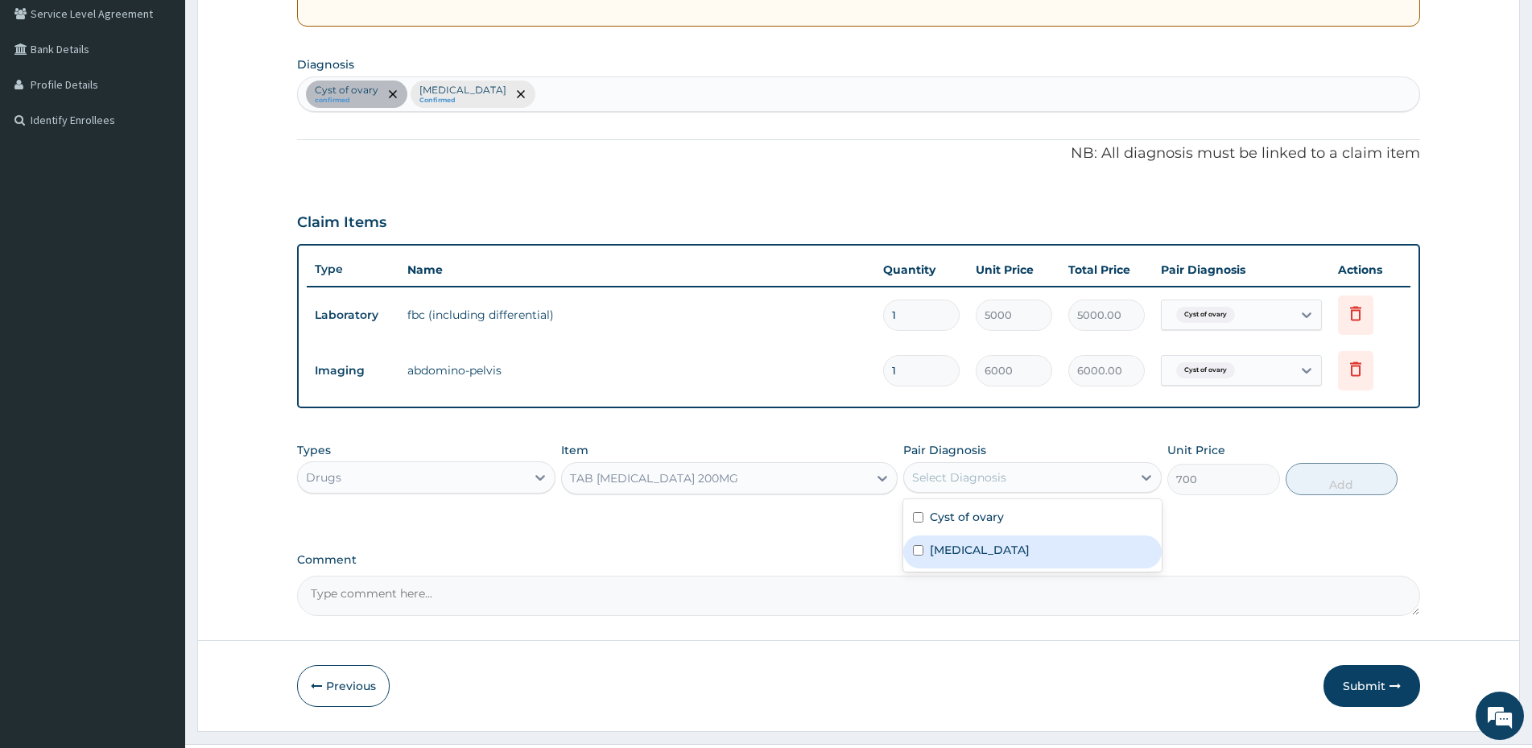
click at [983, 554] on label "[MEDICAL_DATA]" at bounding box center [980, 550] width 100 height 16
checkbox input "true"
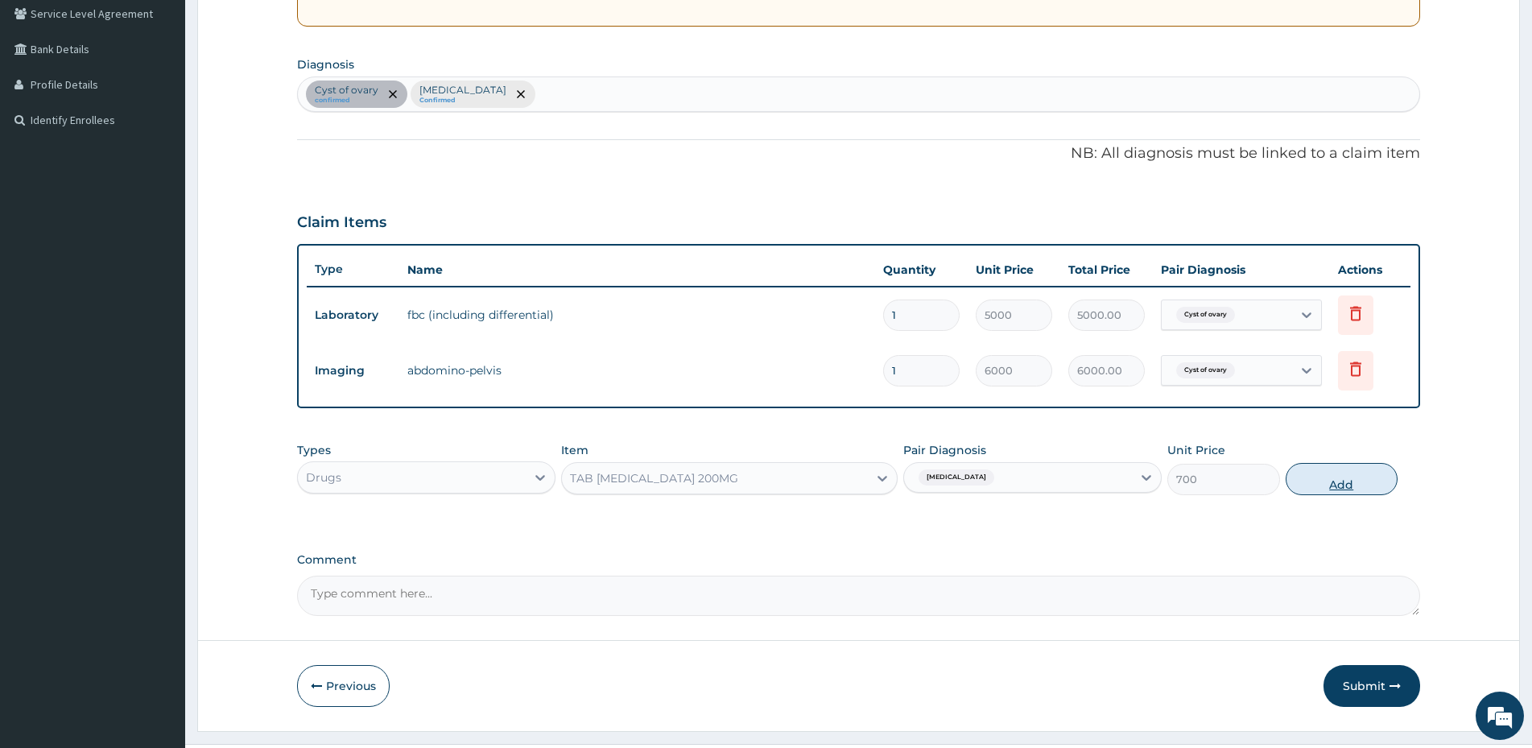
click at [1346, 477] on button "Add" at bounding box center [1341, 479] width 112 height 32
type input "0"
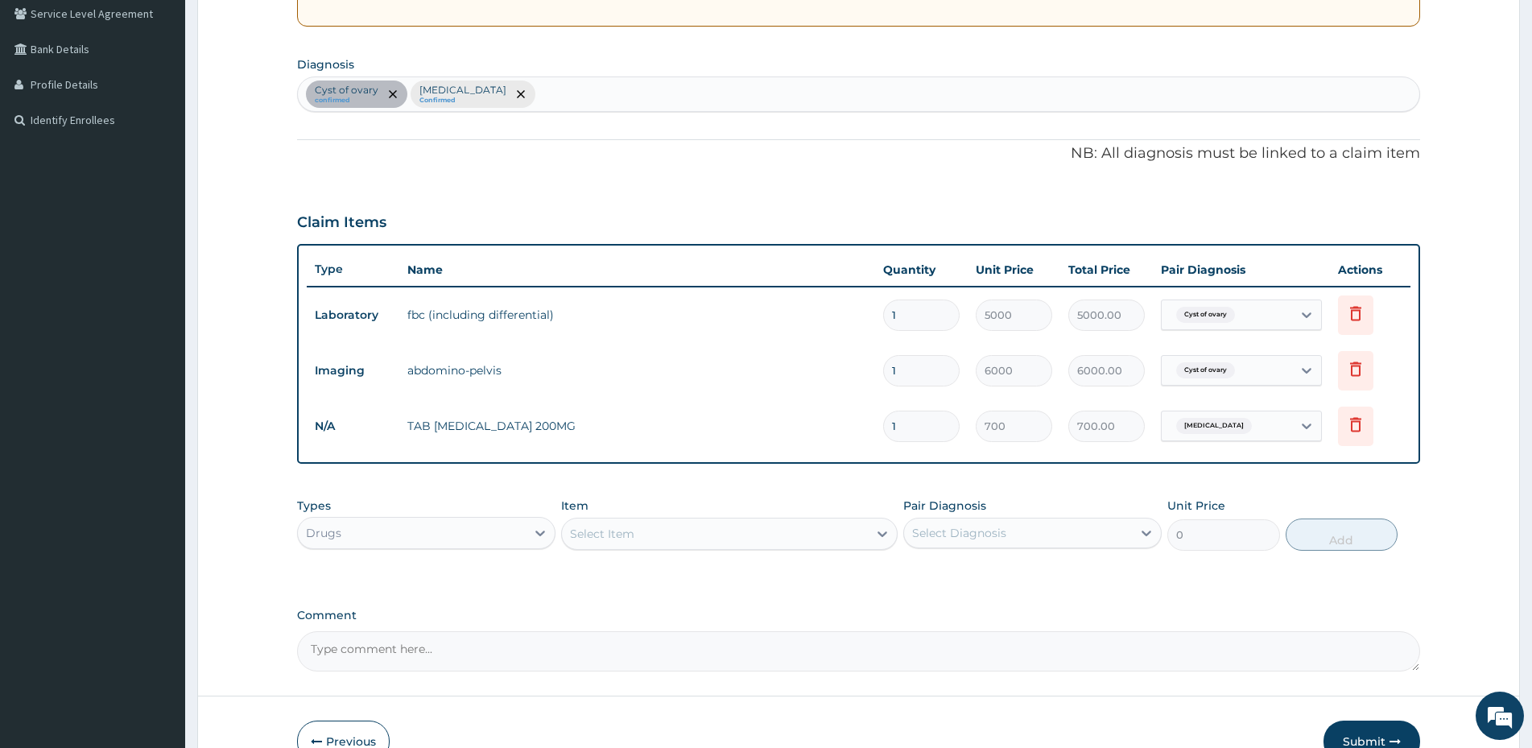
click at [901, 426] on input "1" at bounding box center [921, 425] width 76 height 31
type input "14"
type input "9800.00"
type input "14"
click at [538, 531] on icon at bounding box center [540, 533] width 10 height 6
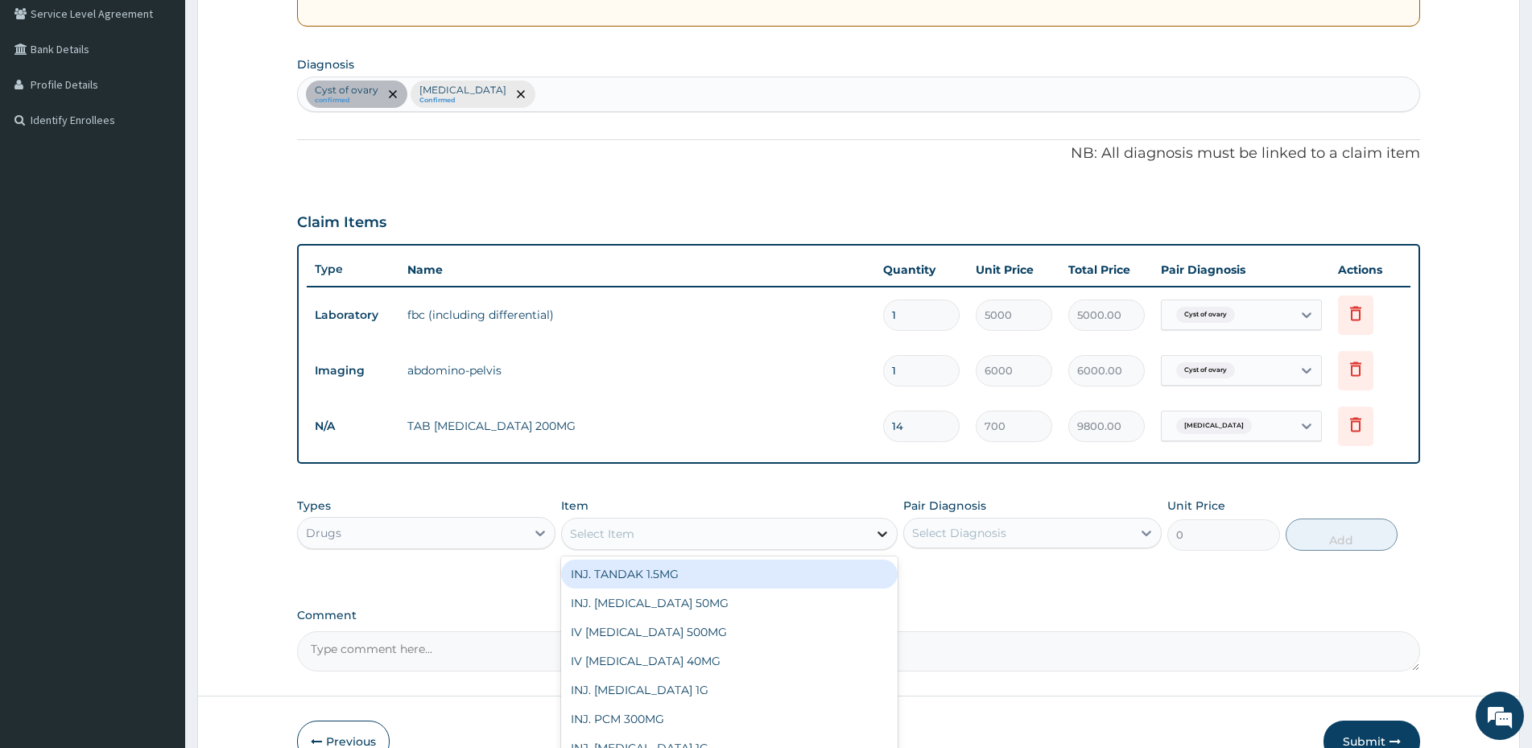
click at [882, 536] on icon at bounding box center [883, 534] width 10 height 6
type input "CIMET"
click at [884, 536] on icon at bounding box center [882, 534] width 16 height 16
click at [826, 535] on div "Select Item" at bounding box center [715, 534] width 306 height 26
click at [627, 531] on div "Select Item" at bounding box center [602, 534] width 64 height 16
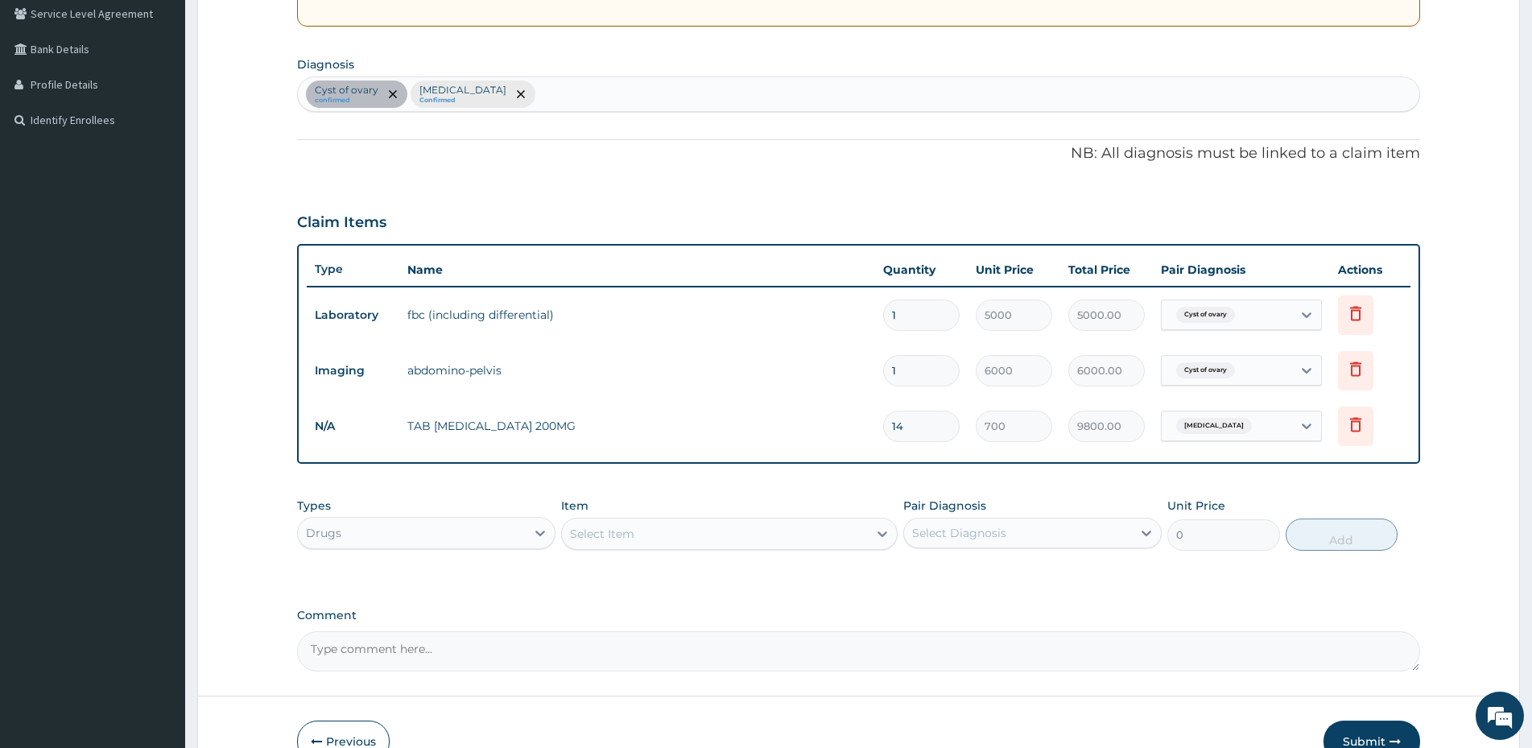
click at [596, 537] on div "Select Item" at bounding box center [602, 534] width 64 height 16
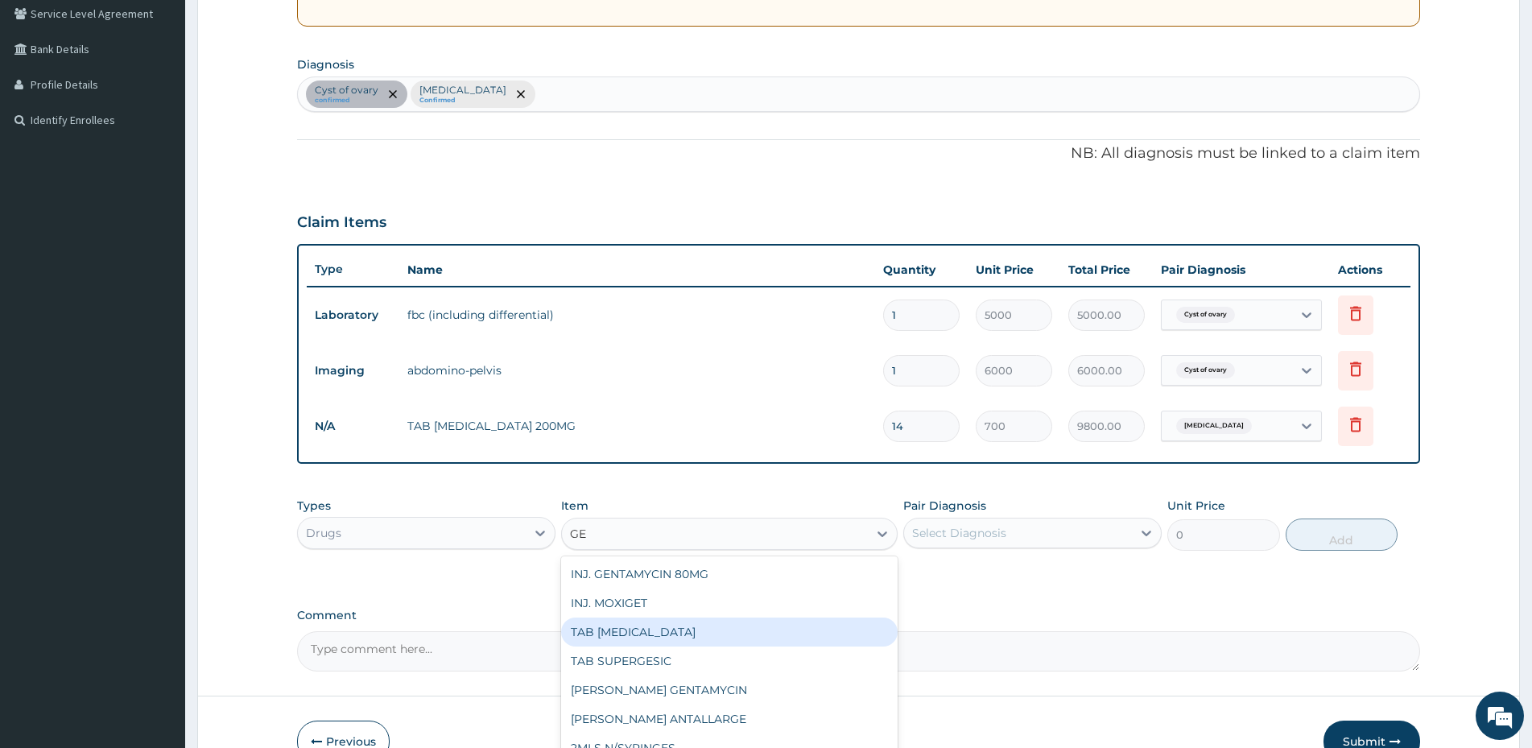
type input "G"
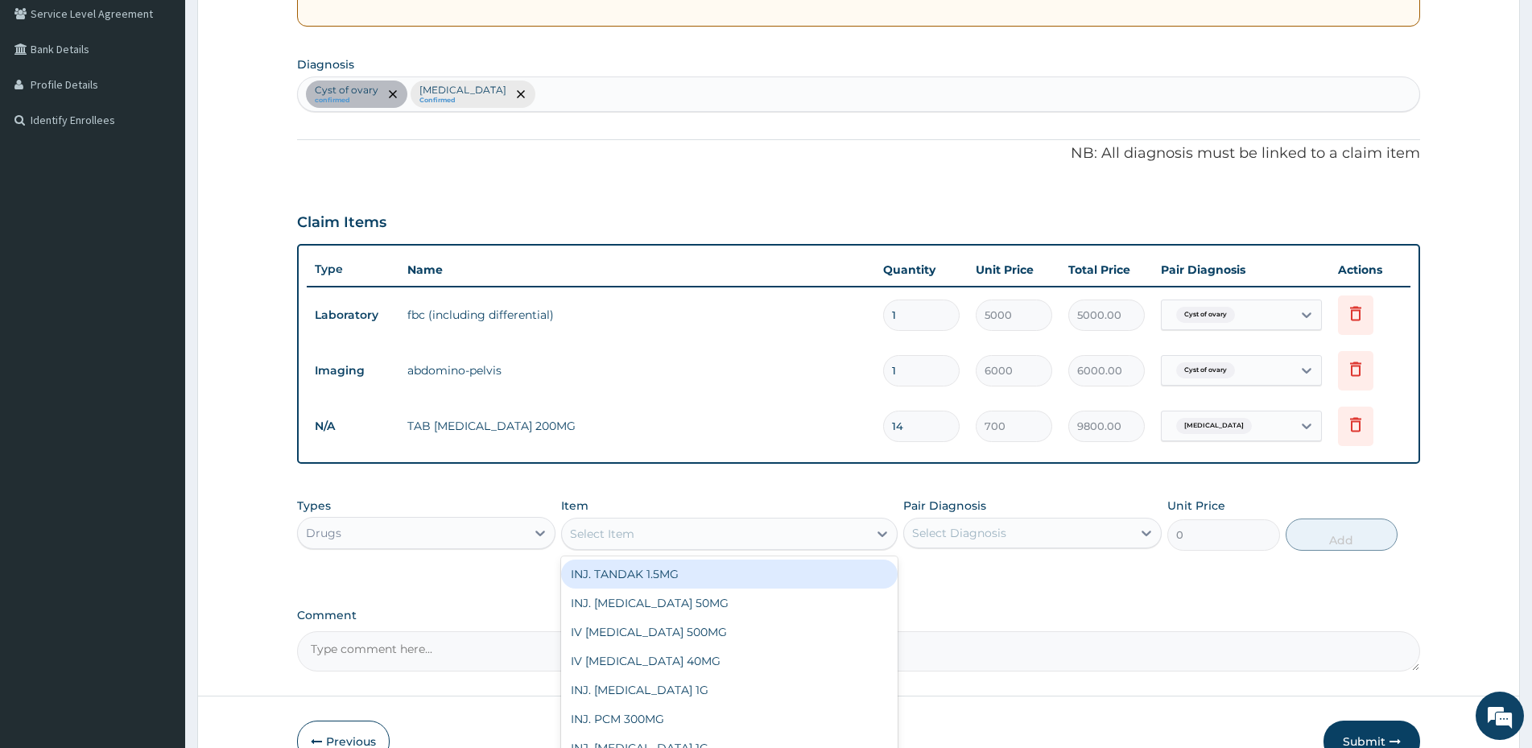
click at [659, 542] on div "Select Item" at bounding box center [715, 534] width 306 height 26
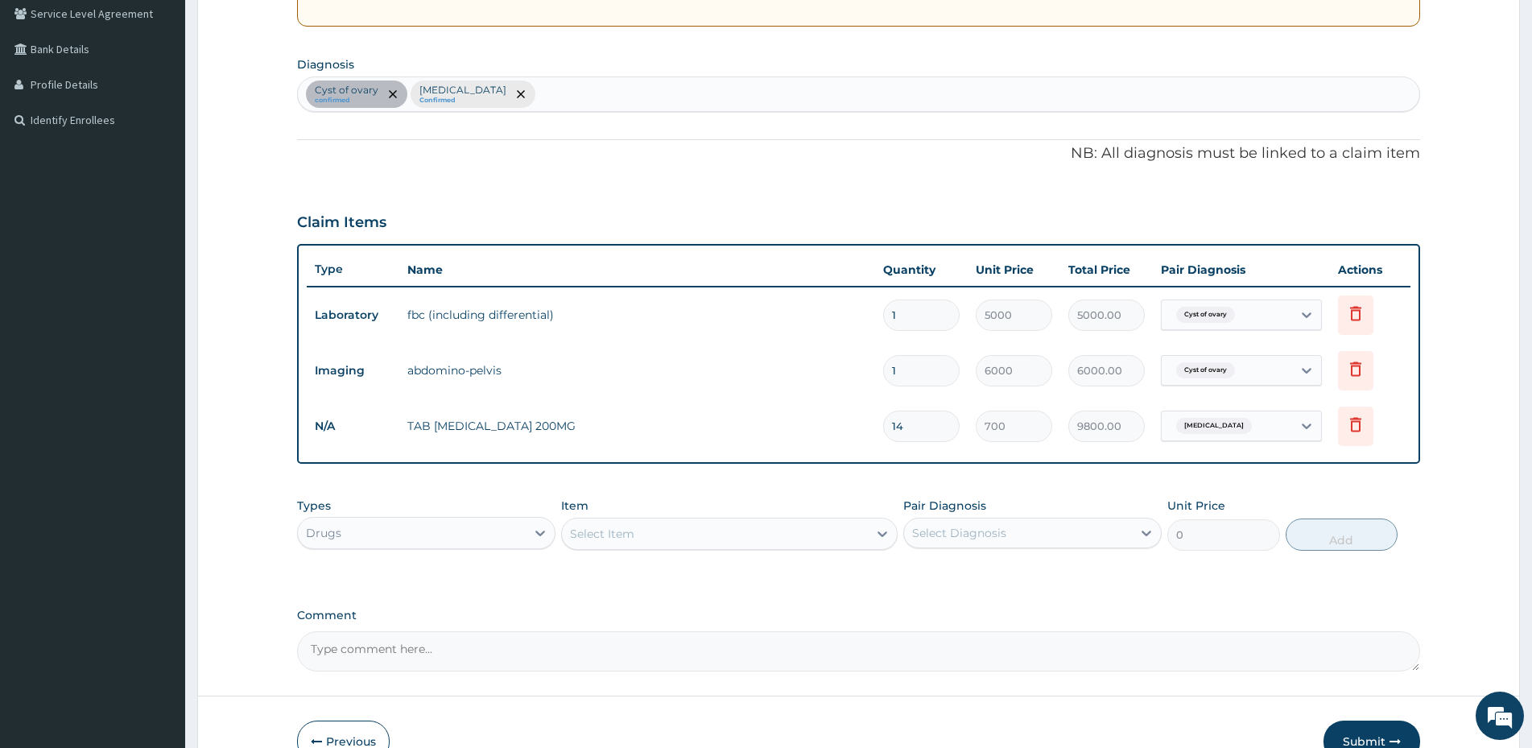
click at [628, 533] on div "Select Item" at bounding box center [602, 534] width 64 height 16
type input "R"
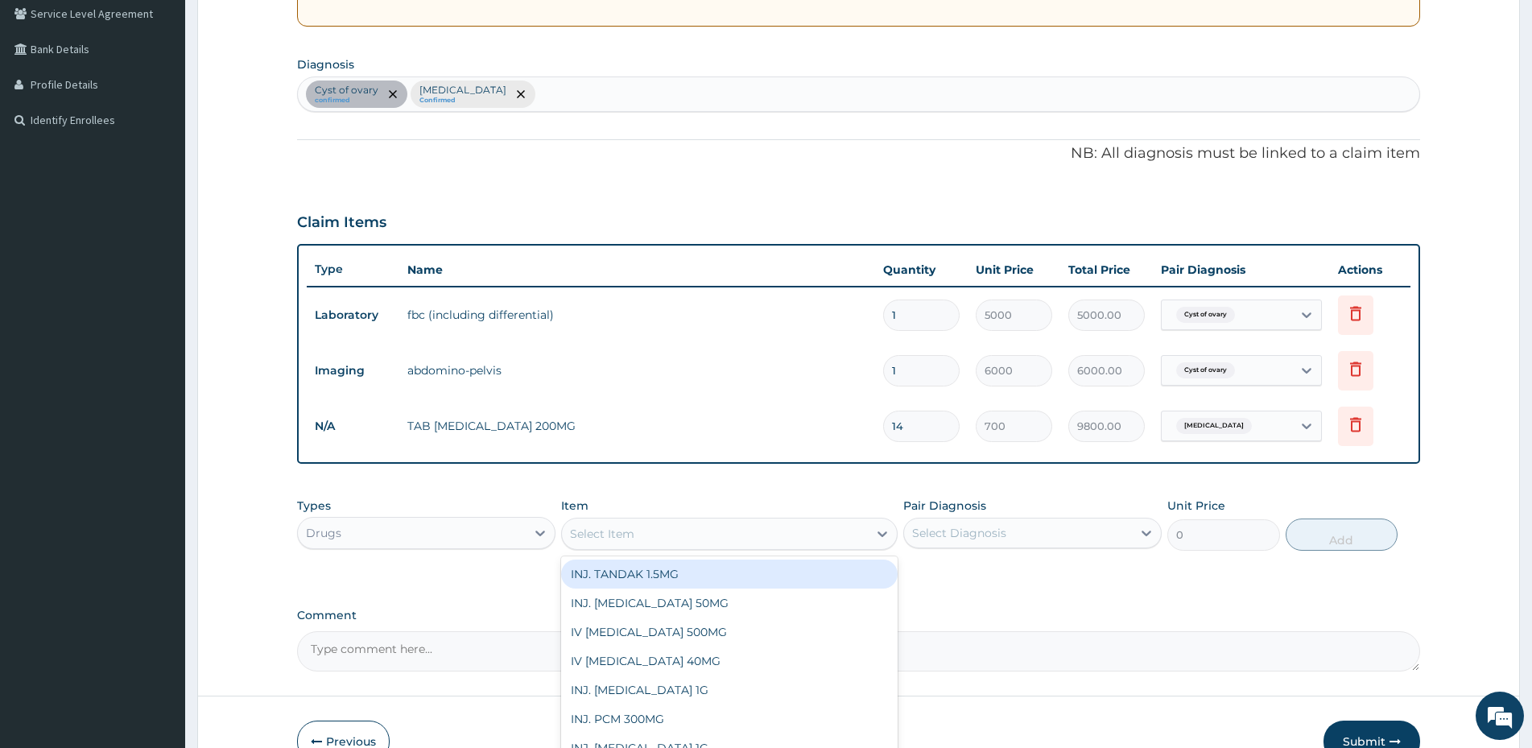
click at [653, 534] on div "Select Item" at bounding box center [715, 534] width 306 height 26
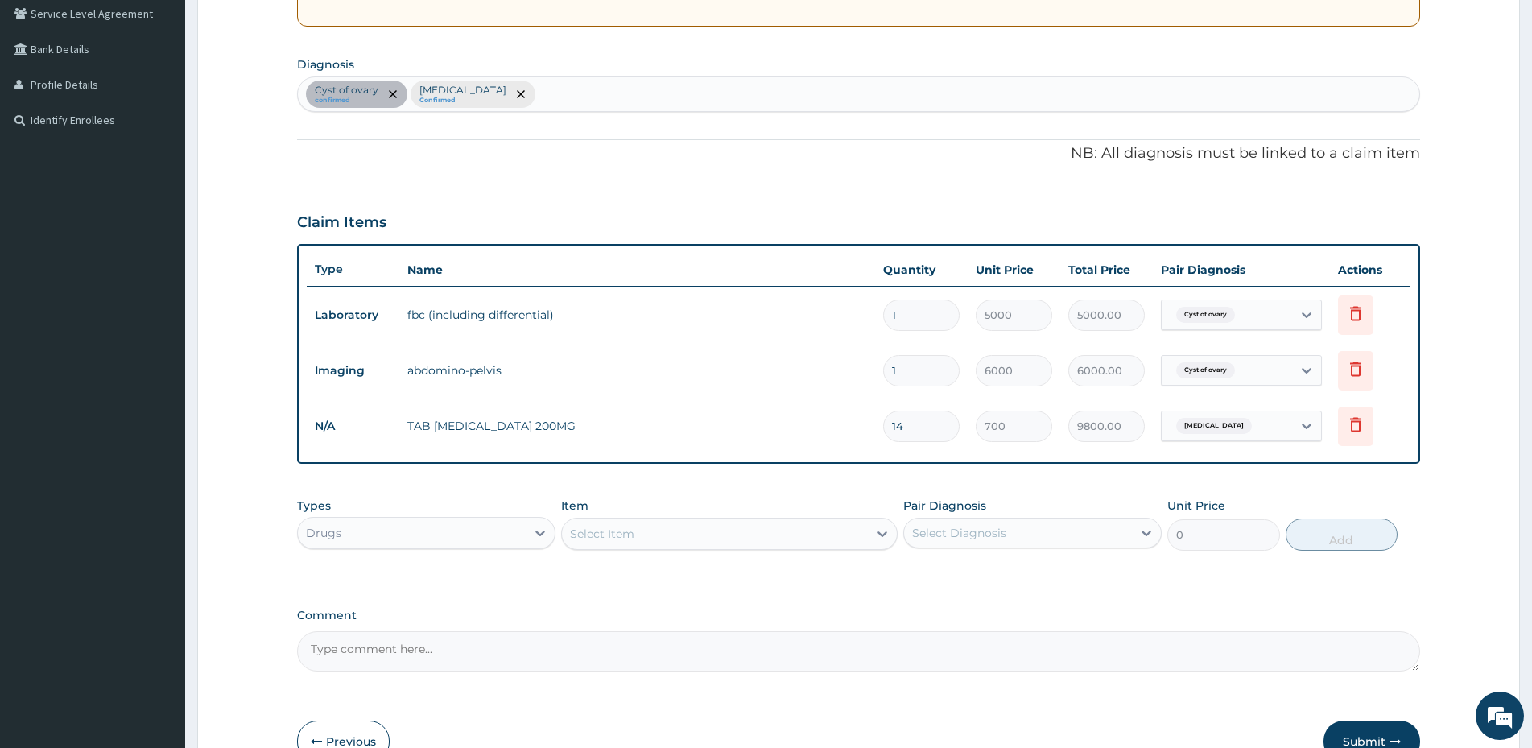
click at [604, 534] on div "Select Item" at bounding box center [602, 534] width 64 height 16
type input "GELLU"
click at [951, 592] on div "PA Code / Prescription Code PA/1225A3 Encounter Date [DATE] Important Notice Pl…" at bounding box center [858, 243] width 1123 height 856
